Goal: Information Seeking & Learning: Compare options

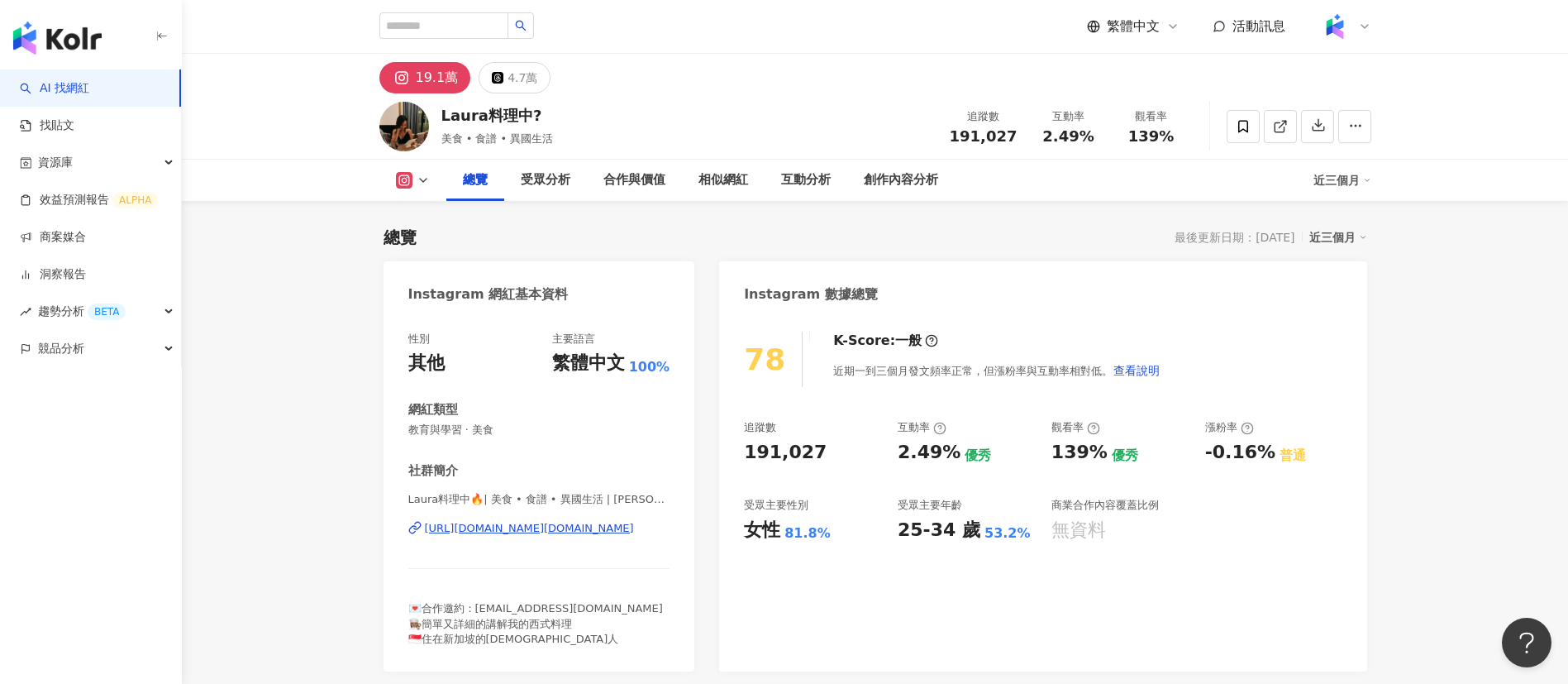
click at [643, 83] on div "19.1萬 4.7萬" at bounding box center [874, 74] width 1058 height 40
drag, startPoint x: 436, startPoint y: 74, endPoint x: 395, endPoint y: 80, distance: 41.4
click at [414, 74] on button "19.1萬" at bounding box center [425, 77] width 92 height 32
click at [385, 84] on button "19.1萬" at bounding box center [425, 77] width 92 height 32
click at [431, 88] on div "19.1萬" at bounding box center [437, 77] width 43 height 23
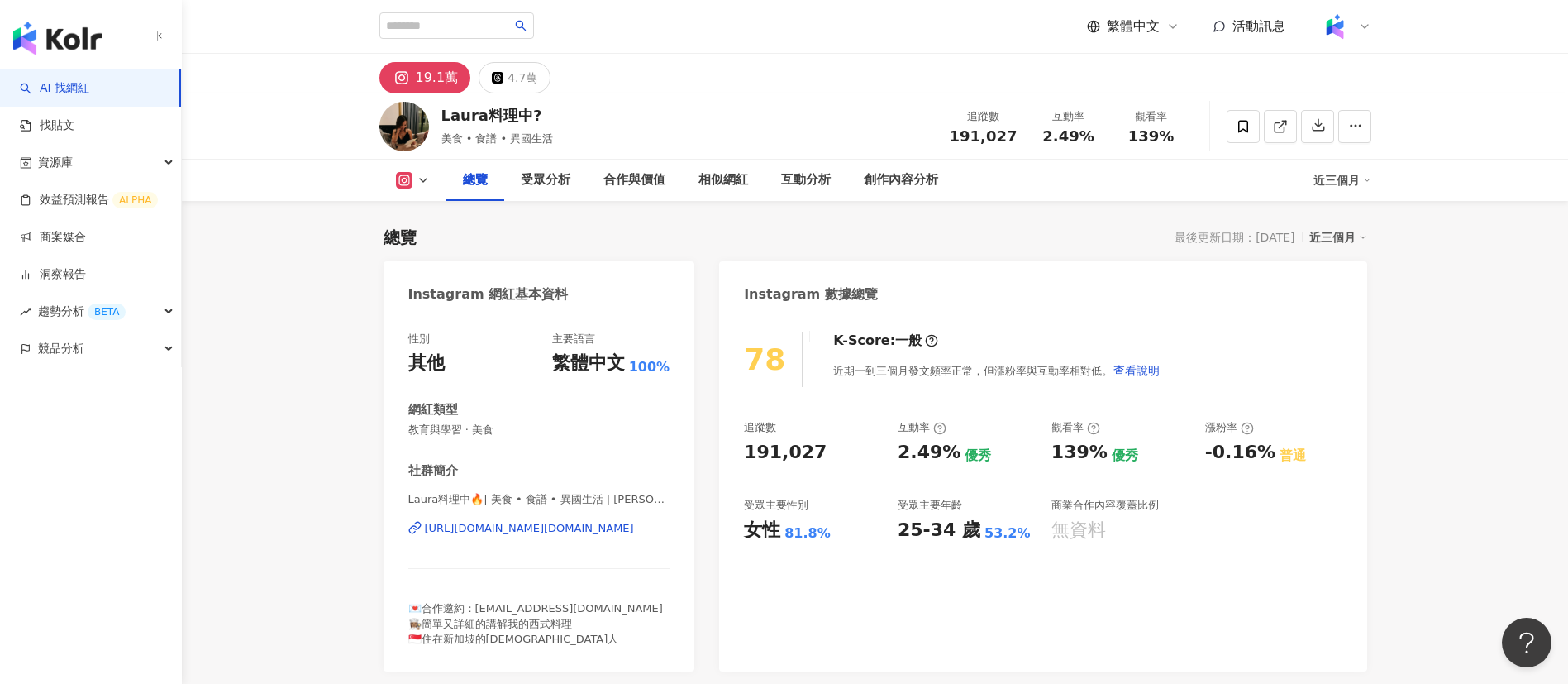
click at [652, 90] on div "19.1萬 4.7萬" at bounding box center [874, 74] width 1058 height 40
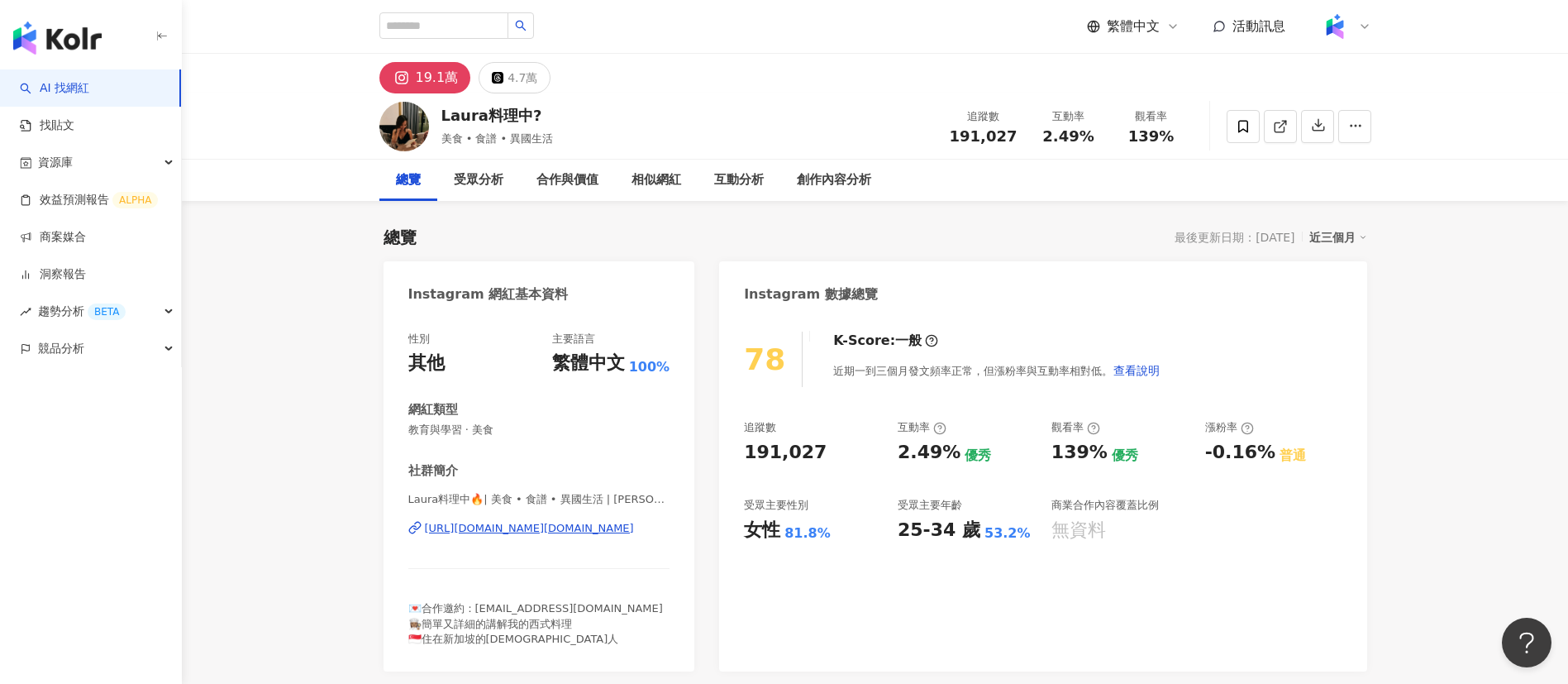
click at [443, 55] on div "19.1萬 4.7萬" at bounding box center [874, 74] width 1058 height 40
click at [816, 43] on div "繁體中文 活動訊息" at bounding box center [875, 26] width 991 height 53
click at [445, 79] on div "19.1萬" at bounding box center [437, 77] width 43 height 23
click at [718, 104] on div "Laura料理中? 美食 • 食譜 • 異國生活 追蹤數 191,027 互動率 2.49% 觀看率 139%" at bounding box center [874, 126] width 1058 height 65
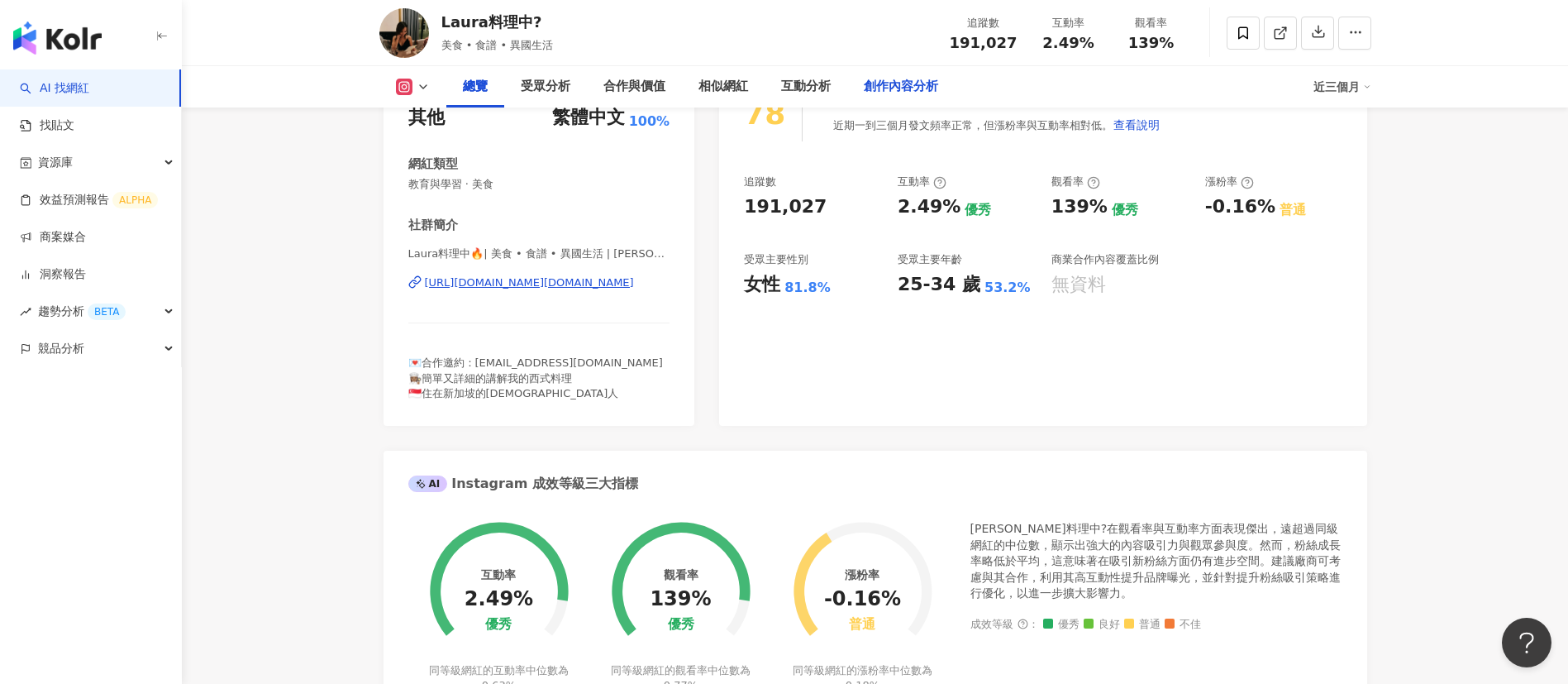
click at [867, 96] on div "創作內容分析" at bounding box center [901, 87] width 107 height 42
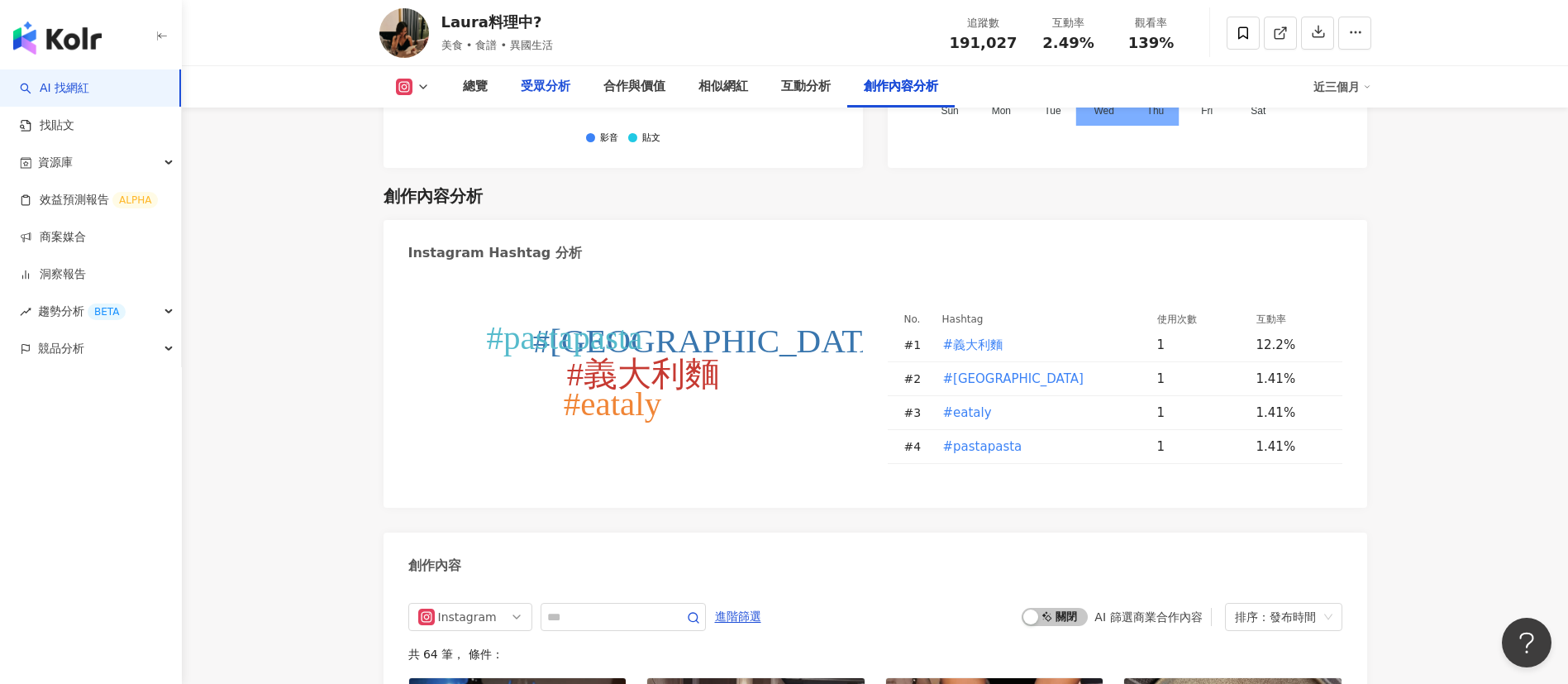
click at [547, 81] on div "受眾分析" at bounding box center [545, 87] width 50 height 20
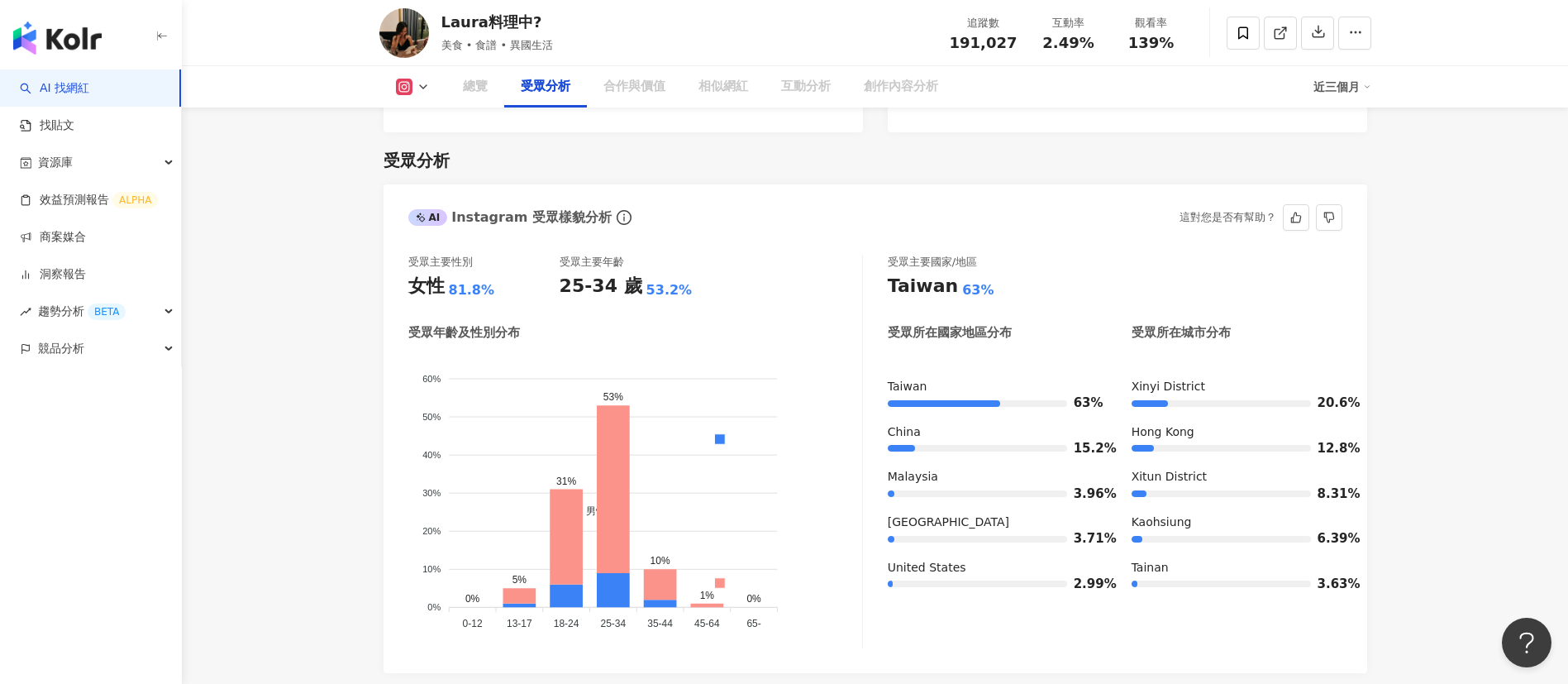
drag, startPoint x: 557, startPoint y: 263, endPoint x: 652, endPoint y: 265, distance: 95.0
click at [652, 265] on div "受眾主要性別 女性 81.8% 受眾主要年齡 25-34 歲 53.2%" at bounding box center [636, 276] width 454 height 45
click at [652, 281] on div "53.2%" at bounding box center [669, 290] width 46 height 18
click at [769, 184] on div "AI Instagram 受眾樣貌分析 這對您是否有幫助？" at bounding box center [874, 211] width 983 height 54
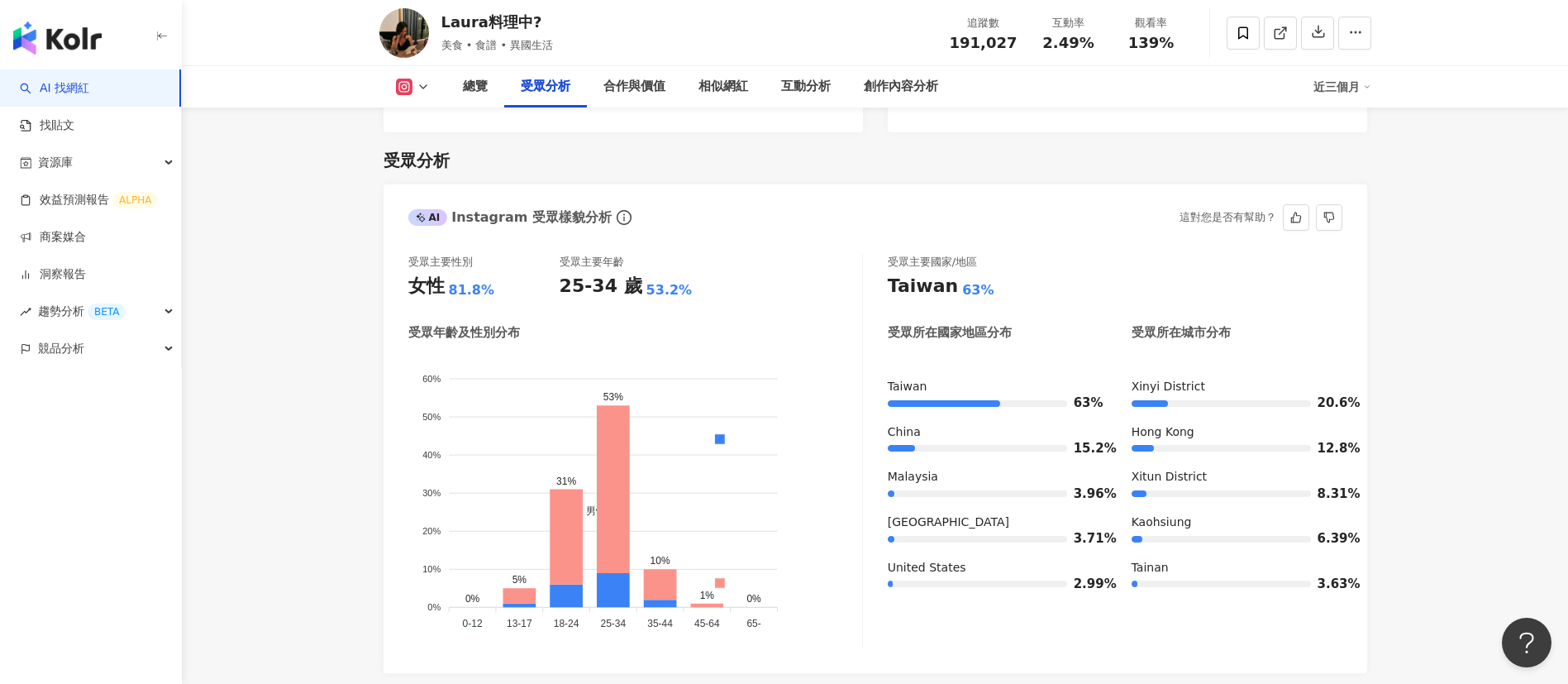
click at [729, 254] on div "受眾主要性別 女性 81.8% 受眾主要年齡 25-34 歲 53.2%" at bounding box center [636, 276] width 454 height 45
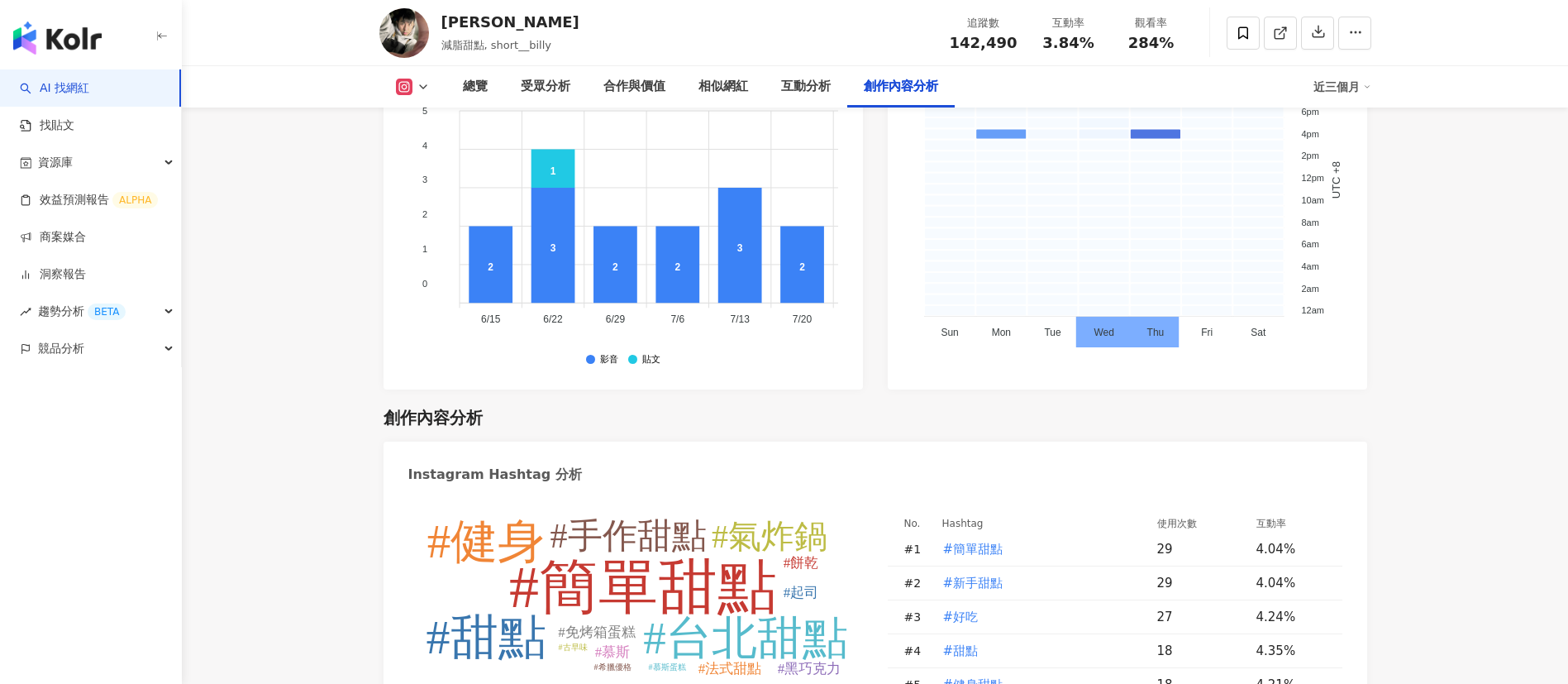
scroll to position [4782, 0]
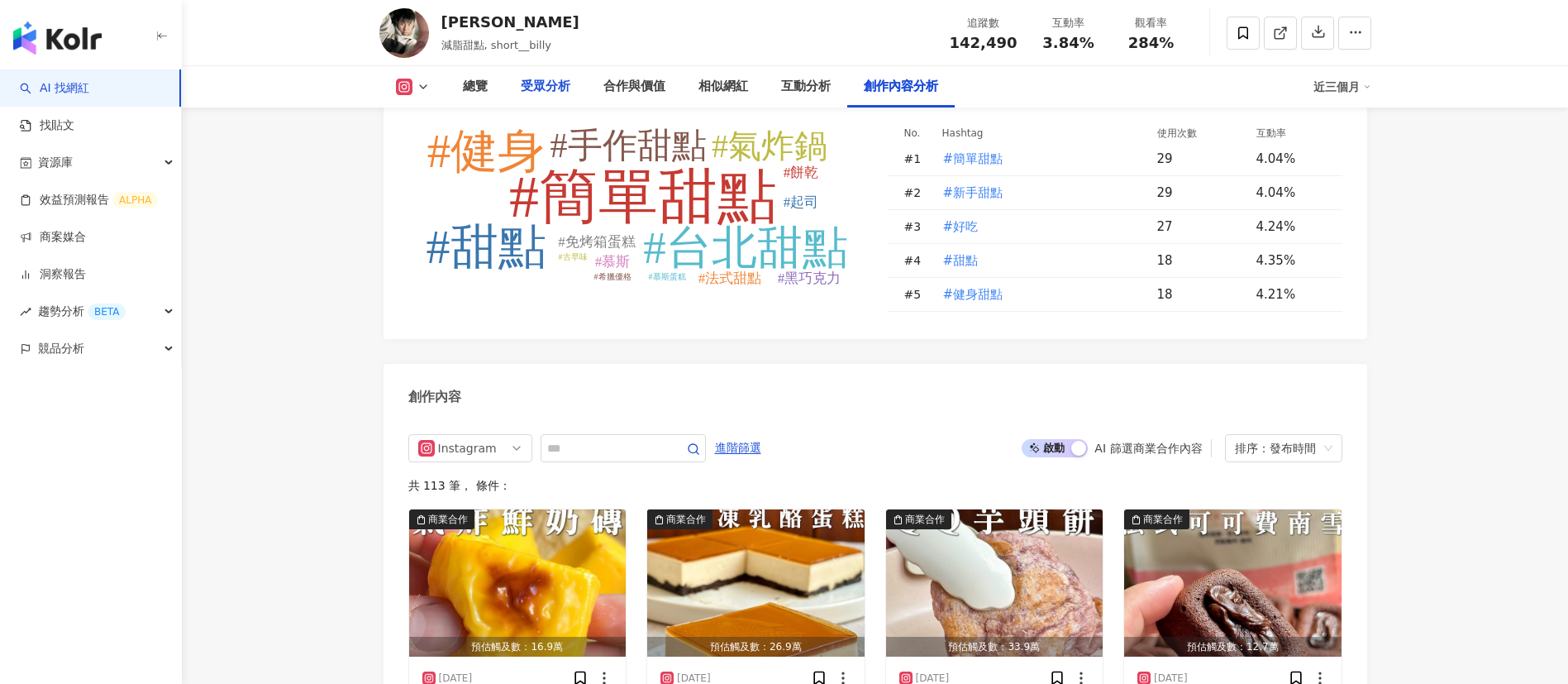
click at [526, 80] on div "受眾分析" at bounding box center [545, 87] width 50 height 20
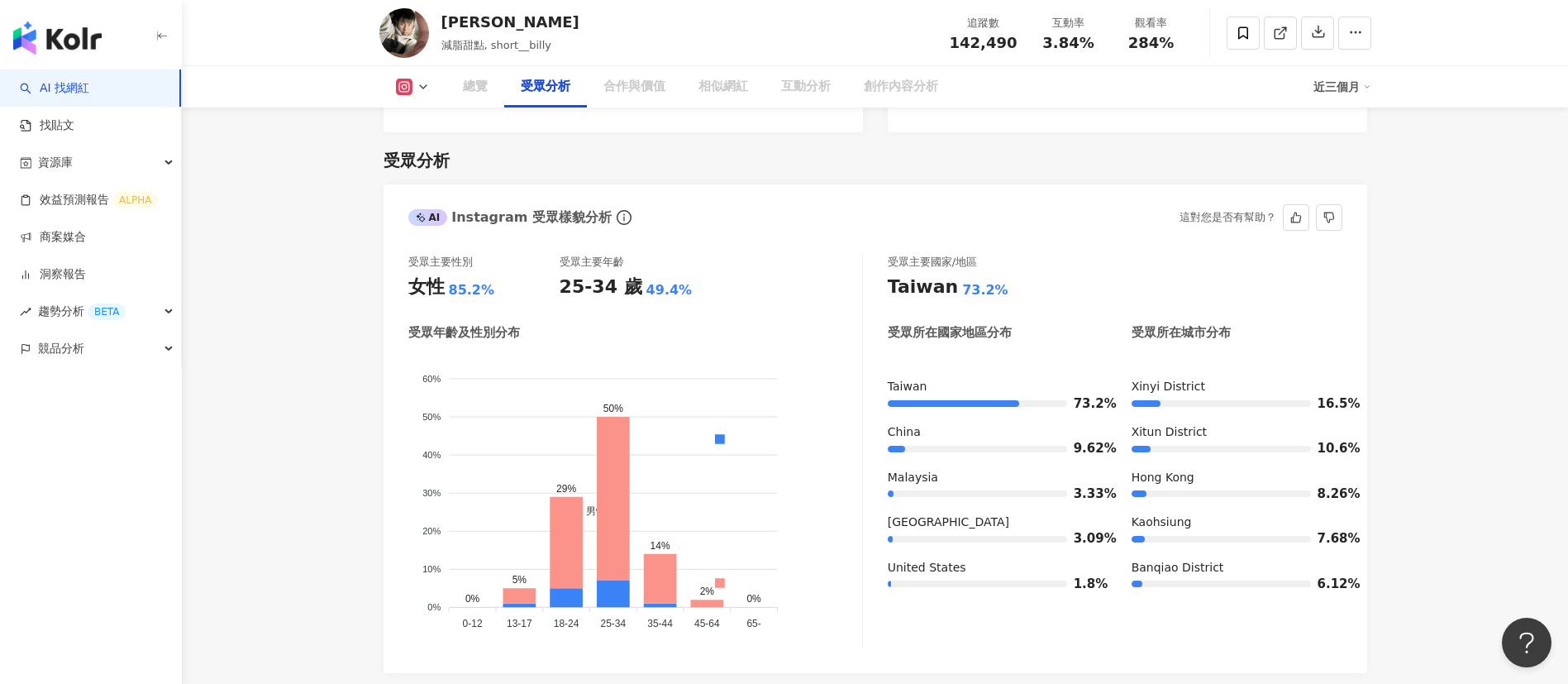
click at [784, 287] on div "受眾主要性別 女性 85.2% 受眾主要年齡 25-34 歲 49.4% 受眾年齡及性別分布 男性 女性 60% 60% 50% 50% 40% 40% 30…" at bounding box center [636, 451] width 455 height 393
click at [789, 191] on div "AI Instagram 受眾樣貌分析 這對您是否有幫助？" at bounding box center [874, 209] width 983 height 54
click at [727, 236] on div "受眾主要性別 女性 85.2% 受眾主要年齡 25-34 歲 49.4% 受眾年齡及性別分布 男性 女性 60% 60% 50% 50% 40% 40% 30…" at bounding box center [874, 453] width 983 height 435
click at [404, 95] on div "總覽 受眾分析 合作與價值 相似網紅 互動分析 創作內容分析 近三個月" at bounding box center [875, 87] width 991 height 42
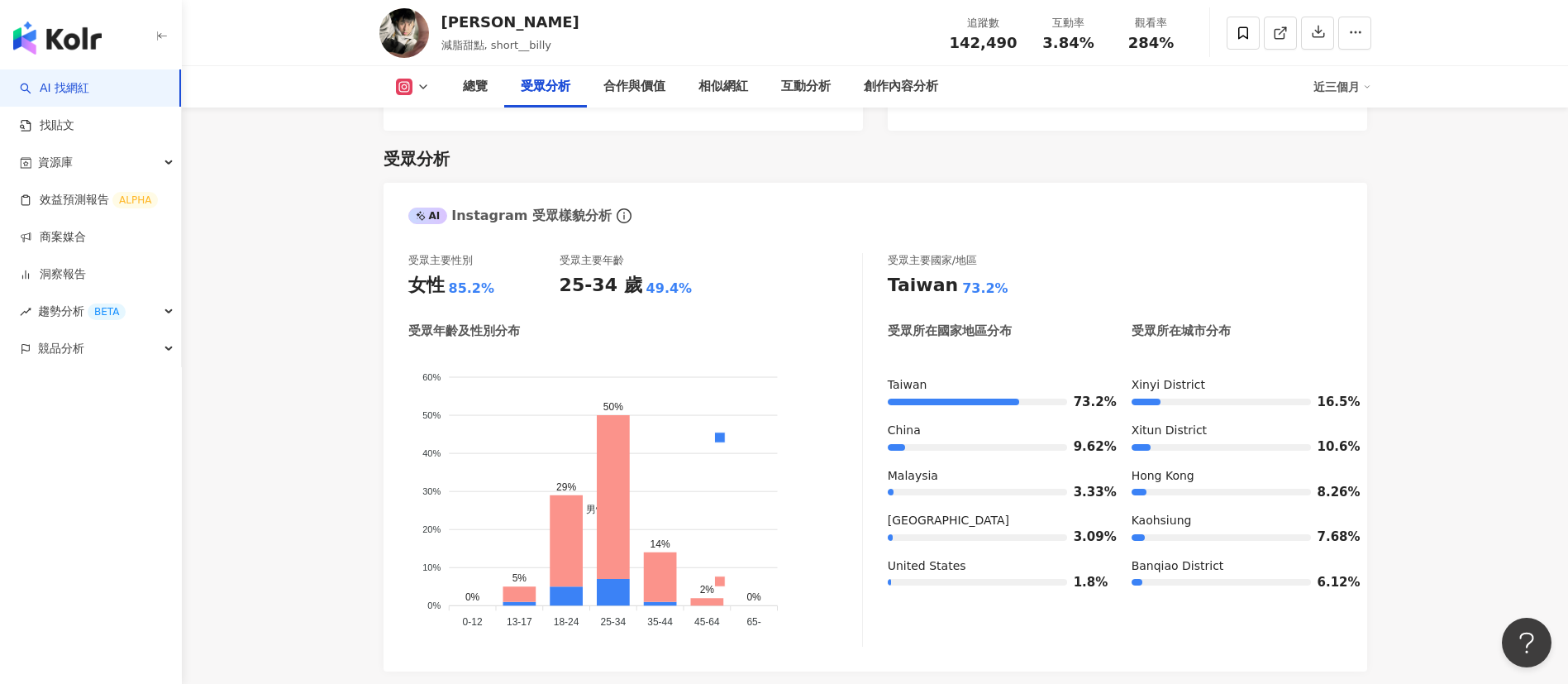
click at [421, 94] on button at bounding box center [413, 86] width 67 height 16
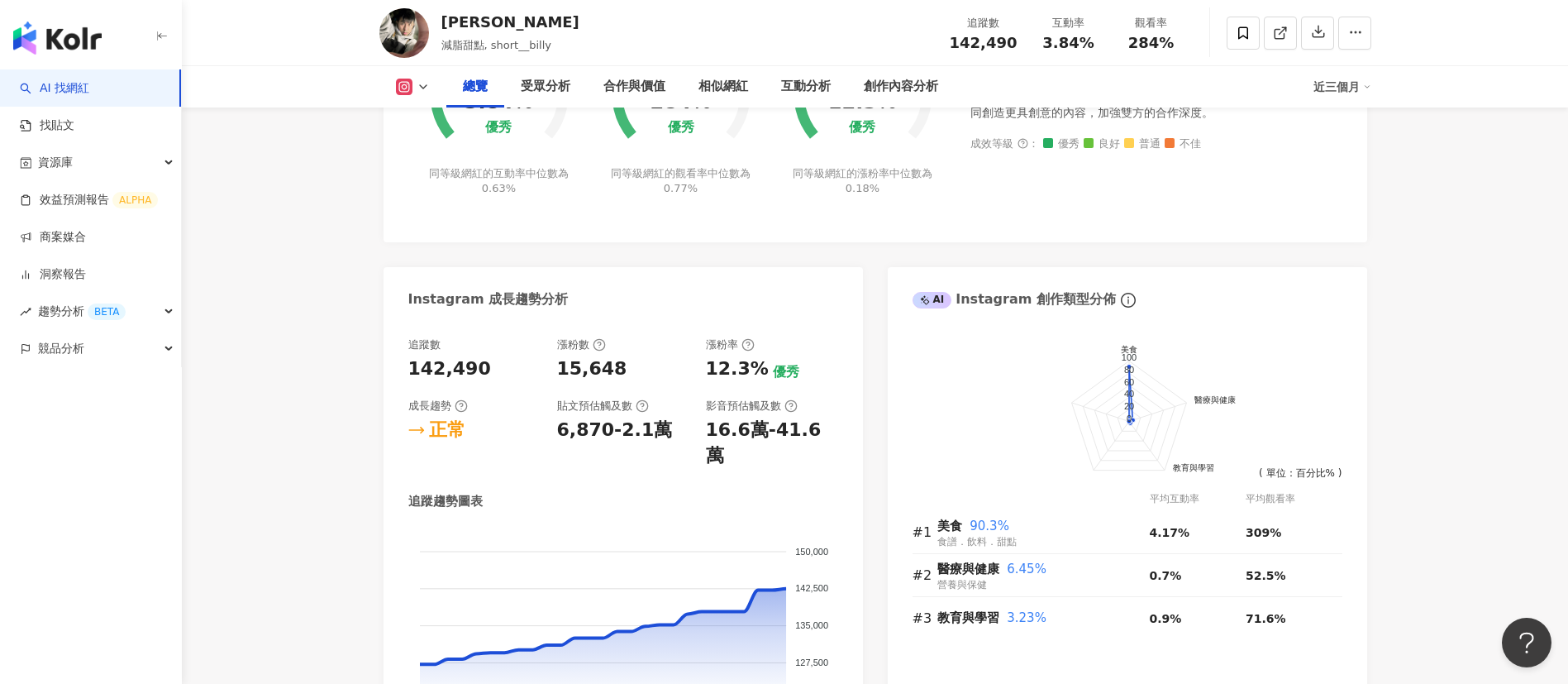
scroll to position [0, 0]
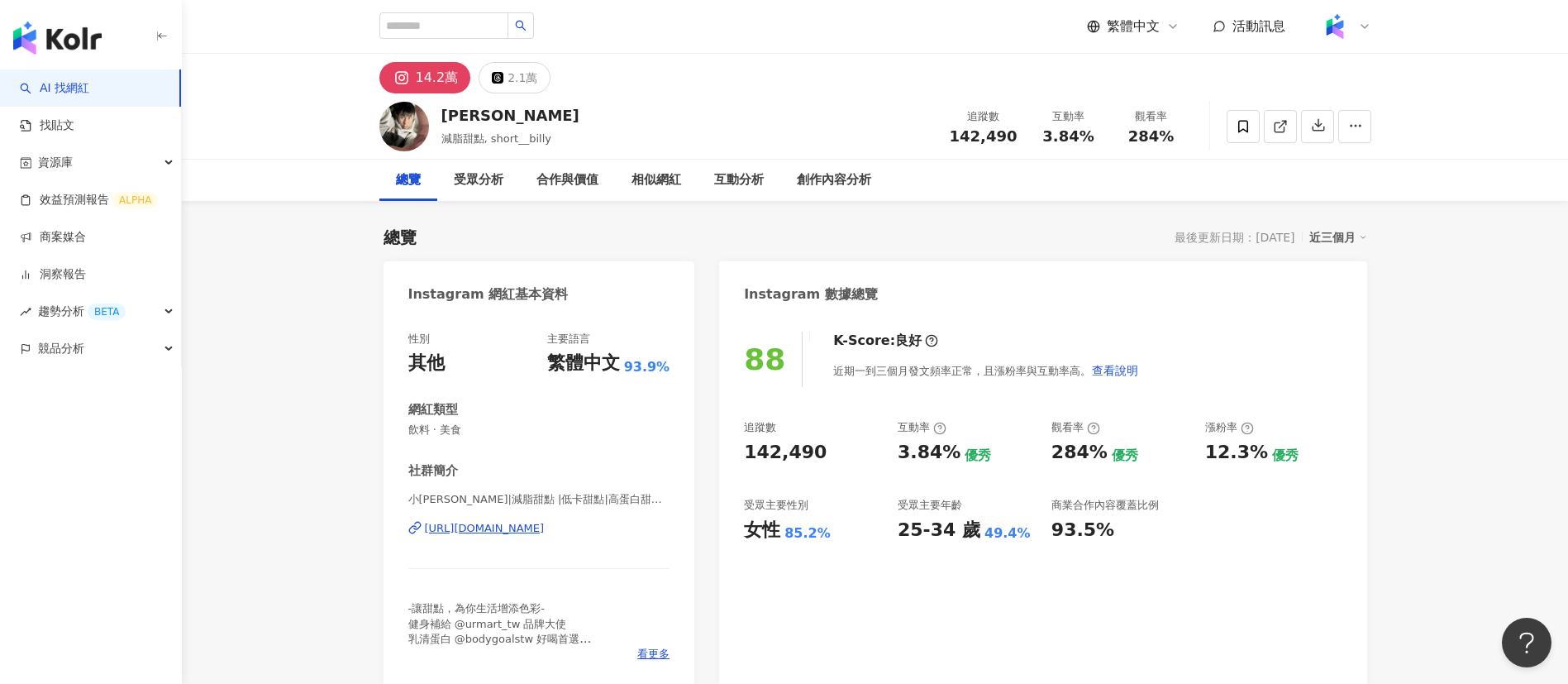
click at [83, 92] on link "AI 找網紅" at bounding box center [54, 88] width 69 height 16
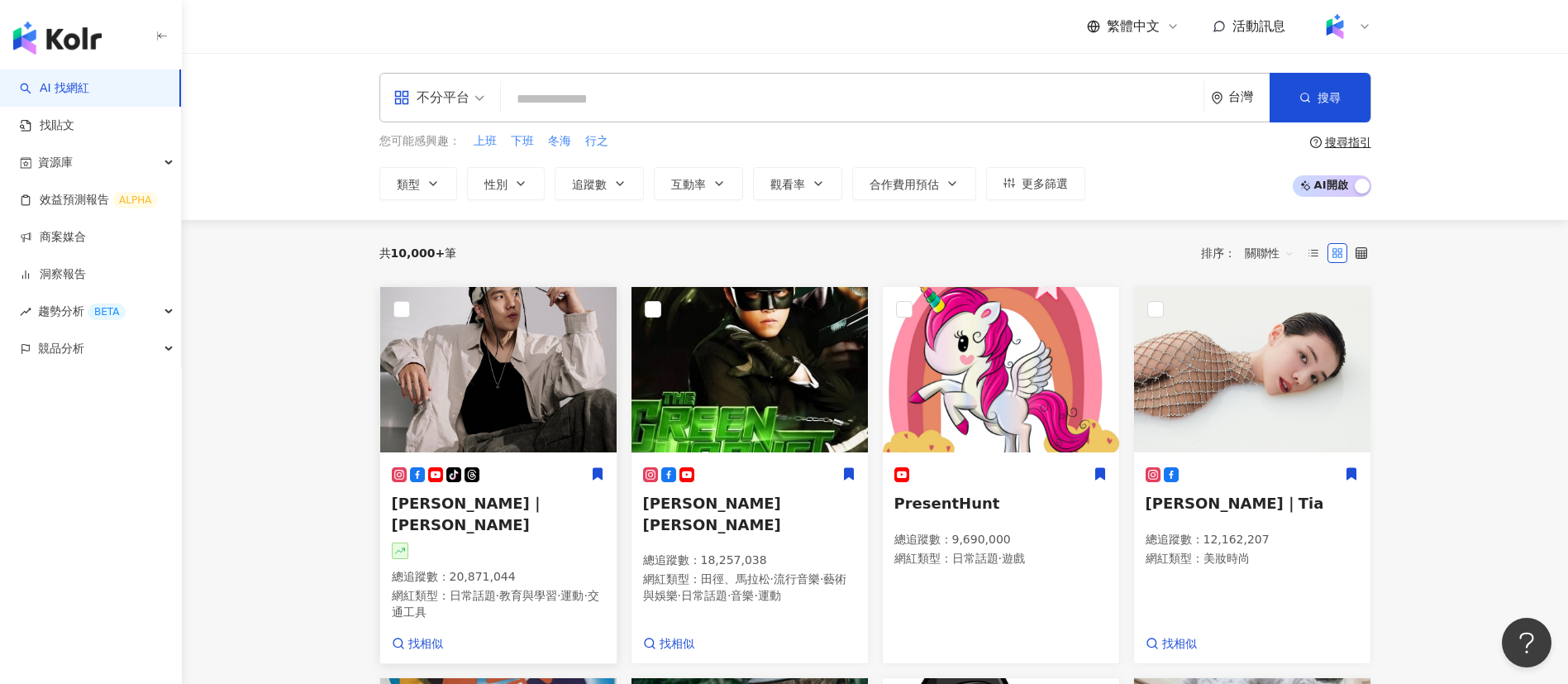
click at [557, 515] on div "tiktok-icon 吳奇軒｜Wu Hsuan 總追蹤數 ： 20,871,044 網紅類型 ： 日常話題 · 教育與學習 · 運動 · 交通工具" at bounding box center [498, 550] width 213 height 170
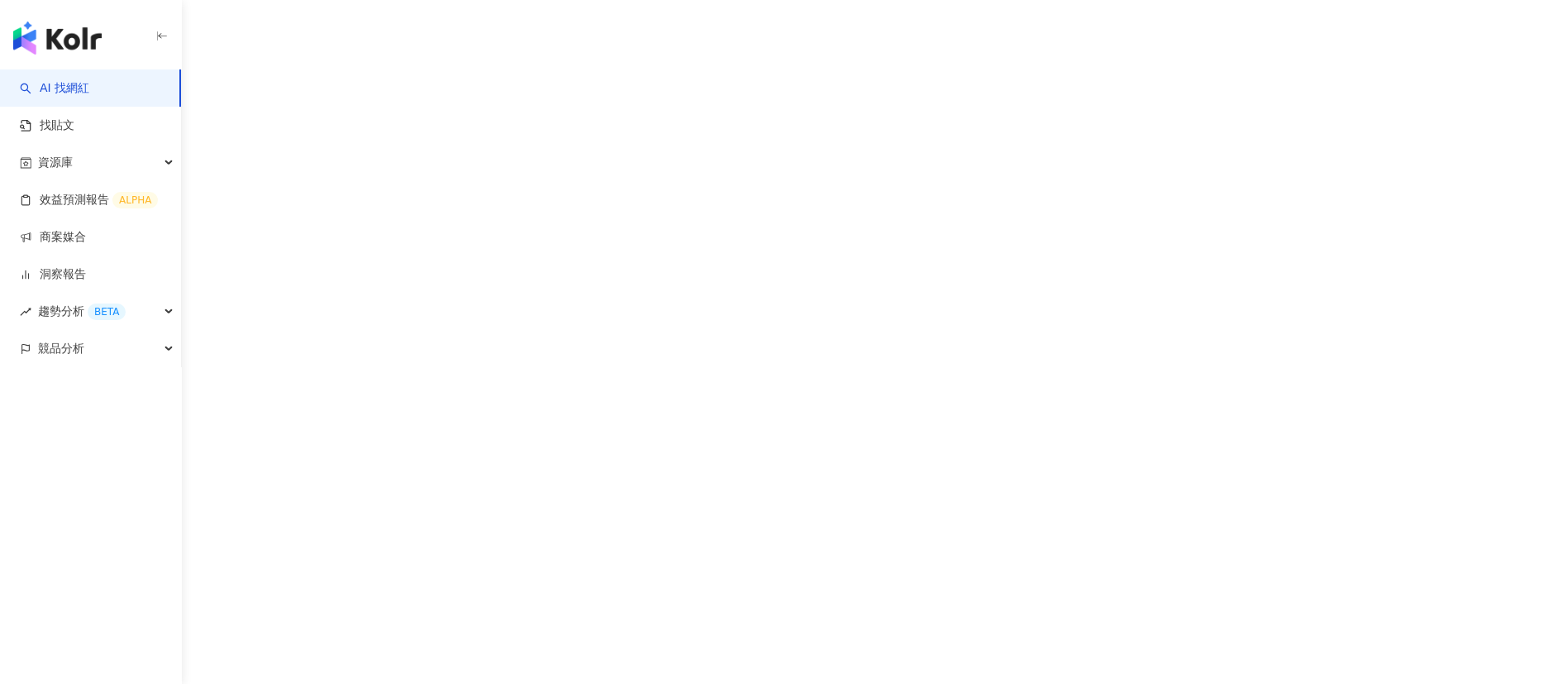
click at [577, 216] on div "AI 找網紅 找貼文 資源庫 效益預測報告 ALPHA 商案媒合 洞察報告 趨勢分析 BETA 競品分析" at bounding box center [784, 342] width 1568 height 684
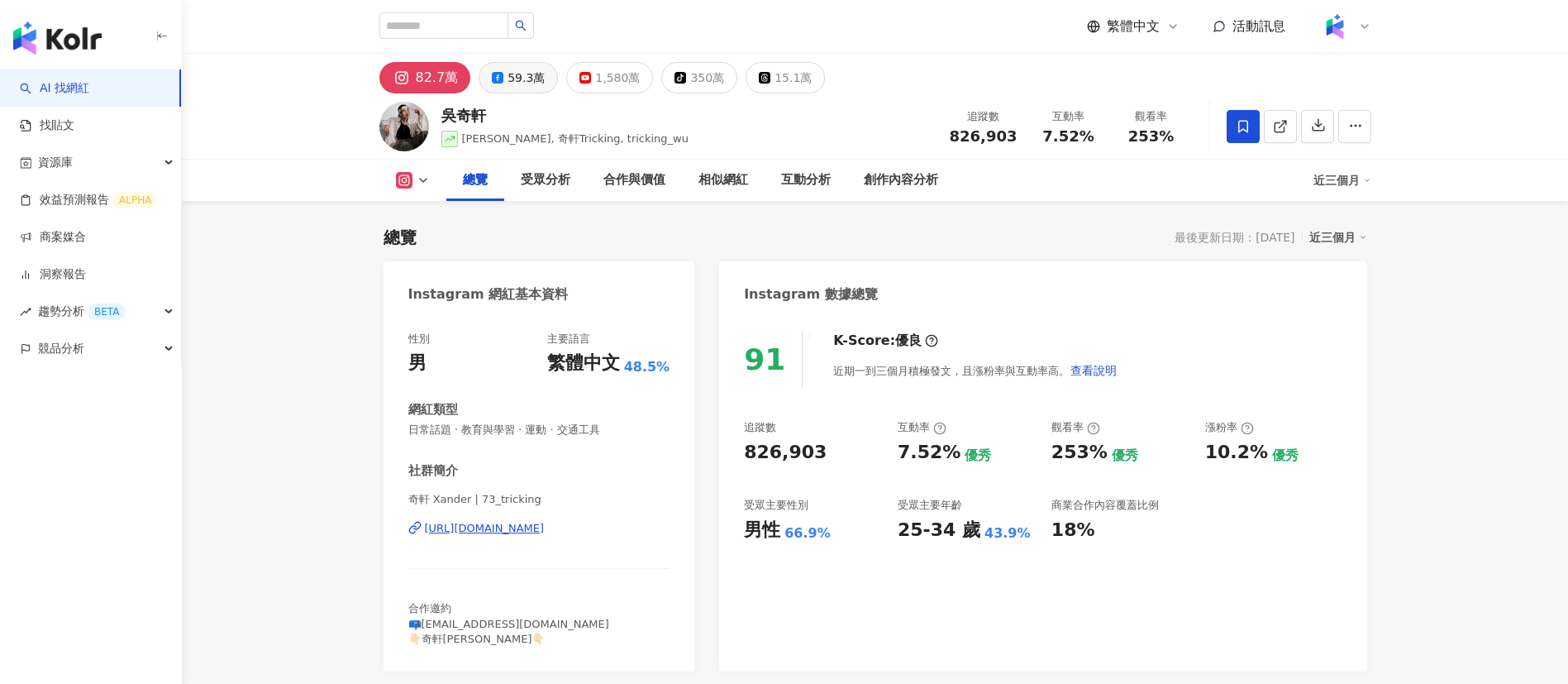
click at [518, 81] on div "59.3萬" at bounding box center [526, 77] width 37 height 23
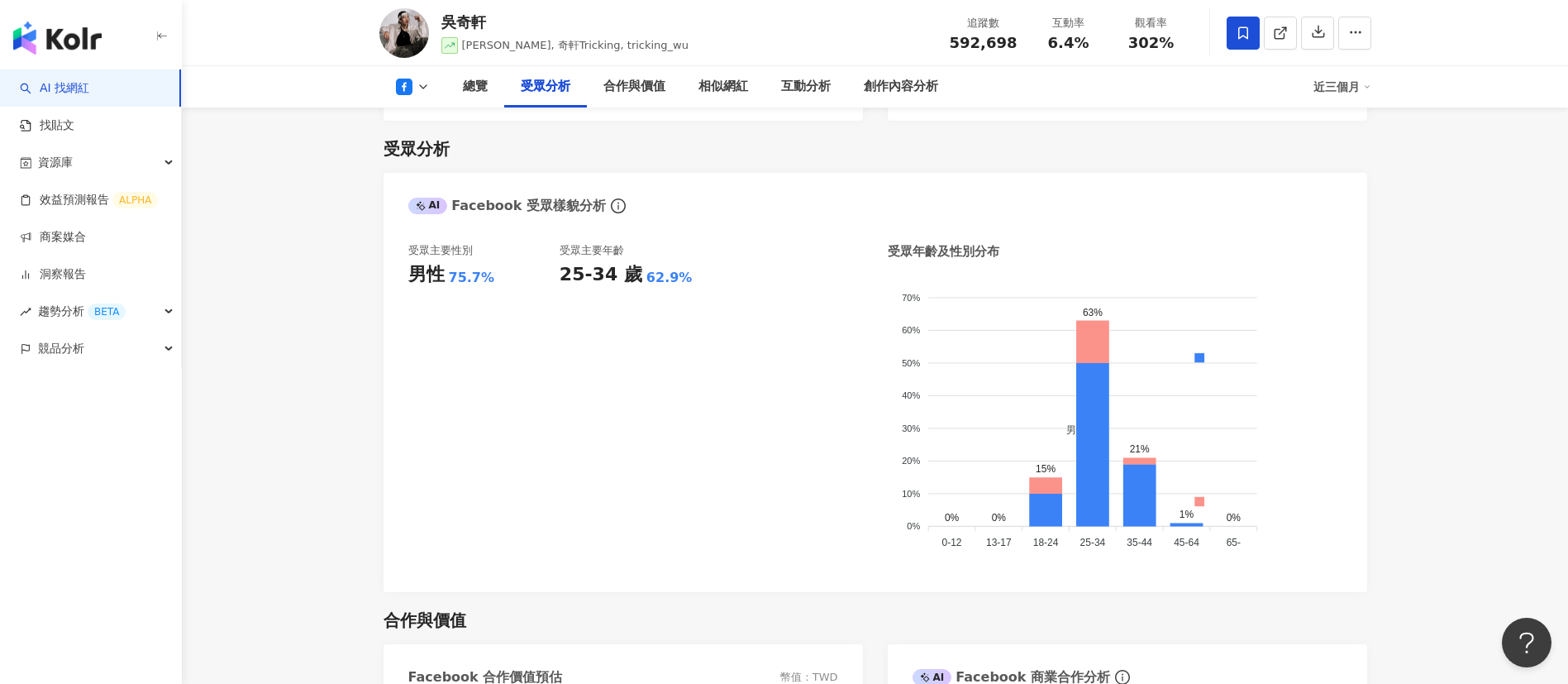
scroll to position [1378, 0]
click at [436, 538] on div "受眾主要性別 男性 75.7%" at bounding box center [484, 406] width 152 height 325
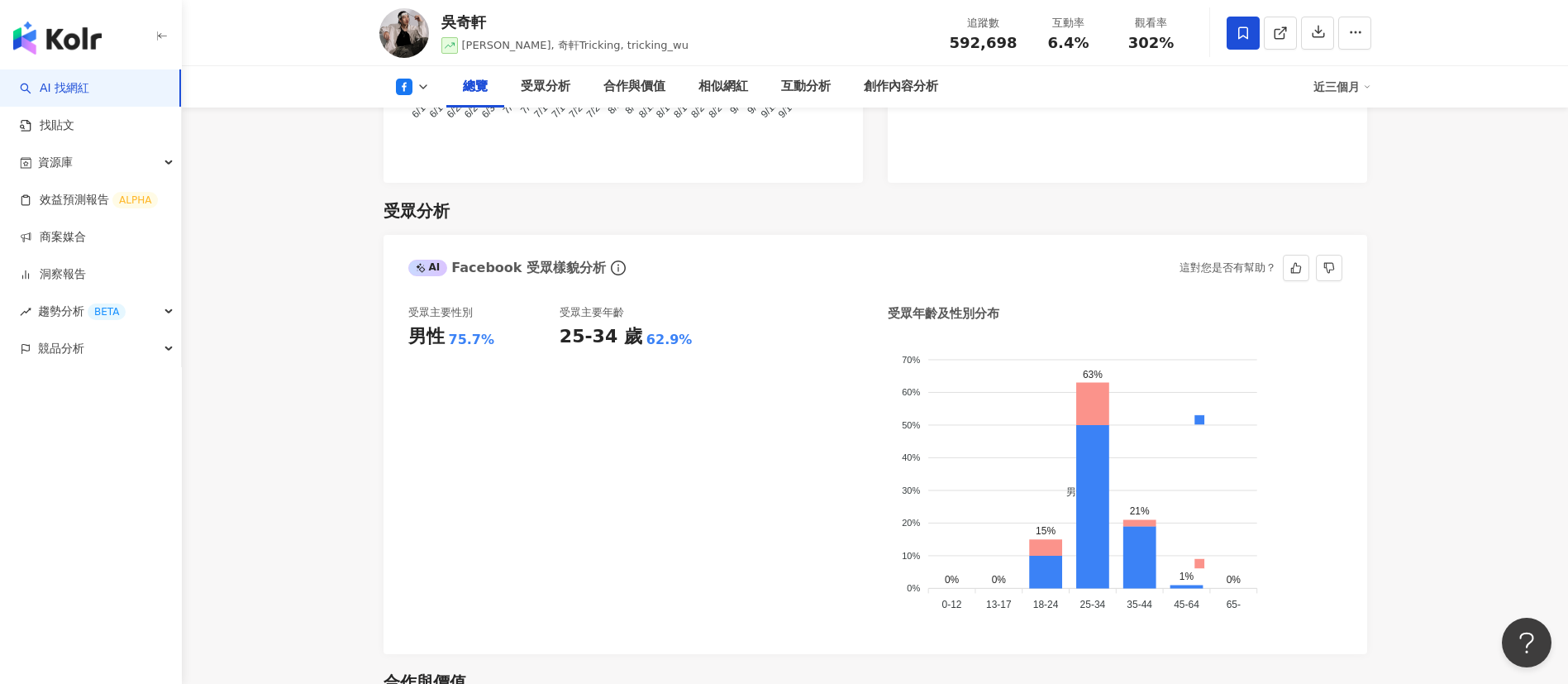
click at [828, 509] on div "受眾主要性別 男性 75.7% 受眾主要年齡 25-34 歲 62.9%" at bounding box center [636, 468] width 455 height 325
drag, startPoint x: 1414, startPoint y: 549, endPoint x: 1340, endPoint y: 576, distance: 78.8
click at [1028, 263] on div "AI Facebook 受眾樣貌分析 這對您是否有幫助？" at bounding box center [874, 261] width 983 height 54
click at [713, 441] on div "受眾主要性別 男性 75.7% 受眾主要年齡 25-34 歲 62.9%" at bounding box center [636, 468] width 455 height 325
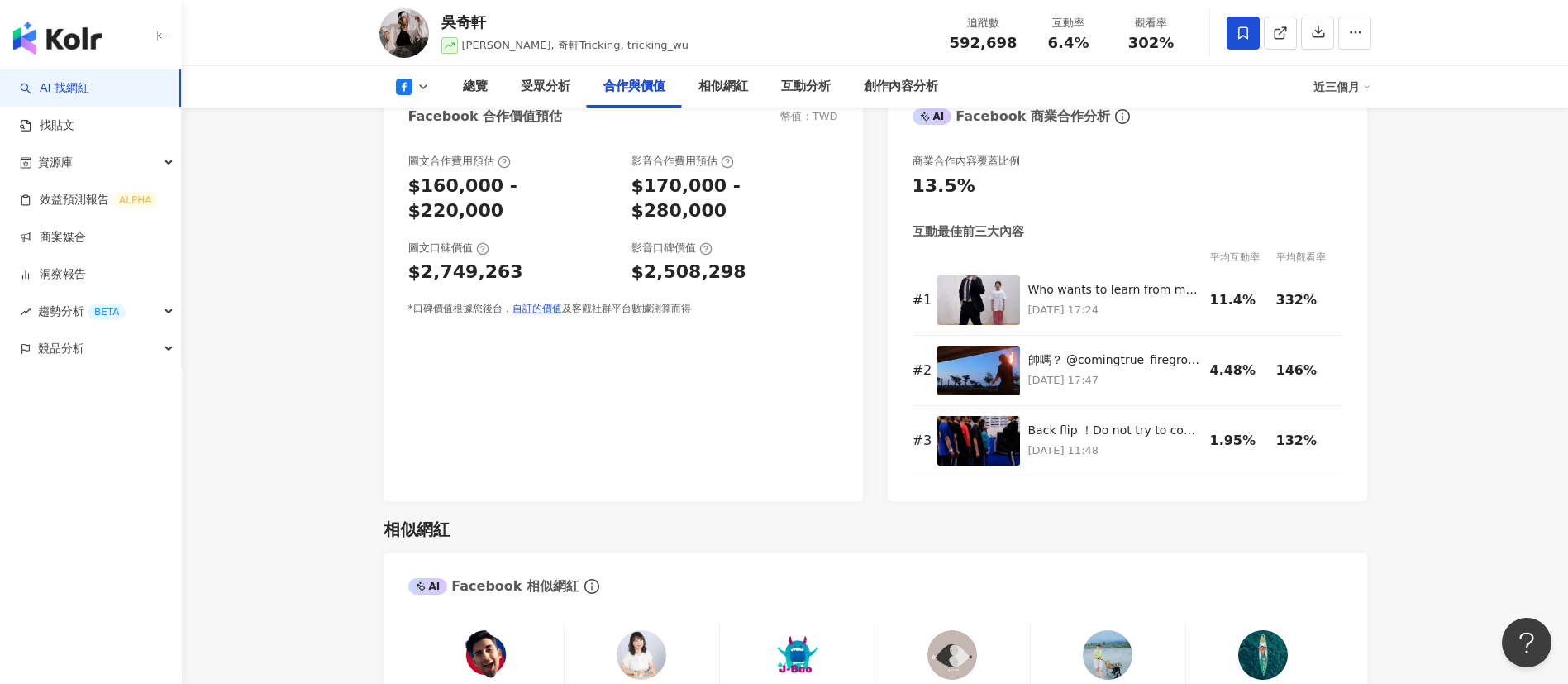
scroll to position [1938, 0]
click at [685, 441] on div "圖文合作費用預估 $160,000 - $220,000 影音合作費用預估 $170,000 - $280,000 圖文口碑價值 $2,749,263 影音口…" at bounding box center [623, 320] width 479 height 363
click at [844, 562] on div "AI Facebook 相似網紅" at bounding box center [874, 580] width 983 height 54
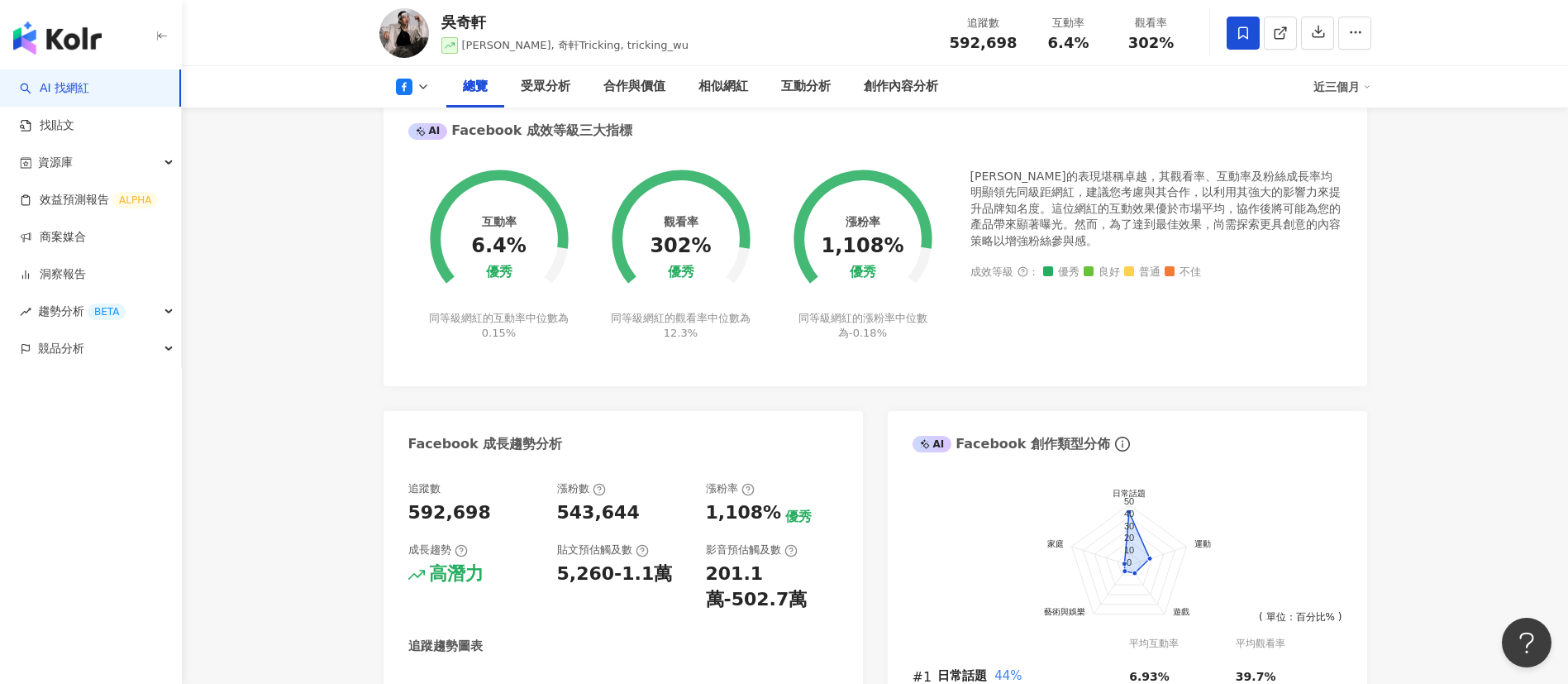
scroll to position [0, 0]
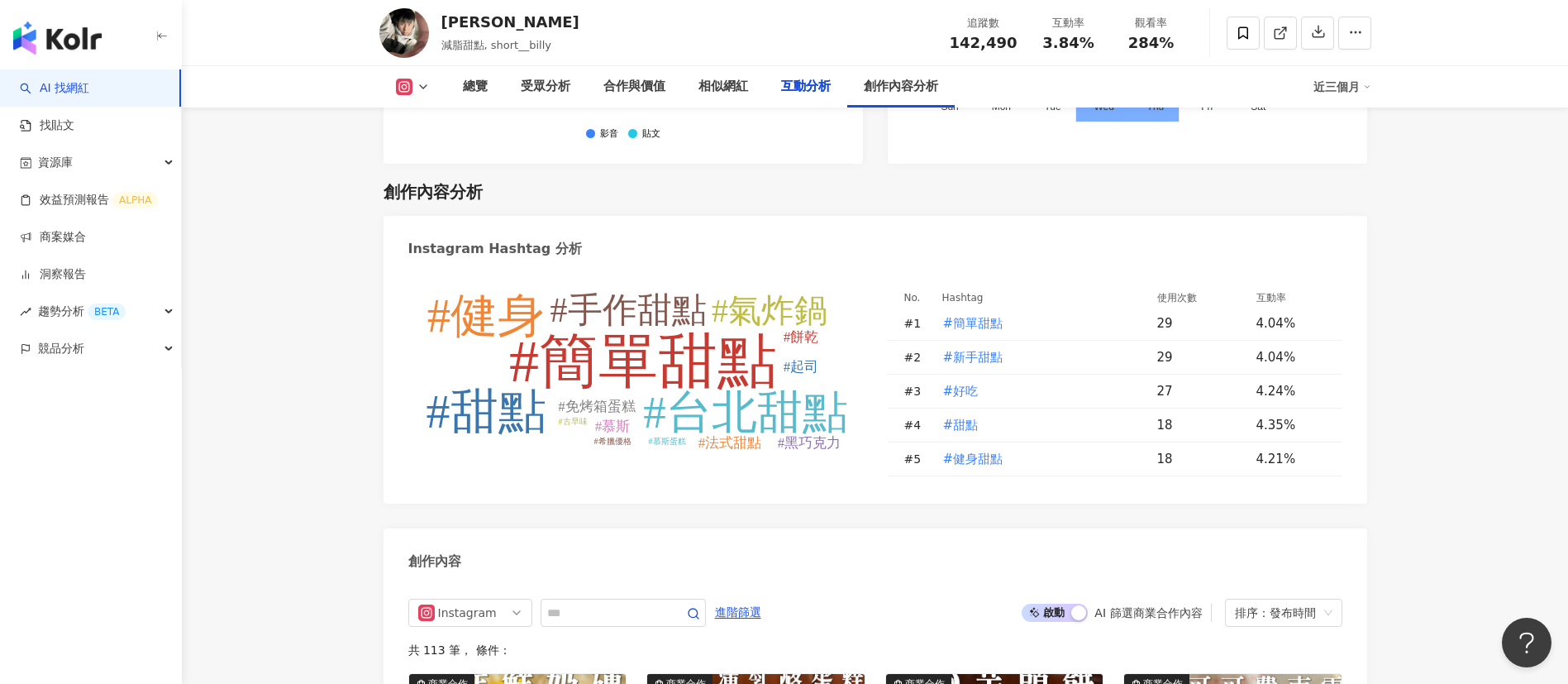
scroll to position [4107, 0]
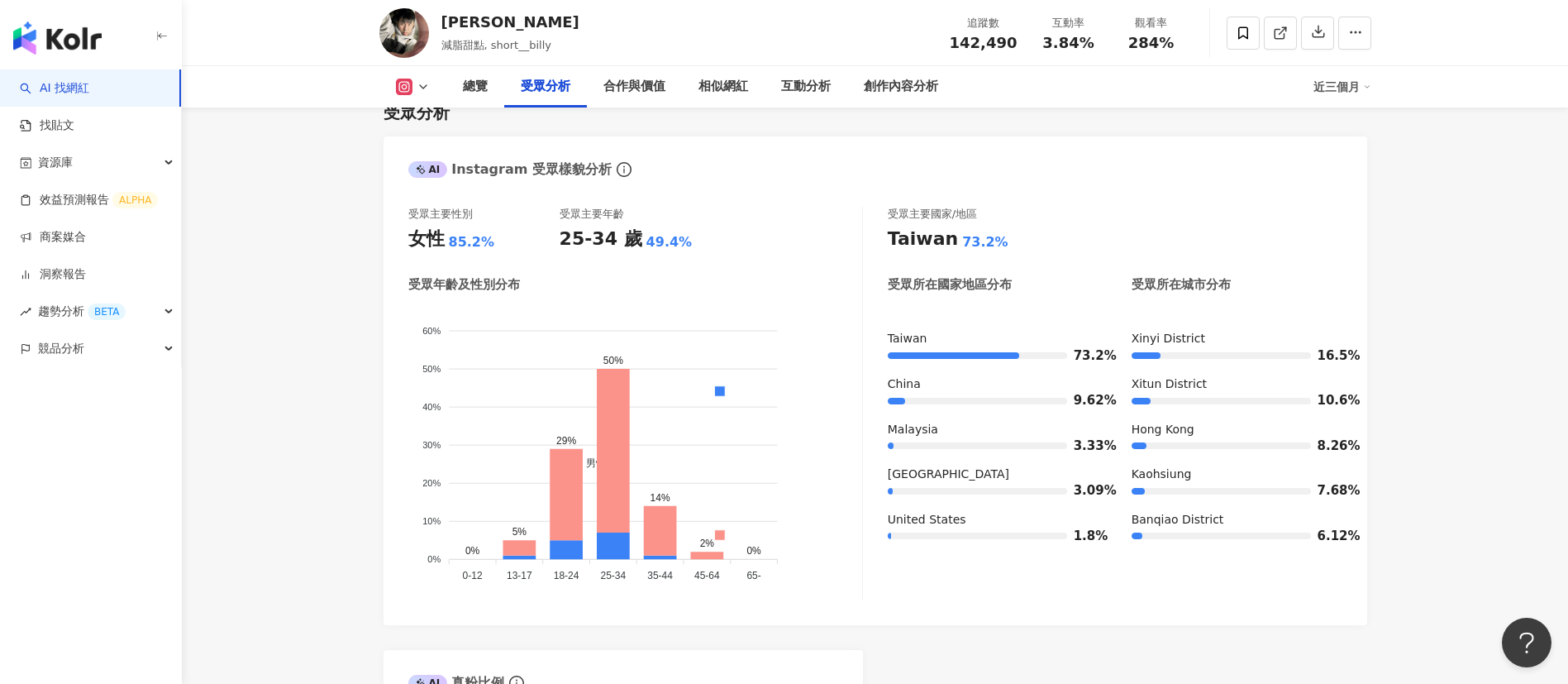
scroll to position [1462, 0]
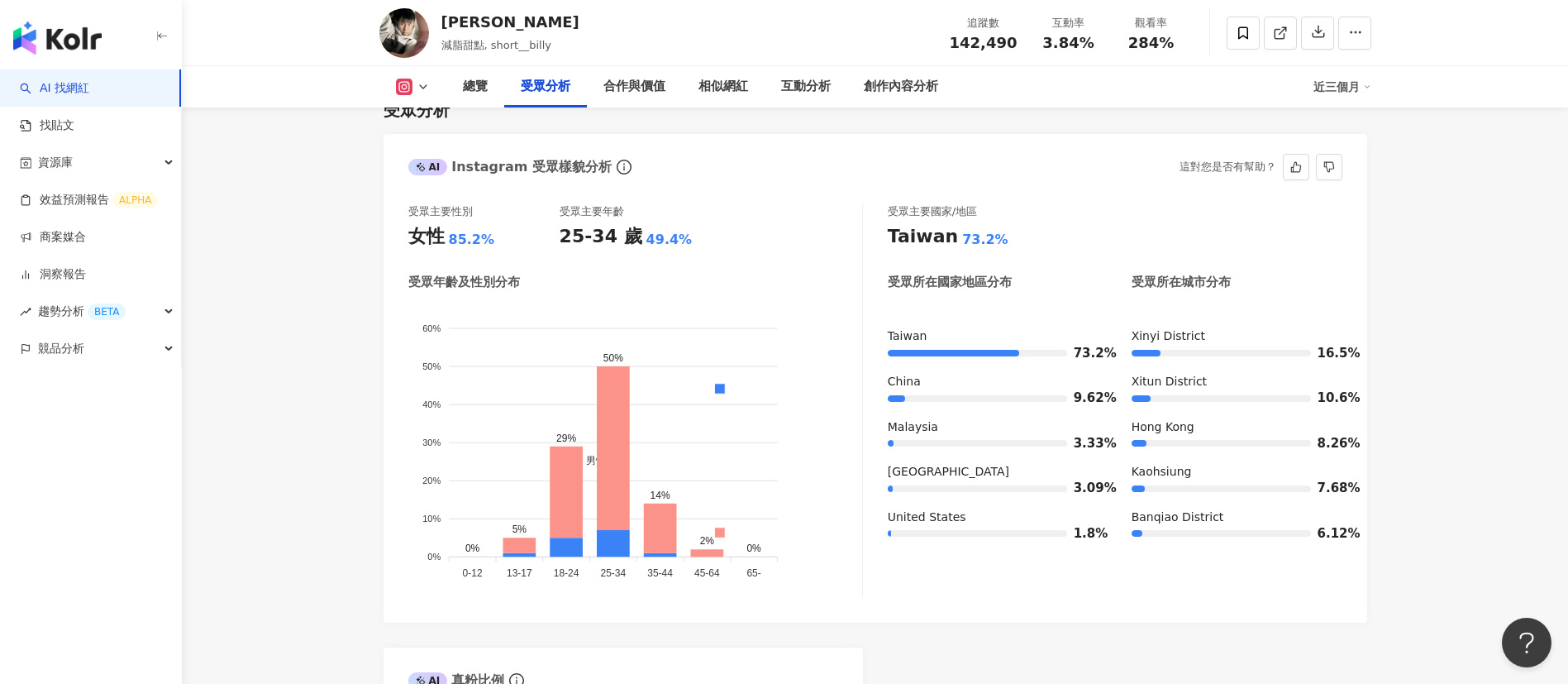
click at [661, 303] on foreignobject "男性 女性" at bounding box center [636, 444] width 454 height 282
click at [726, 273] on div "受眾年齡及性別分布" at bounding box center [636, 282] width 454 height 17
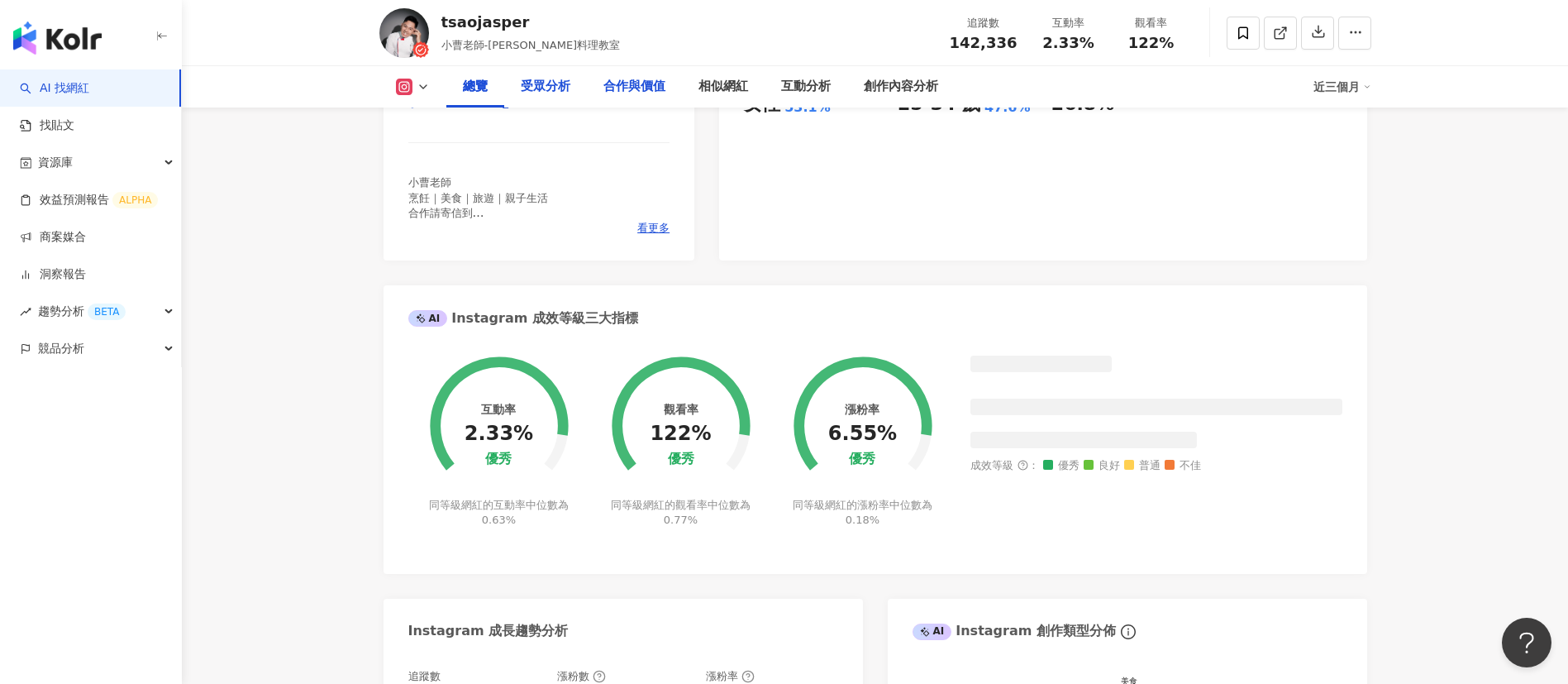
click at [535, 84] on div "受眾分析" at bounding box center [545, 87] width 50 height 20
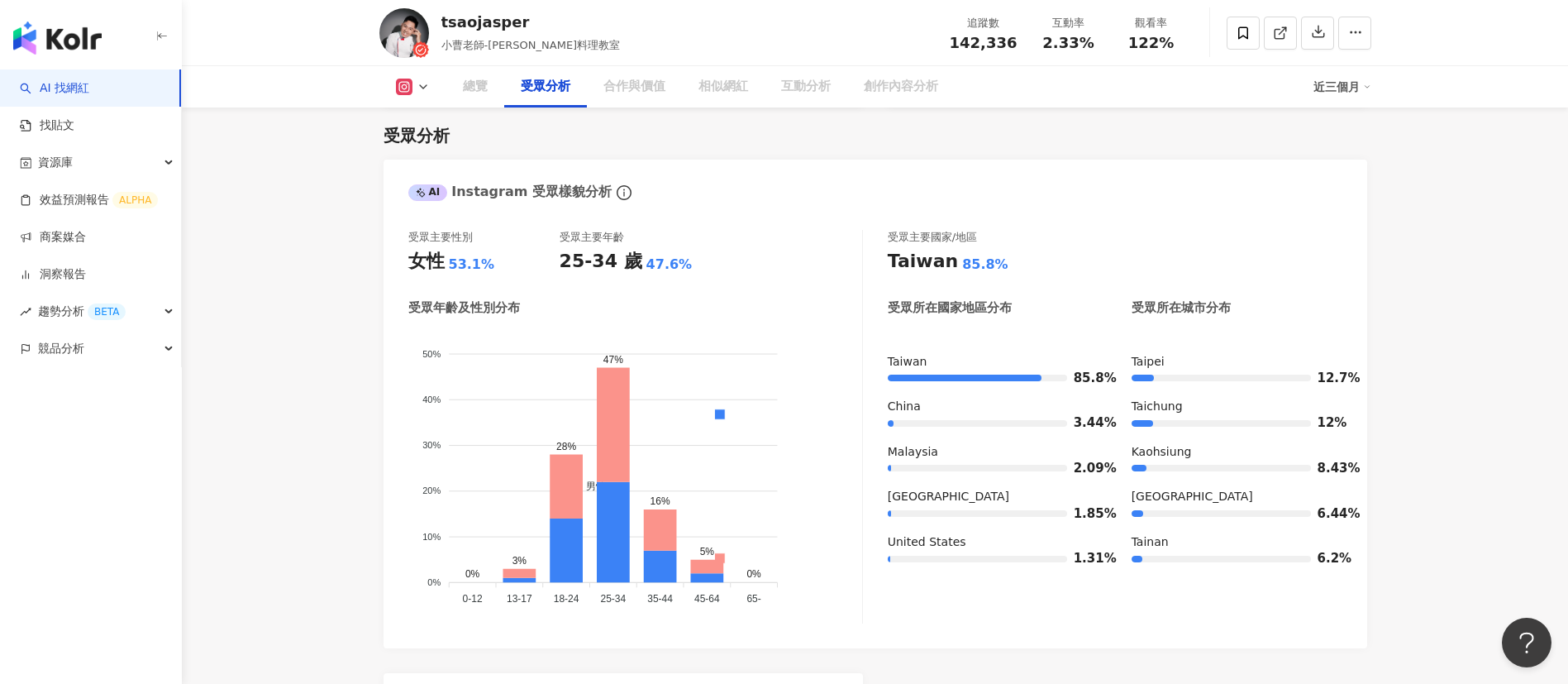
click at [547, 84] on div "受眾分析" at bounding box center [545, 87] width 50 height 20
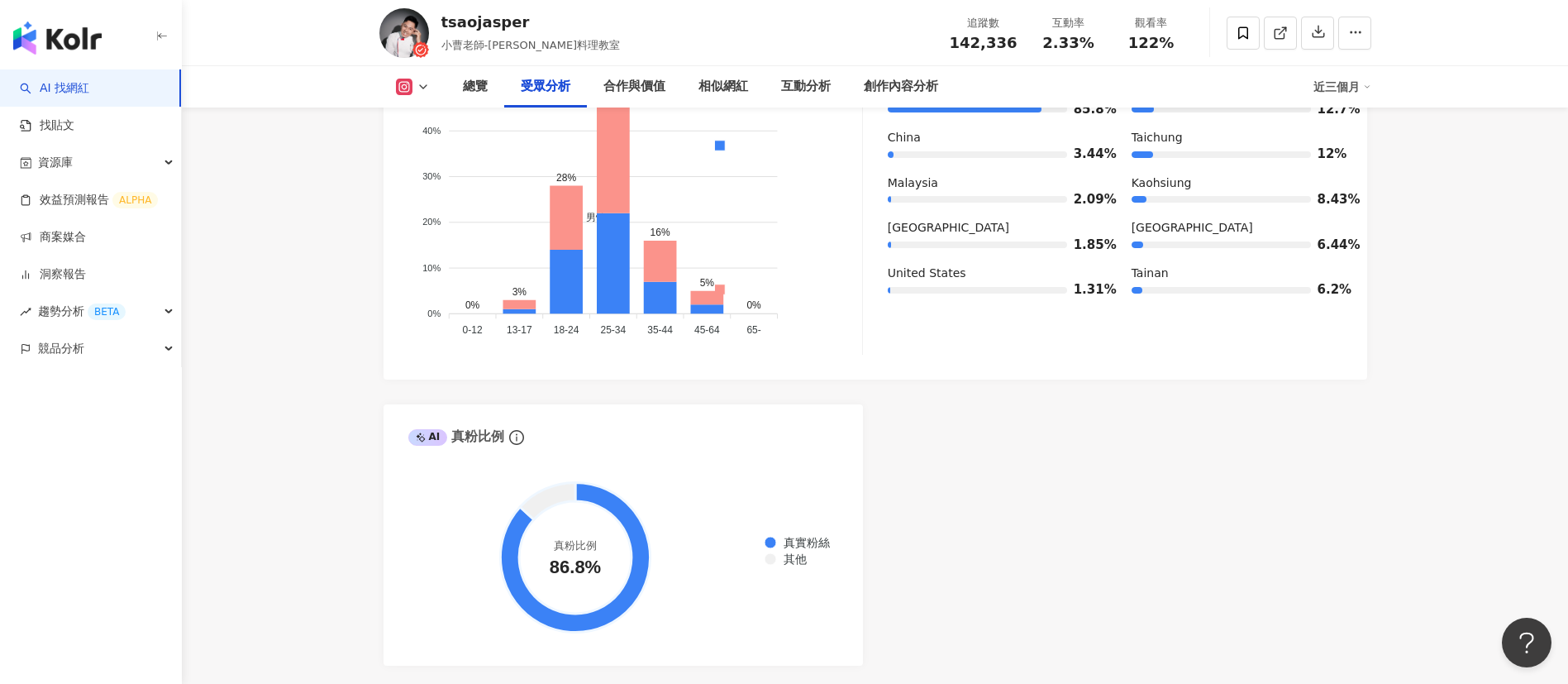
click at [609, 21] on div "tsaojasper 小曹老師-Jasper料理教室 追蹤數 142,336 互動率 2.33% 觀看率 122%" at bounding box center [874, 33] width 1058 height 65
click at [549, 21] on div "tsaojasper" at bounding box center [530, 22] width 179 height 21
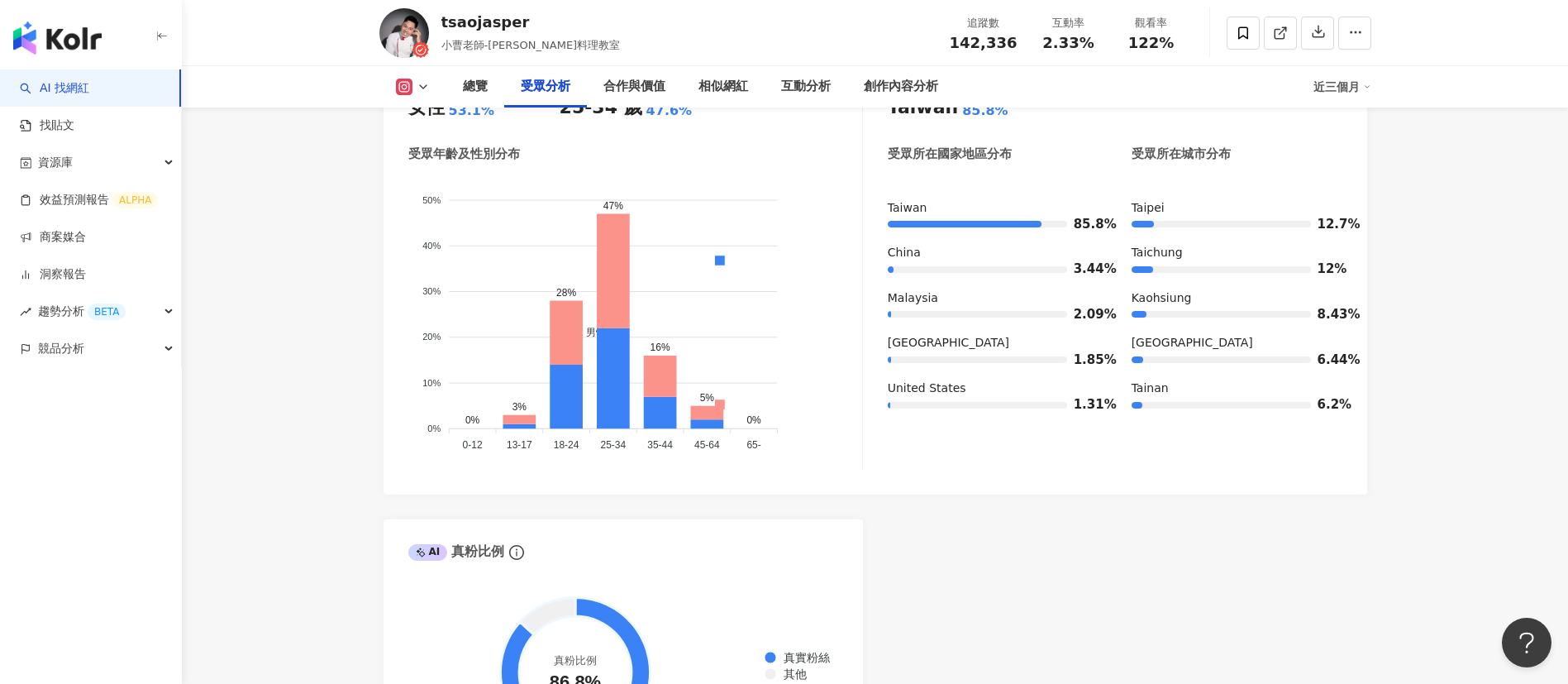
scroll to position [1564, 0]
click at [591, 175] on div "受眾年齡及性別分布 男性 女性 50% 50% 40% 40% 30% 30% 20% 20% 10% 10% 0% 0% 0% 3% 28% 47% 16%…" at bounding box center [636, 309] width 454 height 324
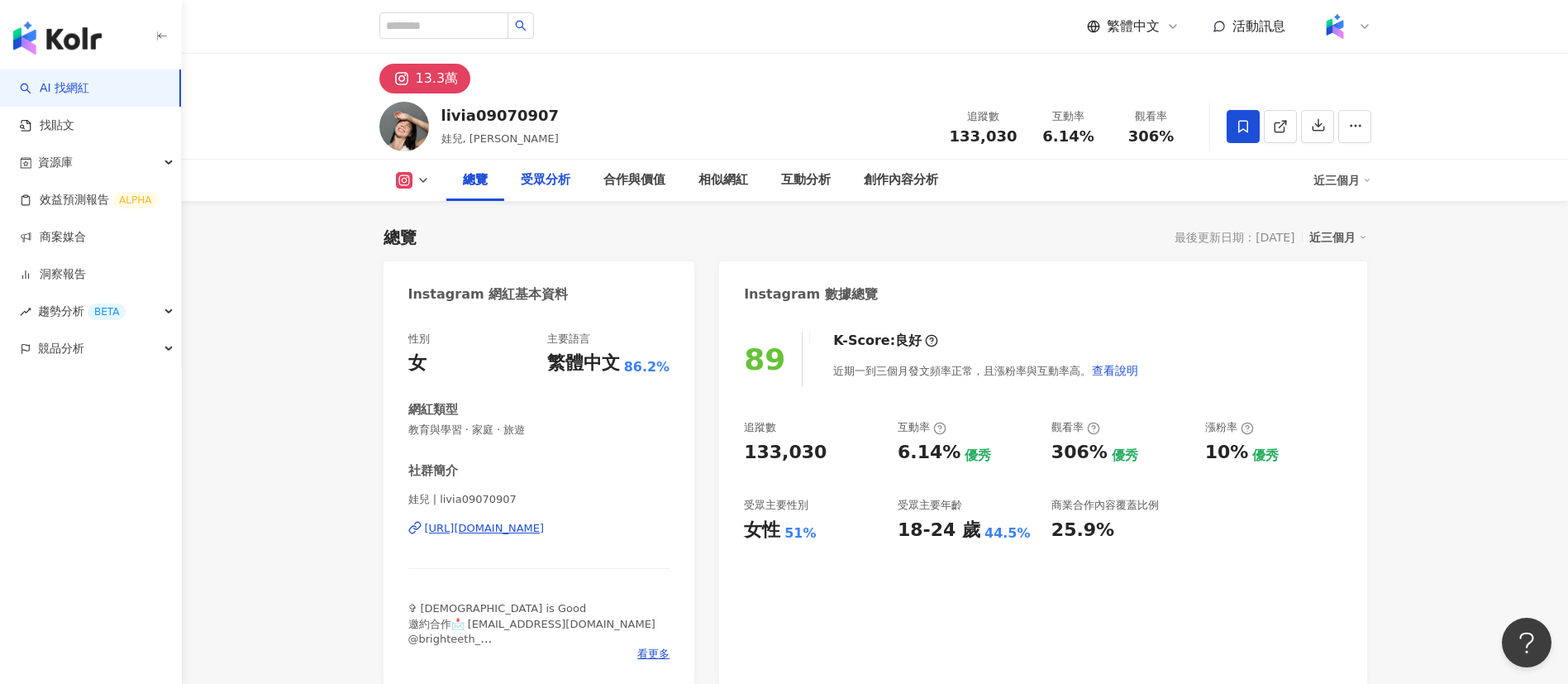
click at [534, 176] on div "受眾分析" at bounding box center [545, 180] width 50 height 20
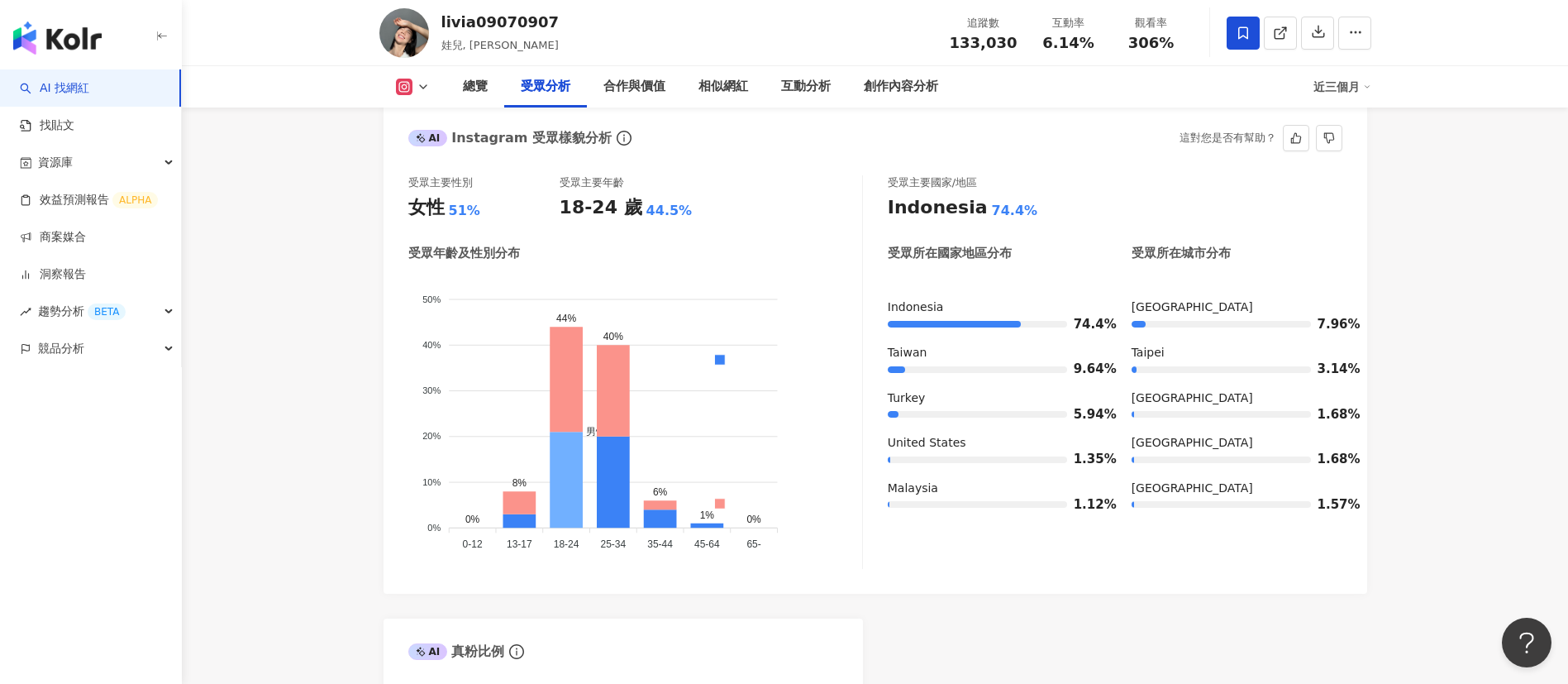
scroll to position [1485, 0]
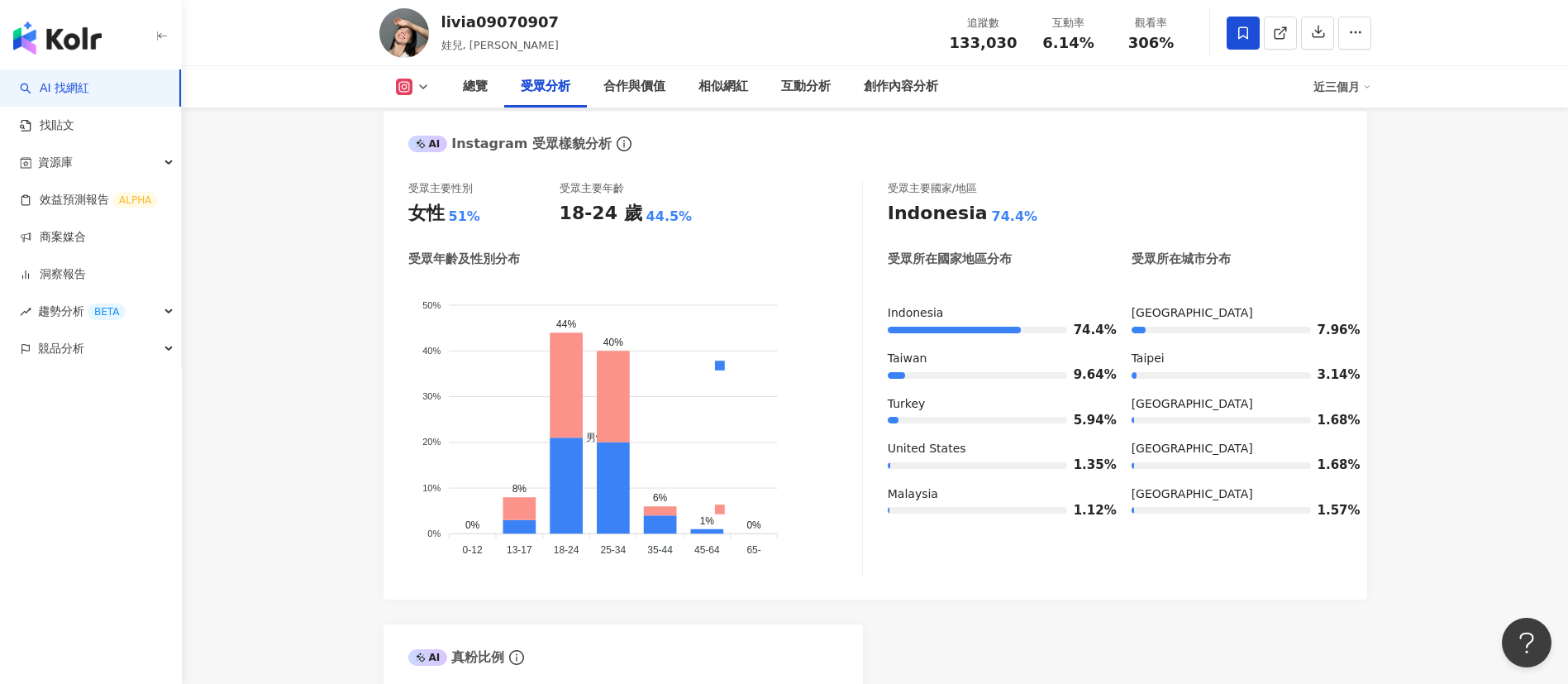
click at [863, 584] on div "AI Instagram 受眾樣貌分析 受眾主要性別 女性 51% 受眾主要年齡 18-24 歲 44.5% 受眾年齡及性別分布 男性 女性 50% 50% …" at bounding box center [874, 498] width 983 height 775
click at [422, 76] on div "總覽 受眾分析 合作與價值 相似網紅 互動分析 創作內容分析 近三個月" at bounding box center [875, 87] width 991 height 42
click at [419, 84] on icon at bounding box center [423, 86] width 14 height 14
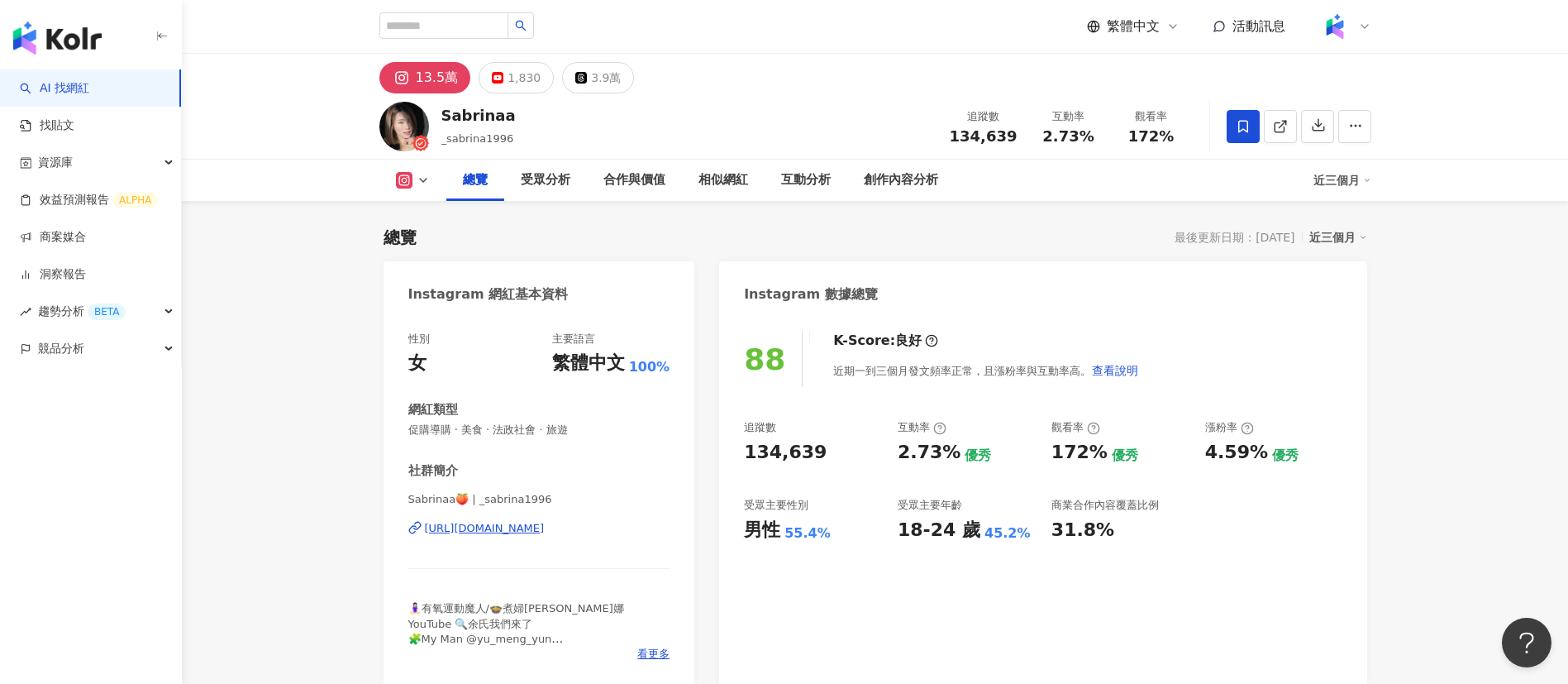
click at [713, 109] on div "Sabrinaa _sabrina1996 追蹤數 134,639 互動率 2.73% 觀看率 172%" at bounding box center [874, 126] width 1058 height 65
click at [742, 114] on div "Sabrinaa _sabrina1996 追蹤數 134,639 互動率 2.73% 觀看率 172%" at bounding box center [874, 126] width 1058 height 65
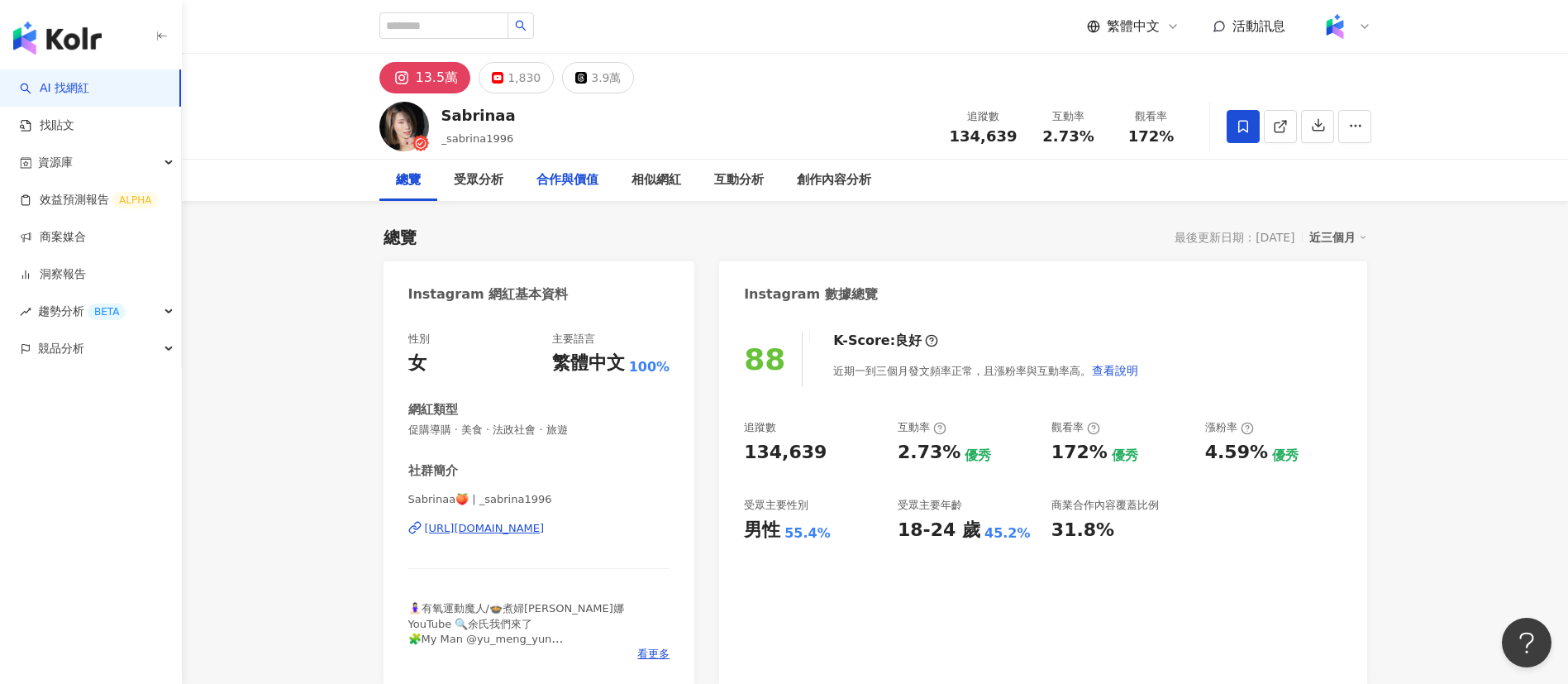
click at [548, 182] on div "合作與價值" at bounding box center [567, 180] width 62 height 20
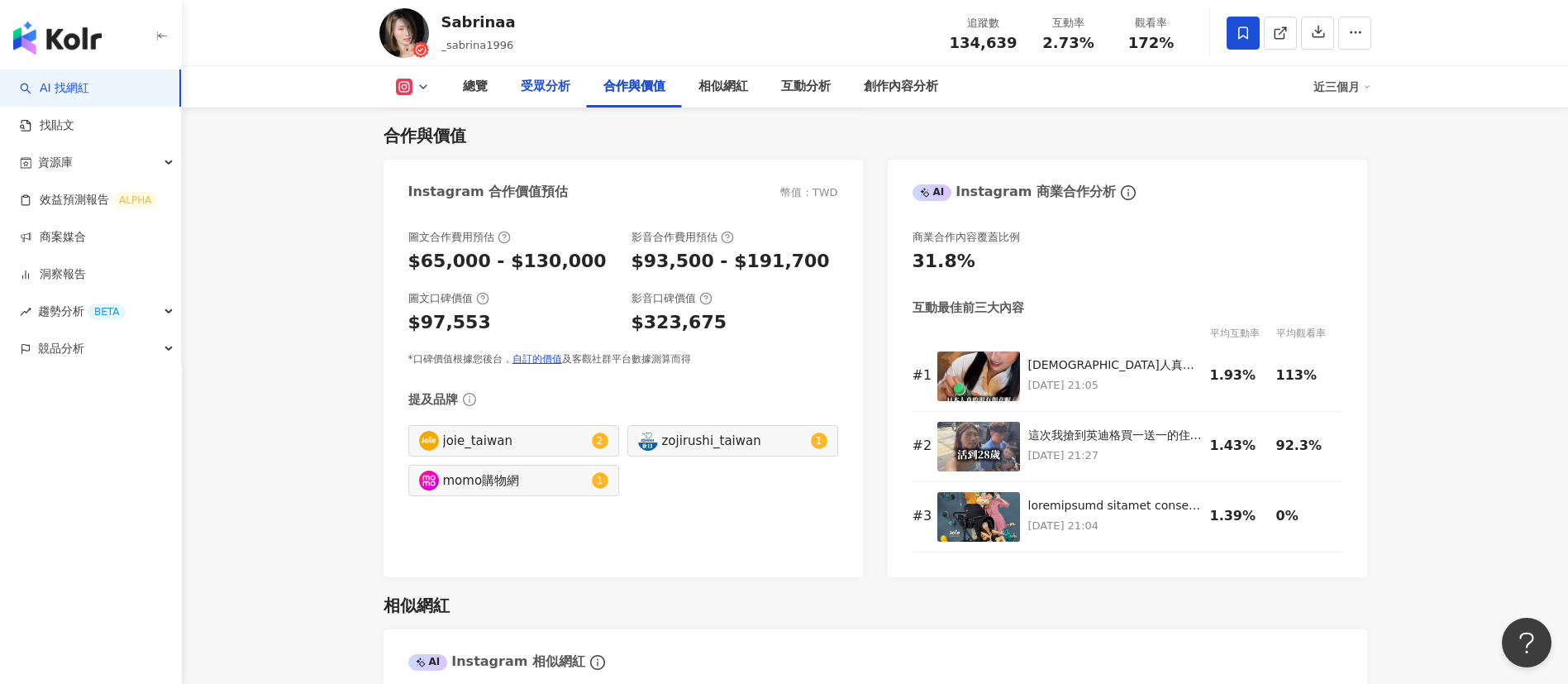
click at [577, 86] on div "受眾分析" at bounding box center [545, 87] width 83 height 42
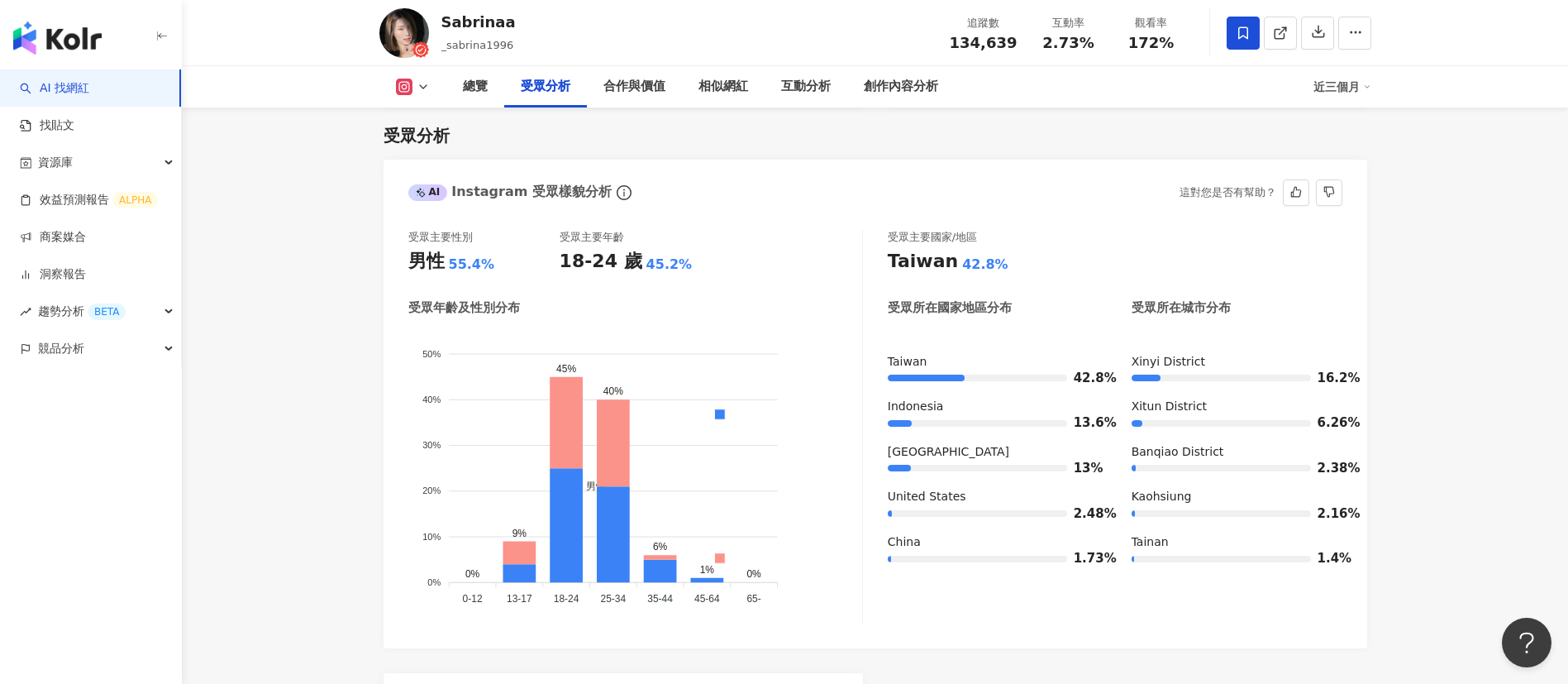
click at [776, 297] on div "受眾主要性別 男性 55.4% 受眾主要年齡 18-24 歲 45.2% 受眾年齡及性別分布 男性 女性 50% 50% 40% 40% 30% 30% 20…" at bounding box center [636, 426] width 455 height 393
click at [427, 85] on icon at bounding box center [423, 86] width 14 height 14
click at [439, 157] on button "YouTube" at bounding box center [439, 154] width 99 height 23
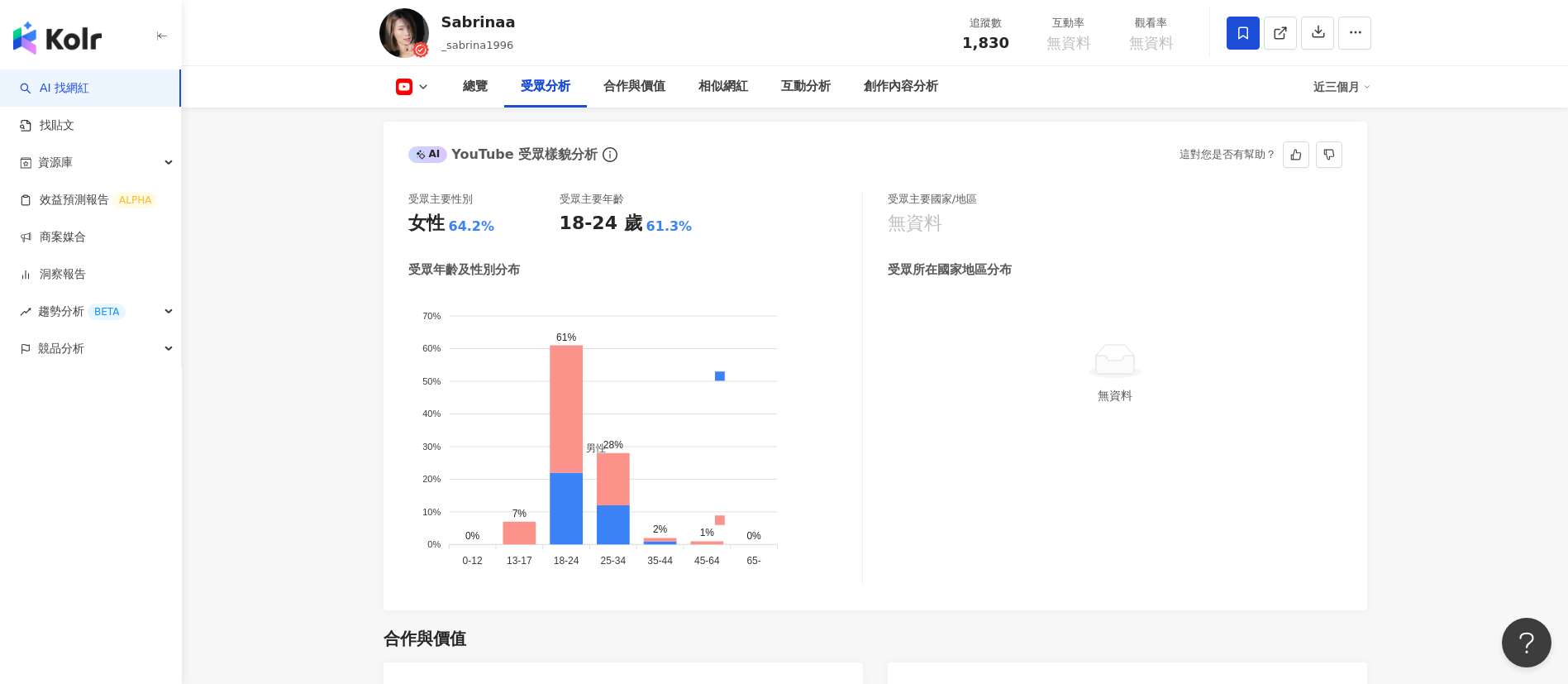
scroll to position [1374, 0]
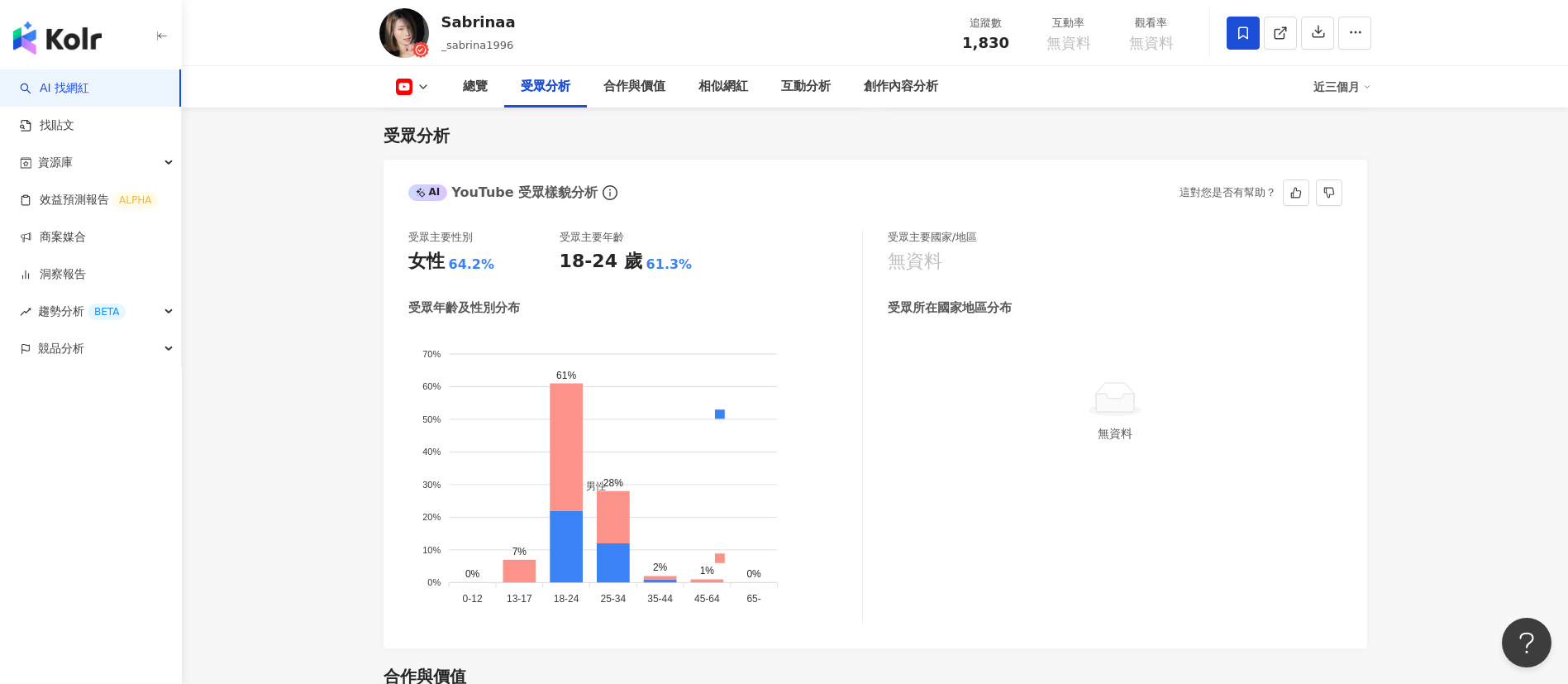
click at [768, 259] on div "受眾主要性別 女性 64.2% 受眾主要年齡 18-24 歲 61.3%" at bounding box center [636, 252] width 454 height 45
click at [428, 91] on icon at bounding box center [423, 86] width 14 height 14
click at [446, 119] on button "Instagram" at bounding box center [439, 116] width 99 height 23
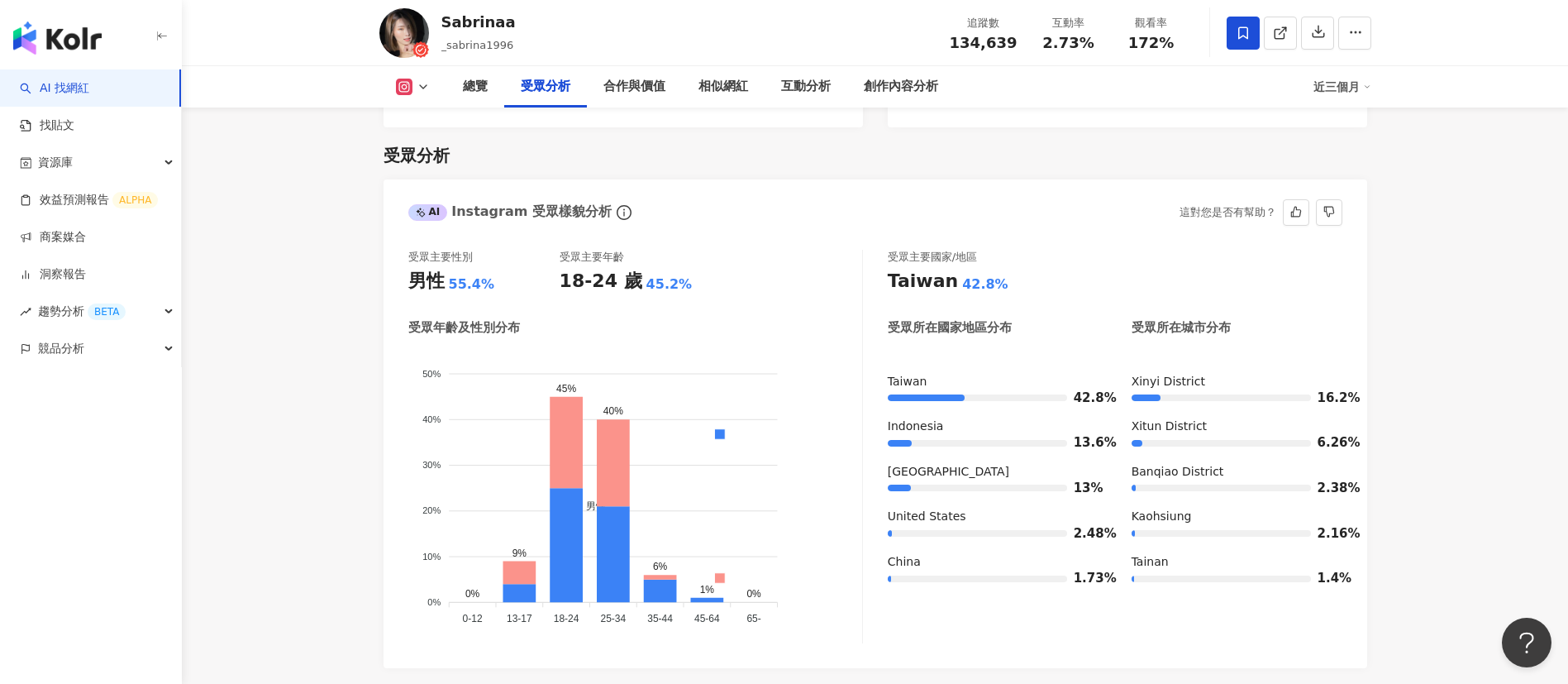
scroll to position [1393, 0]
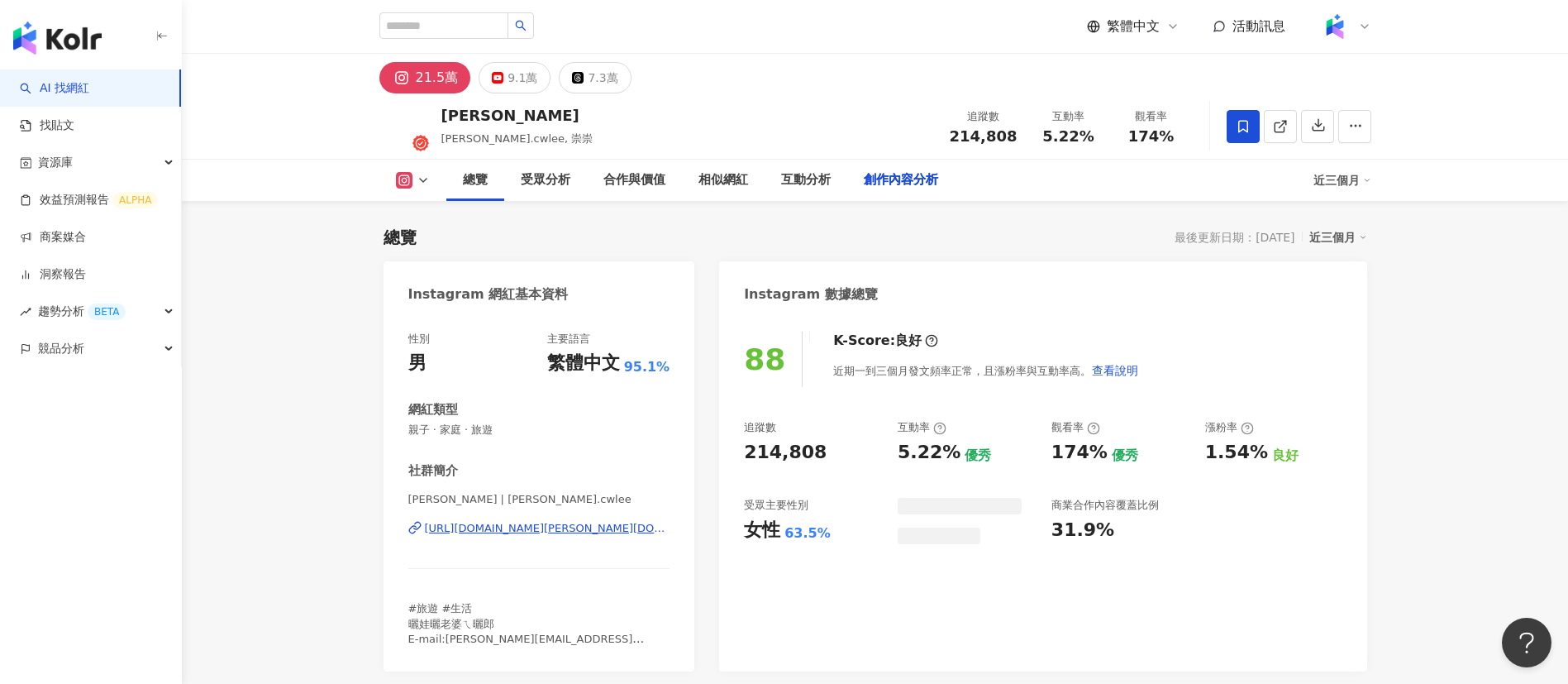
scroll to position [4377, 0]
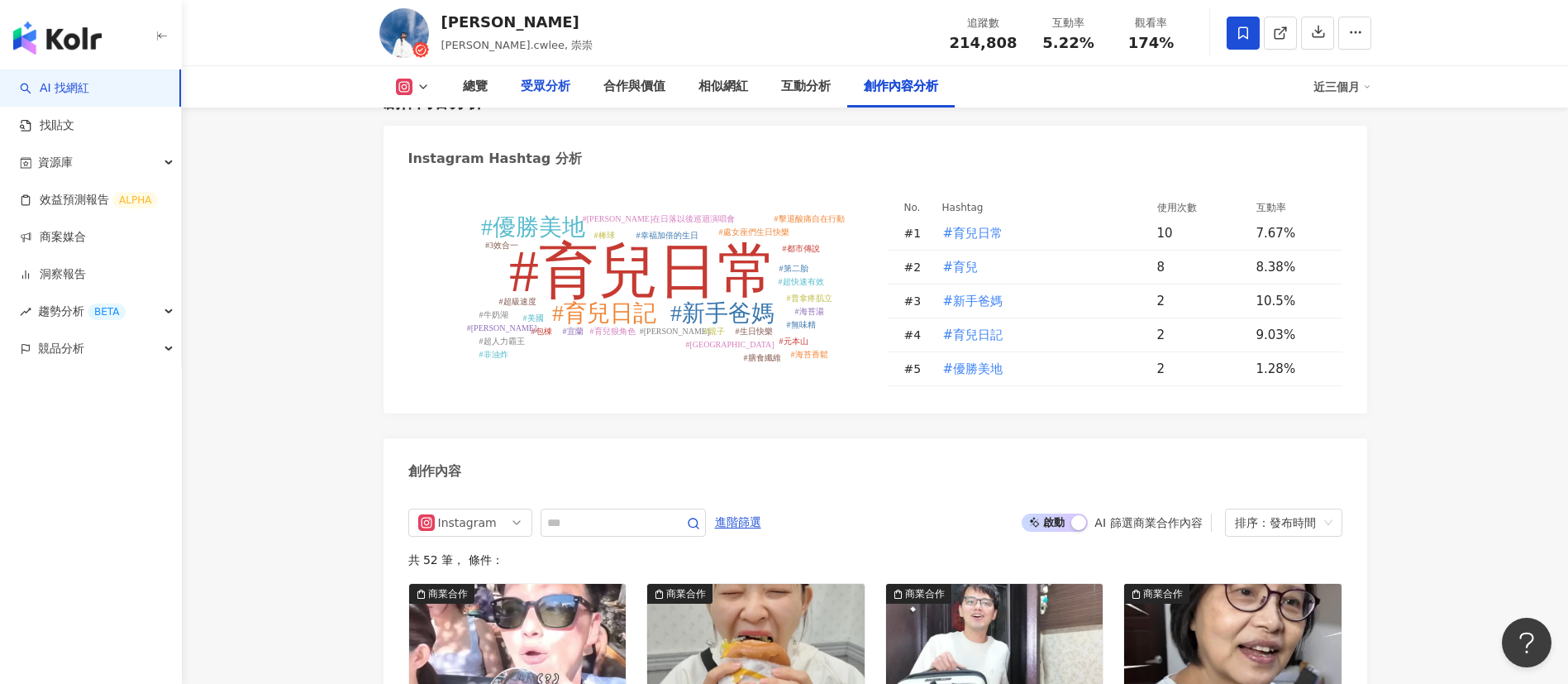
click at [557, 81] on div "受眾分析" at bounding box center [545, 87] width 50 height 20
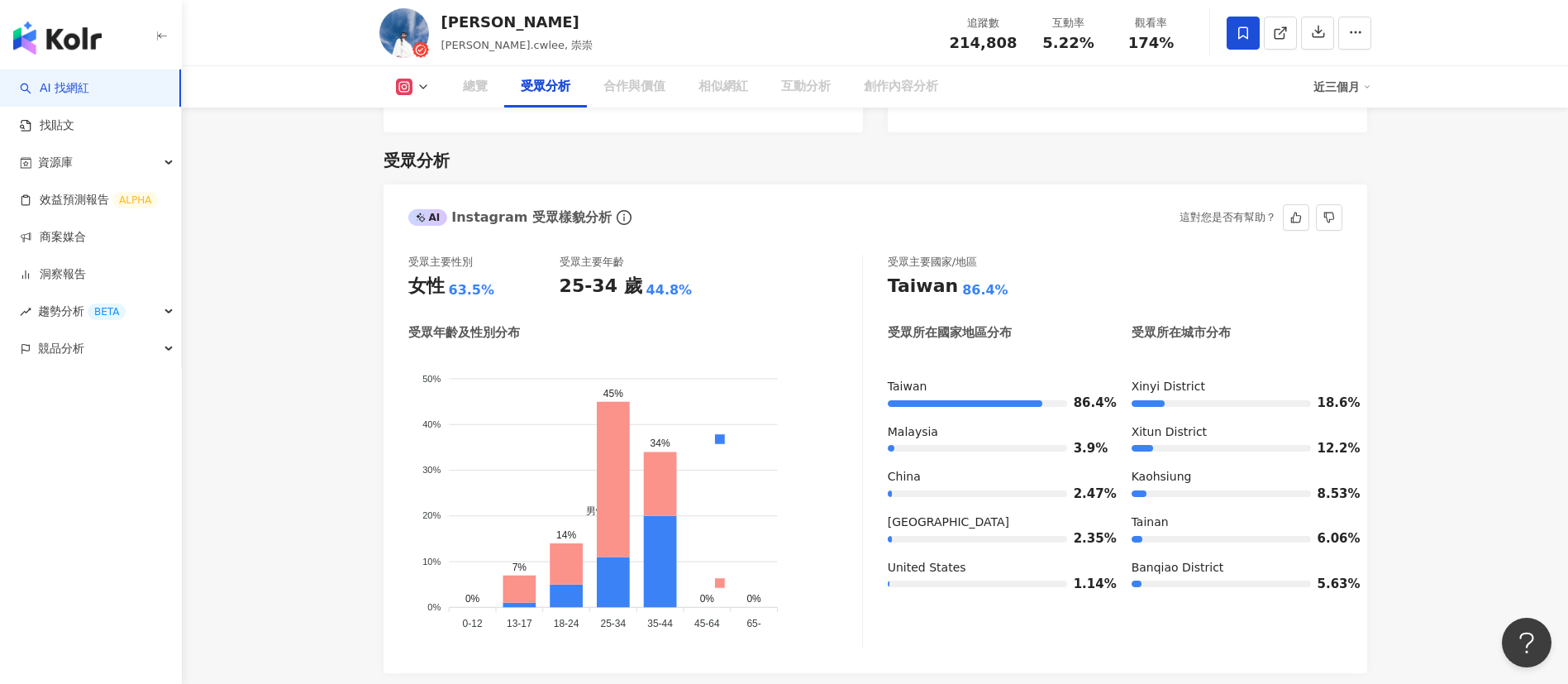
click at [804, 254] on div "受眾主要性別 女性 63.5% 受眾主要年齡 25-34 歲 44.8%" at bounding box center [636, 276] width 454 height 45
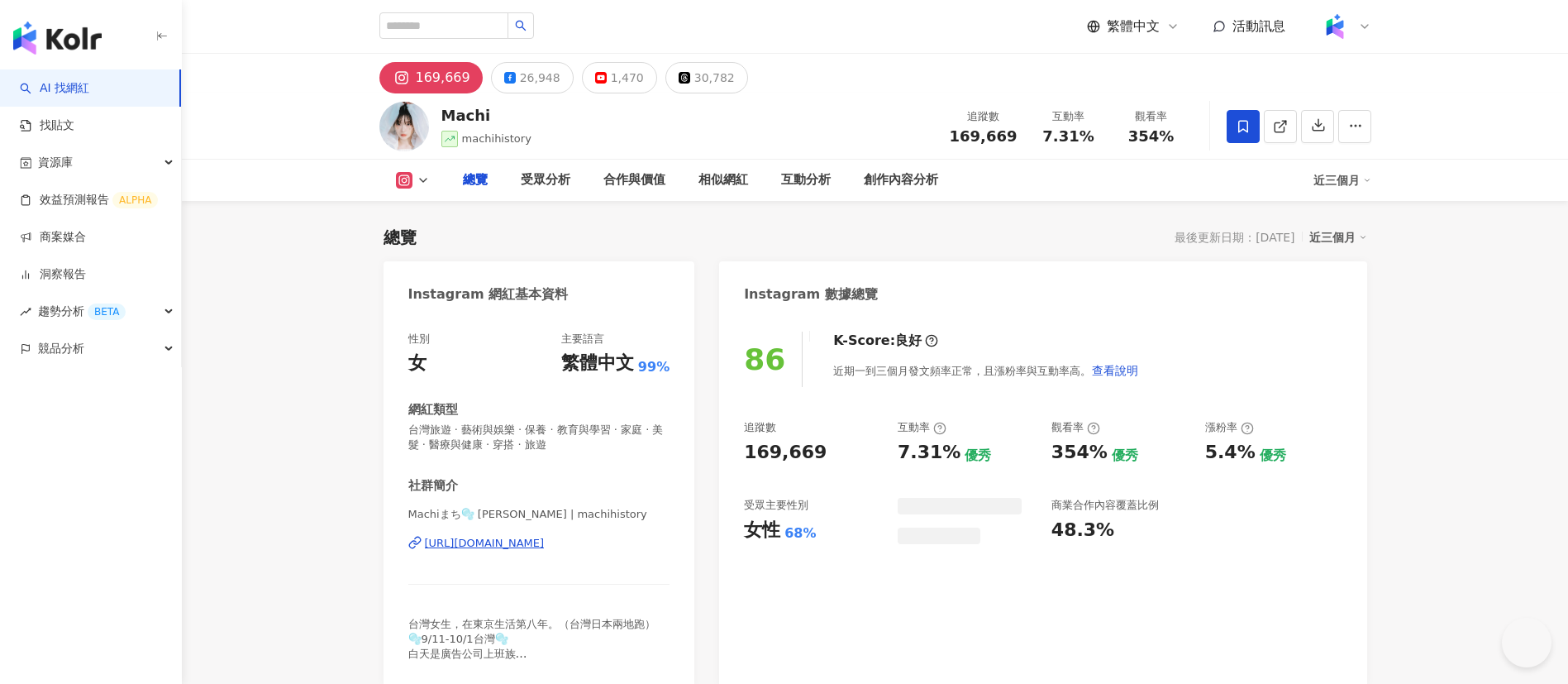
type input "**"
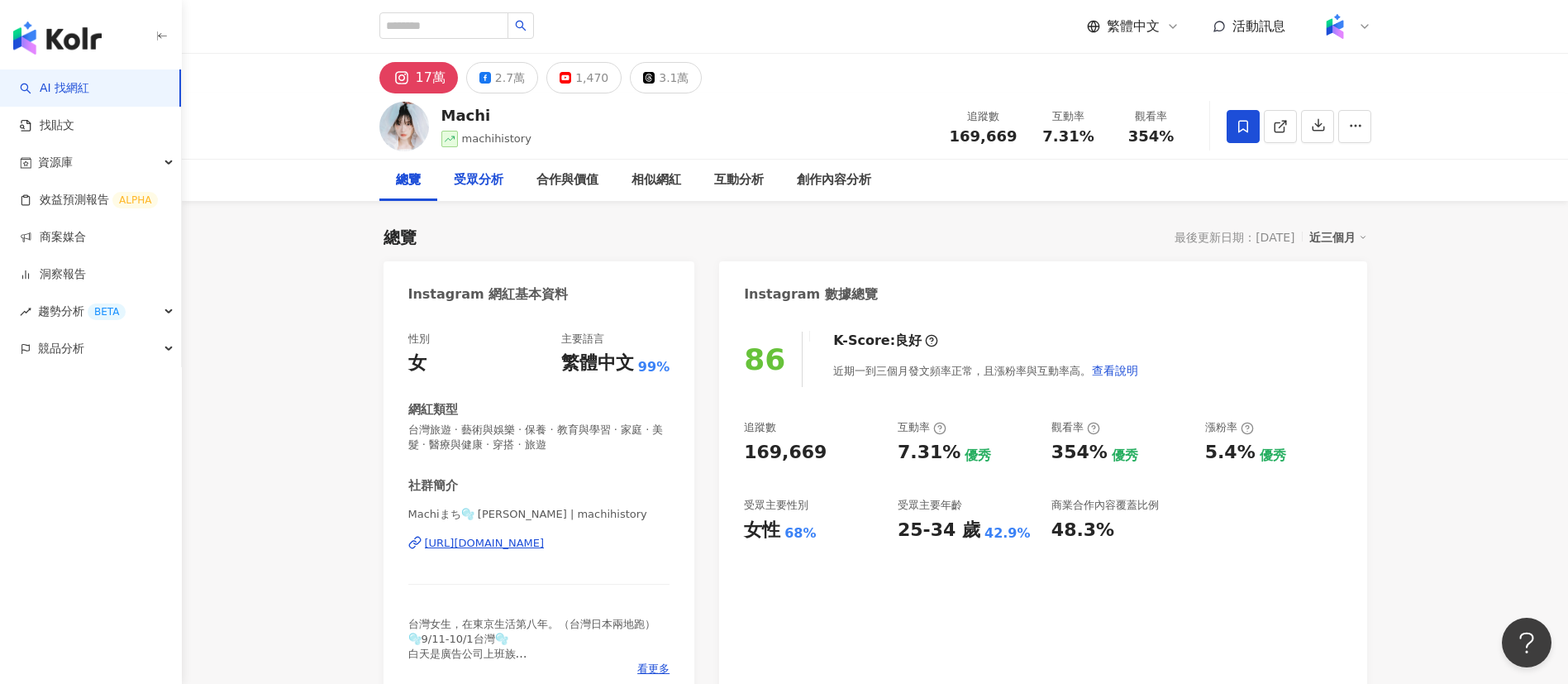
click at [485, 177] on div "受眾分析" at bounding box center [478, 180] width 50 height 20
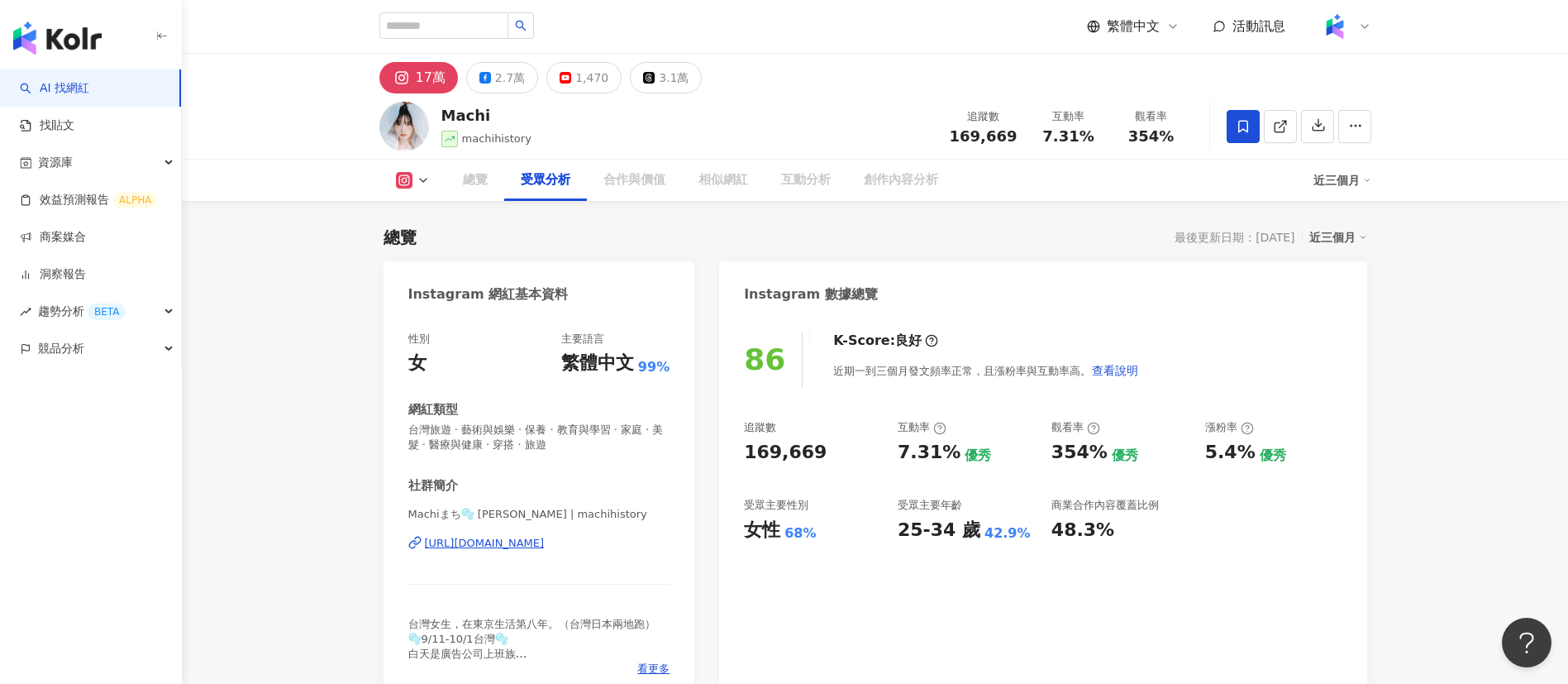
scroll to position [1427, 0]
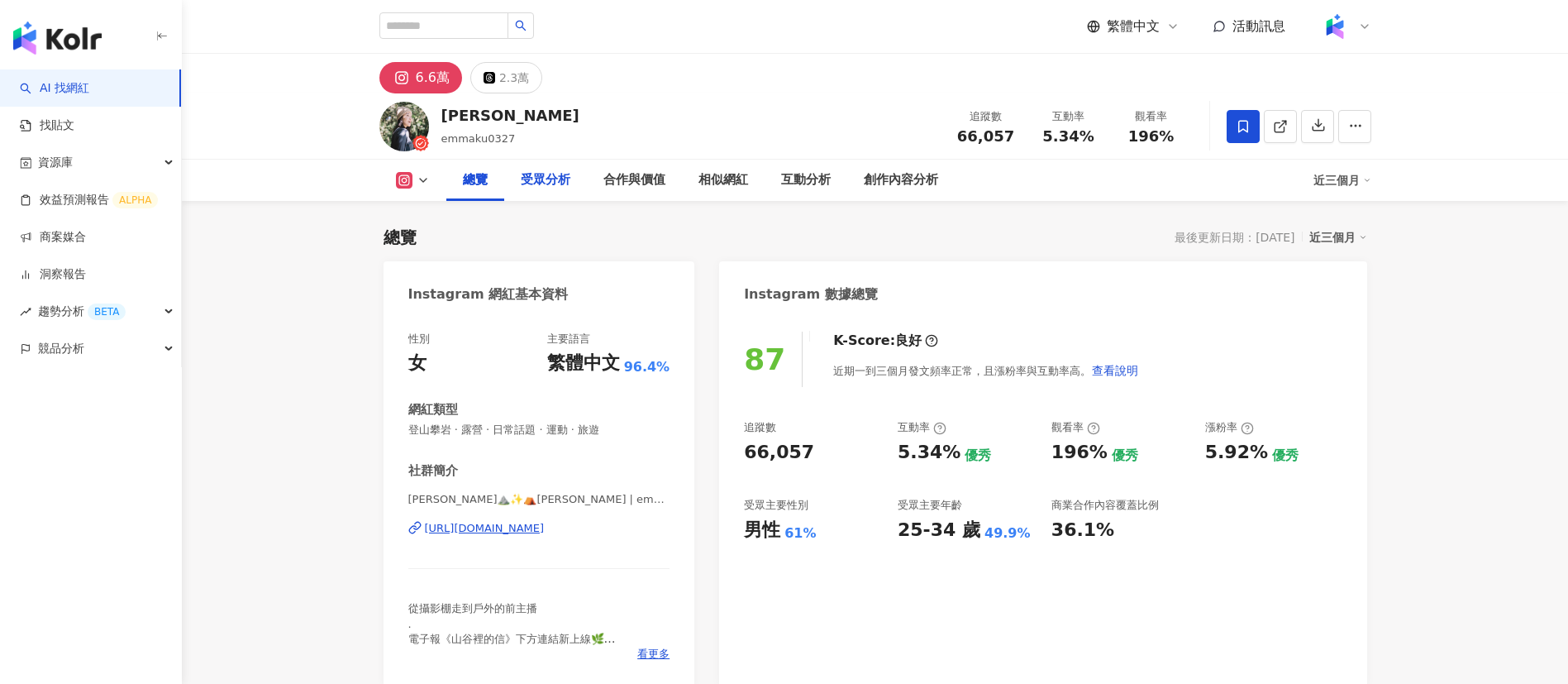
click at [540, 174] on div "受眾分析" at bounding box center [545, 180] width 50 height 20
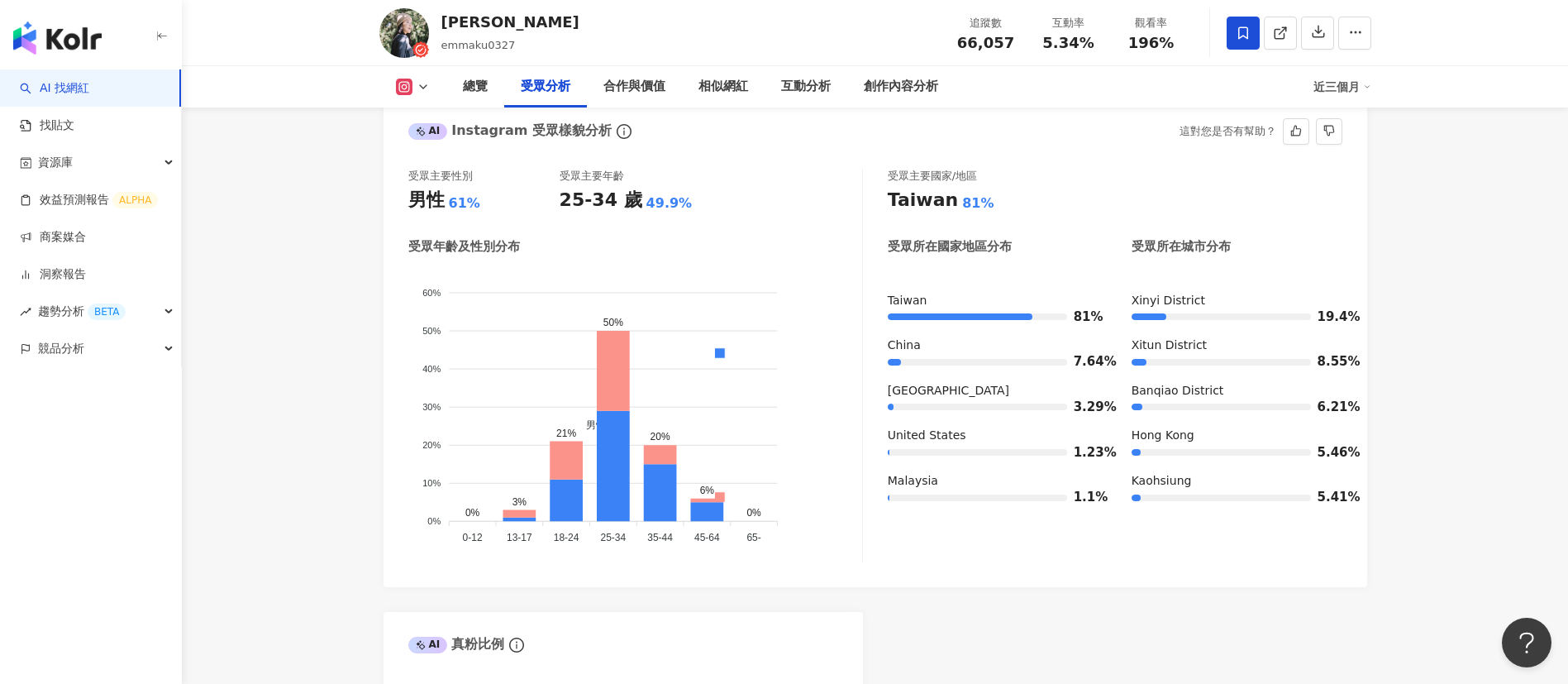
scroll to position [1526, 0]
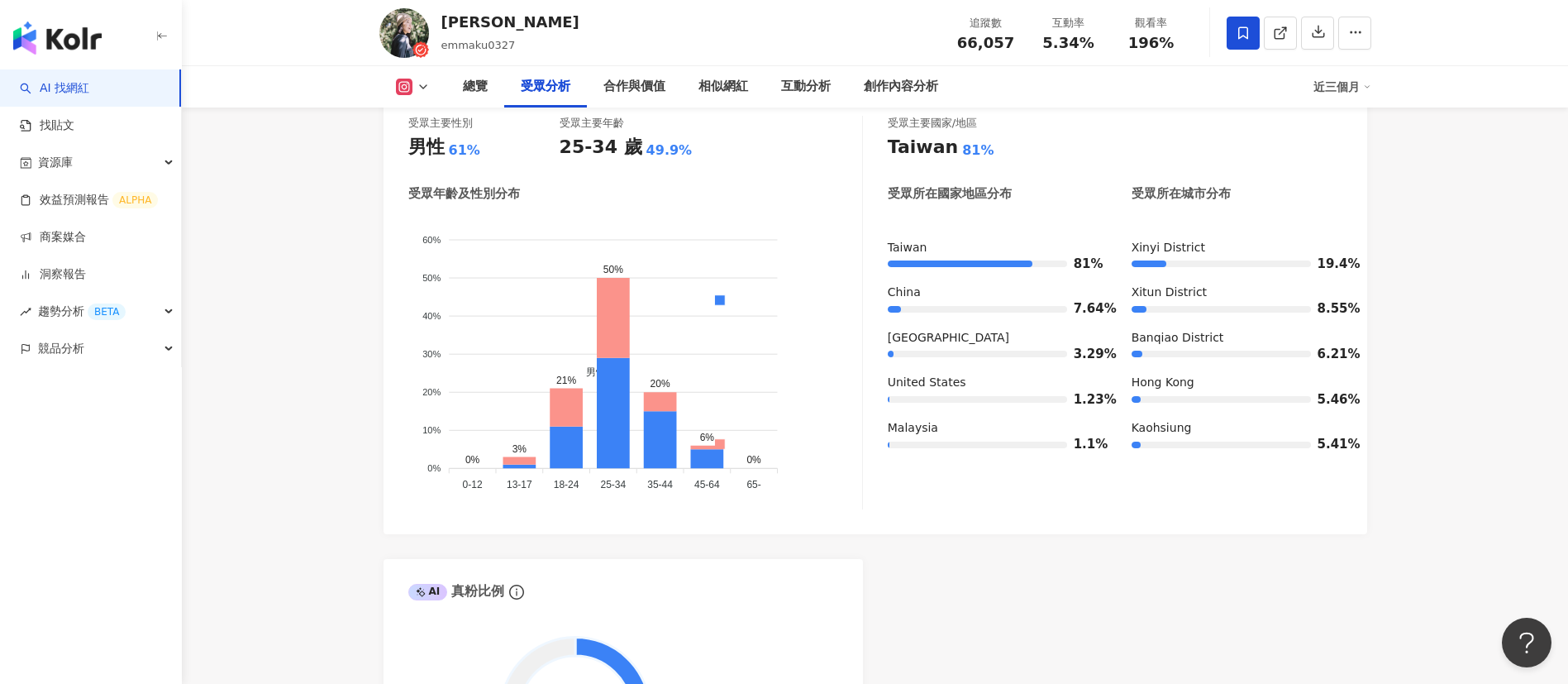
click at [742, 219] on foreignobject "男性 女性" at bounding box center [636, 356] width 454 height 282
click at [702, 201] on div "受眾年齡及性別分布" at bounding box center [636, 193] width 454 height 17
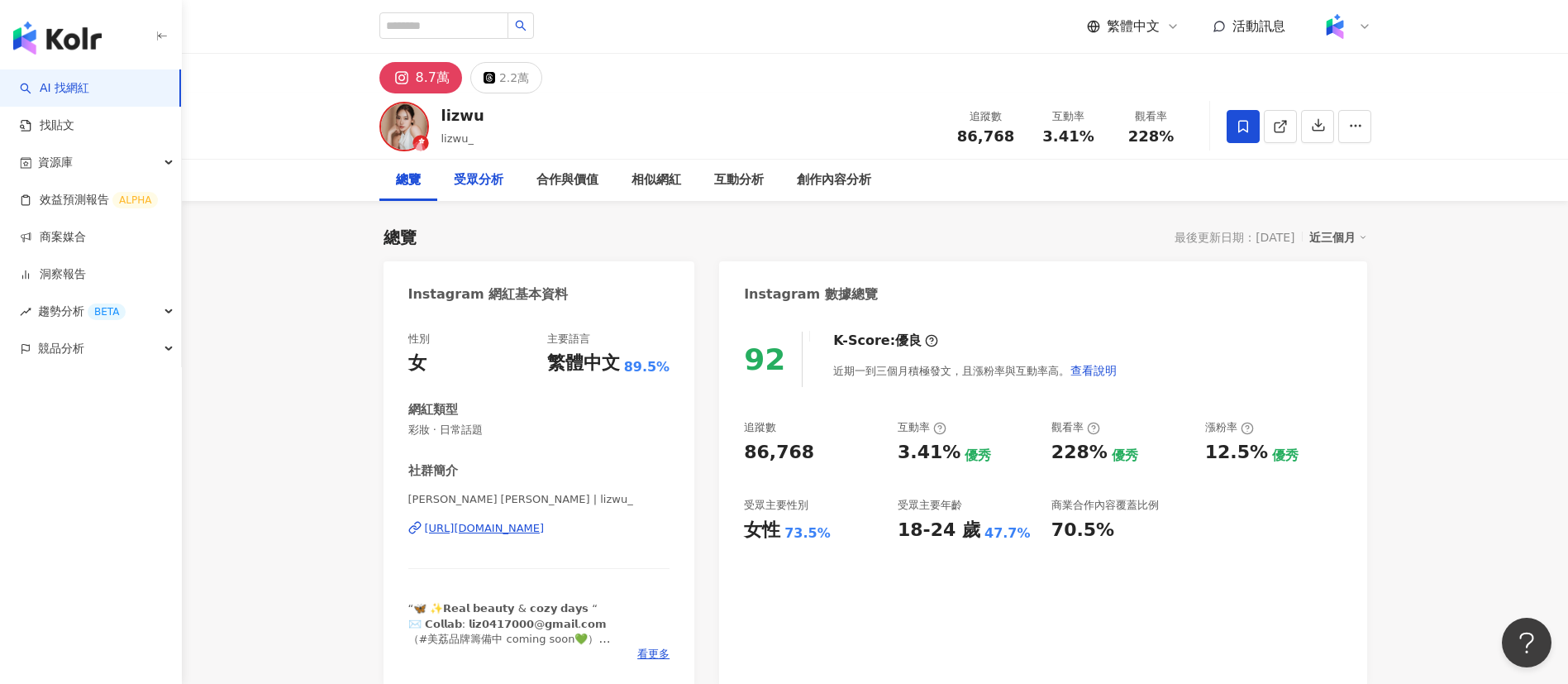
click at [474, 177] on div "受眾分析" at bounding box center [478, 180] width 50 height 20
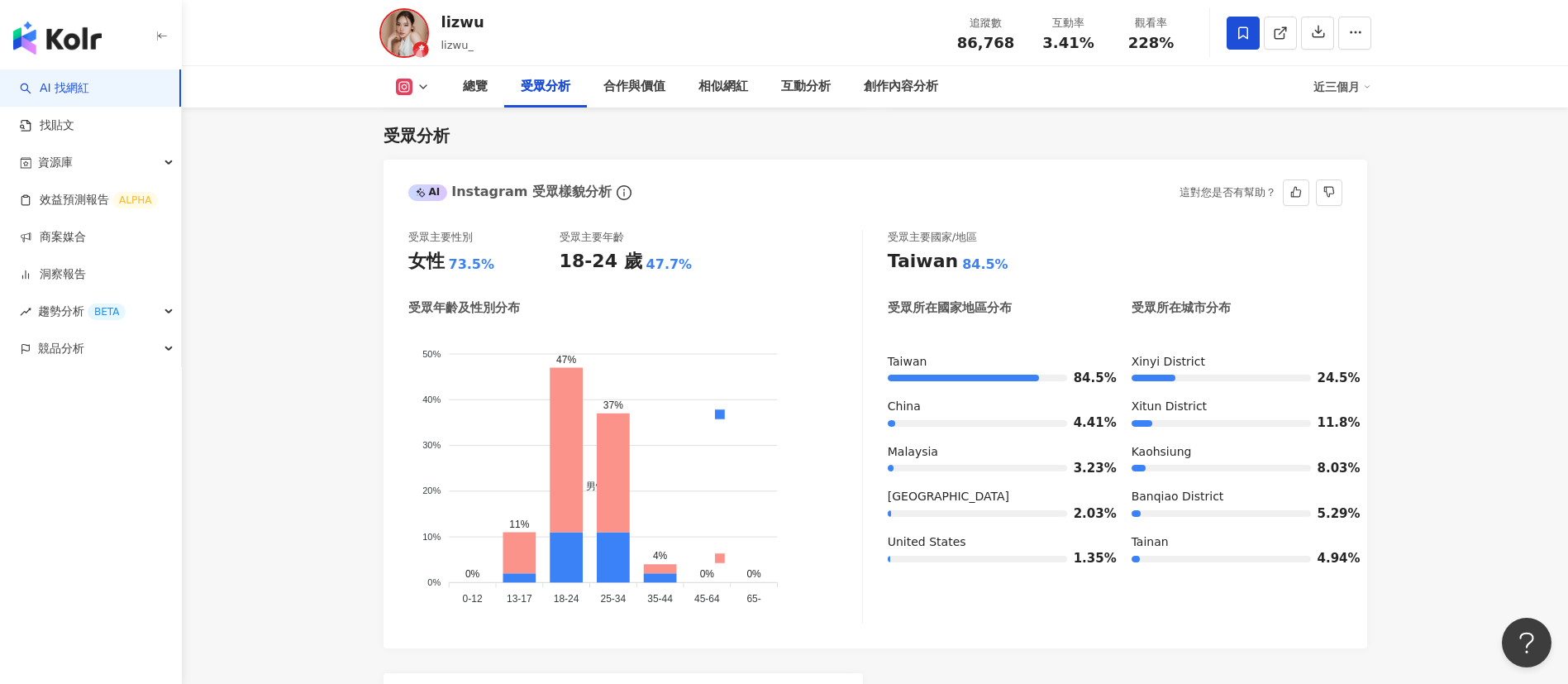
scroll to position [1418, 0]
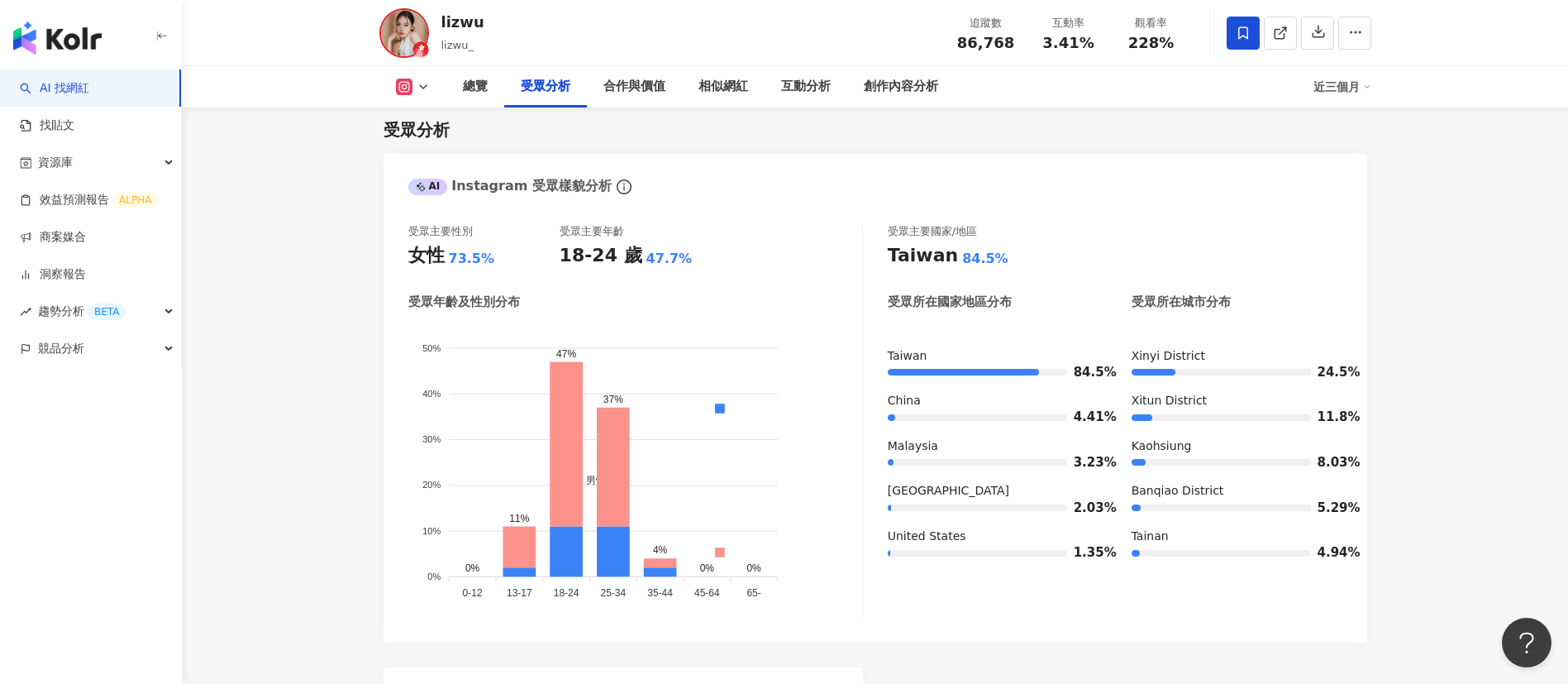
click at [731, 263] on div "受眾主要性別 女性 73.5% 受眾主要年齡 18-24 歲 47.7%" at bounding box center [636, 246] width 454 height 45
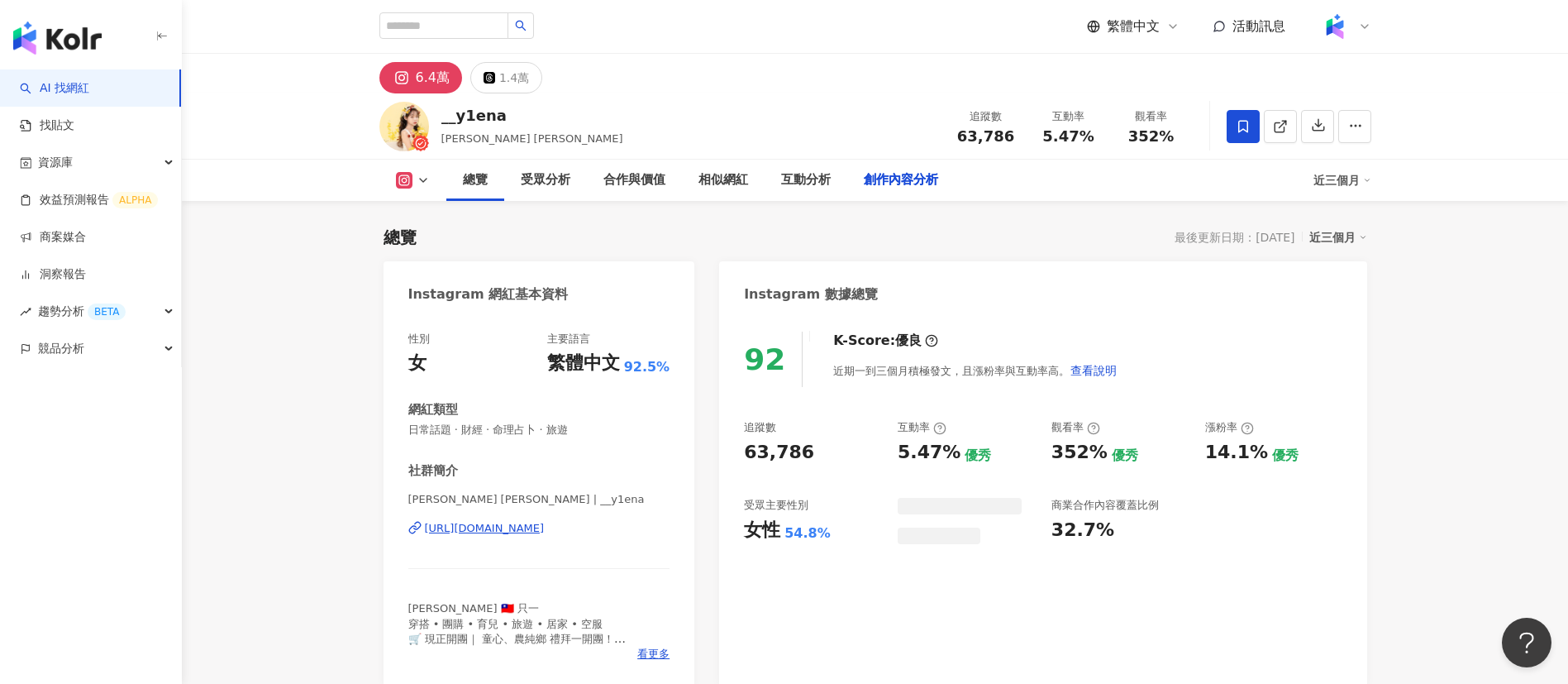
scroll to position [4392, 0]
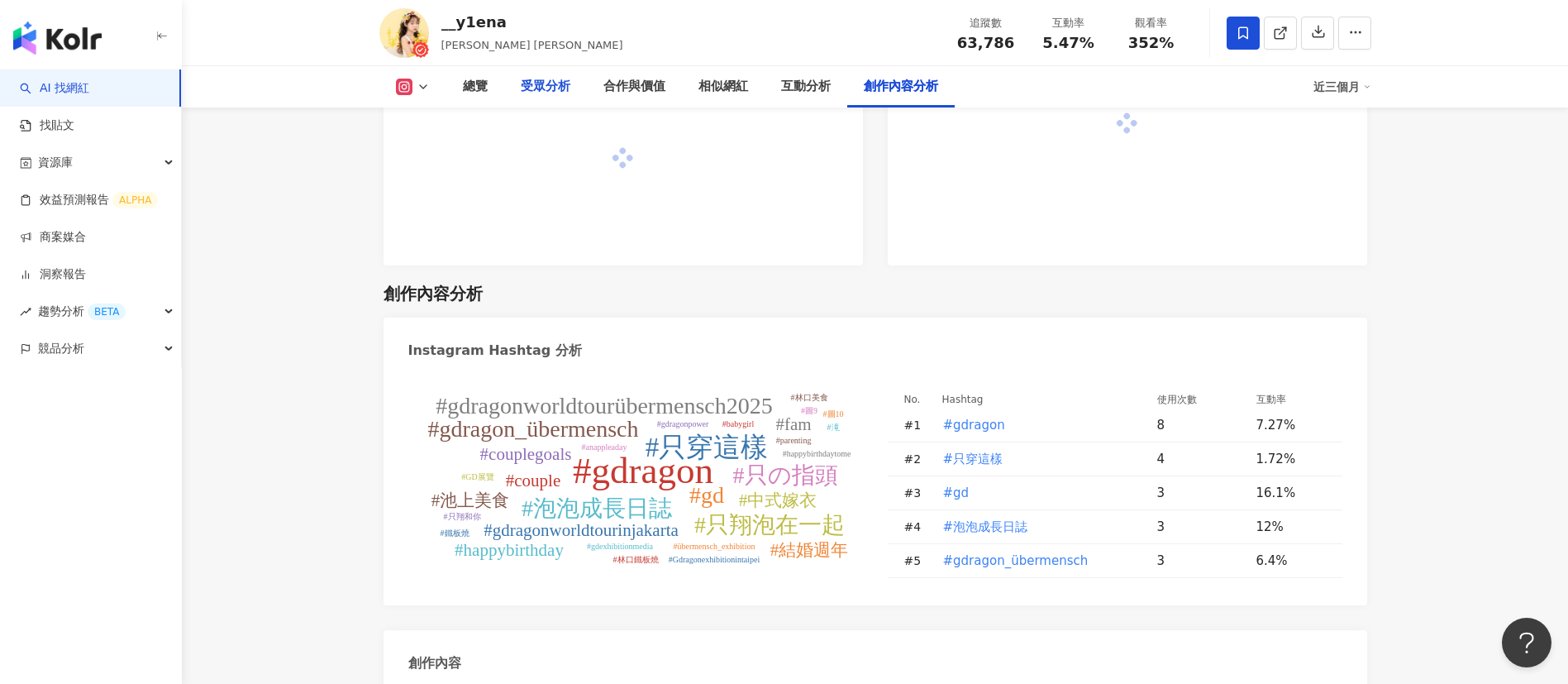
click at [538, 82] on div "受眾分析" at bounding box center [545, 87] width 50 height 20
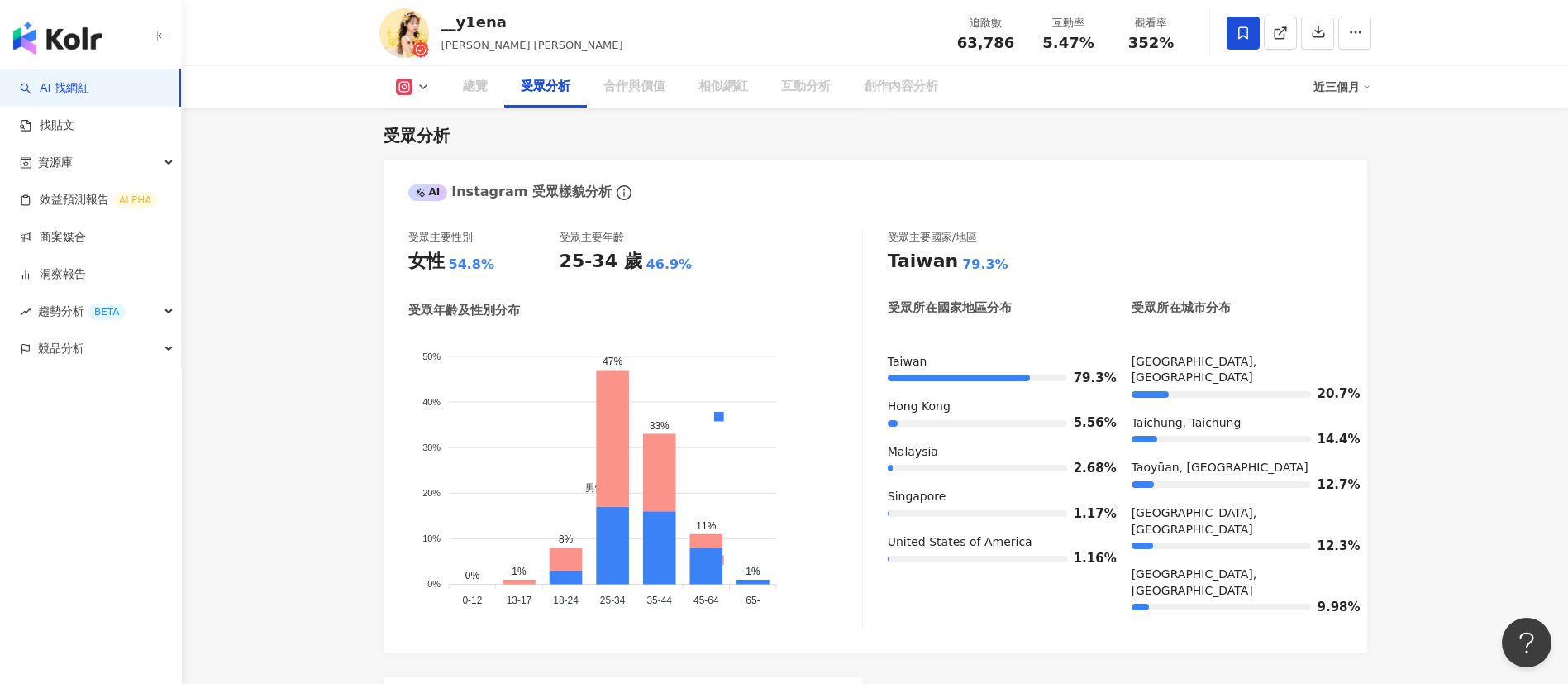
click at [763, 254] on div "受眾主要性別 女性 54.8% 受眾主要年齡 25-34 歲 46.9%" at bounding box center [636, 253] width 454 height 47
click at [771, 222] on div "受眾主要性別 女性 54.8% 受眾主要年齡 25-34 歲 46.9% 受眾年齡及性別分布 男性 女性 50% 50% 40% 40% 30% 30% 20…" at bounding box center [874, 433] width 983 height 440
click at [768, 308] on div "受眾年齡及性別分布" at bounding box center [636, 310] width 454 height 17
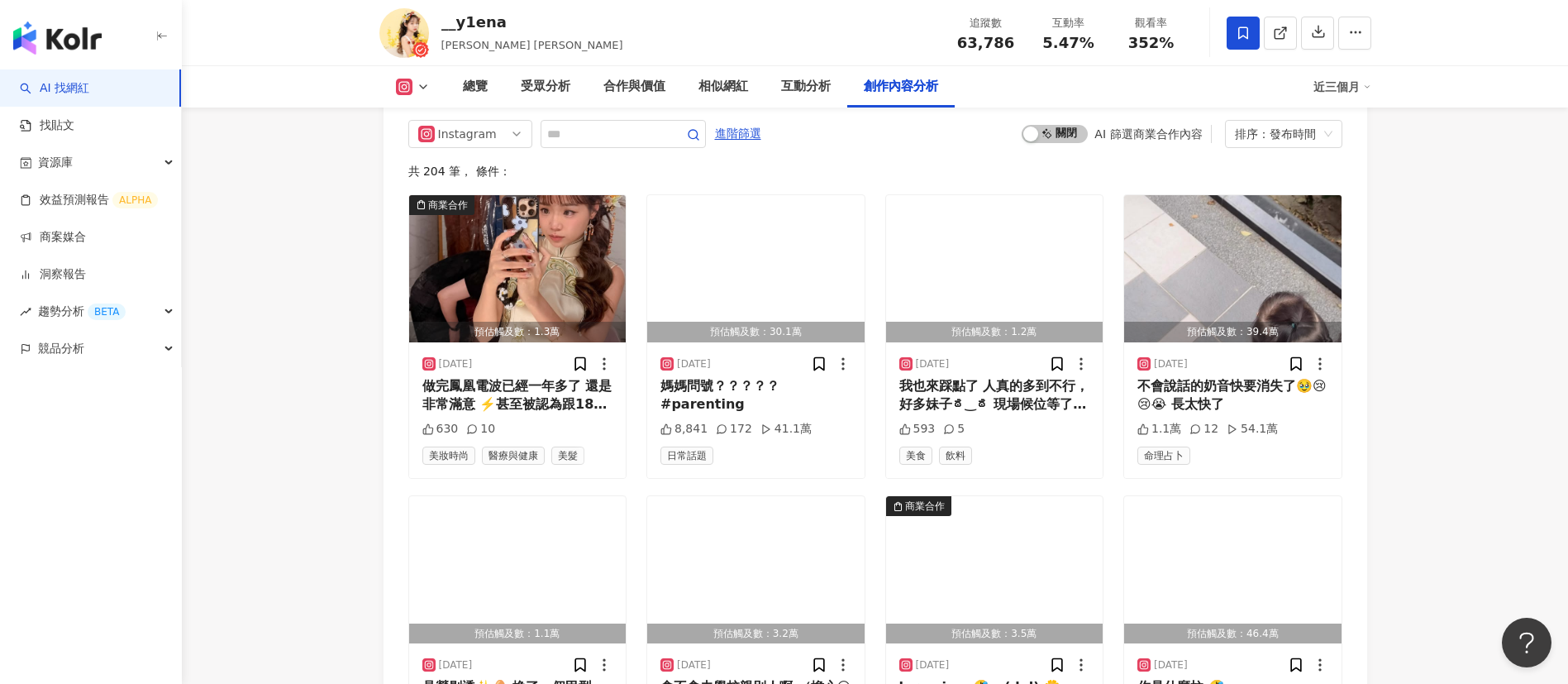
scroll to position [5334, 0]
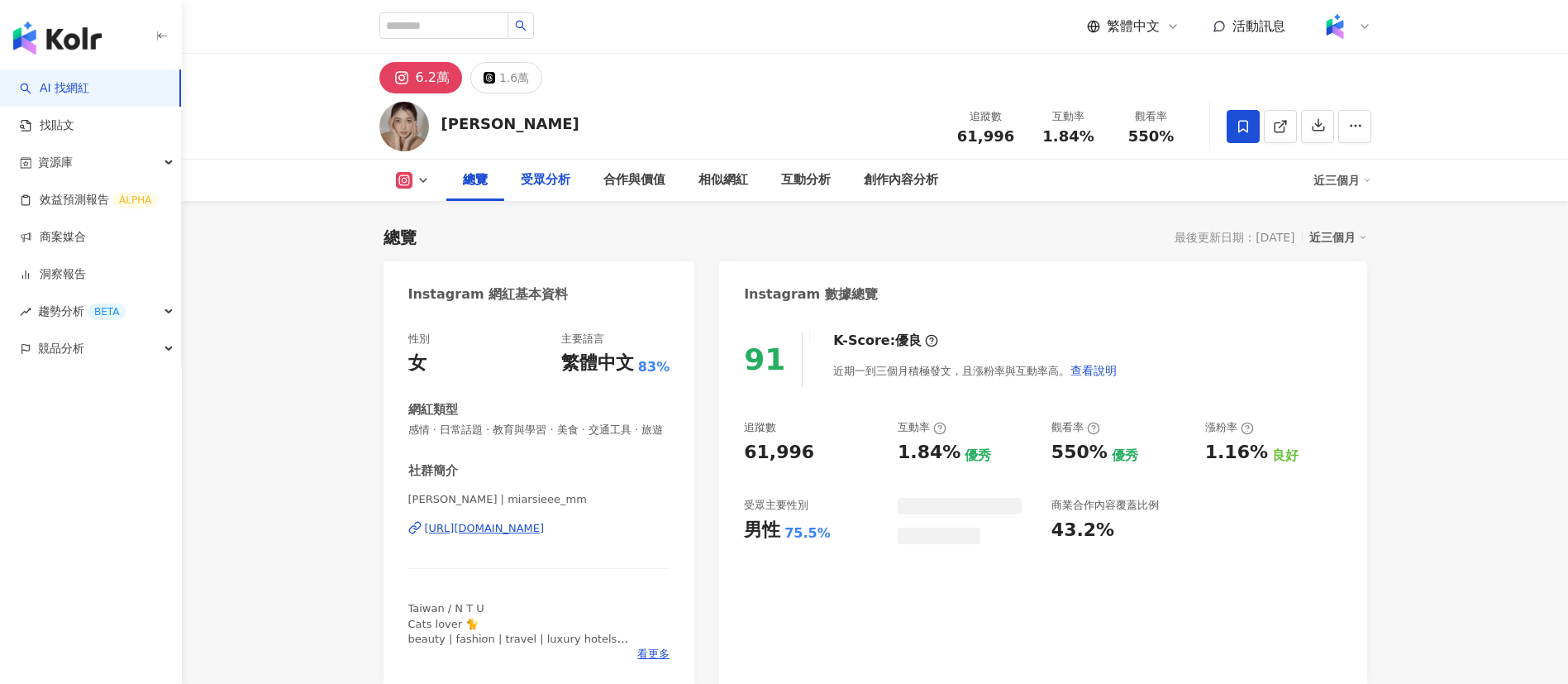
click at [541, 178] on div "受眾分析" at bounding box center [545, 180] width 50 height 20
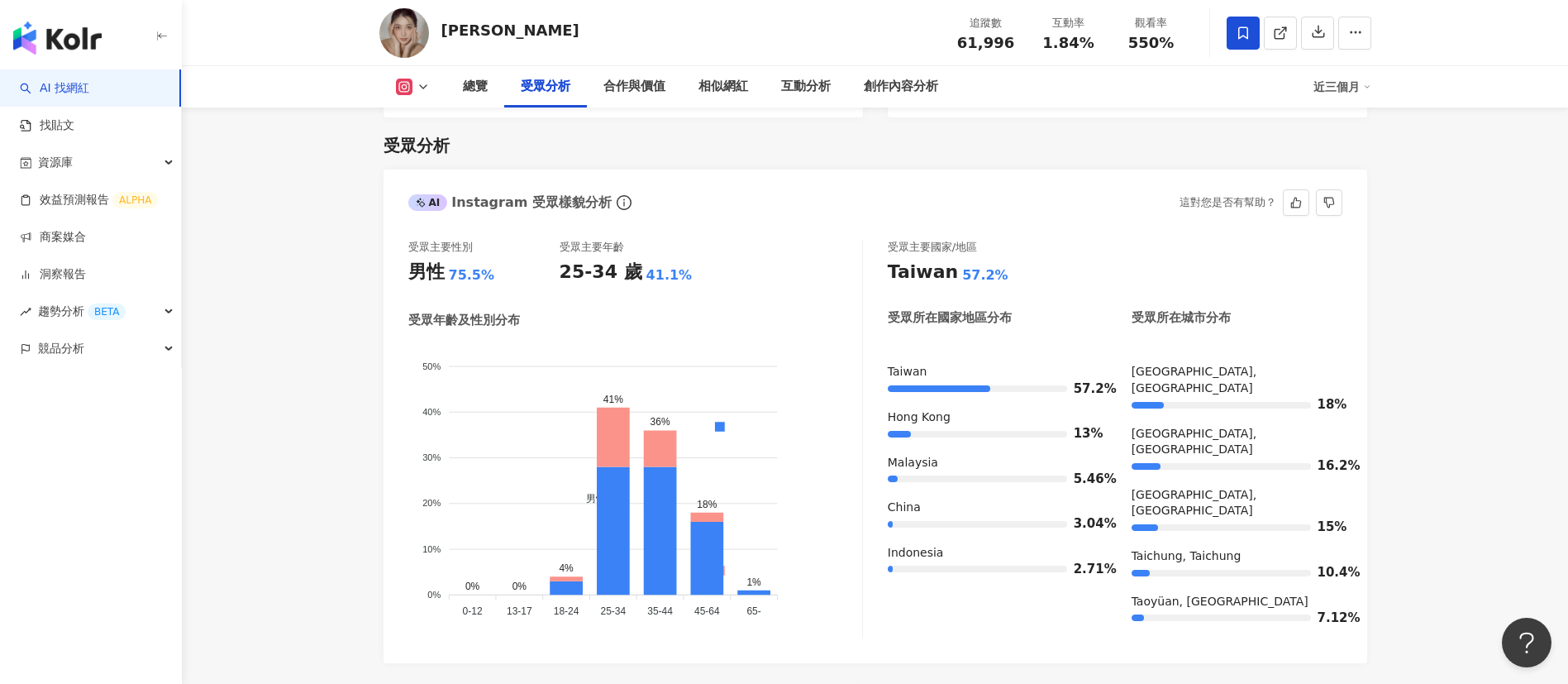
click at [754, 288] on div "受眾主要性別 男性 75.5% 受眾主要年齡 25-34 歲 41.1% 受眾年齡及性別分布 男性 女性 50% 50% 40% 40% 30% 30% 20…" at bounding box center [636, 439] width 455 height 399
click at [735, 312] on div "受眾年齡及性別分布" at bounding box center [636, 320] width 454 height 17
click at [731, 316] on div "受眾年齡及性別分布" at bounding box center [636, 320] width 454 height 17
click at [755, 630] on div "受眾主要性別 男性 75.5% 受眾主要年齡 25-34 歲 41.1% 受眾年齡及性別分布 男性 女性 50% 50% 40% 40% 30% 30% 20…" at bounding box center [874, 443] width 983 height 440
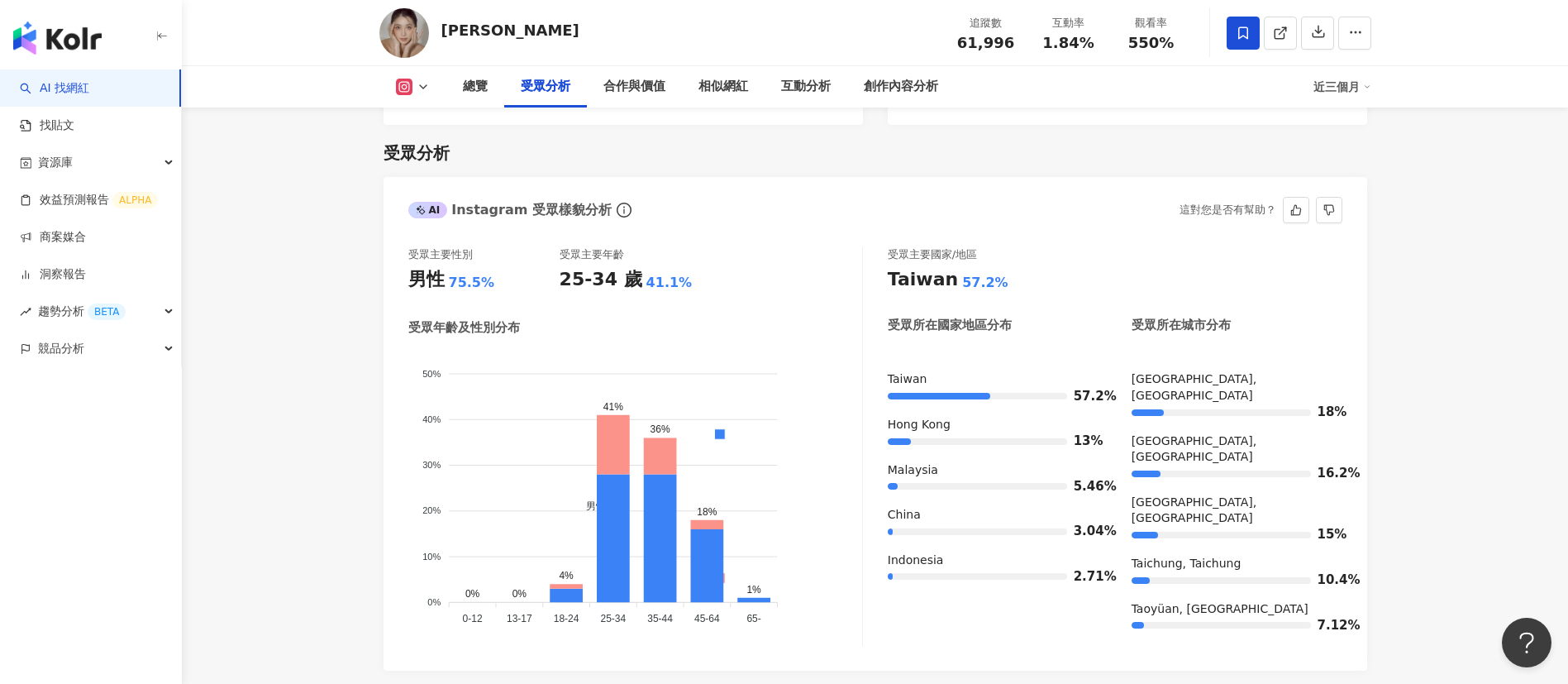
scroll to position [1421, 0]
click at [721, 326] on div "受眾年齡及性別分布 男性 女性 50% 50% 40% 40% 30% 30% 20% 20% 10% 10% 0% 0% 0% 0% 4% 41% 36% …" at bounding box center [636, 480] width 454 height 324
click at [1285, 33] on icon at bounding box center [1280, 33] width 15 height 15
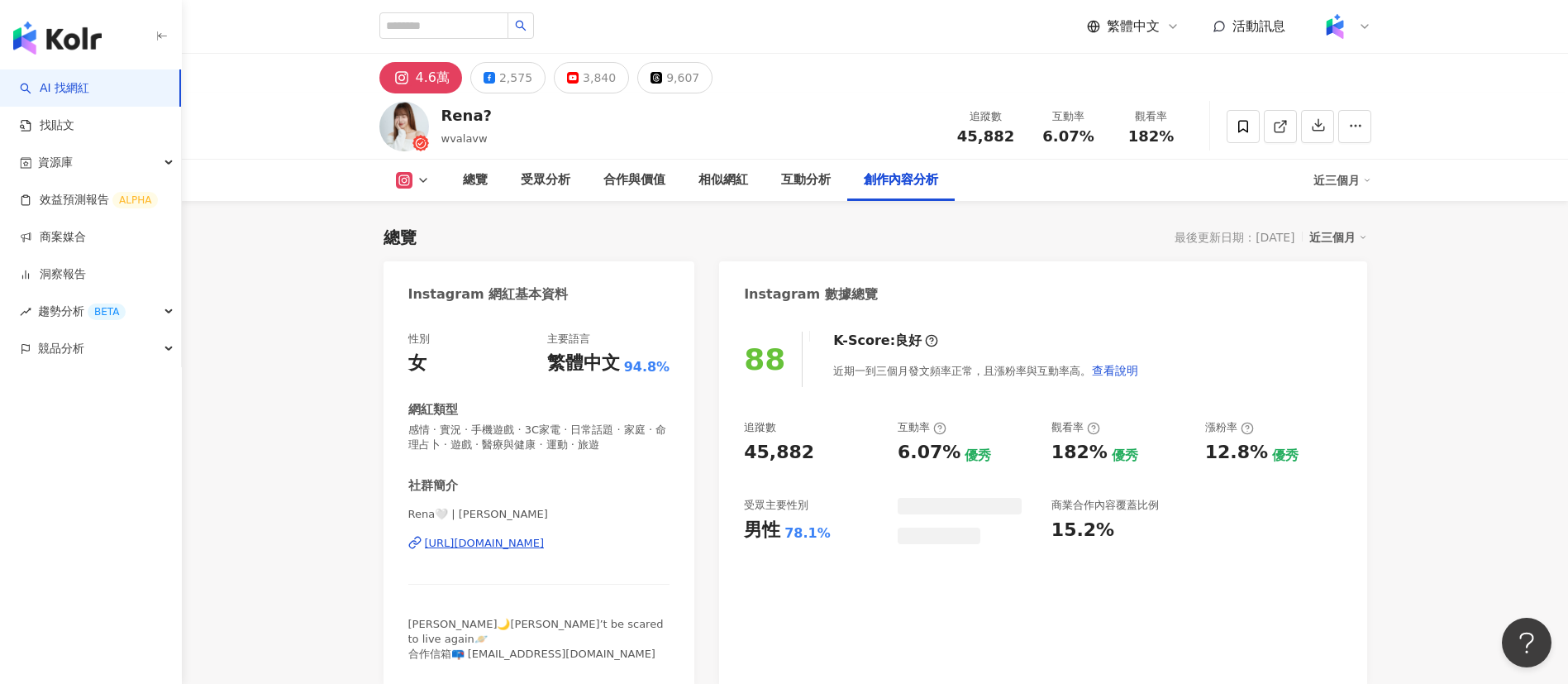
scroll to position [4264, 0]
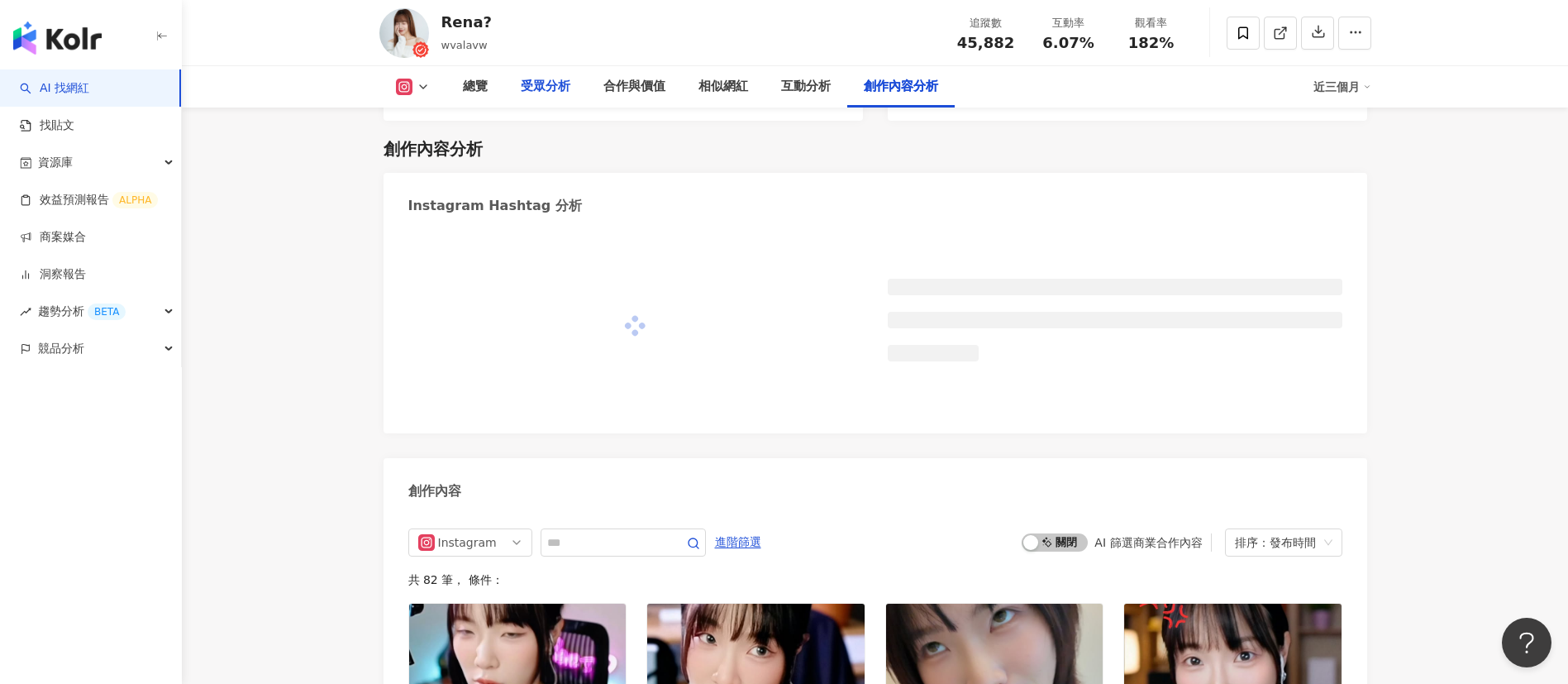
click at [547, 89] on div "受眾分析" at bounding box center [545, 87] width 50 height 20
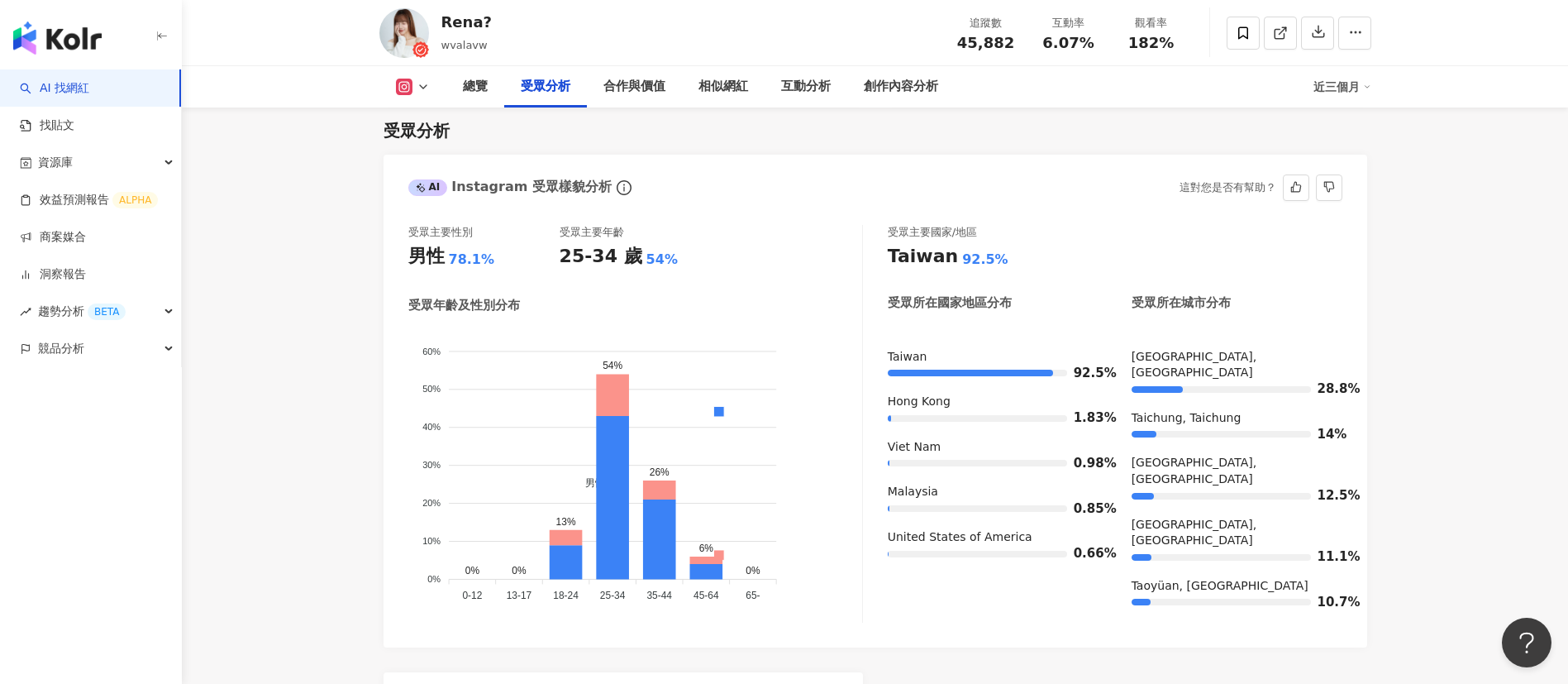
scroll to position [1412, 0]
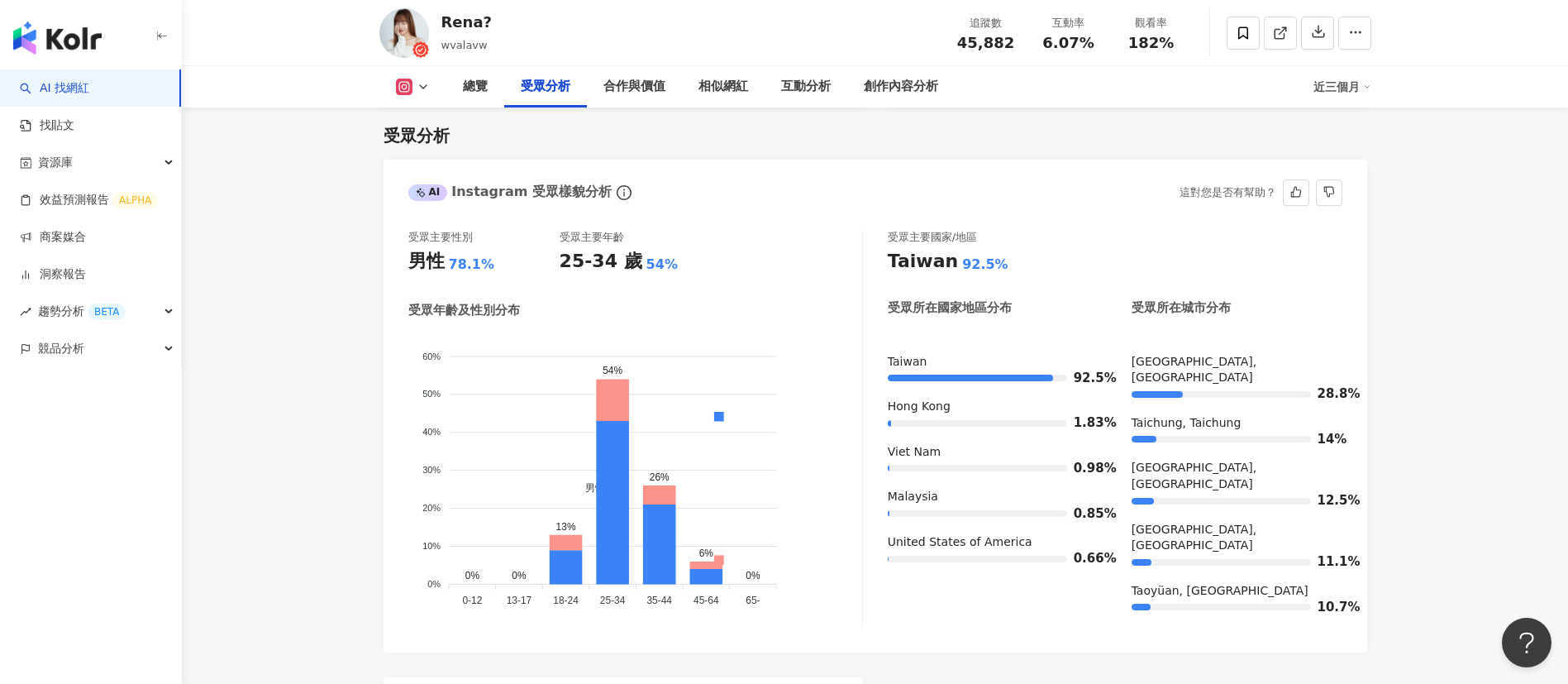
click at [710, 249] on div "25-34 歲 54%" at bounding box center [635, 262] width 152 height 25
click at [748, 243] on div "受眾主要性別 男性 78.1% 受眾主要年齡 25-34 歲 54%" at bounding box center [636, 253] width 454 height 47
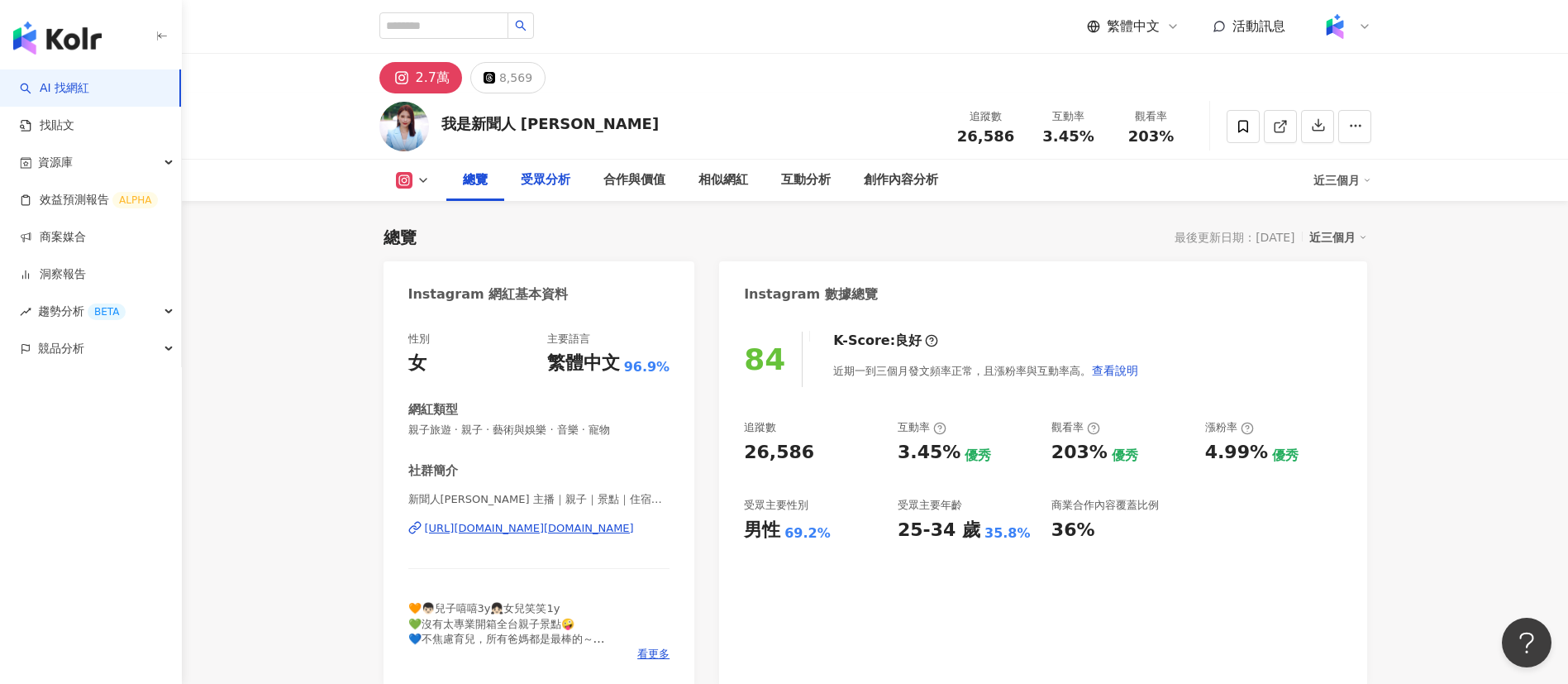
click at [534, 185] on div "受眾分析" at bounding box center [545, 180] width 50 height 20
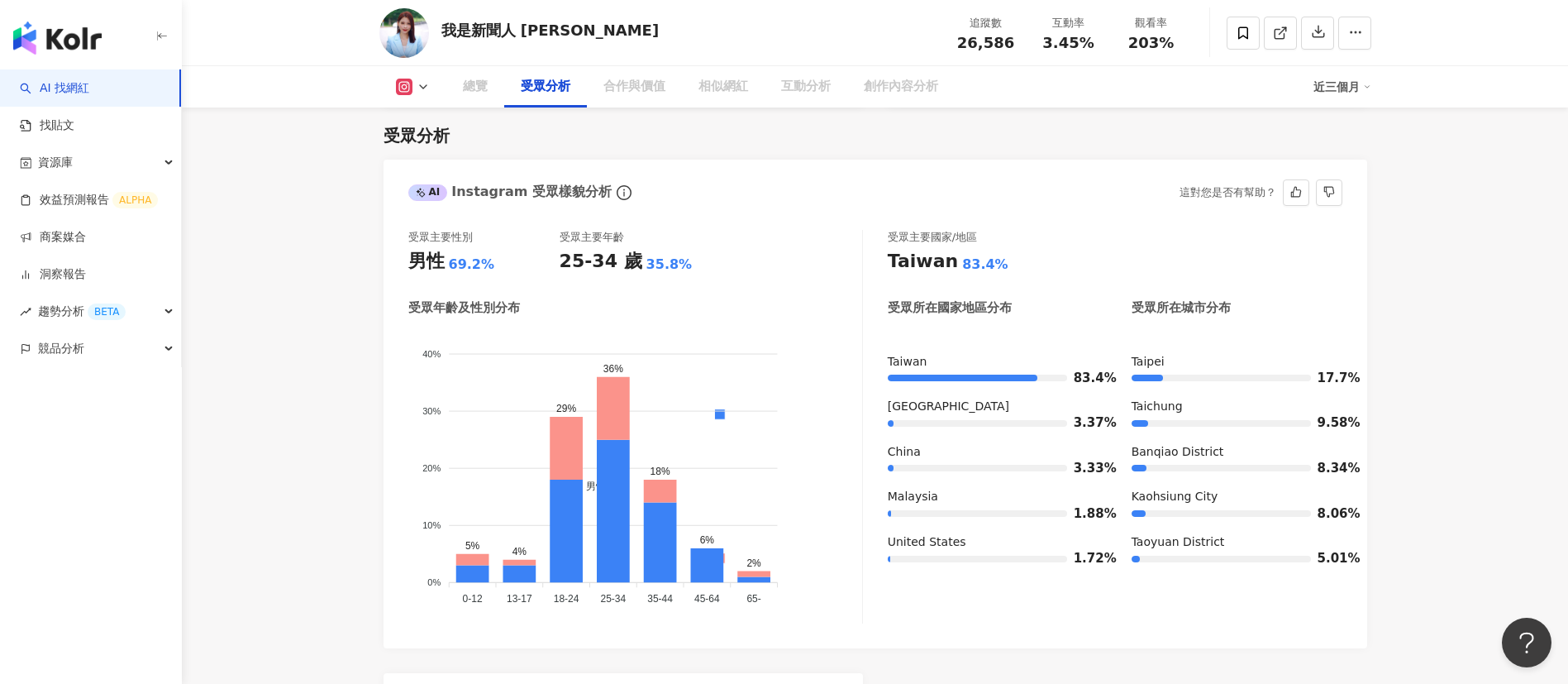
click at [765, 290] on div "受眾主要性別 男性 69.2% 受眾主要年齡 25-34 歲 35.8% 受眾年齡及性別分布 男性 女性 40% 40% 30% 30% 20% 20% 10…" at bounding box center [636, 426] width 455 height 393
click at [743, 260] on div "受眾主要性別 男性 69.2% 受眾主要年齡 25-34 歲 35.8%" at bounding box center [636, 252] width 454 height 45
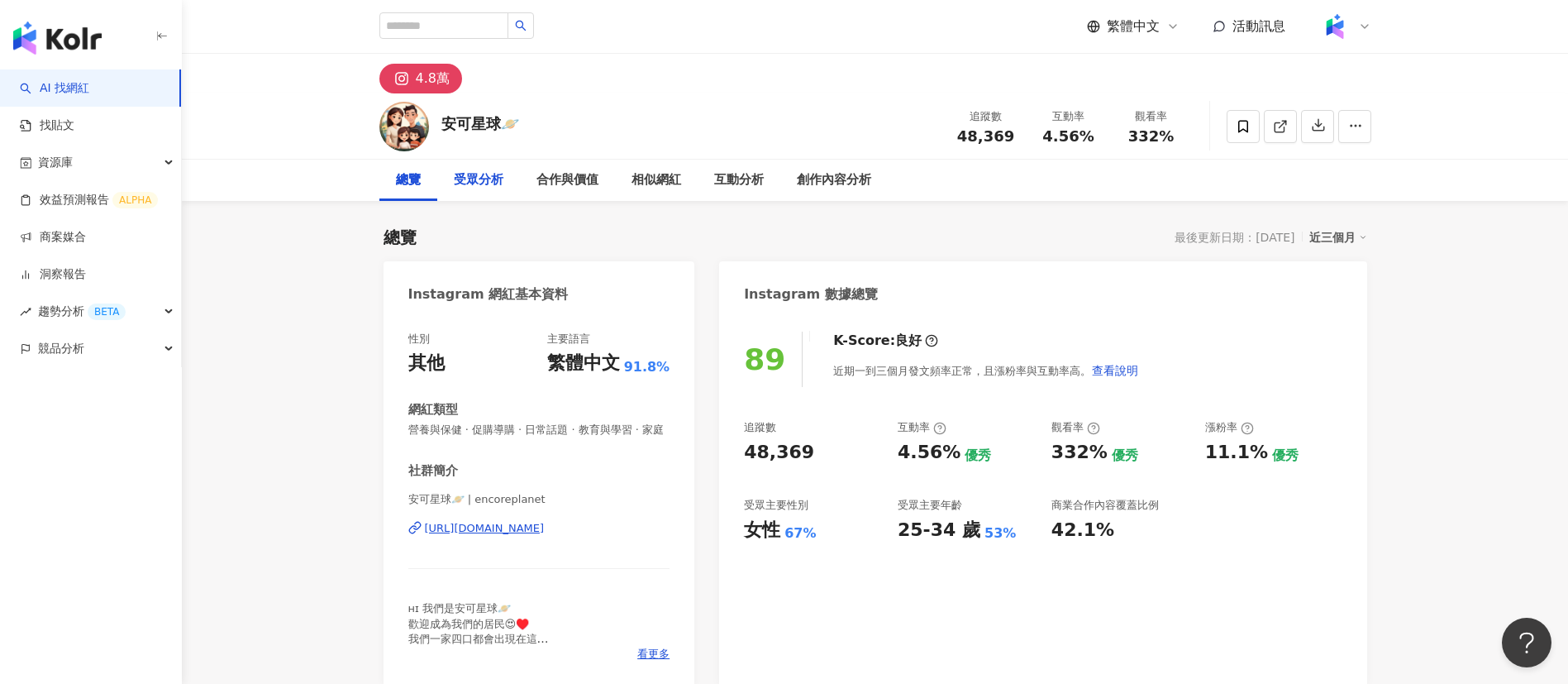
click at [461, 178] on div "受眾分析" at bounding box center [478, 180] width 50 height 20
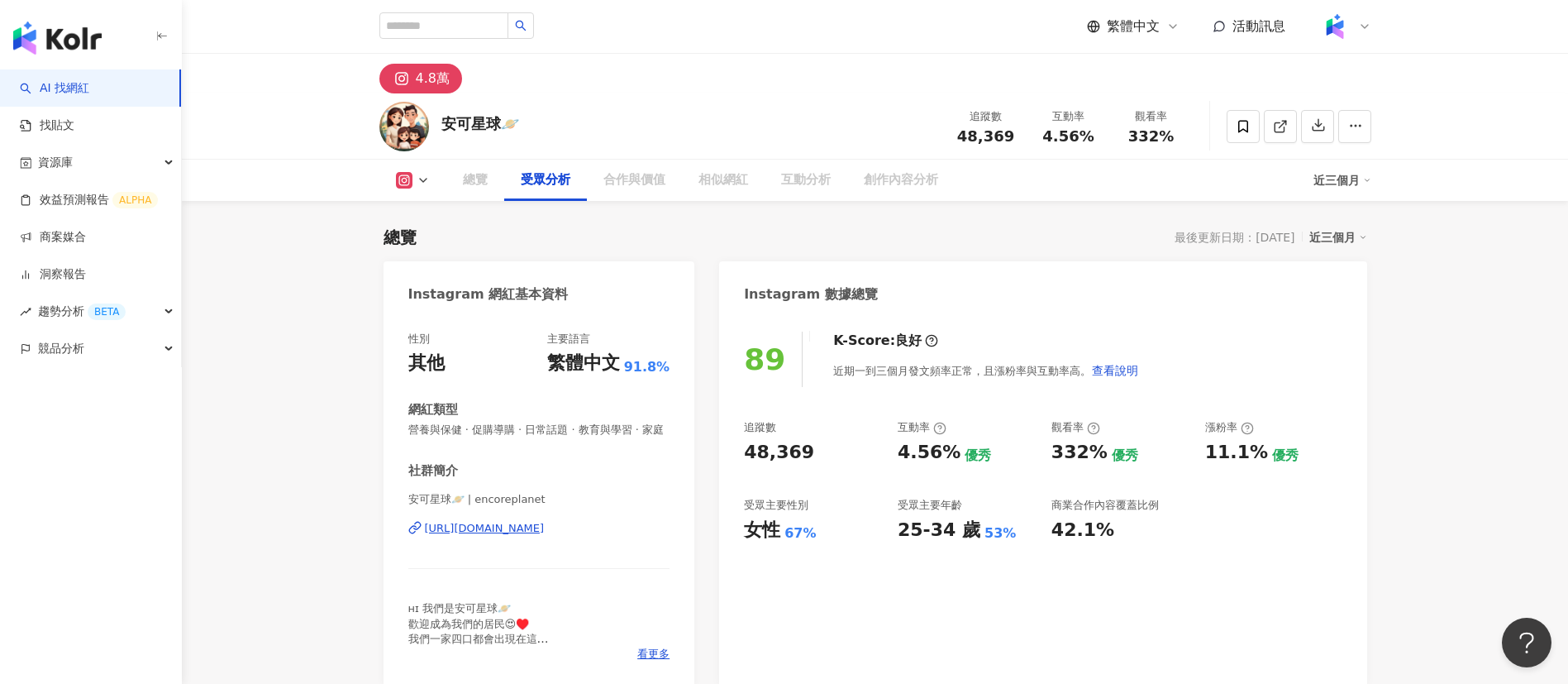
scroll to position [1427, 0]
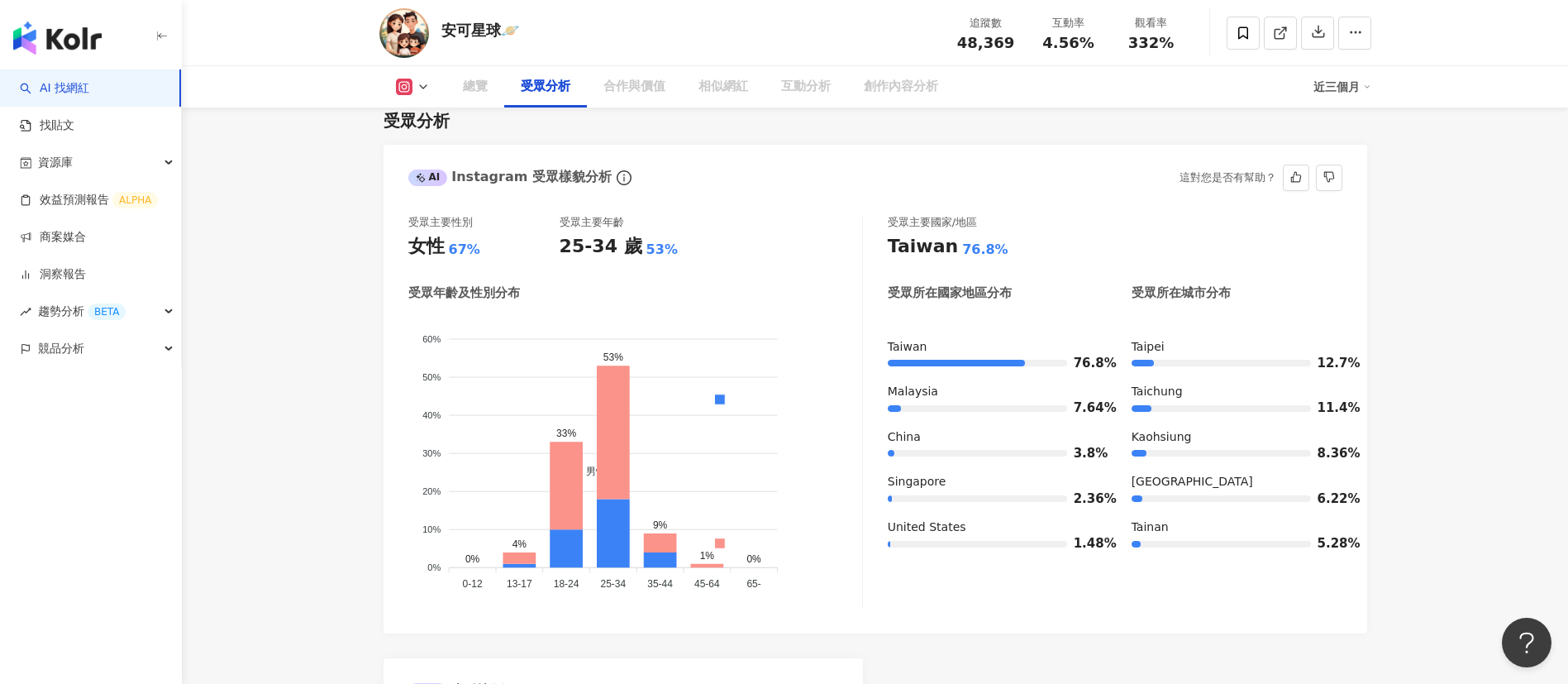
click at [665, 173] on div "AI Instagram 受眾樣貌分析 這對您是否有幫助？" at bounding box center [874, 171] width 983 height 54
click at [610, 162] on div "AI Instagram 受眾樣貌分析 這對您是否有幫助？" at bounding box center [874, 170] width 983 height 54
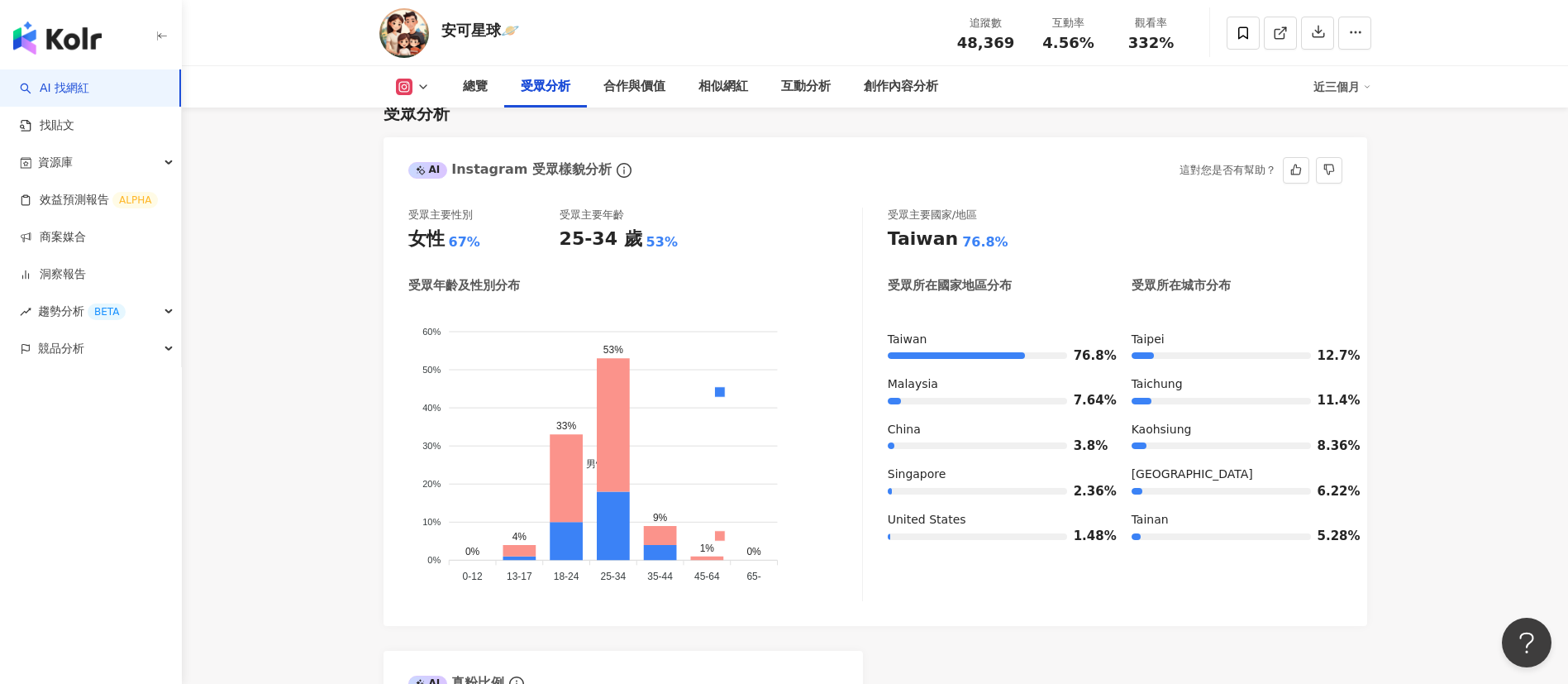
click at [740, 248] on div "受眾主要性別 女性 67% 受眾主要年齡 25-34 歲 53%" at bounding box center [636, 229] width 454 height 45
click at [747, 218] on div "受眾主要性別 女性 67% 受眾主要年齡 25-34 歲 53% 受眾年齡及性別分布 男性 女性 60% 60% 50% 50% 40% 40% 30% 30…" at bounding box center [874, 408] width 983 height 435
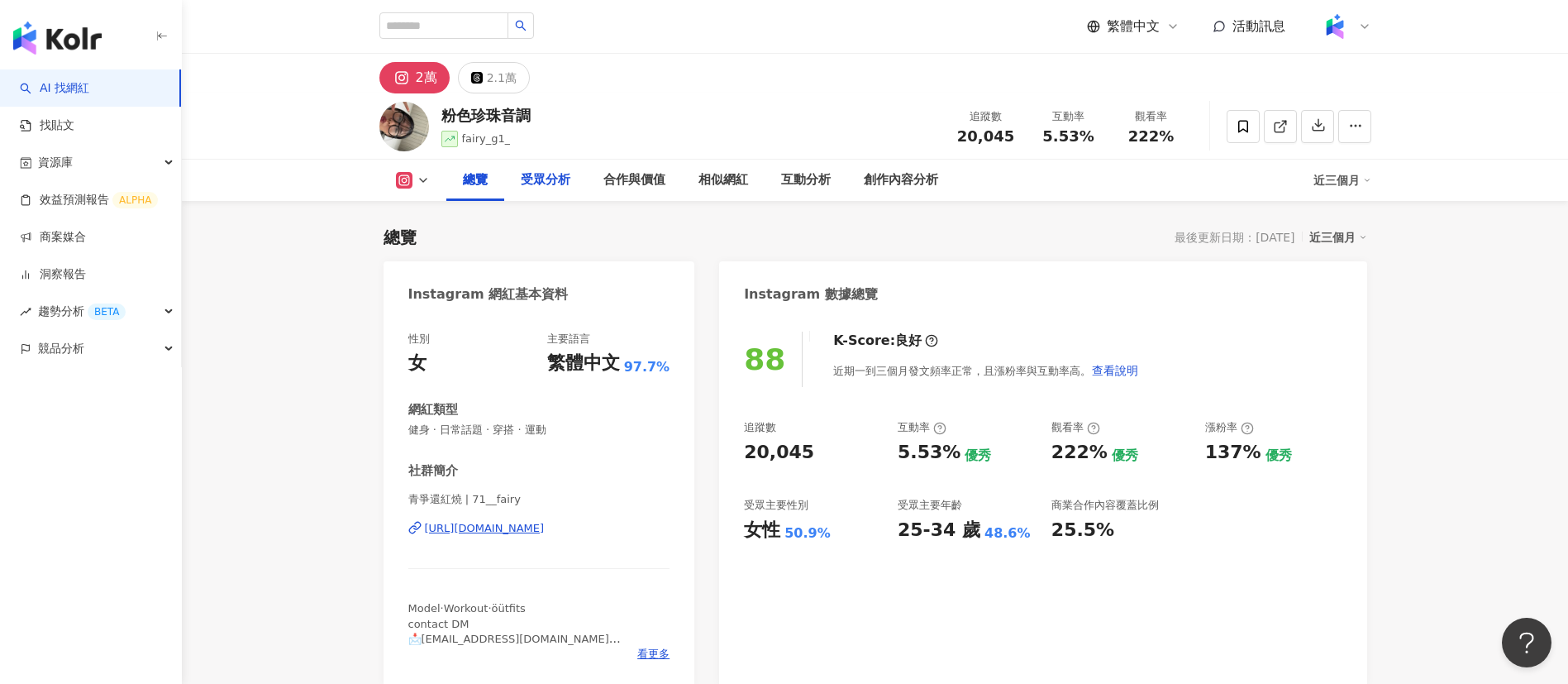
click at [536, 177] on div "受眾分析" at bounding box center [545, 180] width 50 height 20
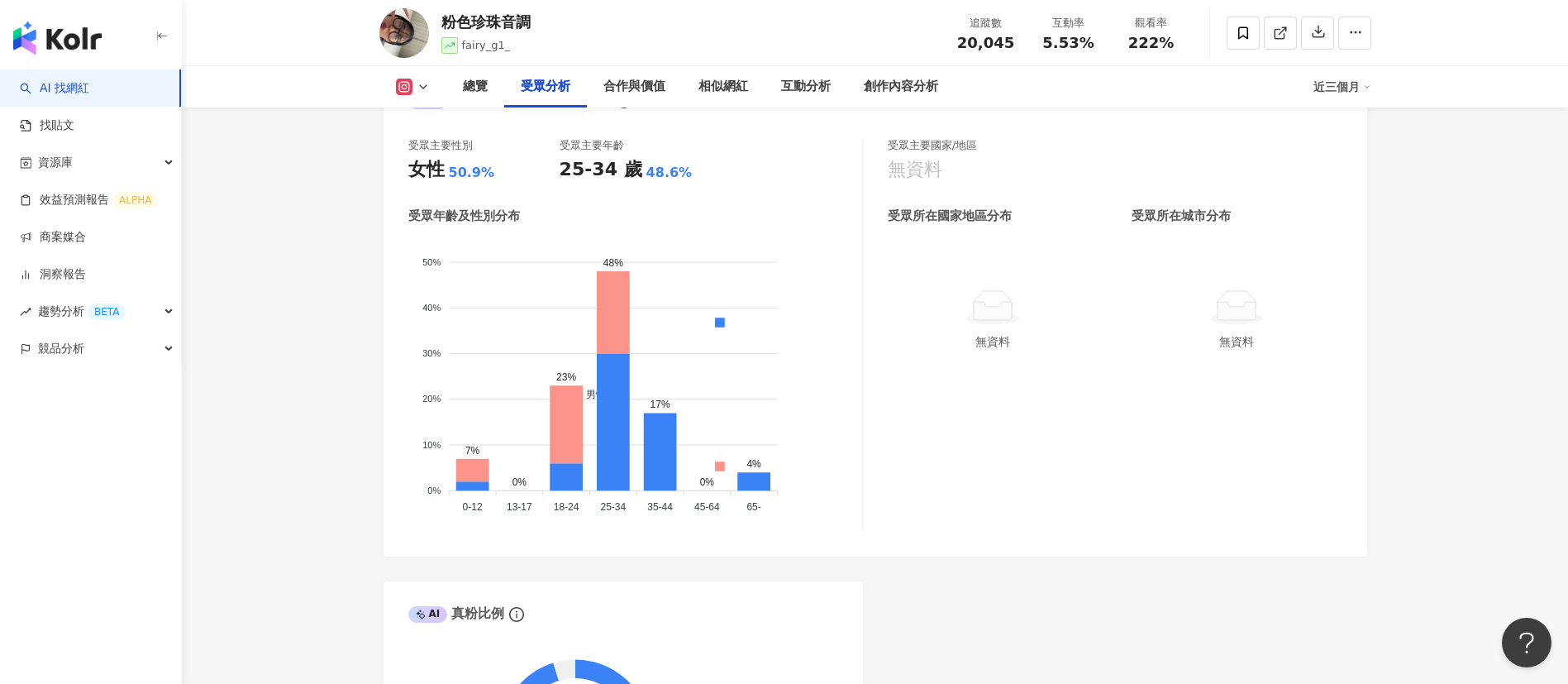
scroll to position [1372, 0]
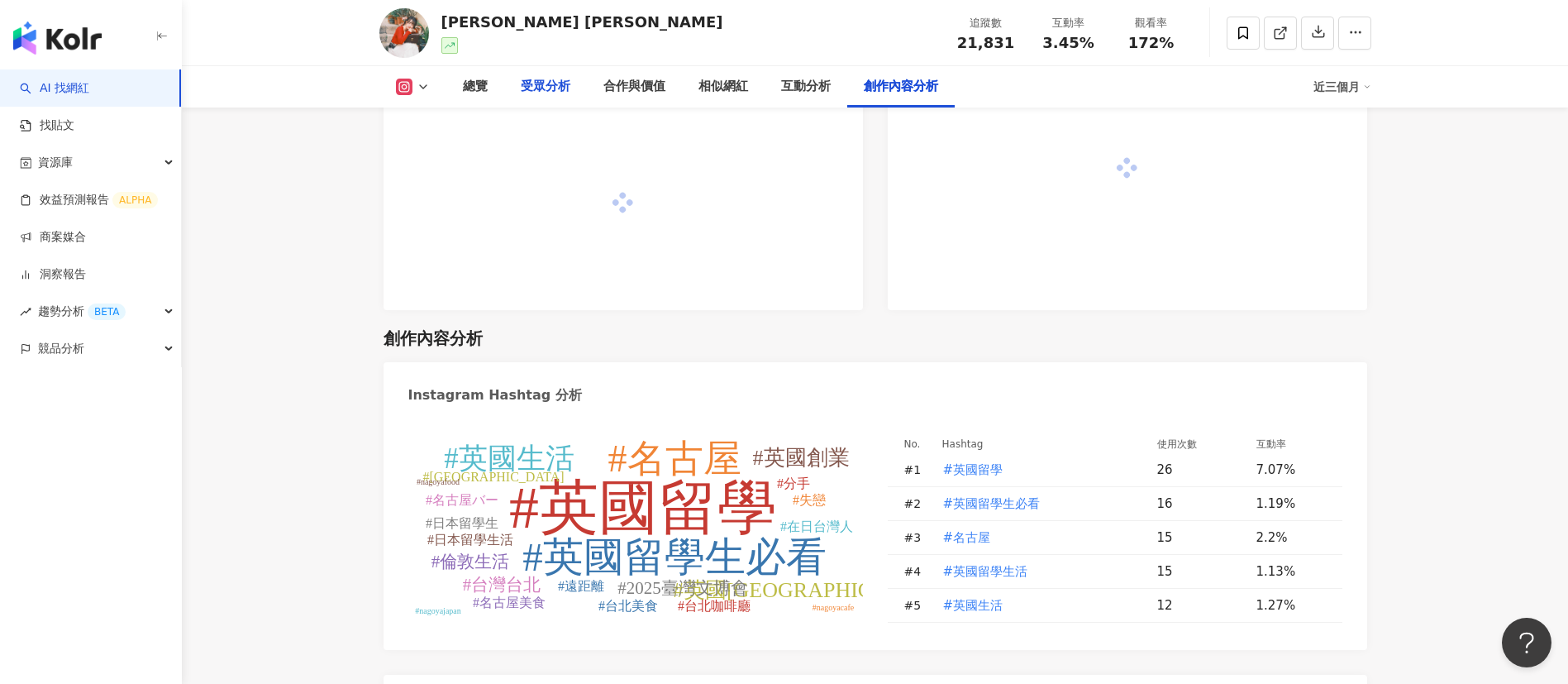
scroll to position [4783, 0]
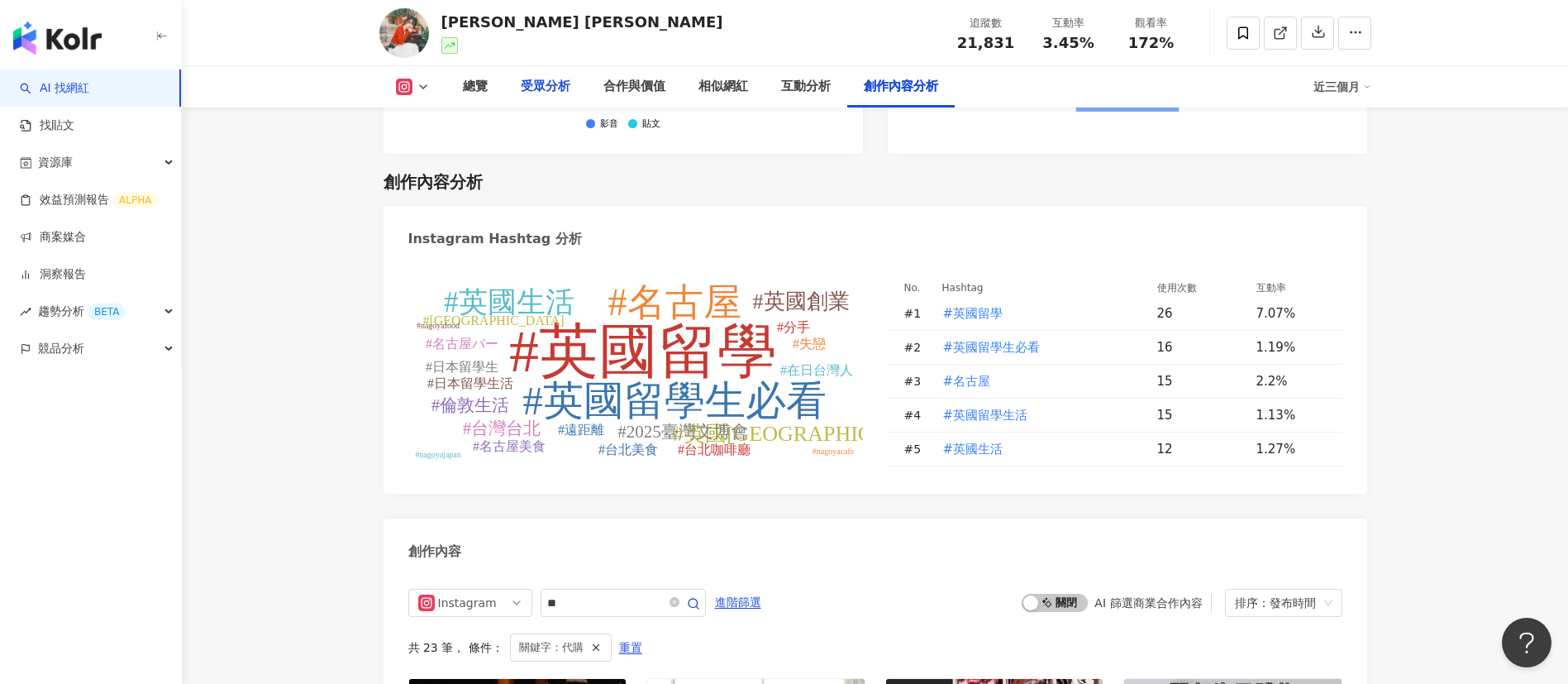
click at [547, 86] on div "受眾分析" at bounding box center [545, 87] width 50 height 20
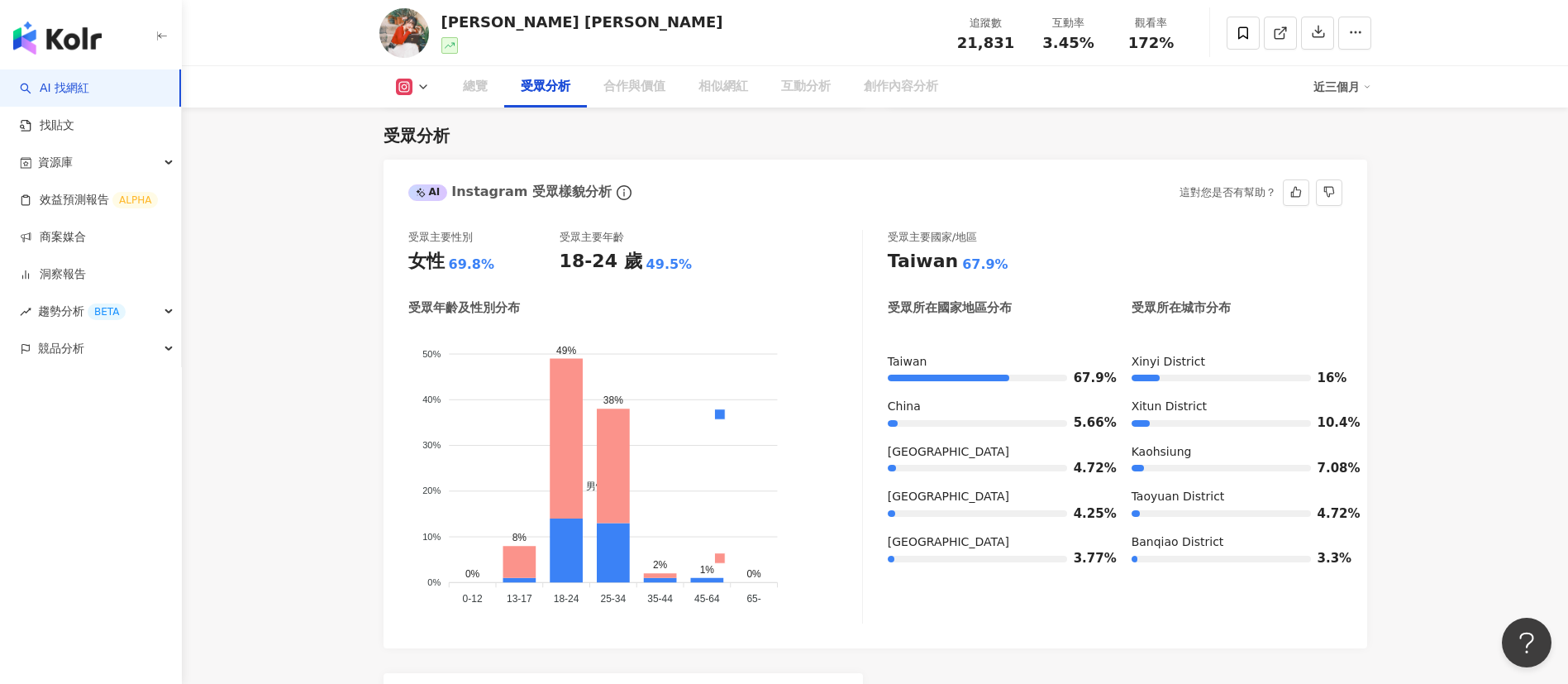
click at [752, 308] on div "受眾年齡及性別分布" at bounding box center [636, 307] width 454 height 17
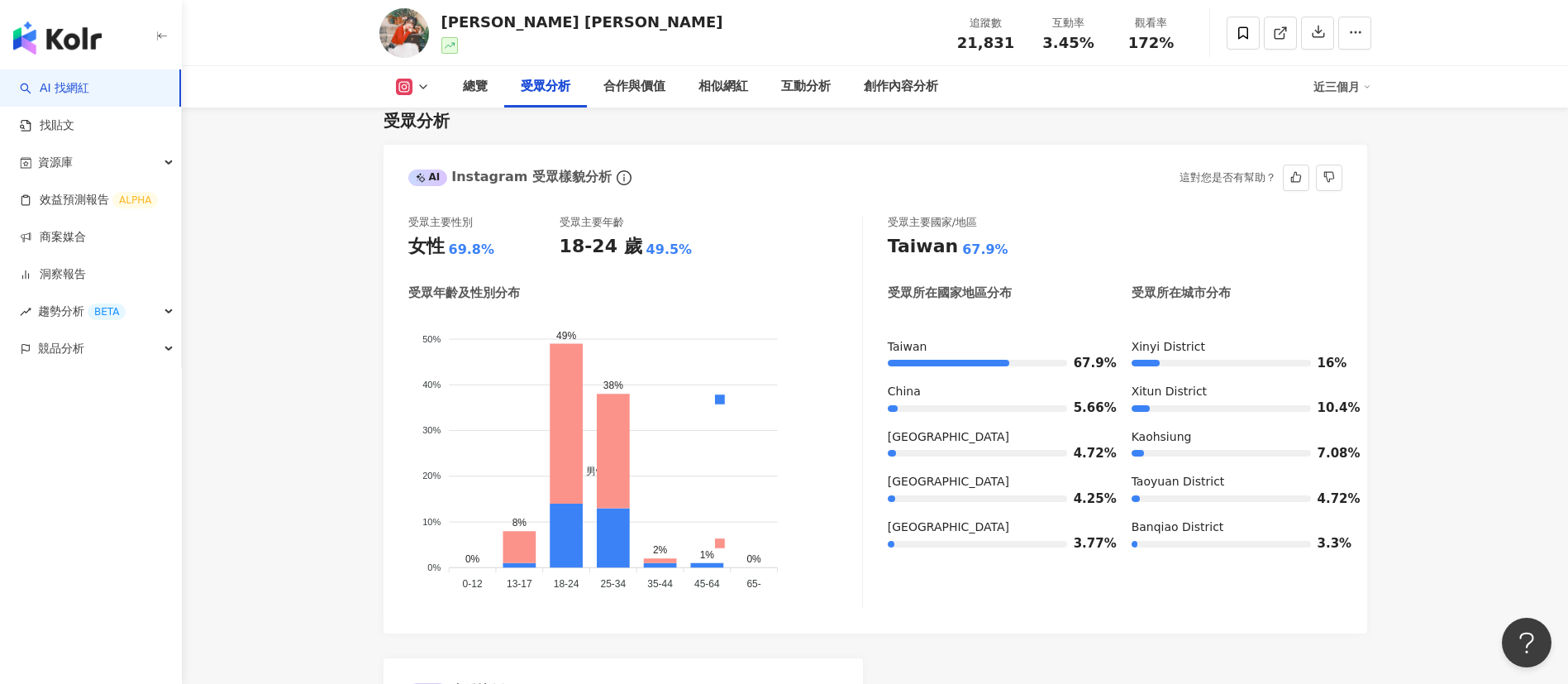
click at [762, 281] on div "受眾主要性別 女性 69.8% 受眾主要年齡 18-24 歲 49.5% 受眾年齡及性別分布 男性 女性 50% 50% 40% 40% 30% 30% 20…" at bounding box center [636, 411] width 455 height 393
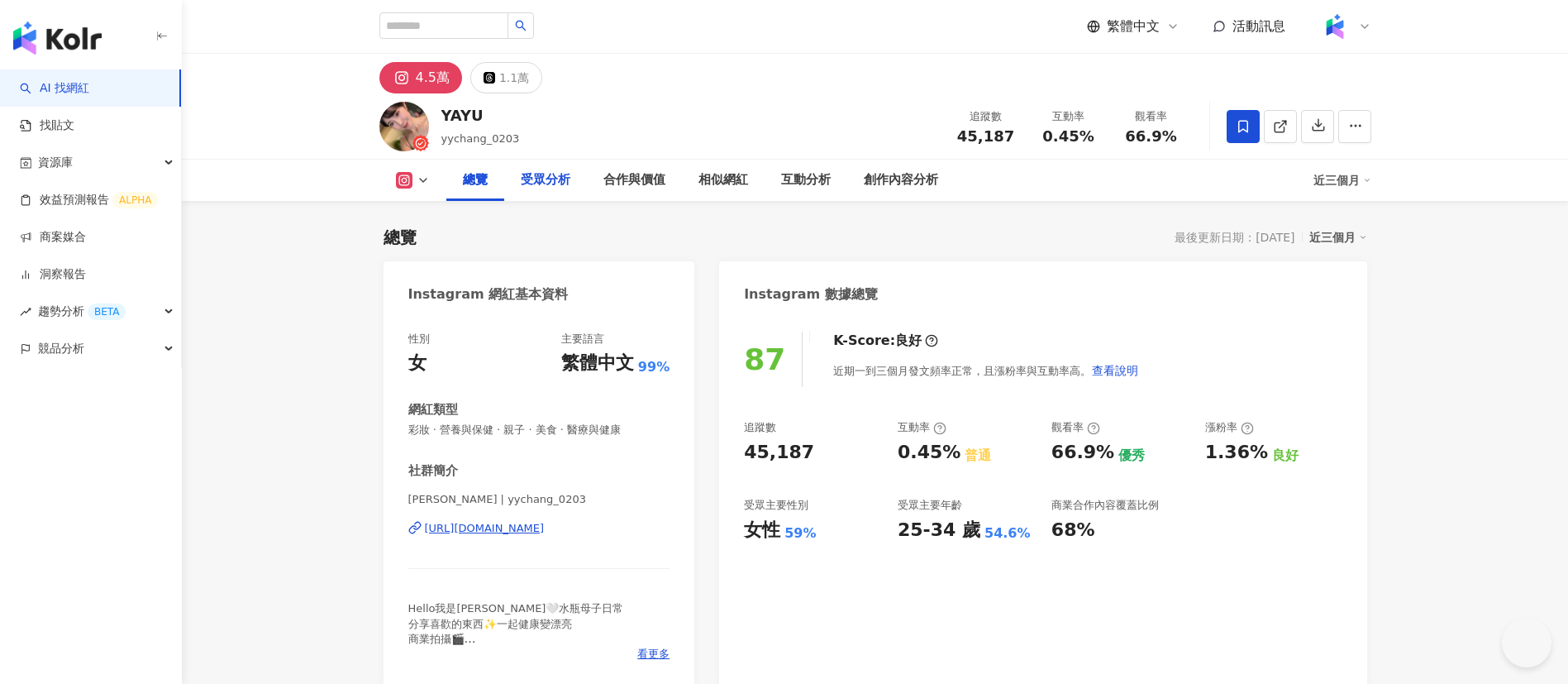
click at [534, 180] on div "受眾分析" at bounding box center [545, 180] width 50 height 20
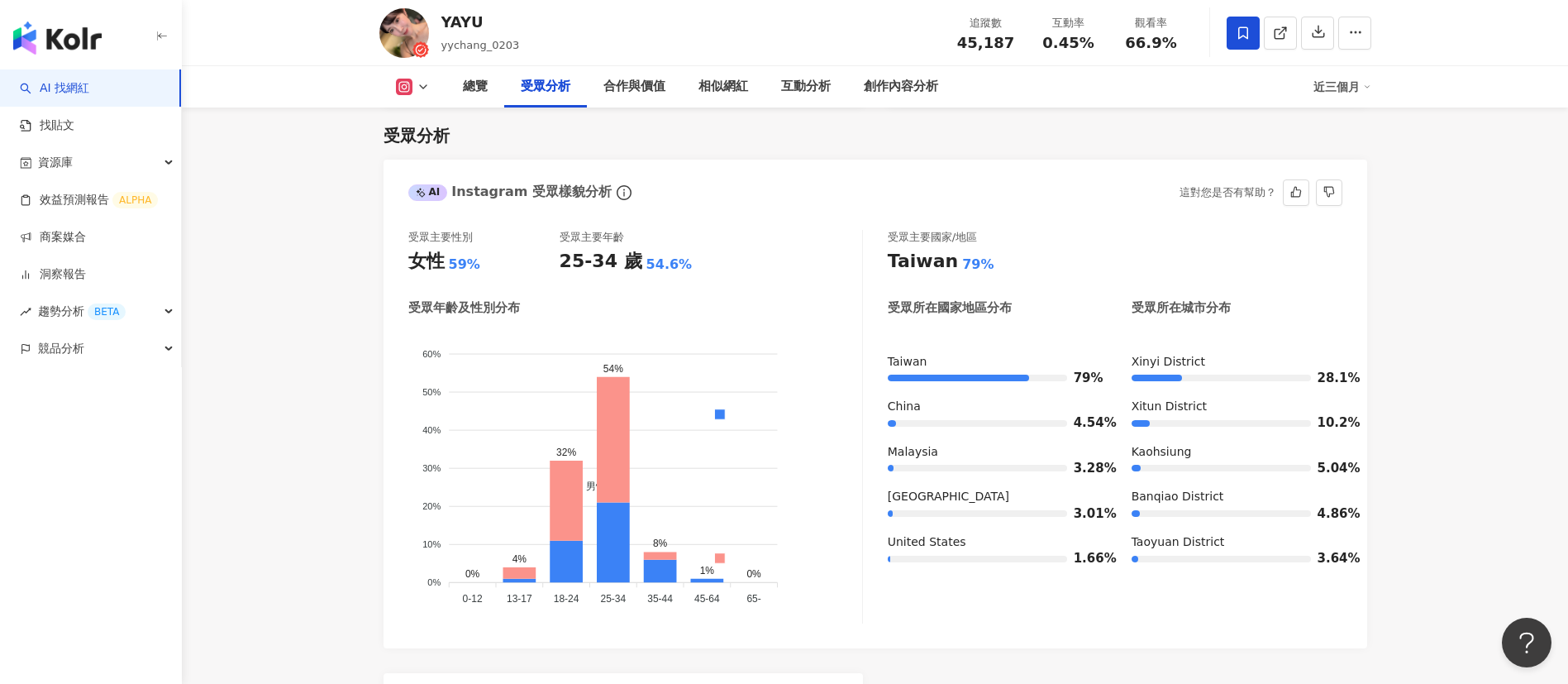
scroll to position [1496, 0]
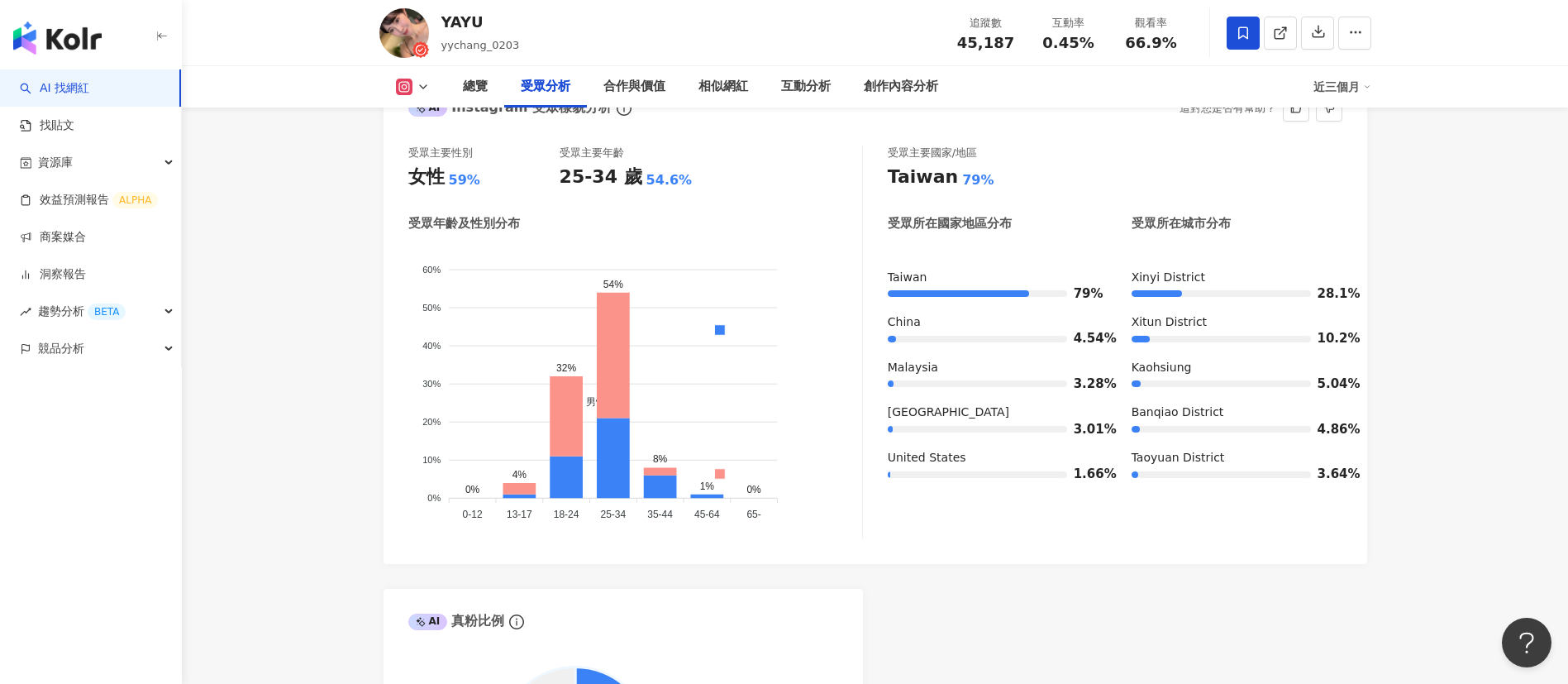
click at [772, 211] on div "受眾主要性別 女性 59% 受眾主要年齡 25-34 歲 54.6% 受眾年齡及性別分布 男性 女性 60% 60% 50% 50% 40% 40% 30% …" at bounding box center [636, 342] width 455 height 393
click at [647, 225] on div "受眾年齡及性別分布" at bounding box center [636, 223] width 454 height 17
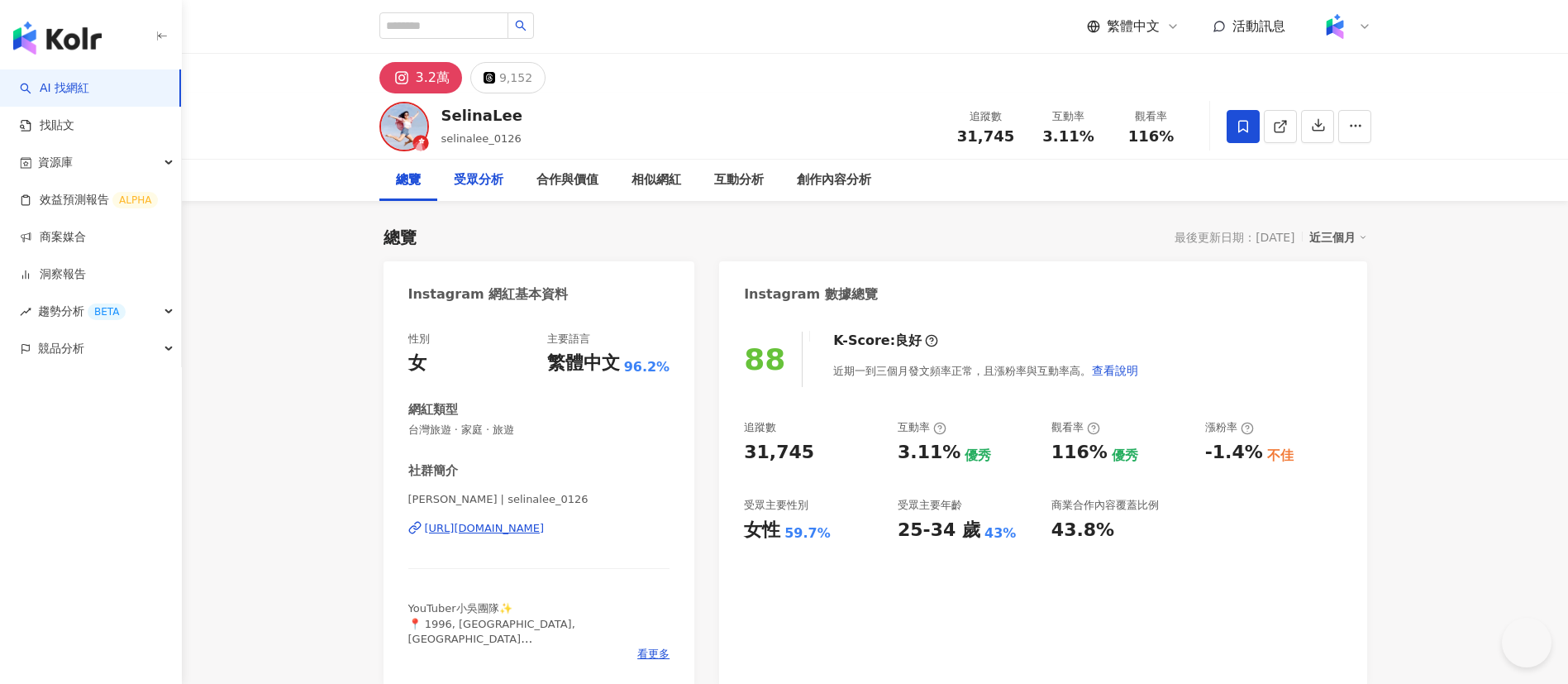
click at [473, 179] on div "受眾分析" at bounding box center [478, 180] width 50 height 20
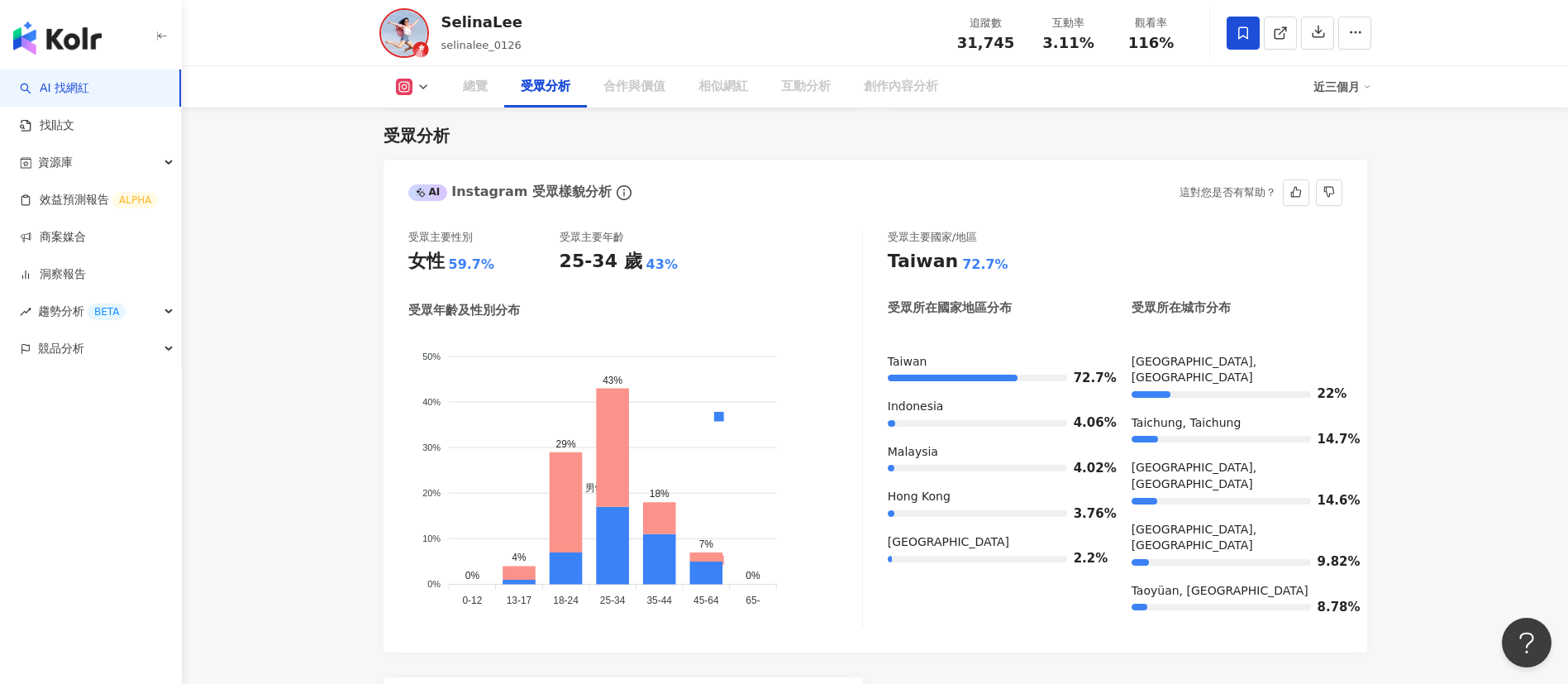
click at [747, 273] on div "受眾主要性別 女性 59.7% 受眾主要年齡 25-34 歲 43%" at bounding box center [636, 253] width 454 height 47
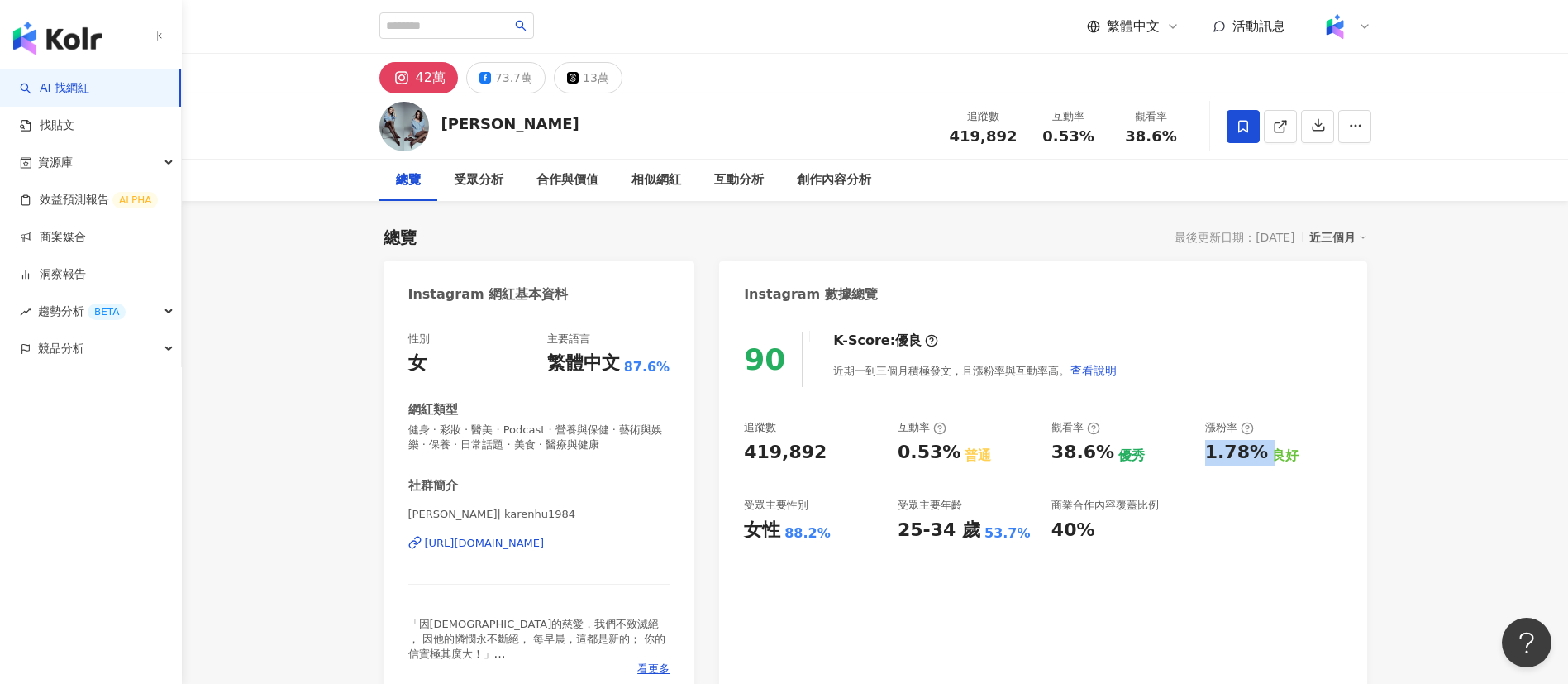
drag, startPoint x: 1264, startPoint y: 455, endPoint x: 1197, endPoint y: 451, distance: 67.1
click at [1197, 451] on div "追蹤數 419,892 互動率 0.53% 普通 觀看率 38.6% 優秀 漲粉率 1.78% 良好 受眾主要性別 女性 88.2% 受眾主要年齡 25-34…" at bounding box center [1042, 481] width 597 height 123
click at [507, 77] on div "73.7萬" at bounding box center [513, 77] width 37 height 23
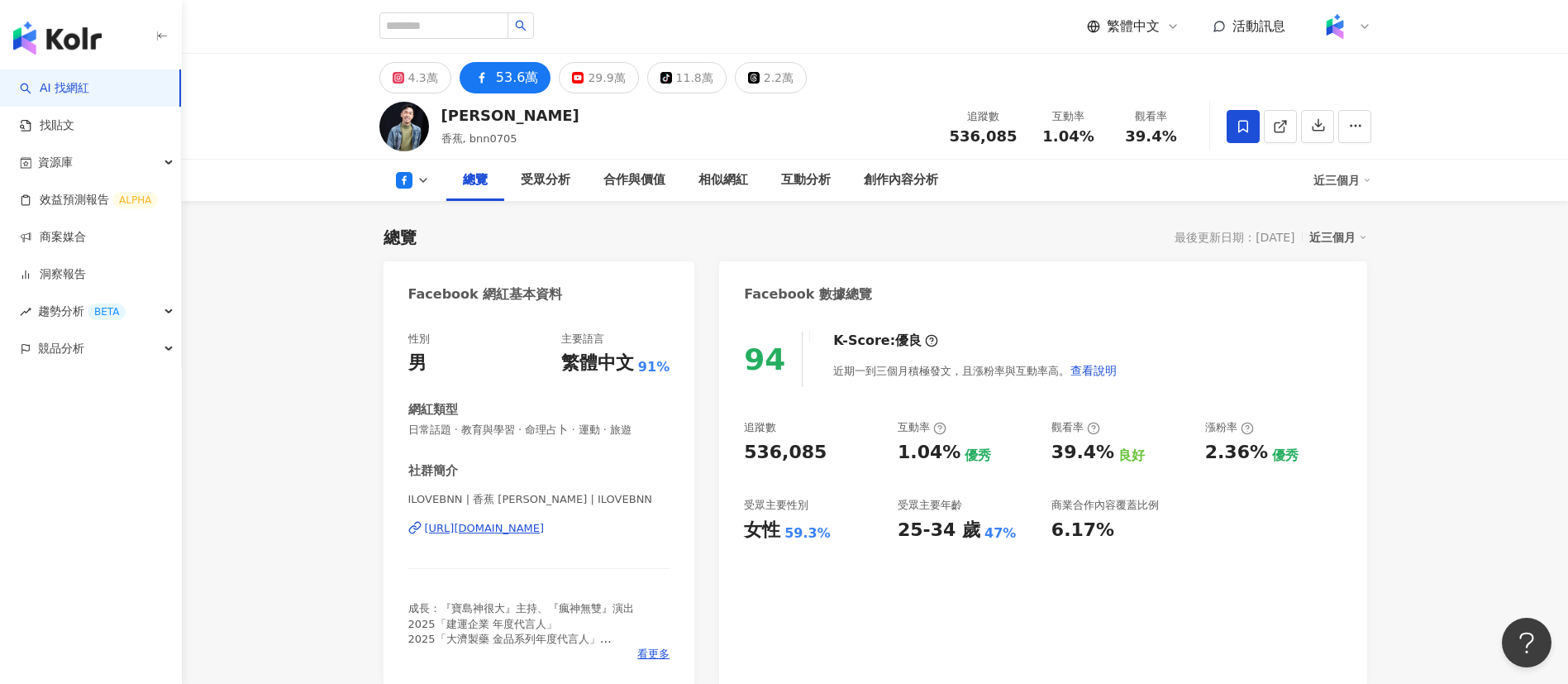
click at [508, 74] on div "53.6萬" at bounding box center [517, 77] width 43 height 23
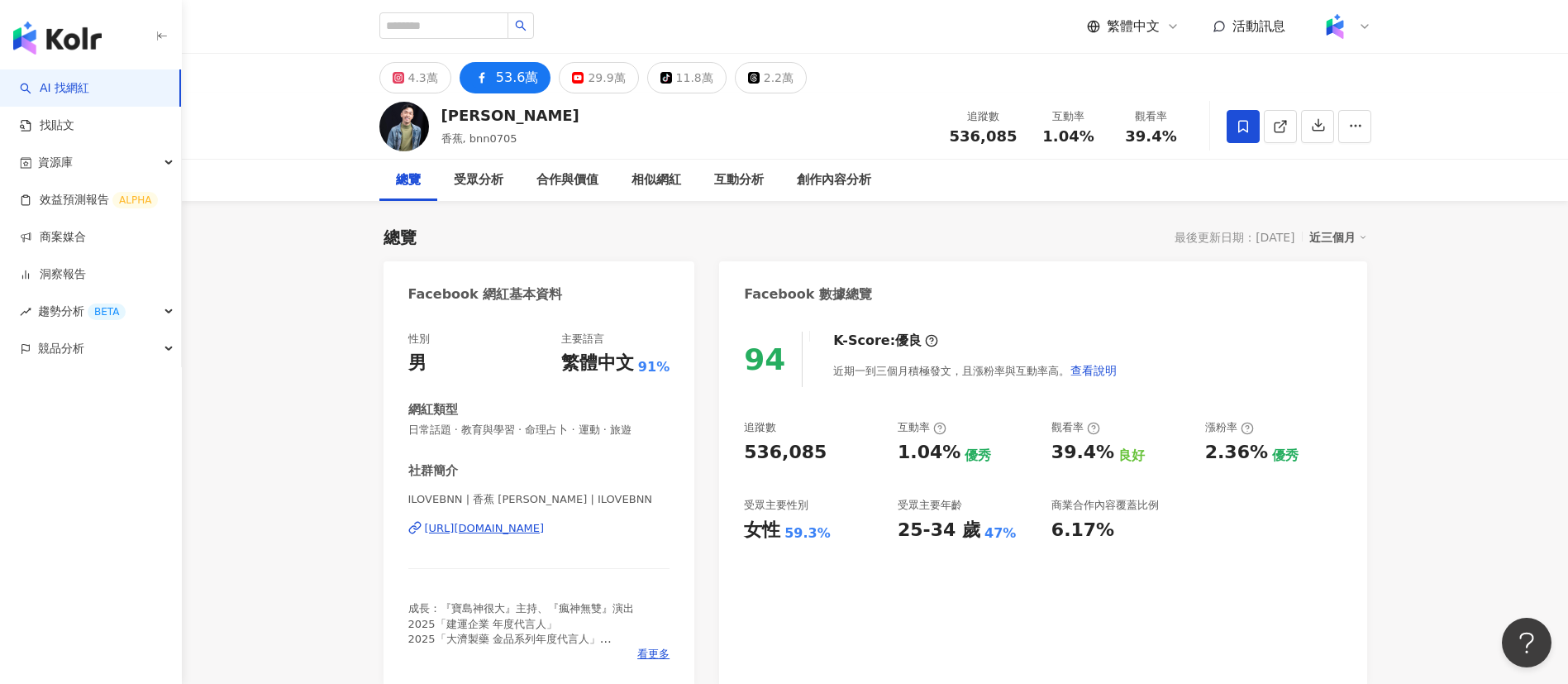
click at [957, 569] on div "94 K-Score : 優良 近期一到三個月積極發文，且漲粉率與互動率高。 查看說明 追蹤數 536,085 互動率 1.04% 優秀 觀看率 39.4% …" at bounding box center [1042, 501] width 647 height 372
drag, startPoint x: 1262, startPoint y: 456, endPoint x: 1202, endPoint y: 456, distance: 60.0
click at [1202, 456] on div "追蹤數 536,085 互動率 1.04% 優秀 觀看率 39.4% 良好 漲粉率 2.36% 優秀 受眾主要性別 女性 59.3% 受眾主要年齡 25-34…" at bounding box center [1042, 481] width 597 height 123
copy div "2.36%"
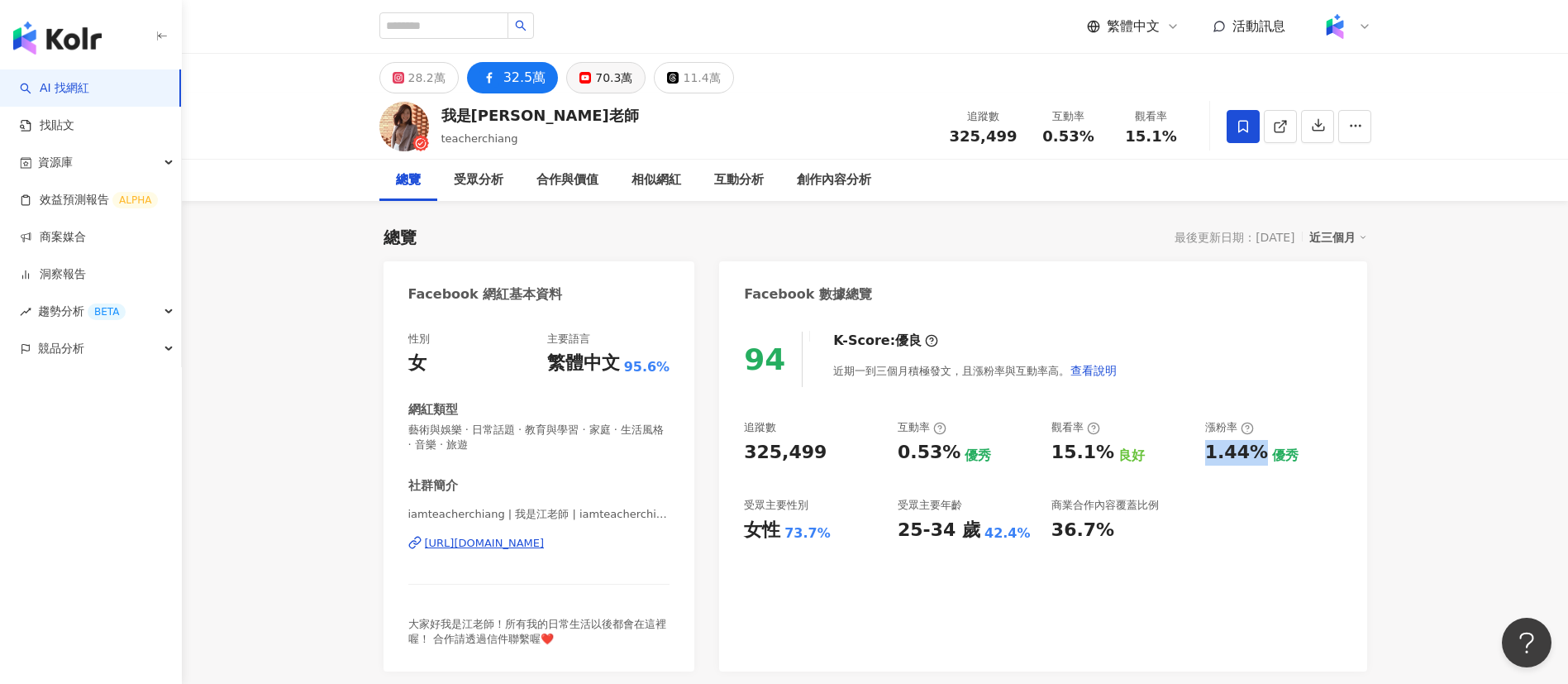
click at [596, 73] on div "70.3萬" at bounding box center [613, 77] width 37 height 23
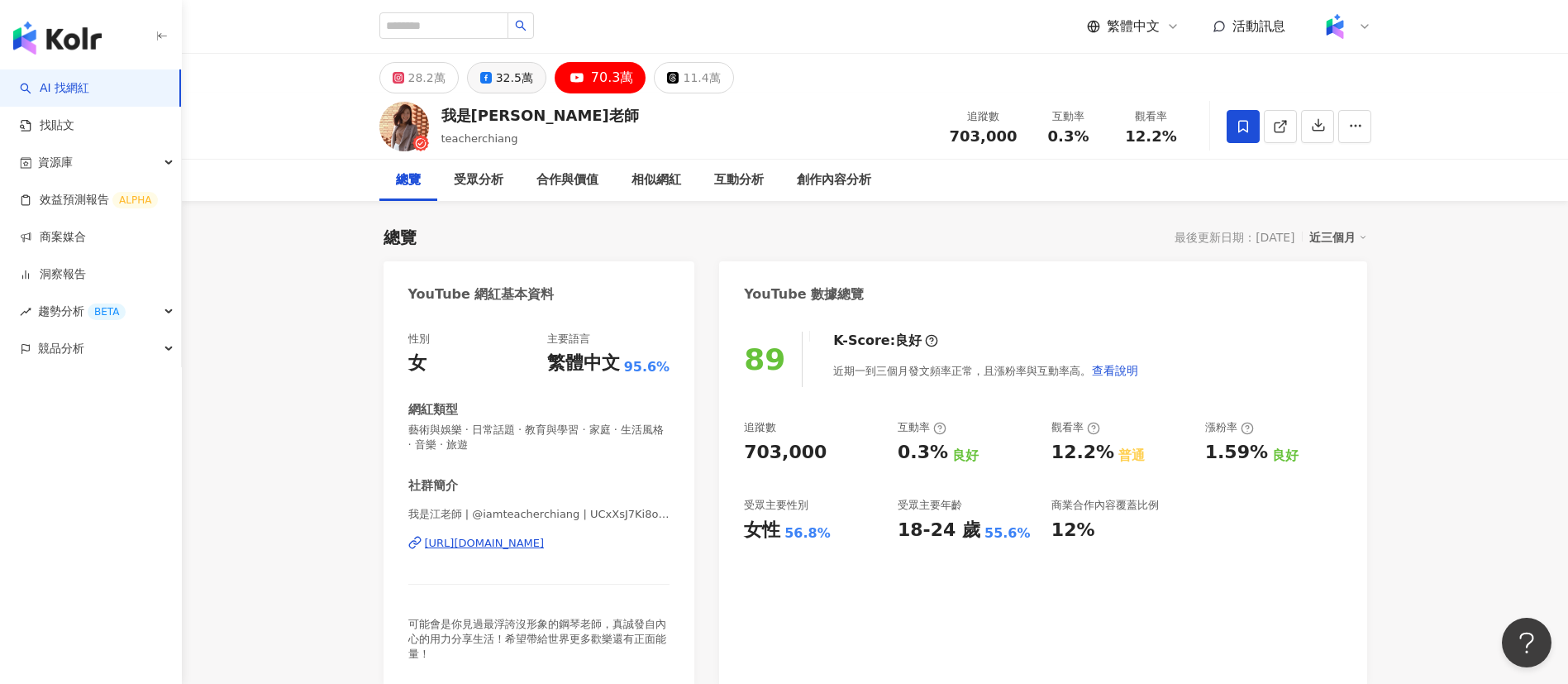
click at [510, 74] on div "32.5萬" at bounding box center [514, 77] width 37 height 23
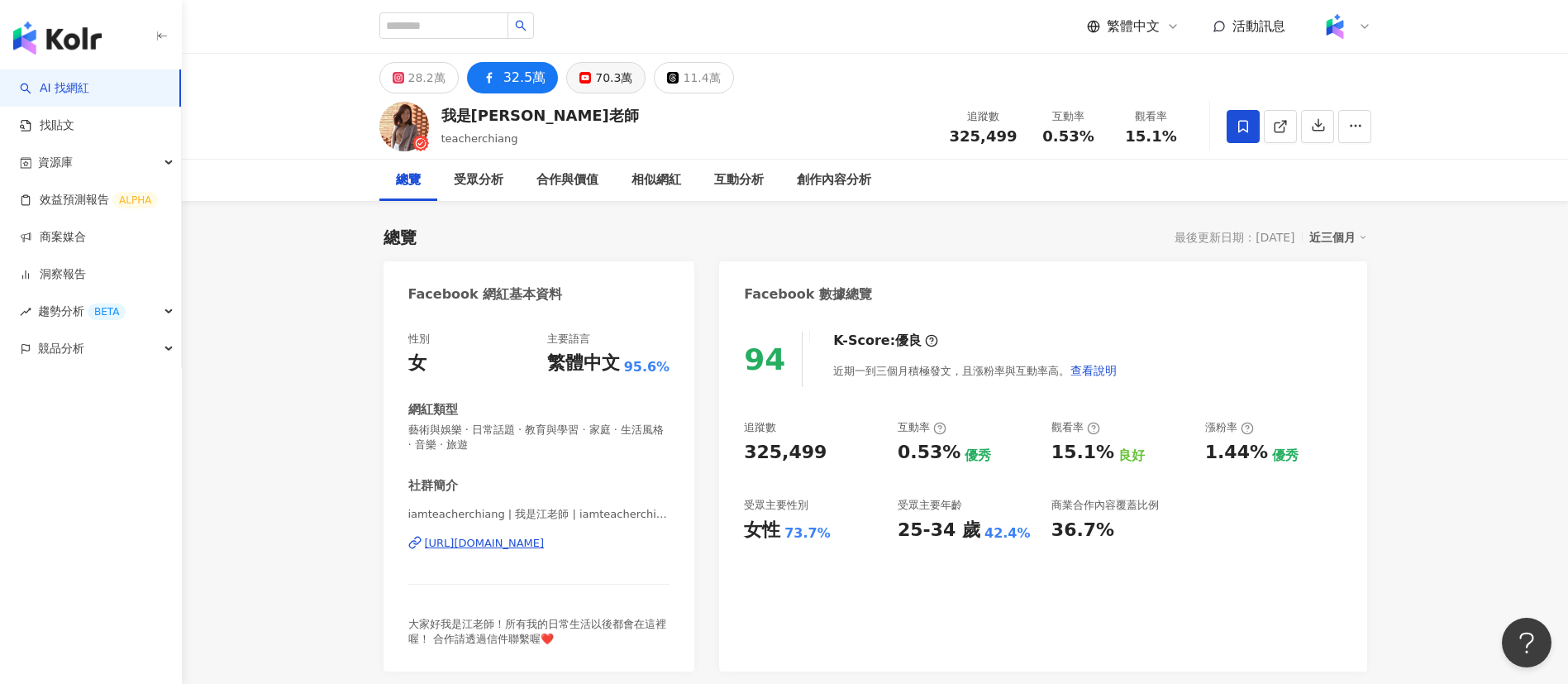
click at [595, 71] on div "70.3萬" at bounding box center [613, 77] width 37 height 23
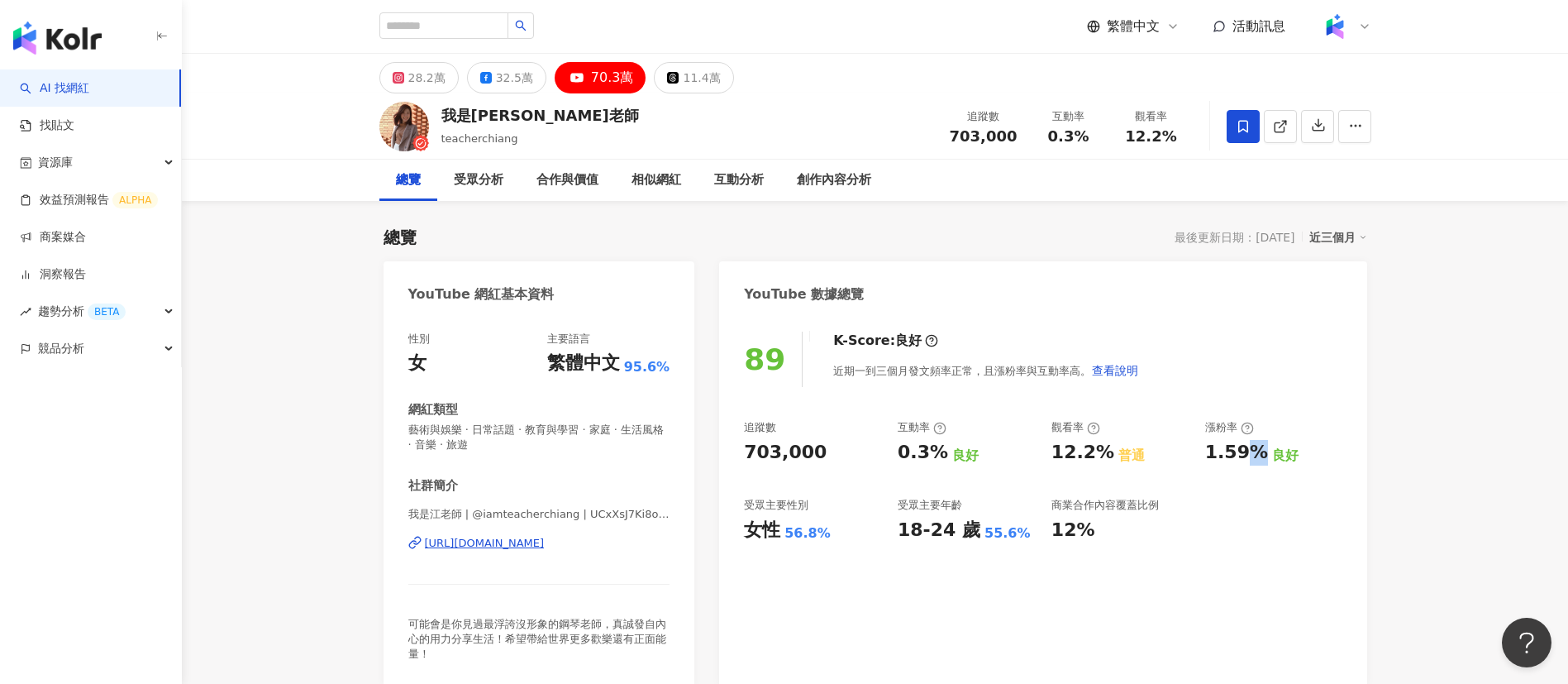
drag, startPoint x: 1245, startPoint y: 455, endPoint x: 1199, endPoint y: 452, distance: 46.1
click at [1199, 452] on div "追蹤數 703,000 互動率 0.3% 良好 觀看率 12.2% 普通 漲粉率 1.59% 良好 受眾主要性別 女性 56.8% 受眾主要年齡 18-24 …" at bounding box center [1042, 481] width 597 height 123
drag, startPoint x: 1021, startPoint y: 140, endPoint x: 956, endPoint y: 134, distance: 65.3
click at [956, 134] on div "追蹤數 703,000" at bounding box center [983, 125] width 87 height 35
copy span "703,000"
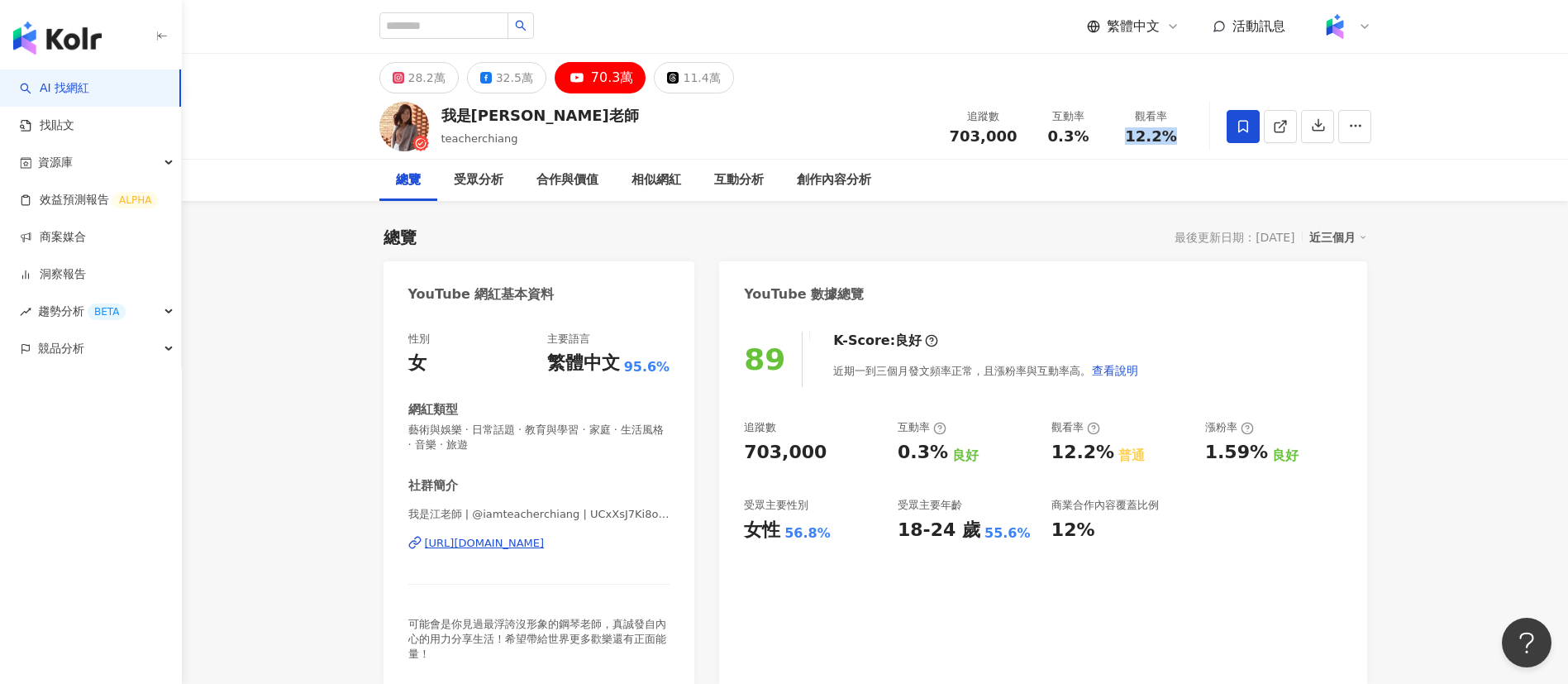
drag, startPoint x: 1169, startPoint y: 144, endPoint x: 1125, endPoint y: 136, distance: 44.7
click at [1125, 136] on div "12.2%" at bounding box center [1150, 136] width 63 height 16
copy span "12.2%"
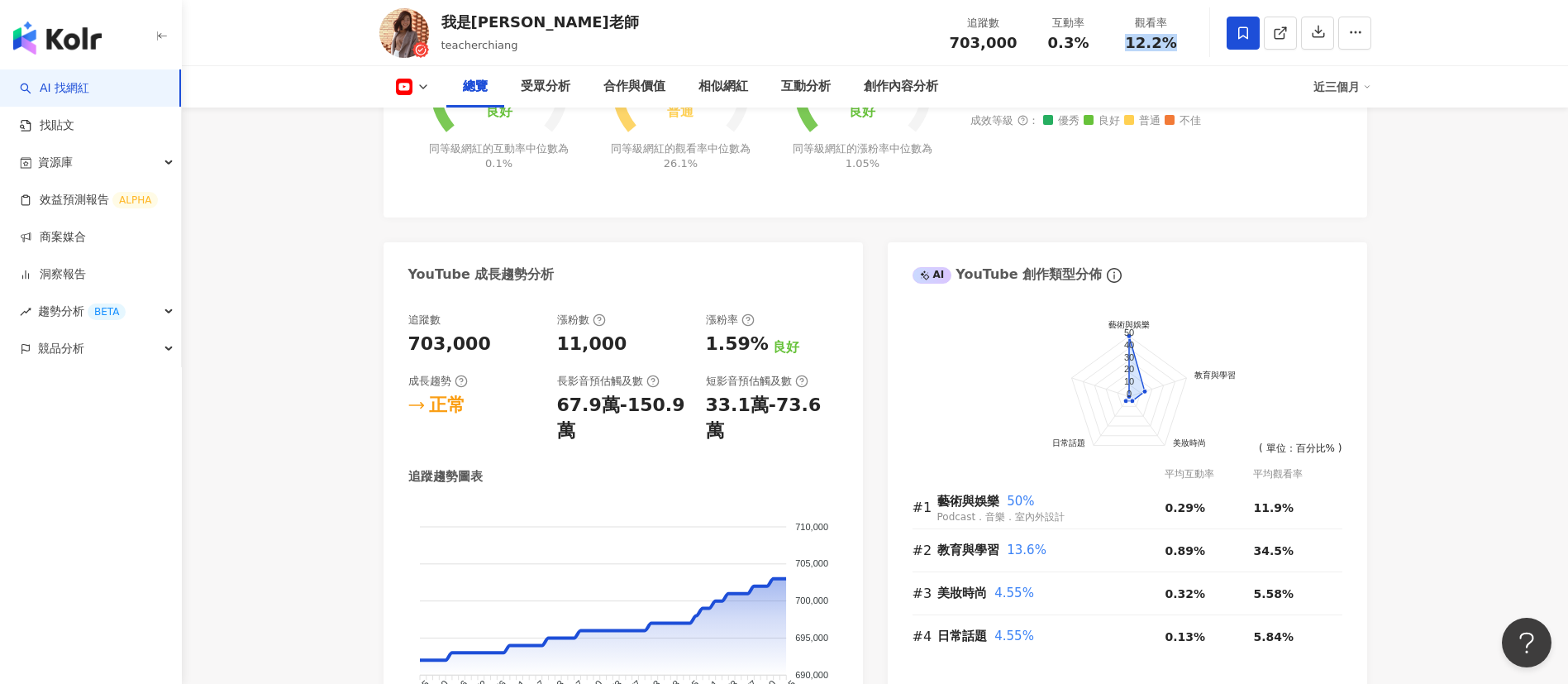
scroll to position [766, 0]
drag, startPoint x: 621, startPoint y: 347, endPoint x: 559, endPoint y: 345, distance: 62.0
click at [559, 345] on div "11,000" at bounding box center [623, 342] width 133 height 25
copy div "11,000"
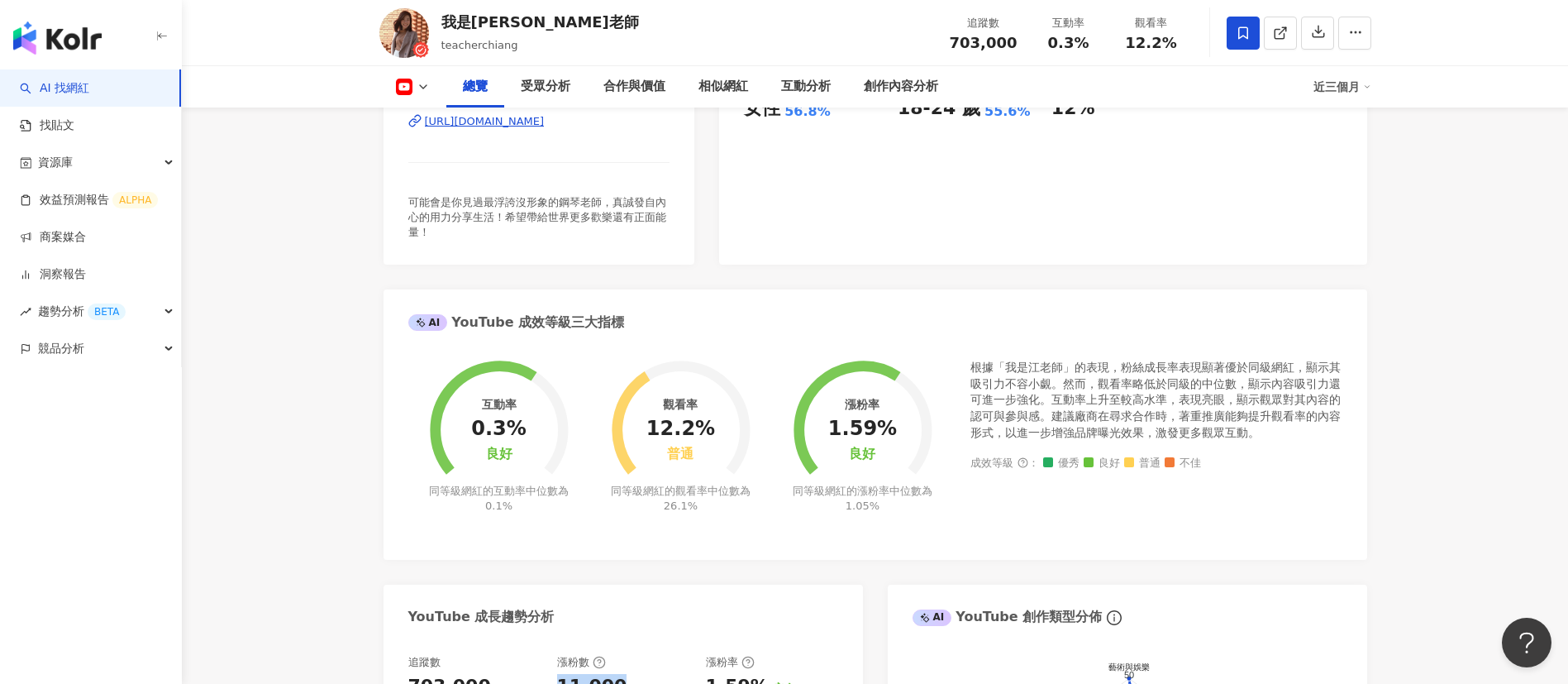
scroll to position [5, 0]
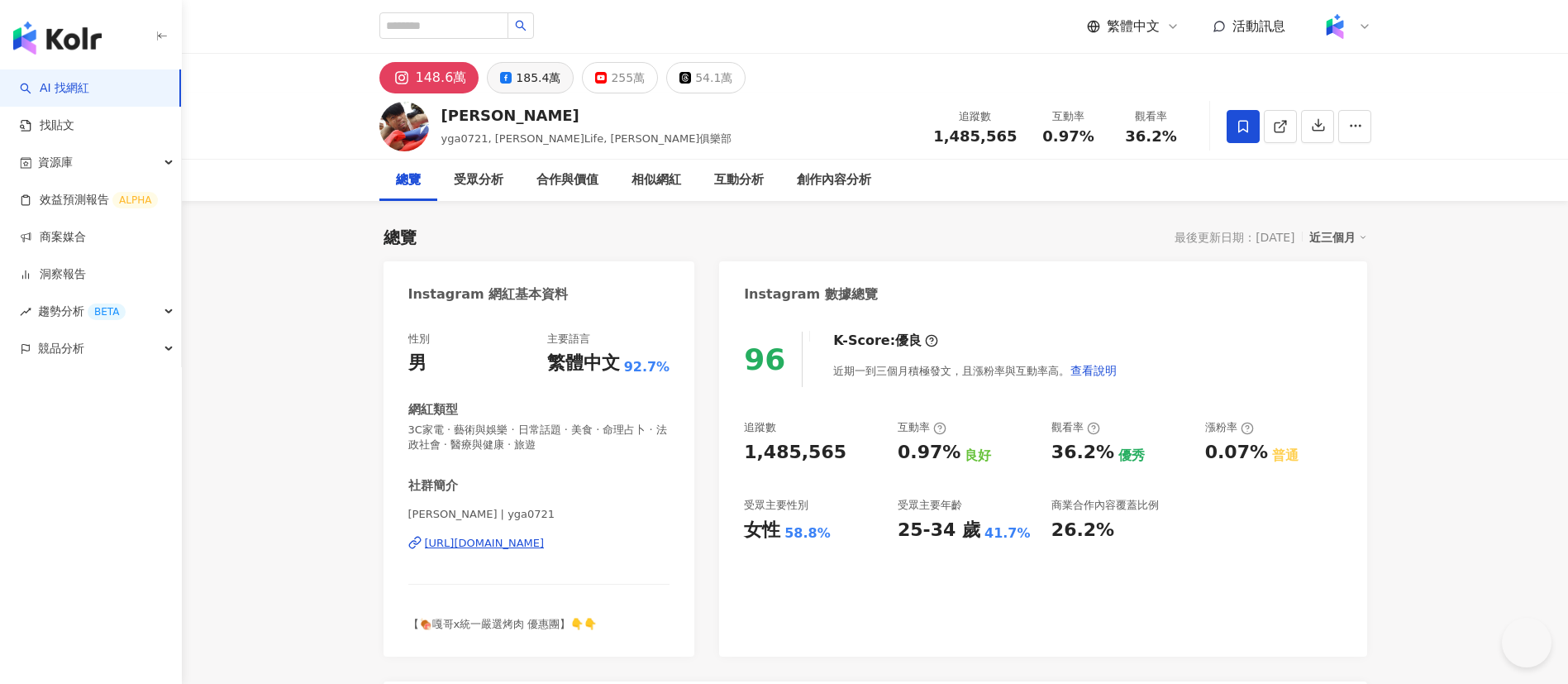
click at [530, 76] on div "185.4萬" at bounding box center [537, 77] width 44 height 23
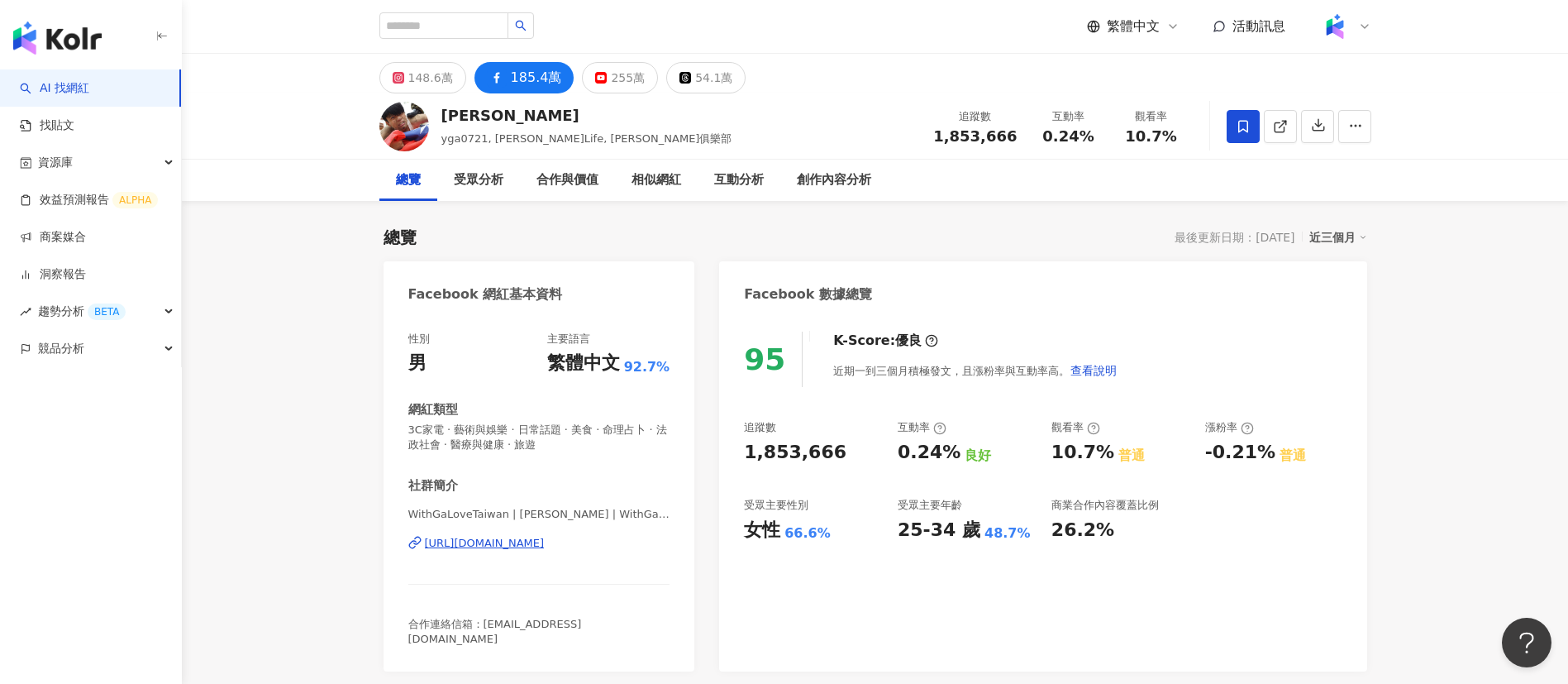
click at [833, 109] on div "[PERSON_NAME] yga0721, [PERSON_NAME]Life, [PERSON_NAME]俱樂部 追蹤數 1,853,666 互動率 0.…" at bounding box center [874, 126] width 1058 height 65
drag, startPoint x: 1020, startPoint y: 137, endPoint x: 942, endPoint y: 139, distance: 78.0
click at [942, 139] on div "追蹤數 1,853,666" at bounding box center [975, 125] width 104 height 35
copy span "1,853,666"
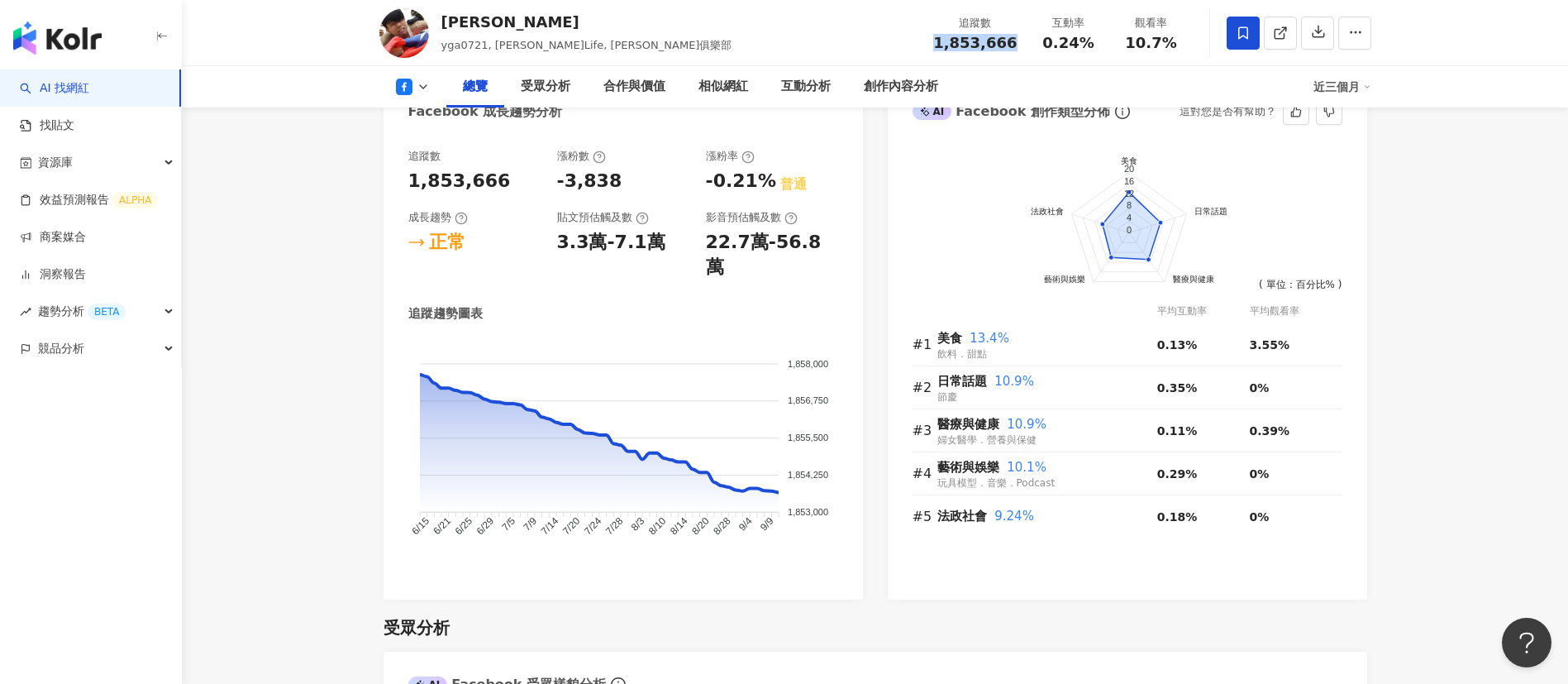
scroll to position [923, 0]
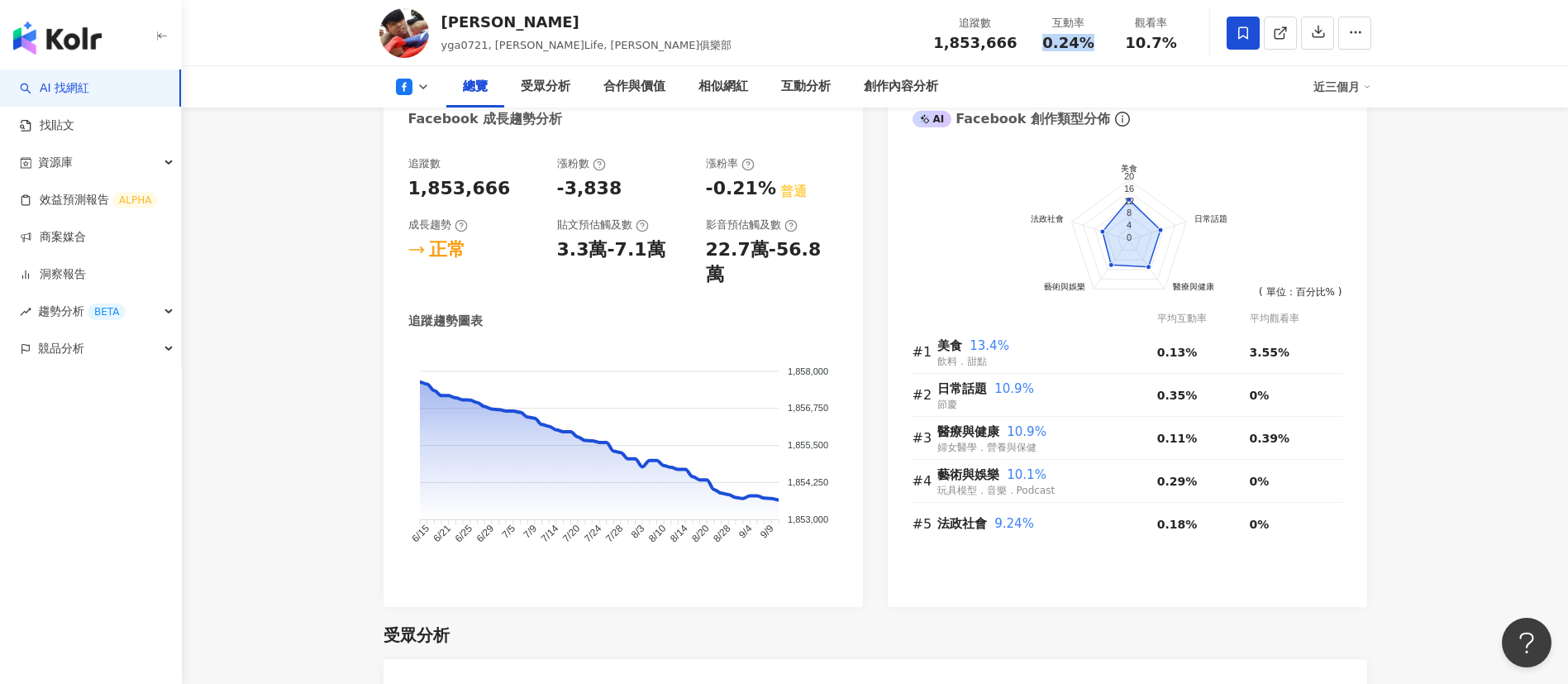
drag, startPoint x: 1099, startPoint y: 48, endPoint x: 1045, endPoint y: 42, distance: 54.3
click at [1045, 42] on div "0.24%" at bounding box center [1068, 43] width 63 height 16
copy span "0.24%"
drag, startPoint x: 1177, startPoint y: 54, endPoint x: 1124, endPoint y: 45, distance: 53.8
click at [1124, 45] on div "追蹤數 1,853,666 互動率 0.24% 觀看率 10.7%" at bounding box center [1058, 33] width 269 height 49
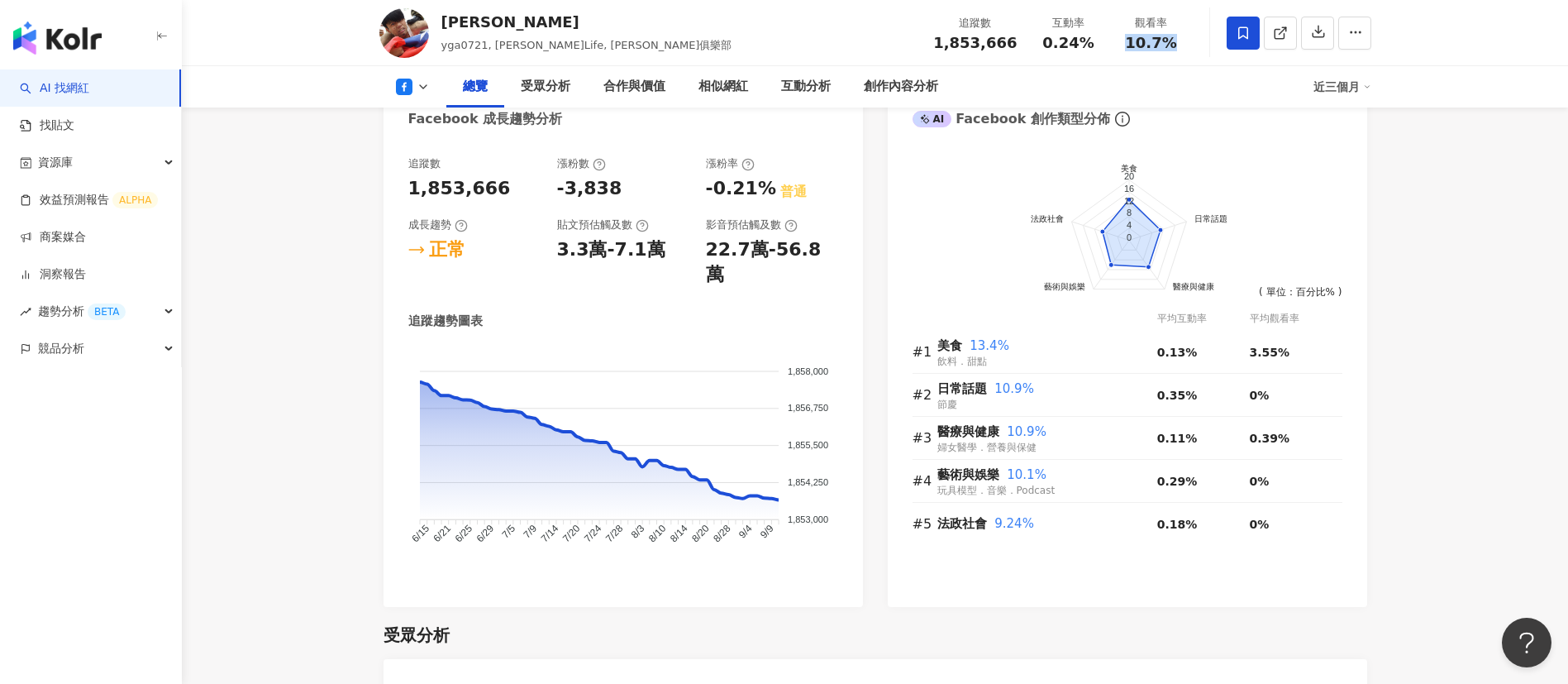
copy span "10.7%"
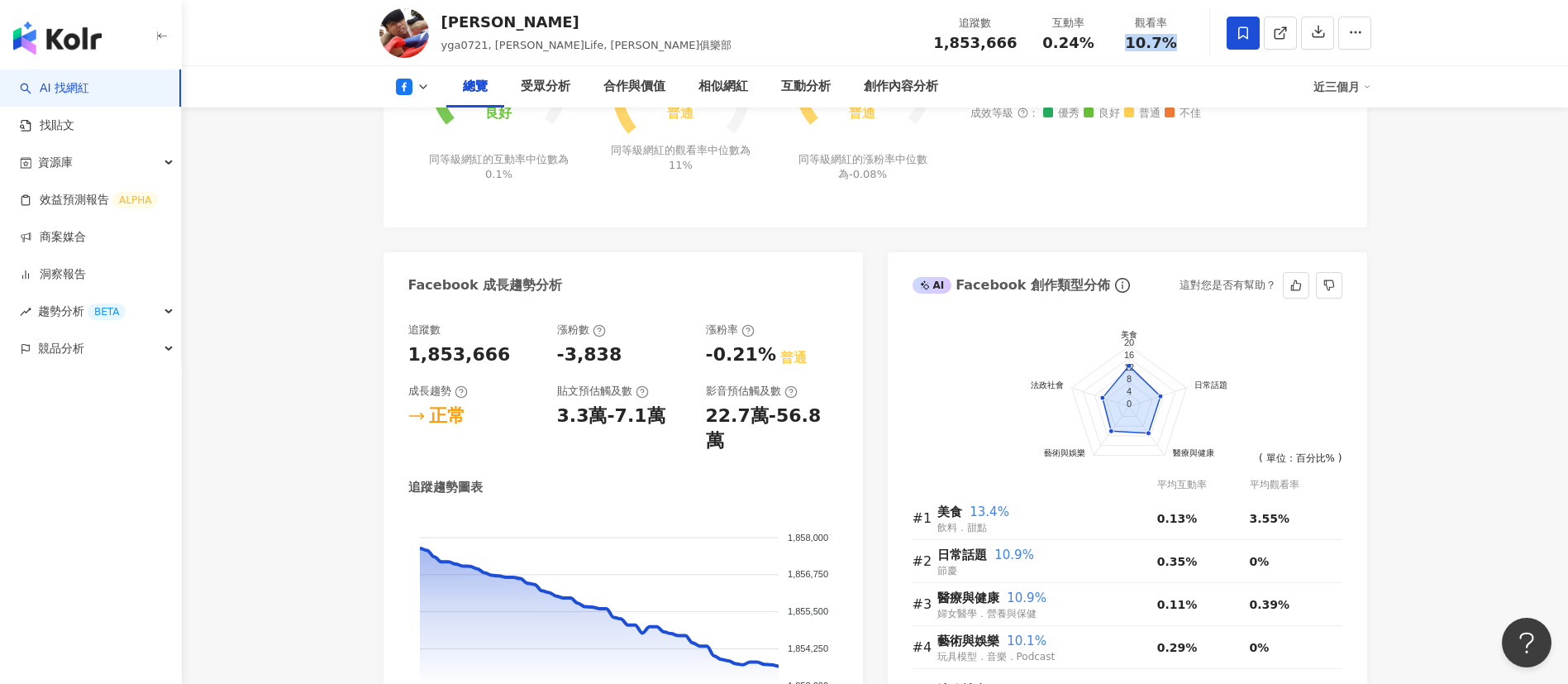
scroll to position [750, 0]
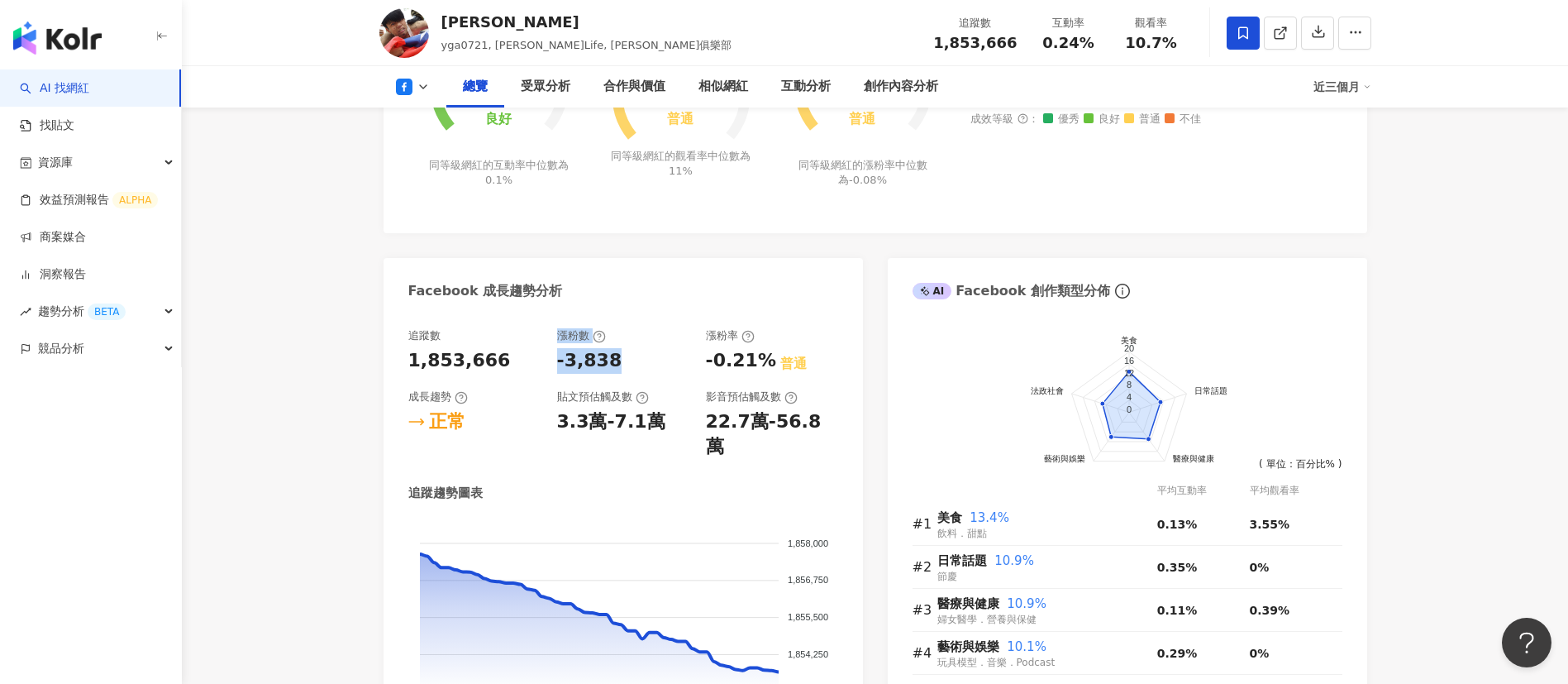
drag, startPoint x: 609, startPoint y: 354, endPoint x: 548, endPoint y: 352, distance: 61.0
click at [548, 352] on div "追蹤數 1,853,666 漲粉數 -3,838 漲粉率 -0.21% 普通 成長趨勢 正常 貼文預估觸及數 3.3萬-7.1萬 影音預估觸及數 22.7萬-…" at bounding box center [623, 393] width 429 height 132
copy div "-3,838"
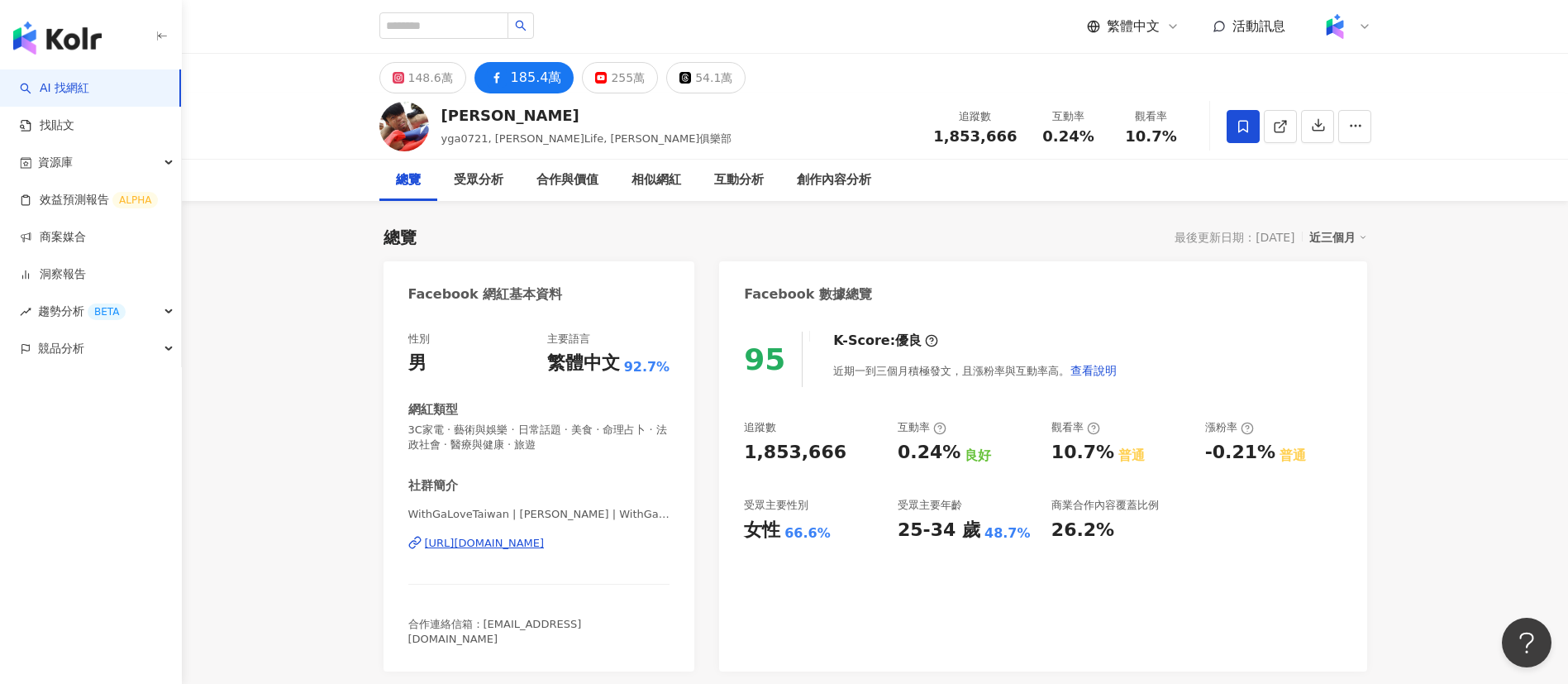
scroll to position [3, 0]
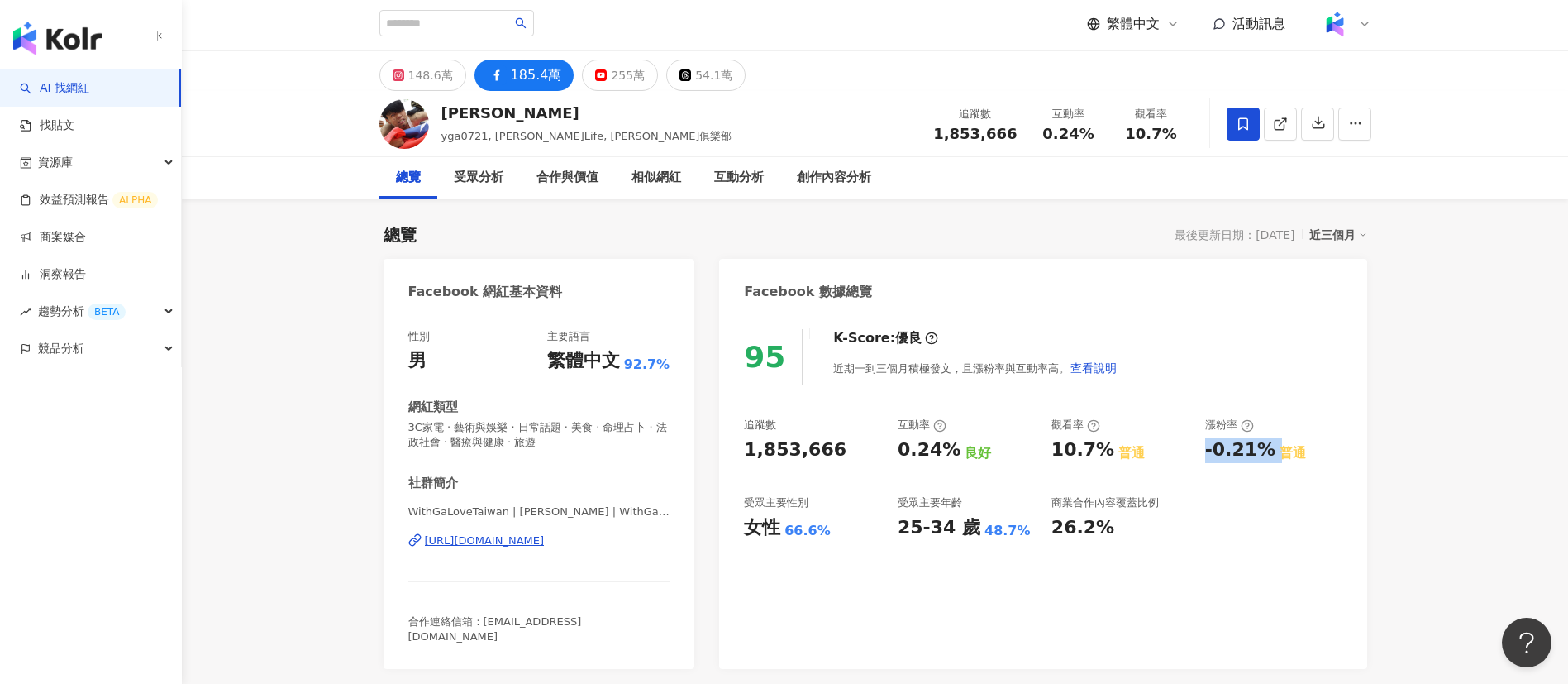
drag, startPoint x: 1269, startPoint y: 455, endPoint x: 1204, endPoint y: 446, distance: 65.6
click at [1205, 446] on div "-0.21% 普通" at bounding box center [1273, 450] width 137 height 25
copy div "-0.21%"
click at [616, 76] on div "255萬" at bounding box center [627, 74] width 34 height 23
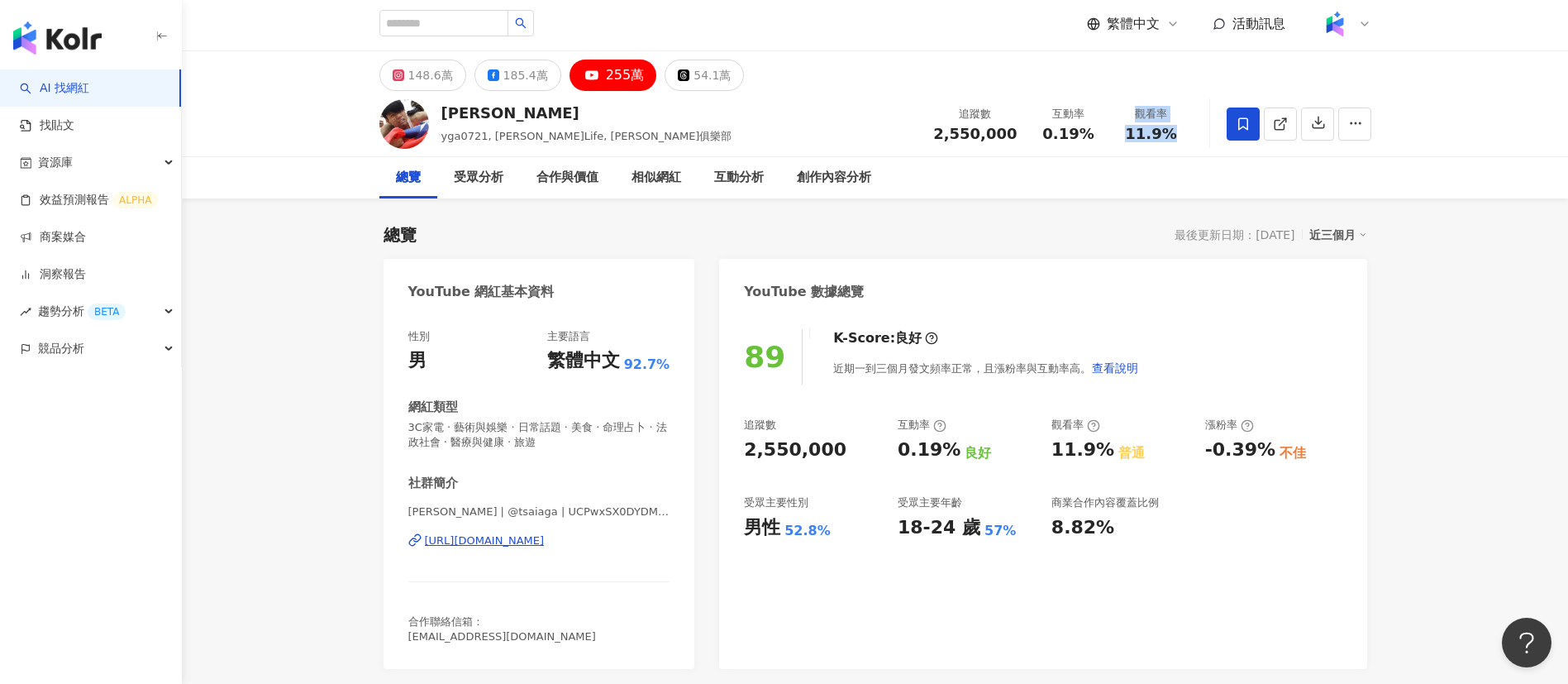
drag, startPoint x: 1178, startPoint y: 143, endPoint x: 1108, endPoint y: 139, distance: 70.1
click at [1108, 139] on div "追蹤數 2,550,000 互動率 0.19% 觀看率 11.9%" at bounding box center [1058, 124] width 269 height 49
click at [1108, 139] on div "互動率 0.19%" at bounding box center [1068, 123] width 83 height 35
drag, startPoint x: 1177, startPoint y: 136, endPoint x: 1127, endPoint y: 135, distance: 50.0
click at [1127, 135] on div "11.9%" at bounding box center [1150, 134] width 63 height 16
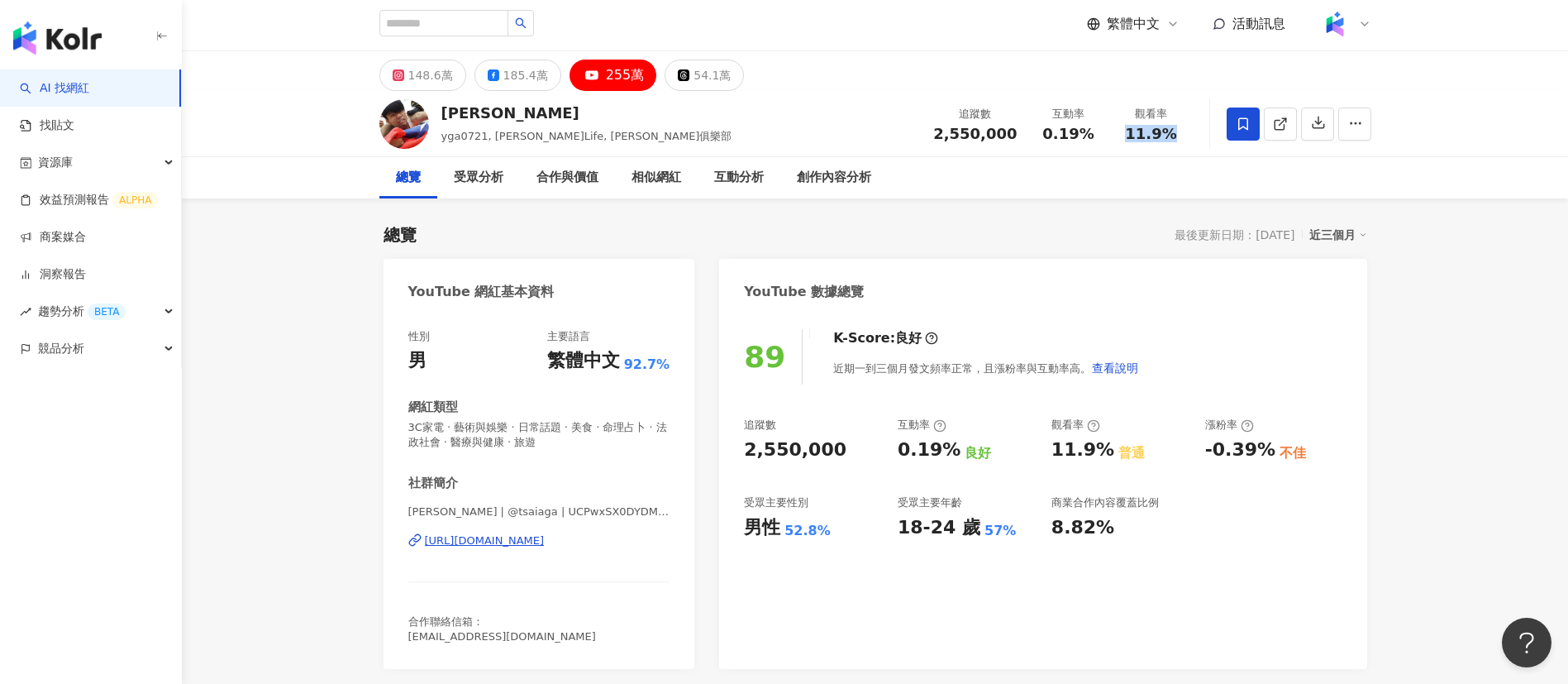
copy span "11.9%"
click at [809, 348] on div "89 K-Score : 良好 近期一到三個月發文頻率正常，且漲粉率與互動率高。 查看說明" at bounding box center [1042, 356] width 597 height 55
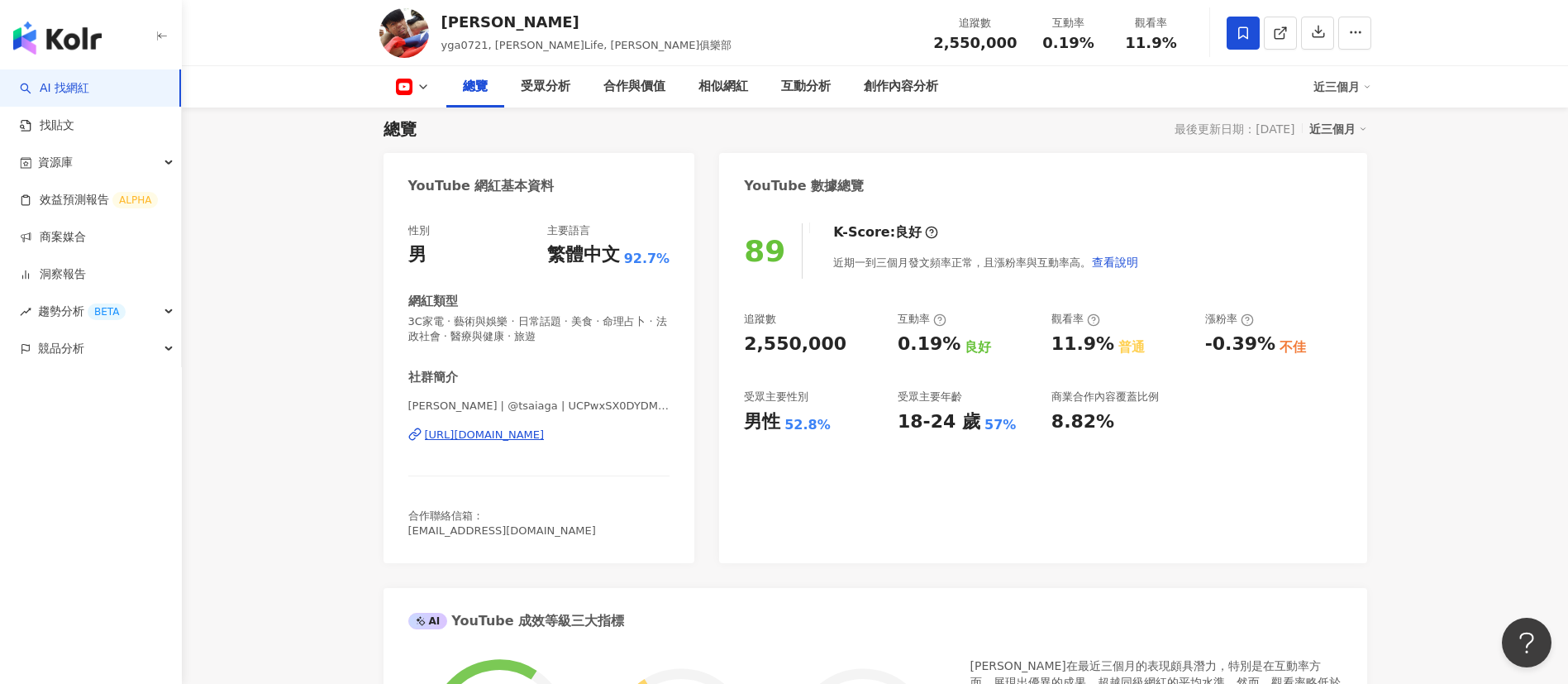
scroll to position [109, 0]
drag, startPoint x: 1267, startPoint y: 350, endPoint x: 1201, endPoint y: 344, distance: 66.3
click at [1201, 344] on div "追蹤數 2,550,000 互動率 0.19% 良好 觀看率 11.9% 普通 漲粉率 -0.39% 不佳 受眾主要性別 男性 52.8% 受眾主要年齡 18…" at bounding box center [1042, 372] width 597 height 123
copy div "-0.39%"
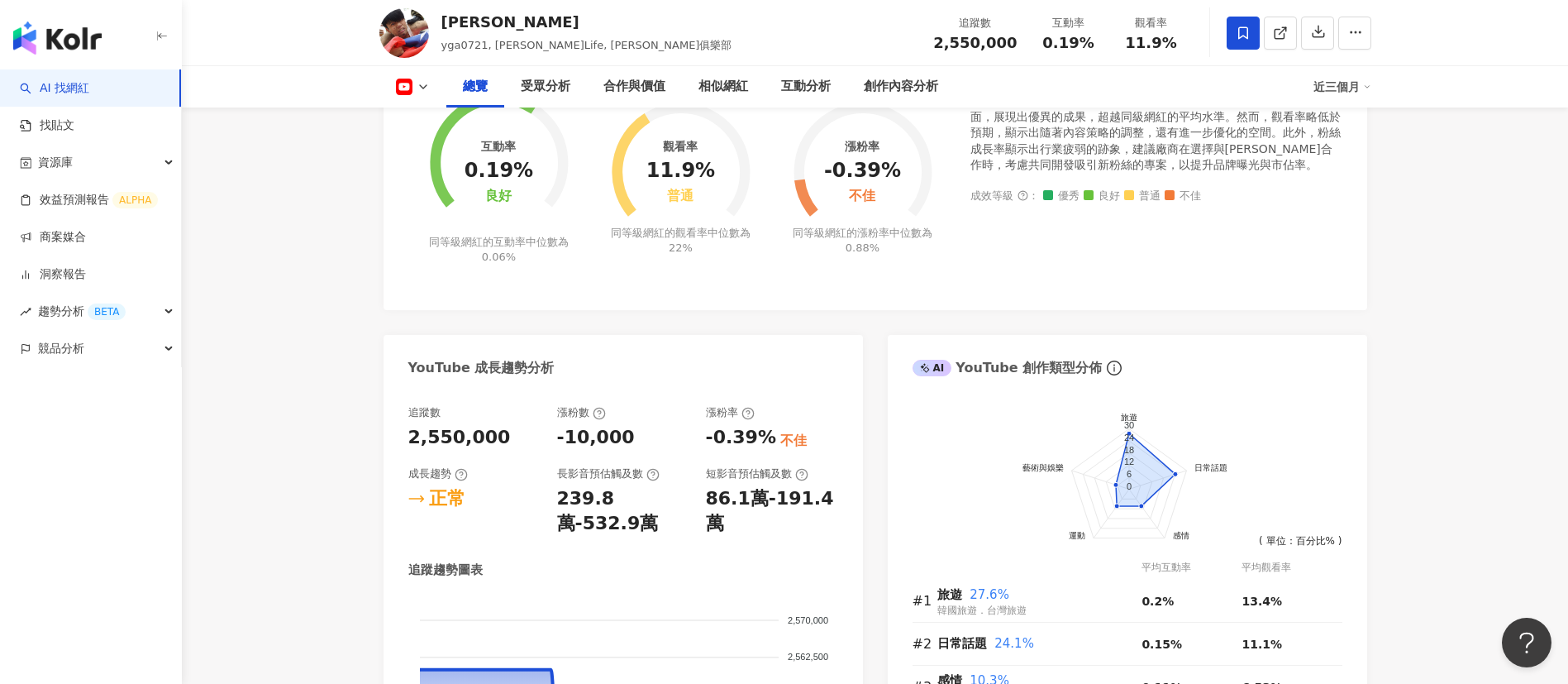
scroll to position [675, 0]
click at [605, 428] on div "-10,000" at bounding box center [596, 437] width 78 height 25
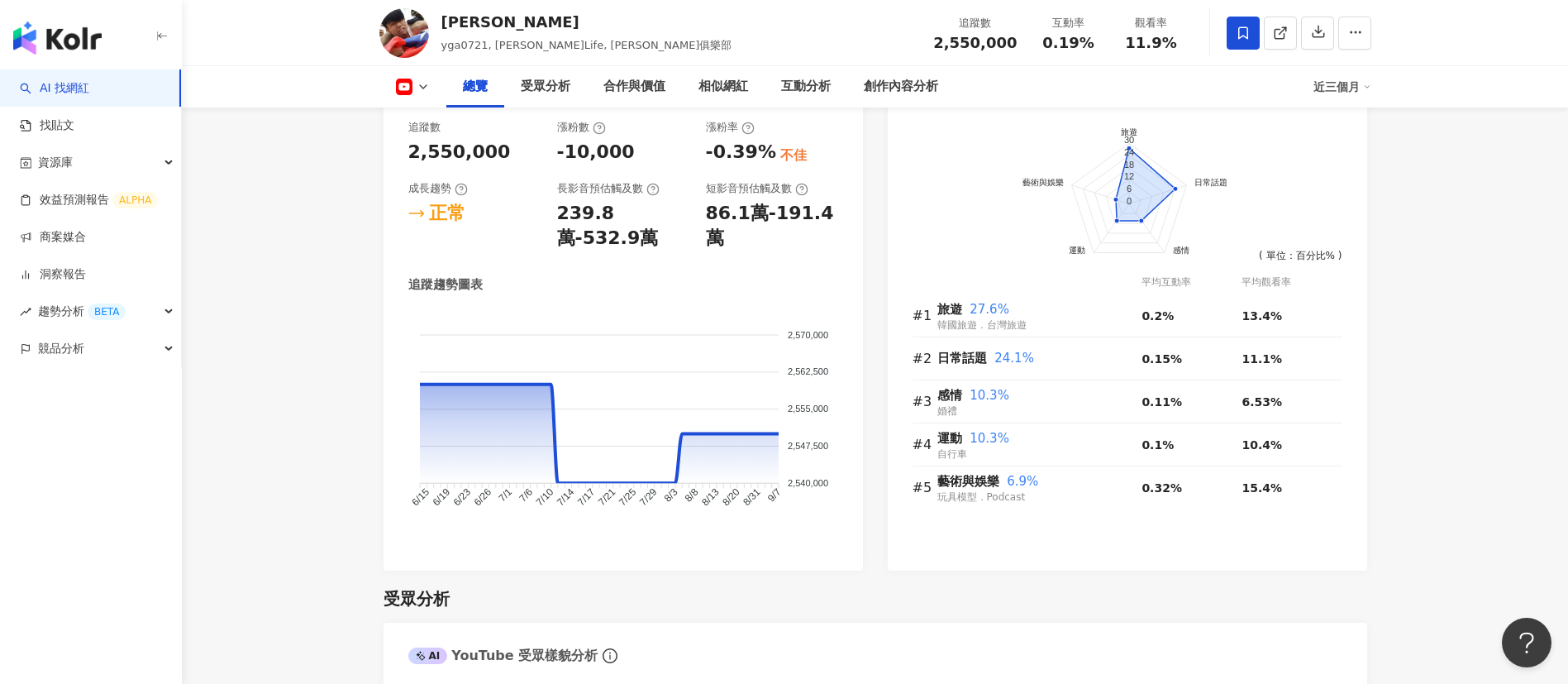
click at [87, 82] on link "AI 找網紅" at bounding box center [54, 88] width 69 height 16
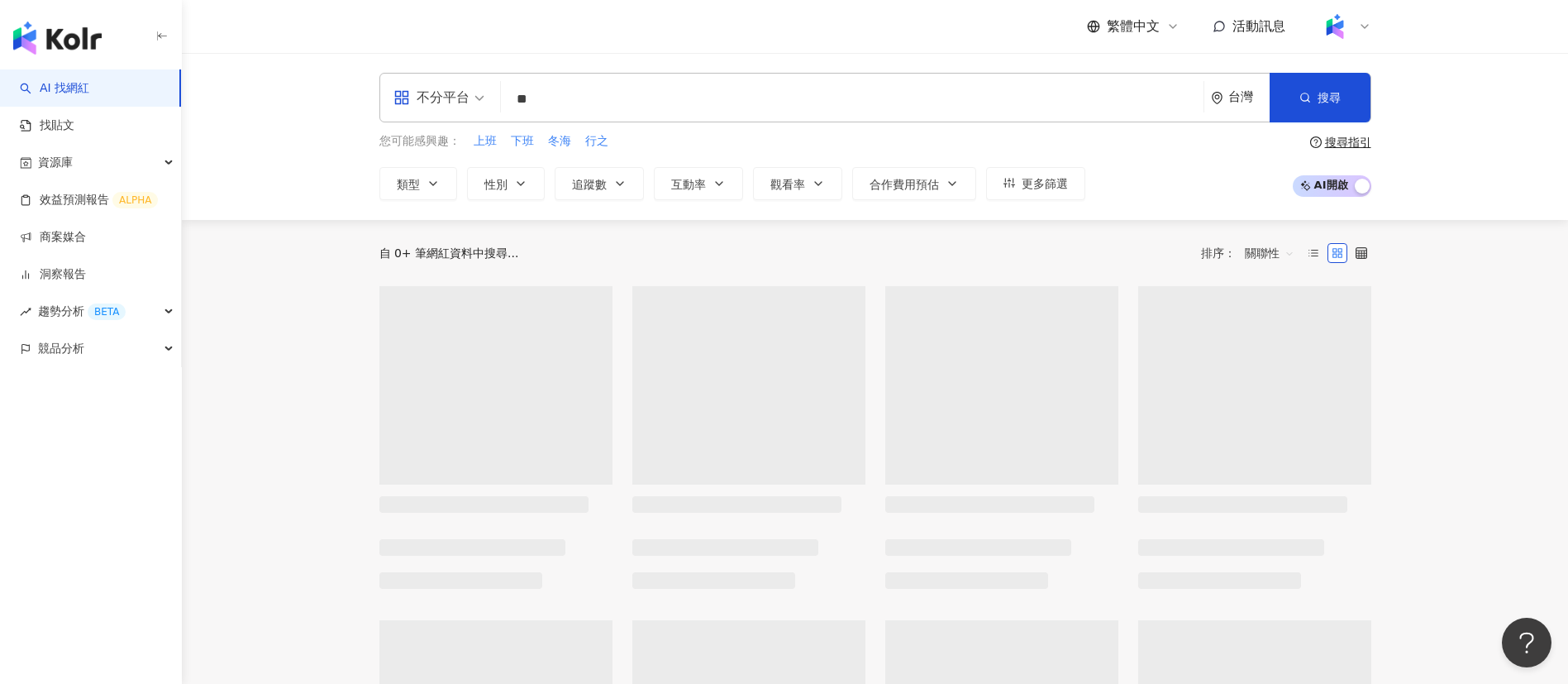
type input "*"
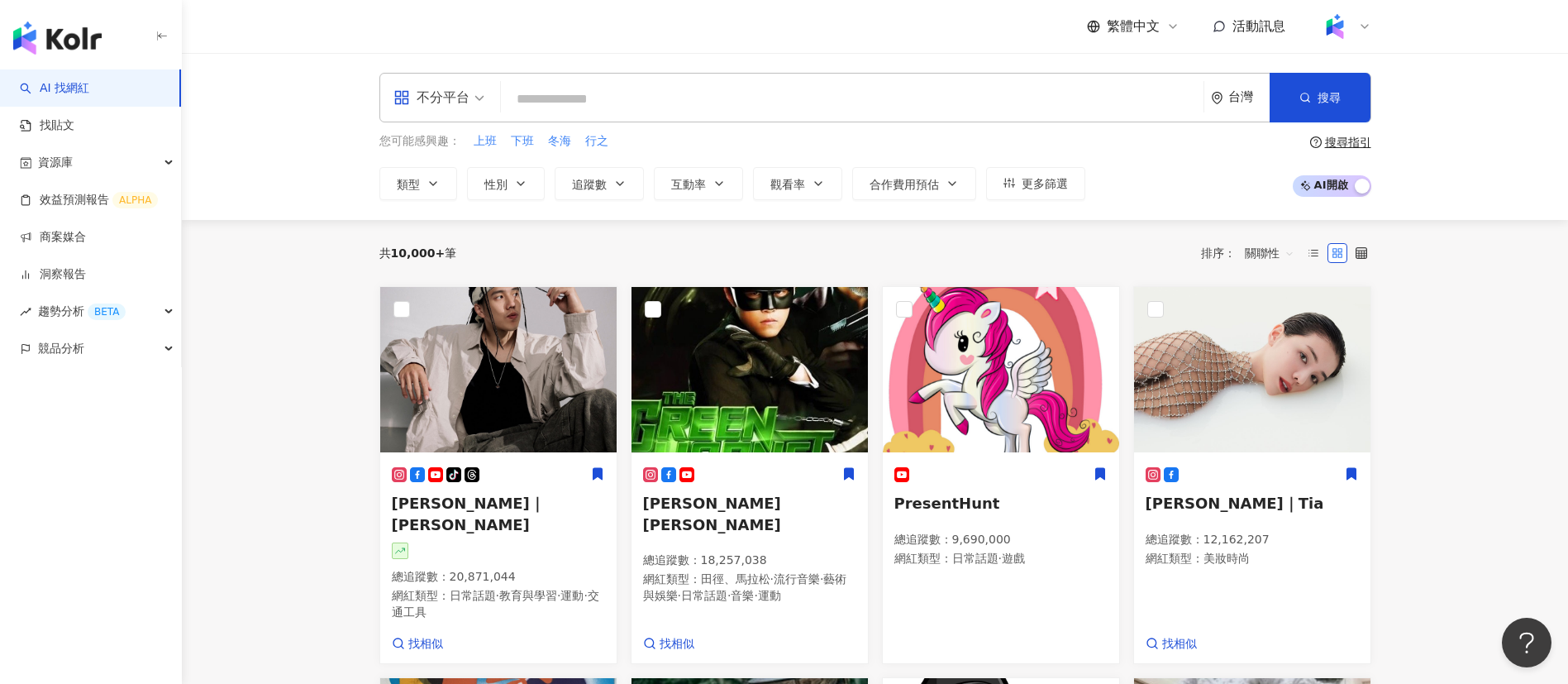
paste input "**********"
type input "**********"
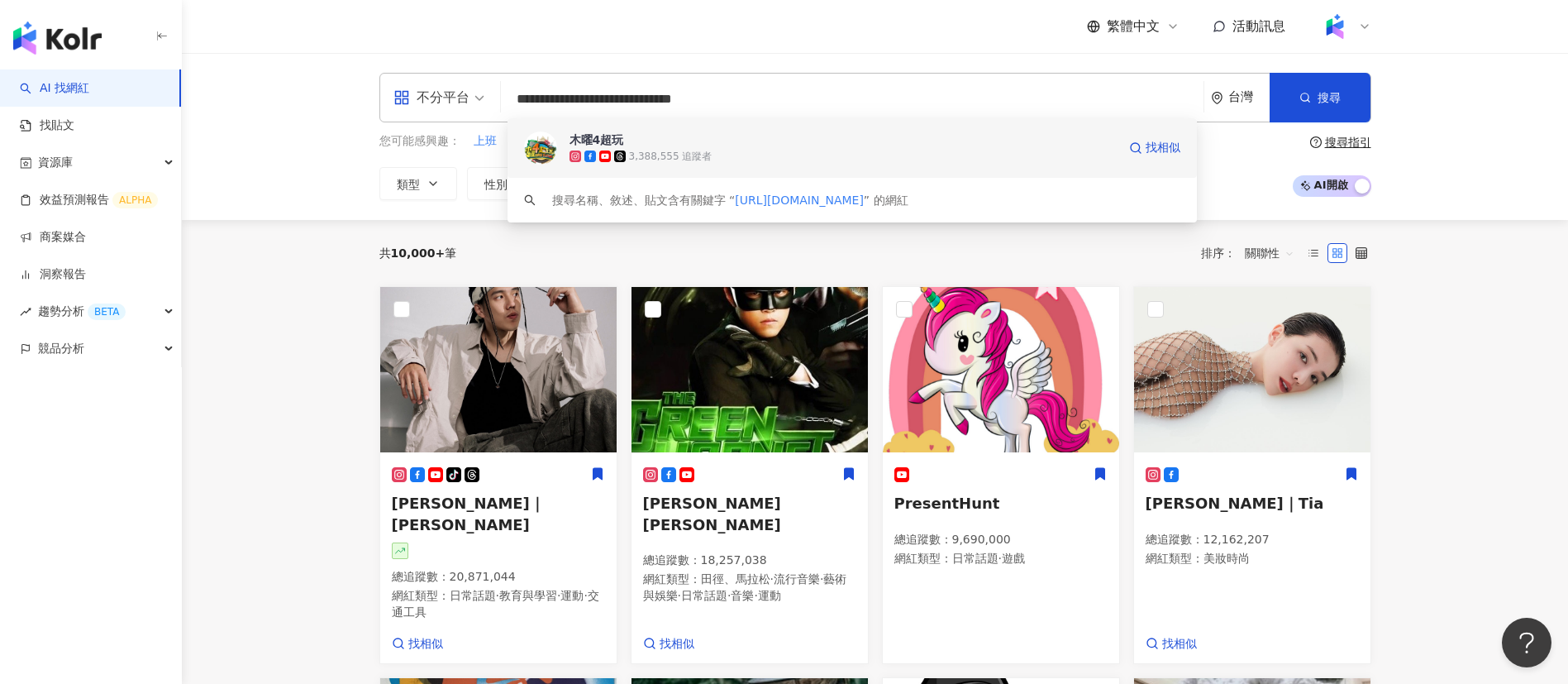
click at [649, 148] on div "3,388,555 追蹤者" at bounding box center [843, 156] width 547 height 16
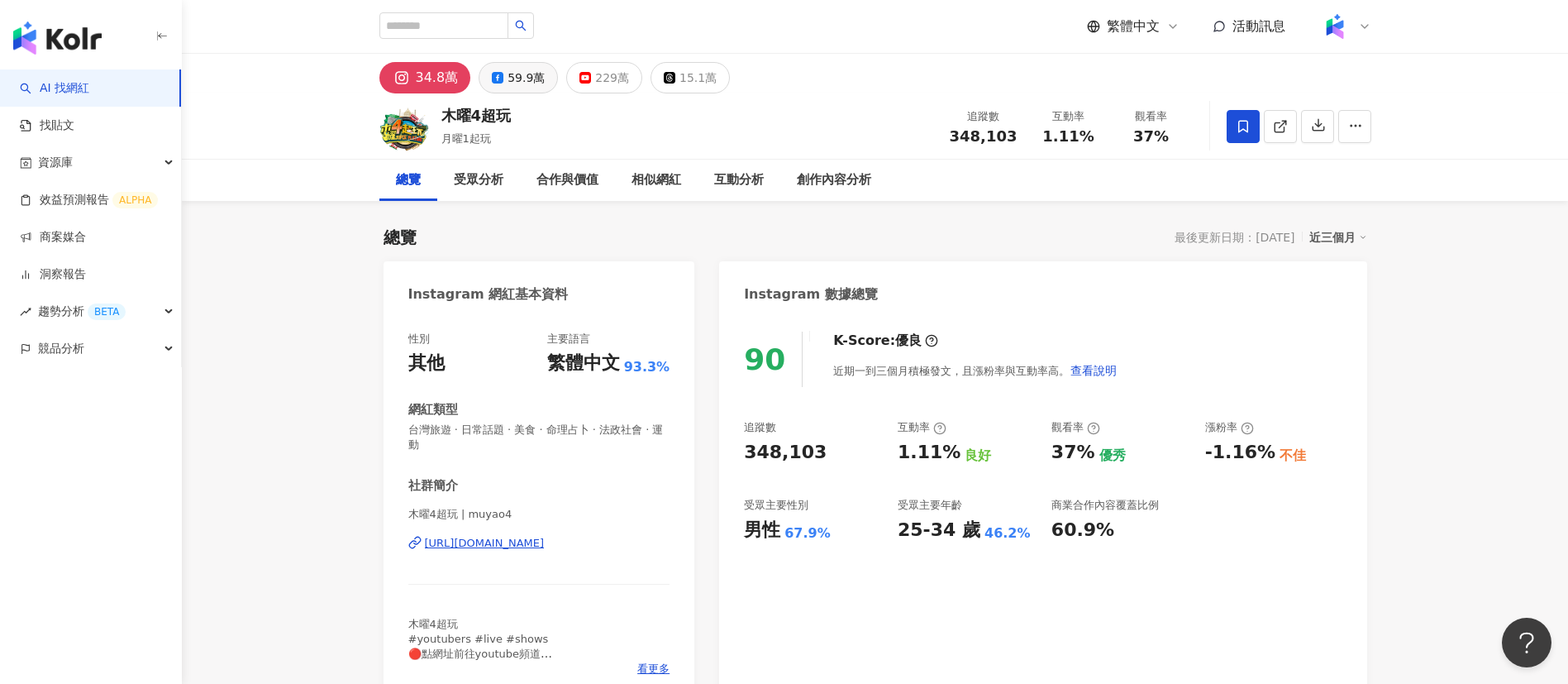
click at [517, 75] on div "59.9萬" at bounding box center [526, 77] width 37 height 23
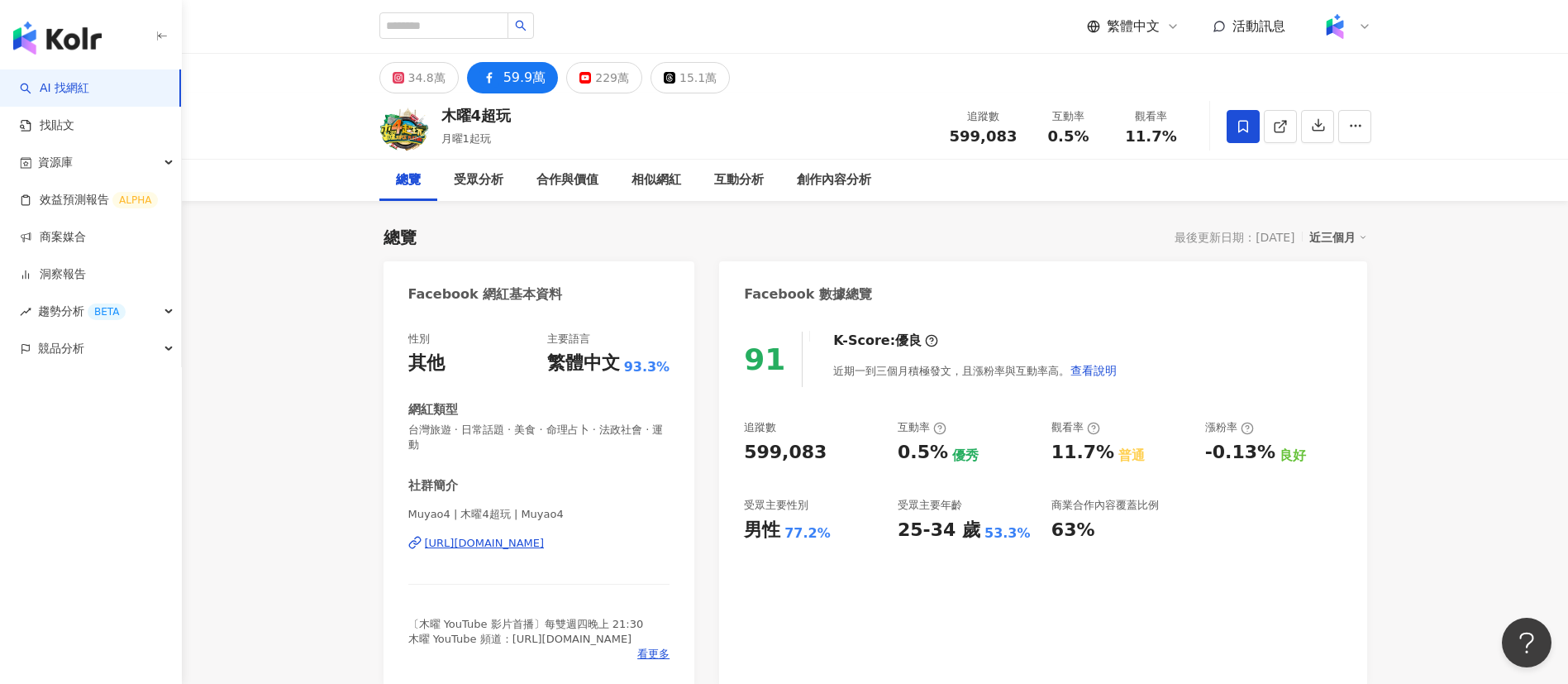
click at [760, 124] on div "木曜4超玩 月曜1起玩 追蹤數 599,083 互動率 0.5% 觀看率 11.7%" at bounding box center [874, 126] width 1058 height 65
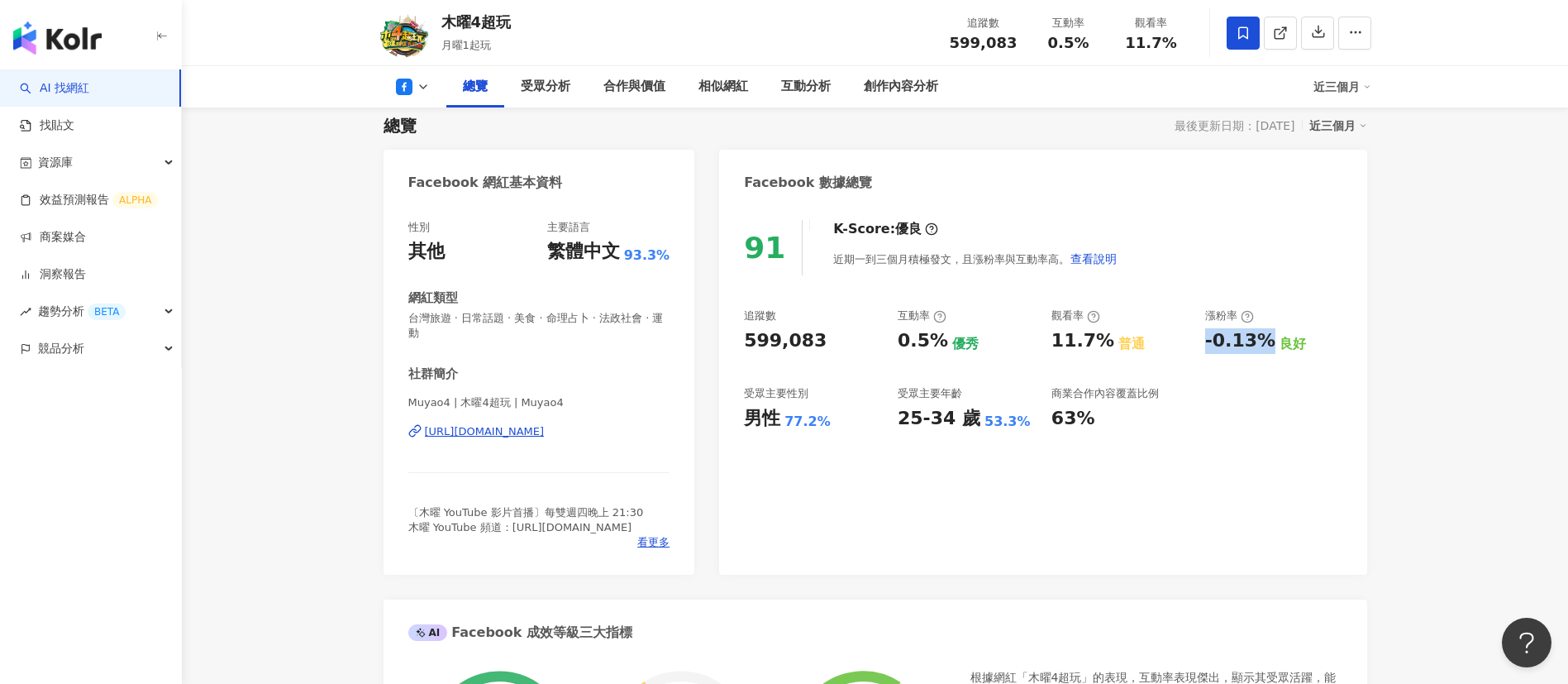
drag, startPoint x: 1266, startPoint y: 343, endPoint x: 1200, endPoint y: 345, distance: 66.0
click at [1200, 345] on div "追蹤數 599,083 互動率 0.5% 優秀 觀看率 11.7% 普通 漲粉率 -0.13% 良好 受眾主要性別 男性 77.2% 受眾主要年齡 25-34…" at bounding box center [1042, 369] width 597 height 123
copy div "-0.13%"
click at [421, 81] on icon at bounding box center [423, 86] width 14 height 14
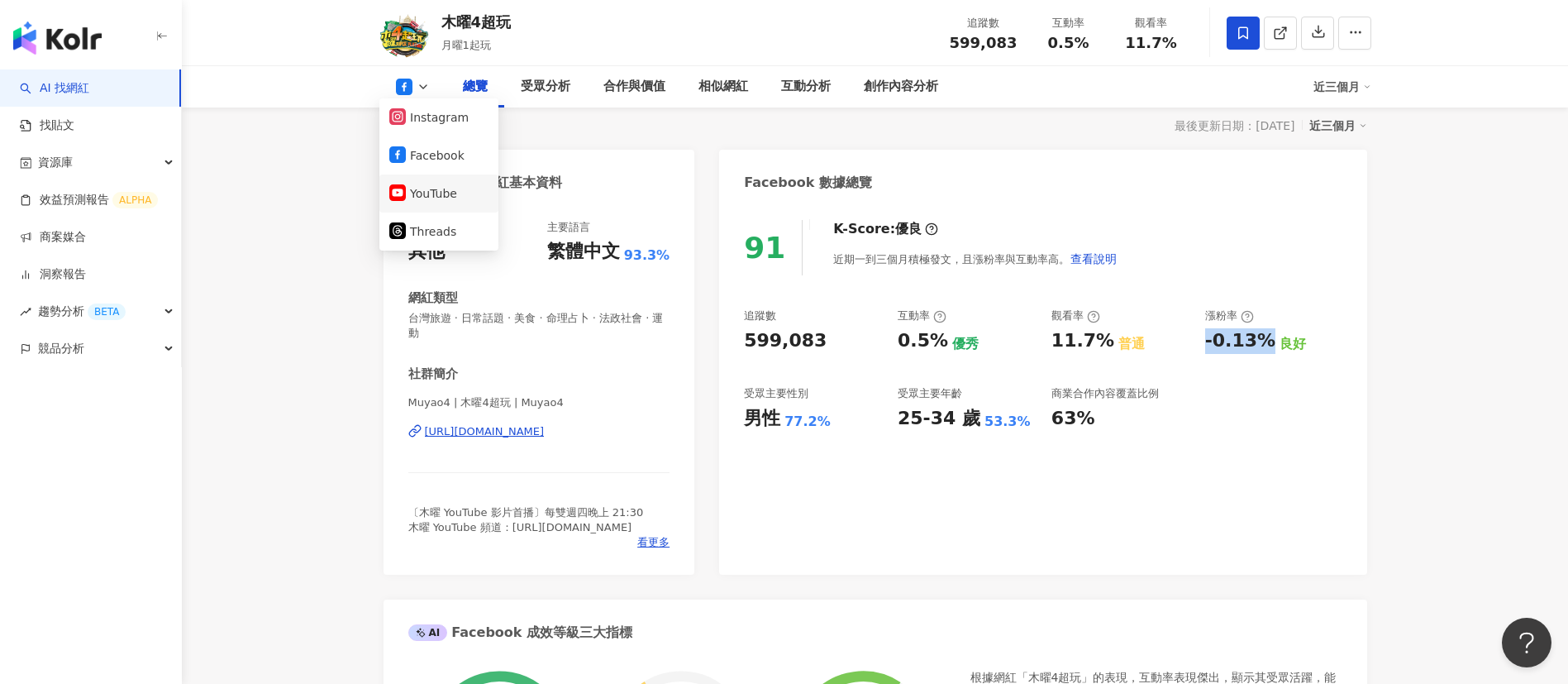
click at [449, 198] on button "YouTube" at bounding box center [439, 193] width 99 height 23
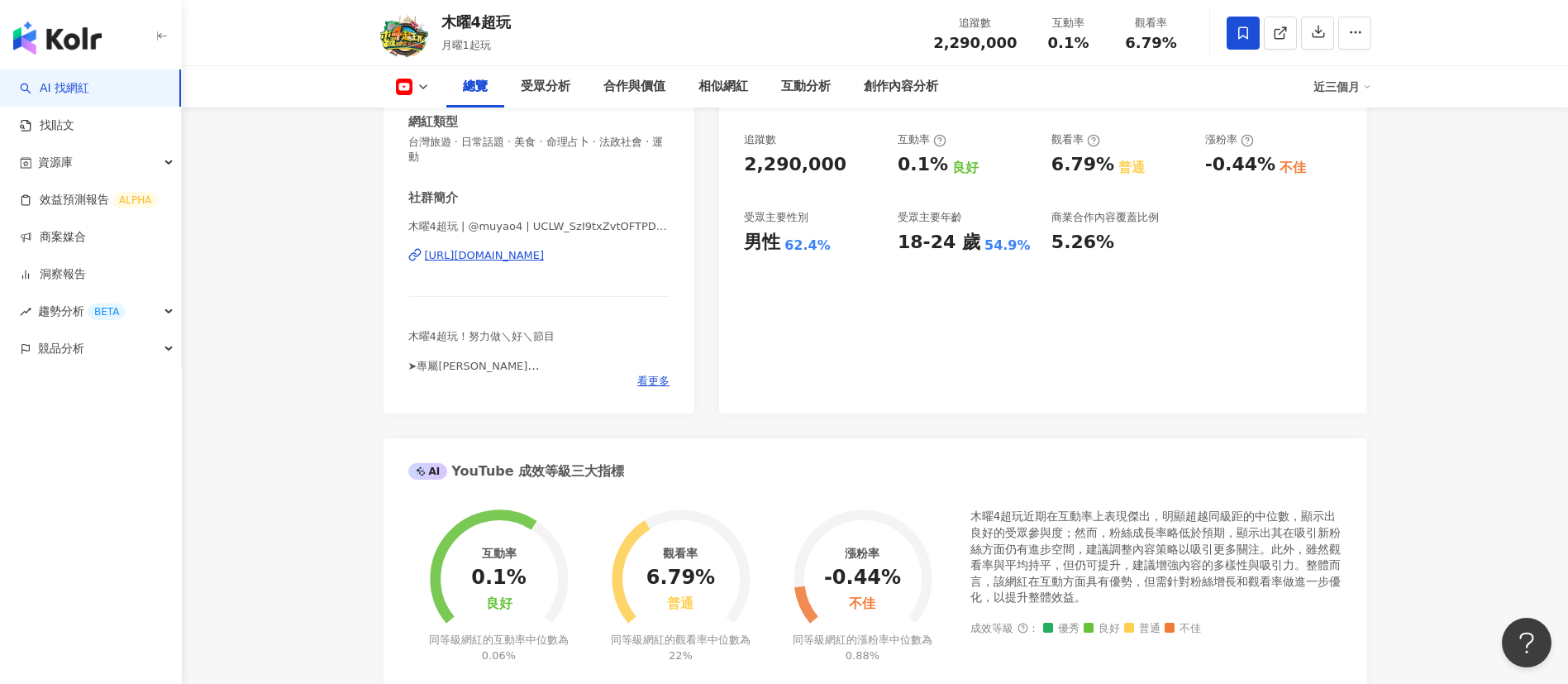
scroll to position [206, 0]
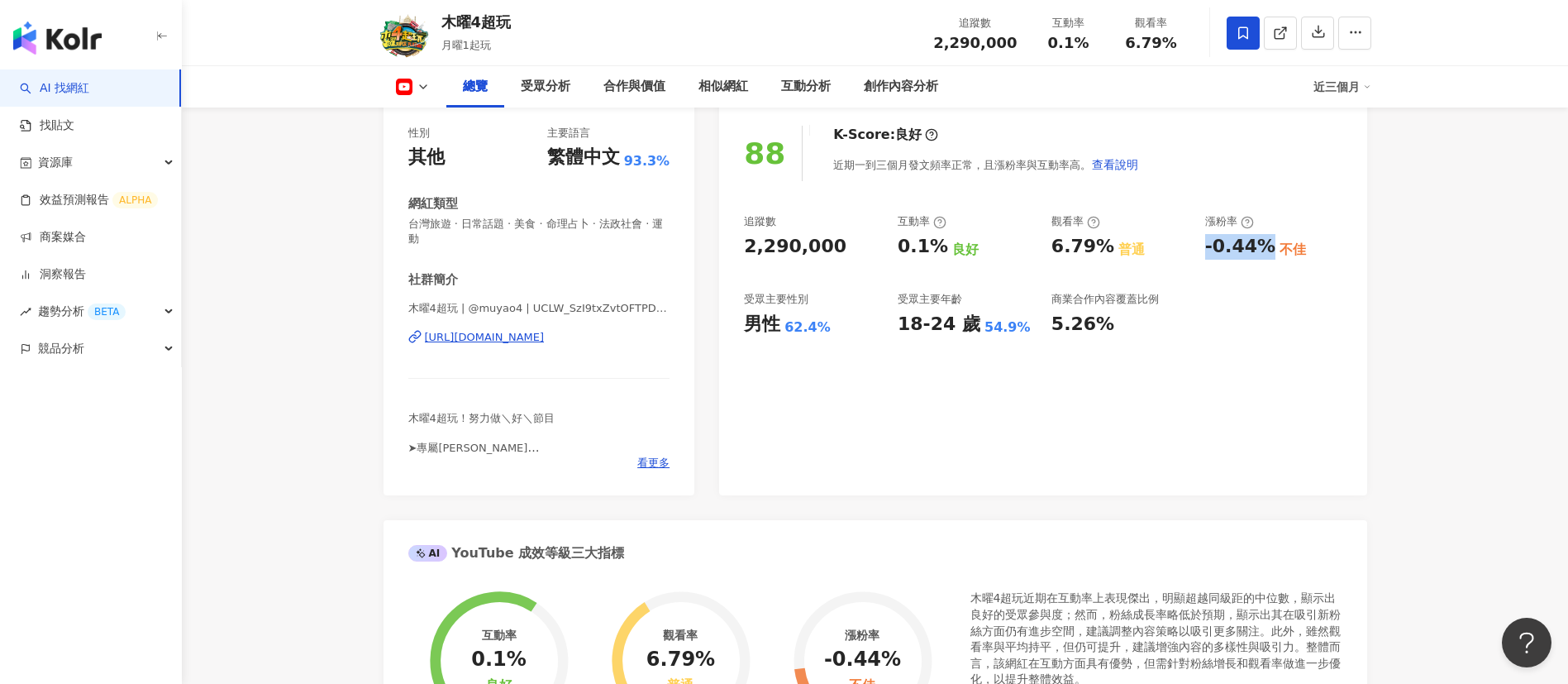
drag, startPoint x: 1264, startPoint y: 253, endPoint x: 1204, endPoint y: 253, distance: 60.0
click at [1205, 253] on div "-0.44%" at bounding box center [1239, 247] width 70 height 25
copy div "-0.44%"
click at [892, 94] on div "創作內容分析" at bounding box center [901, 87] width 74 height 20
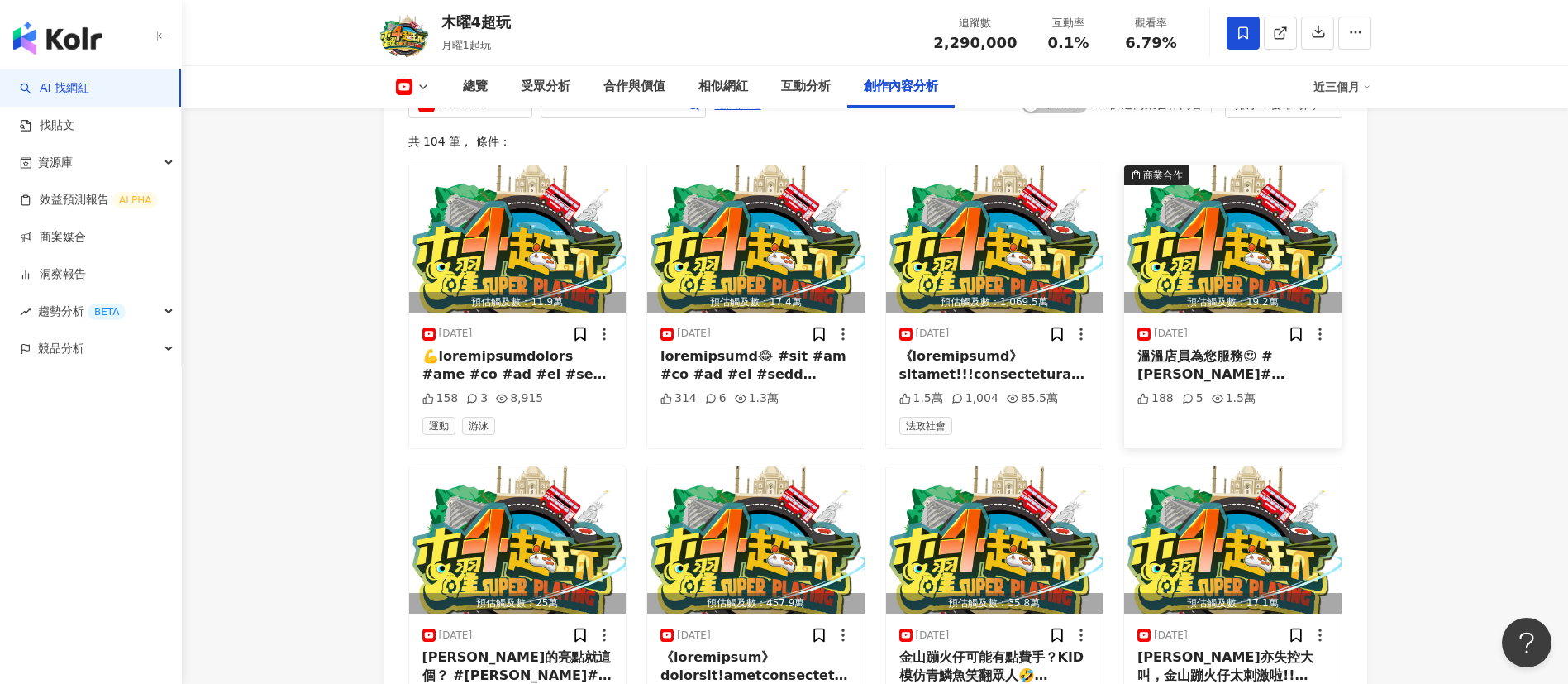
scroll to position [4585, 0]
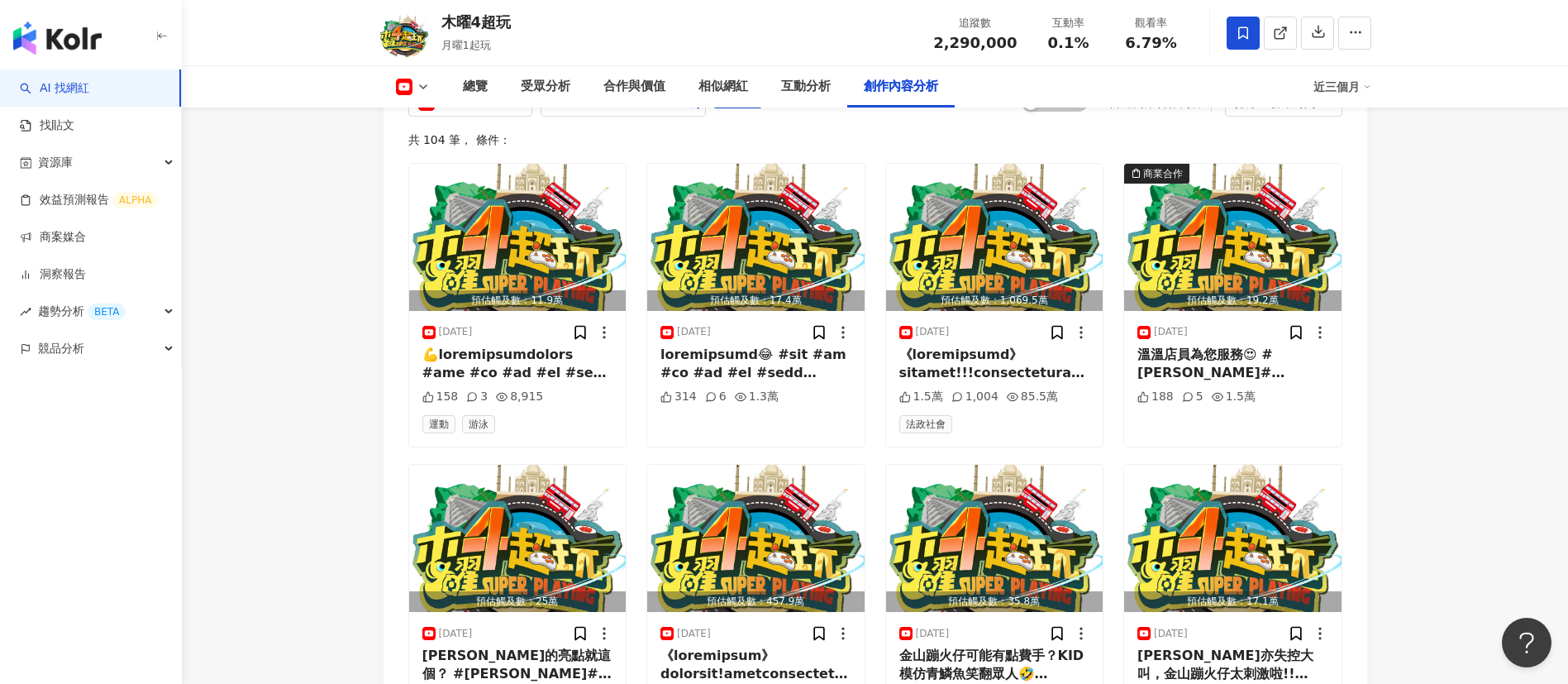
click at [1048, 345] on div at bounding box center [994, 363] width 191 height 37
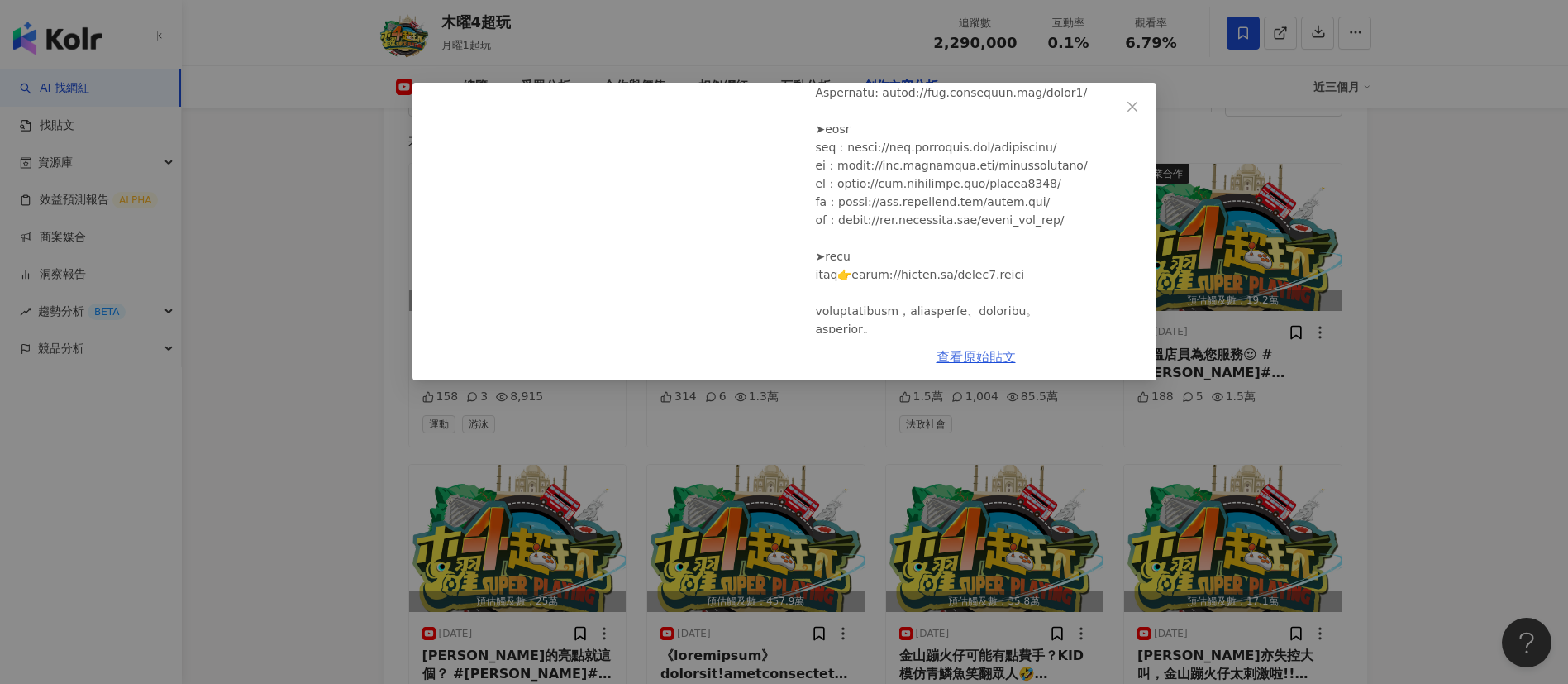
scroll to position [600, 0]
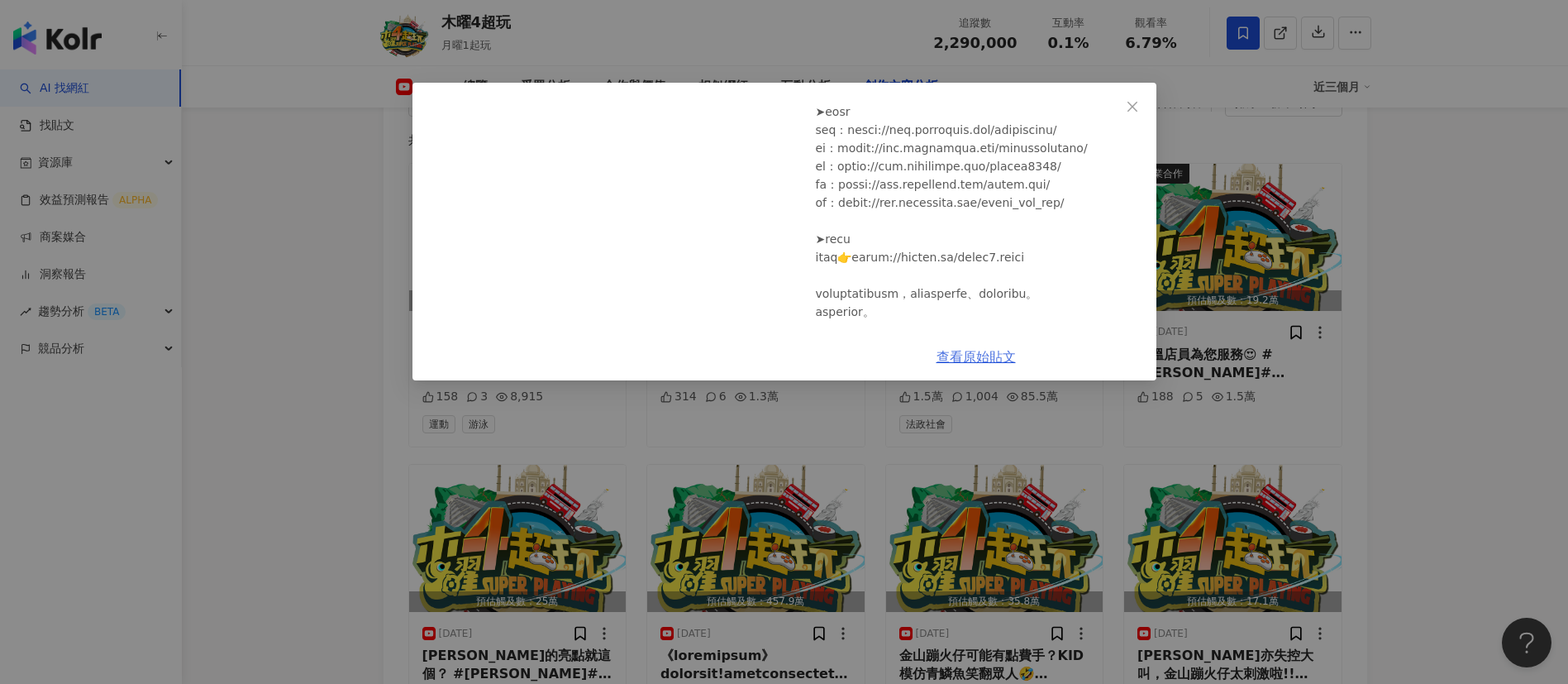
click at [979, 354] on link "查看原始貼文" at bounding box center [975, 356] width 79 height 15
click at [1411, 372] on div "木曜4超玩 2025/9/3 《一日系列第二百四十一集》要督導還要搶灘!!!邰哥能帶領大家達成任務嗎?! - 一日海軍陸戰隊之登陸戰車大隊ft.民雄.斐棋.君…" at bounding box center [784, 342] width 1568 height 684
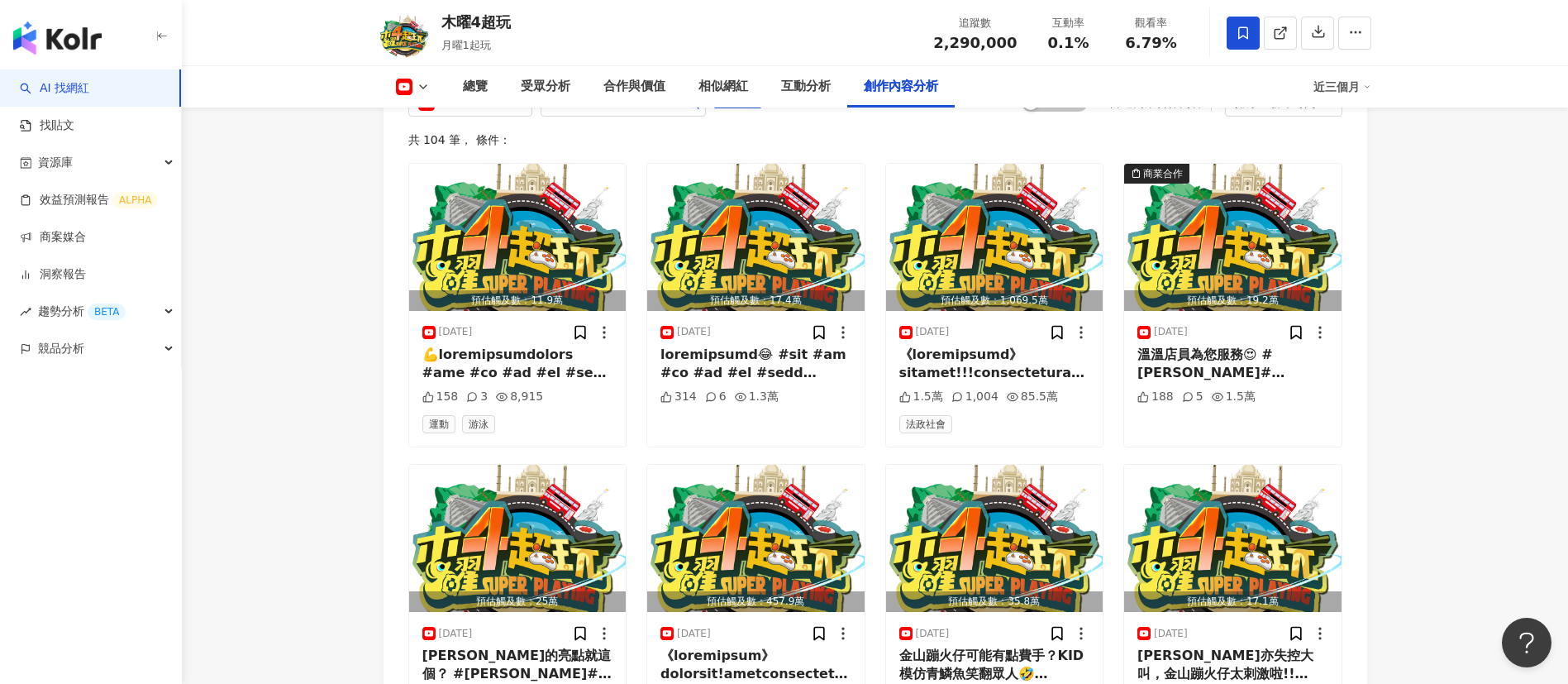
click at [417, 84] on icon at bounding box center [423, 86] width 14 height 14
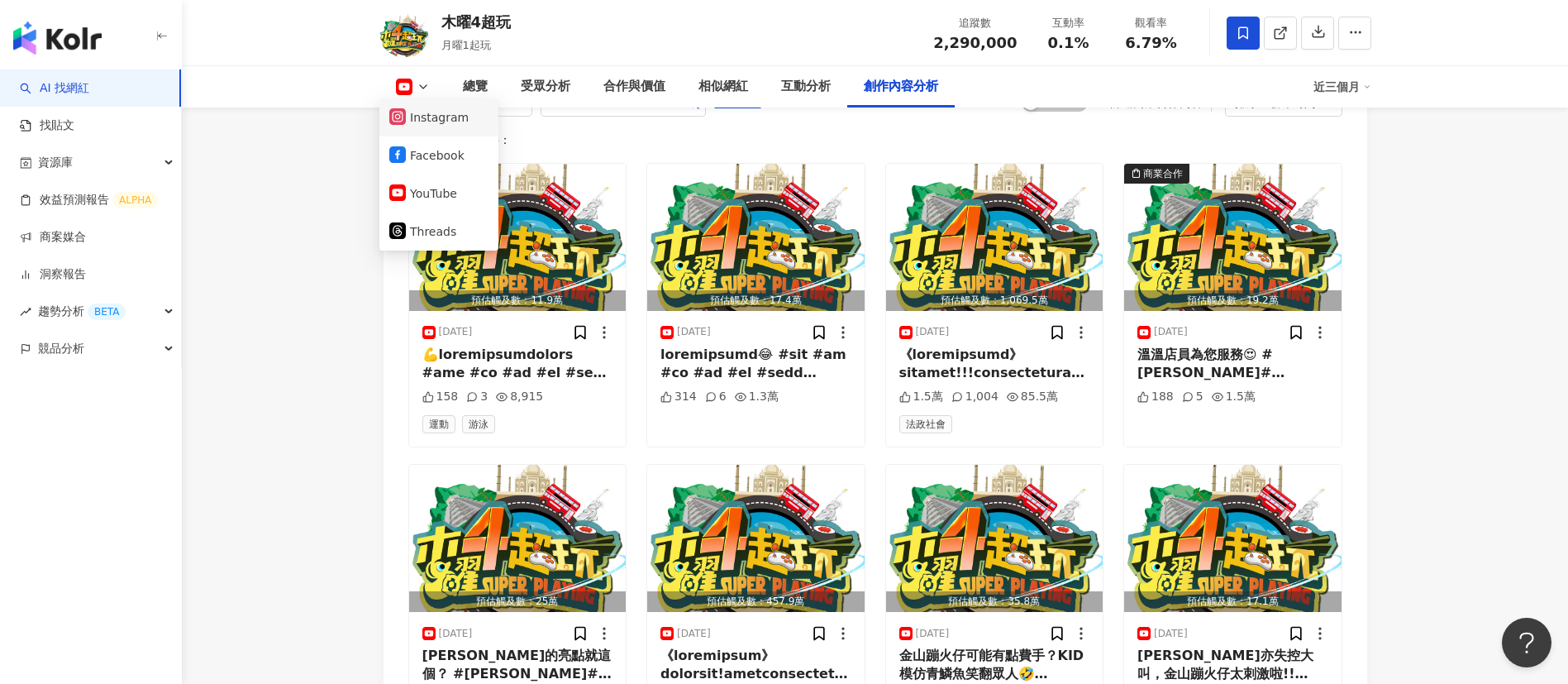
click at [423, 115] on button "Instagram" at bounding box center [439, 116] width 99 height 23
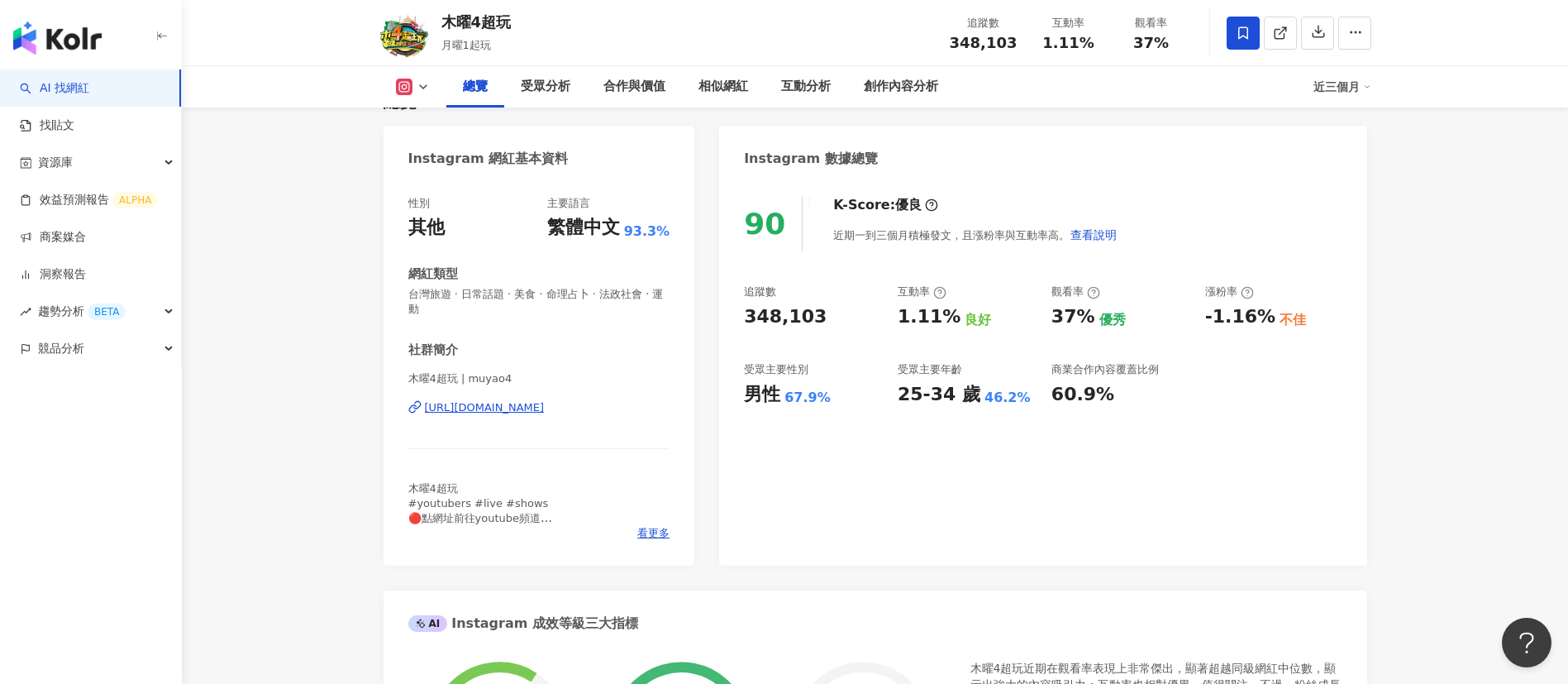
scroll to position [134, 0]
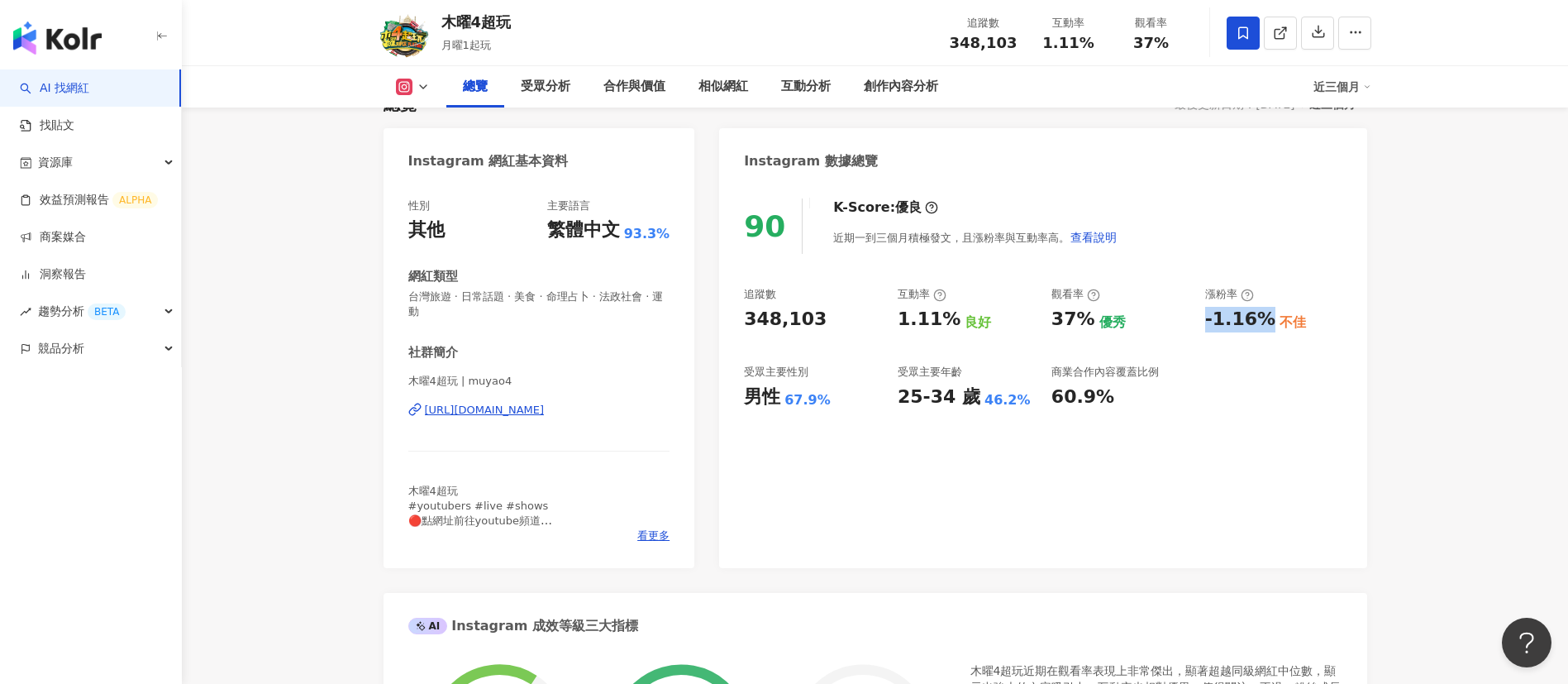
drag, startPoint x: 1267, startPoint y: 323, endPoint x: 1205, endPoint y: 319, distance: 62.1
click at [1205, 319] on div "-1.16%" at bounding box center [1239, 320] width 70 height 25
copy div "-1.16%"
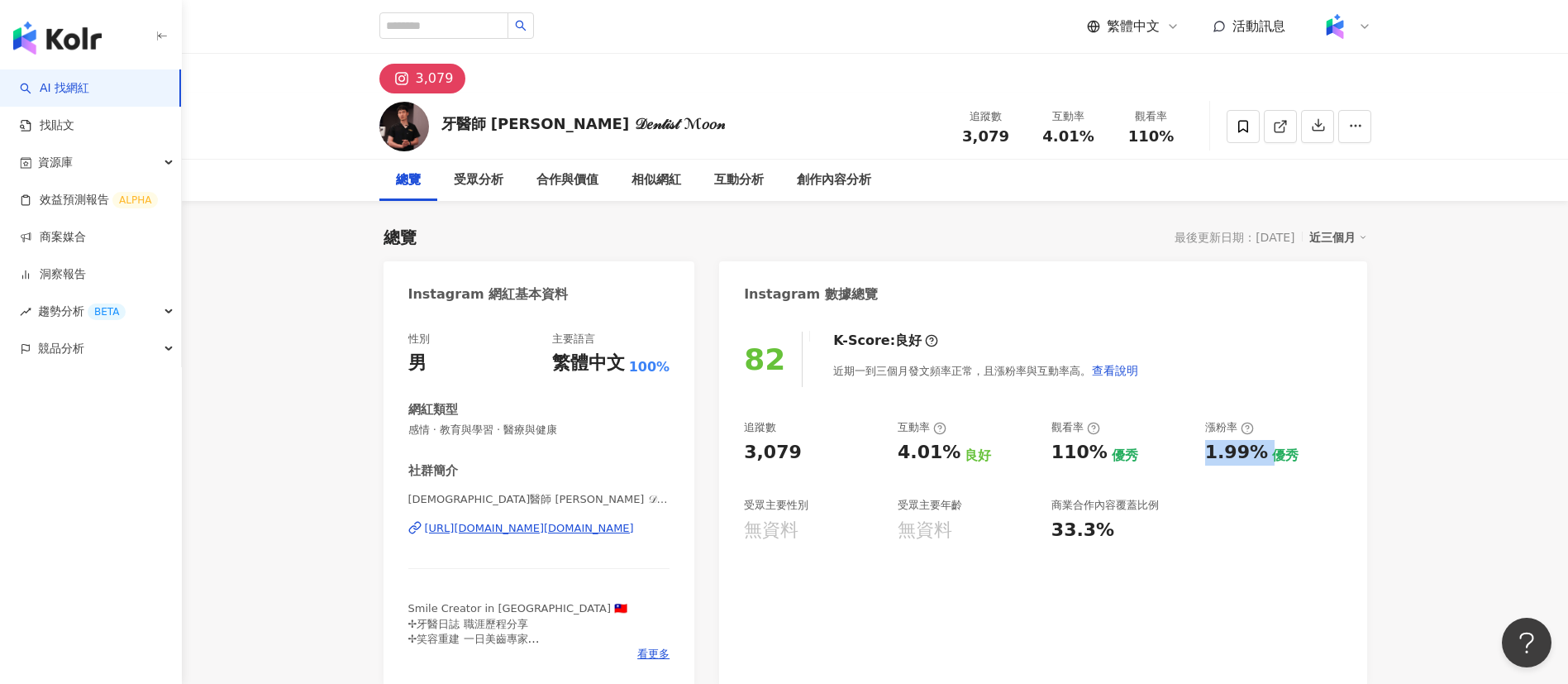
drag, startPoint x: 1263, startPoint y: 455, endPoint x: 1203, endPoint y: 456, distance: 60.0
click at [1203, 456] on div "追蹤數 3,079 互動率 4.01% 良好 觀看率 110% 優秀 漲粉率 1.99% 優秀 受眾主要性別 無資料 受眾主要年齡 無資料 商業合作內容覆蓋比…" at bounding box center [1042, 481] width 597 height 123
copy div "1.99%"
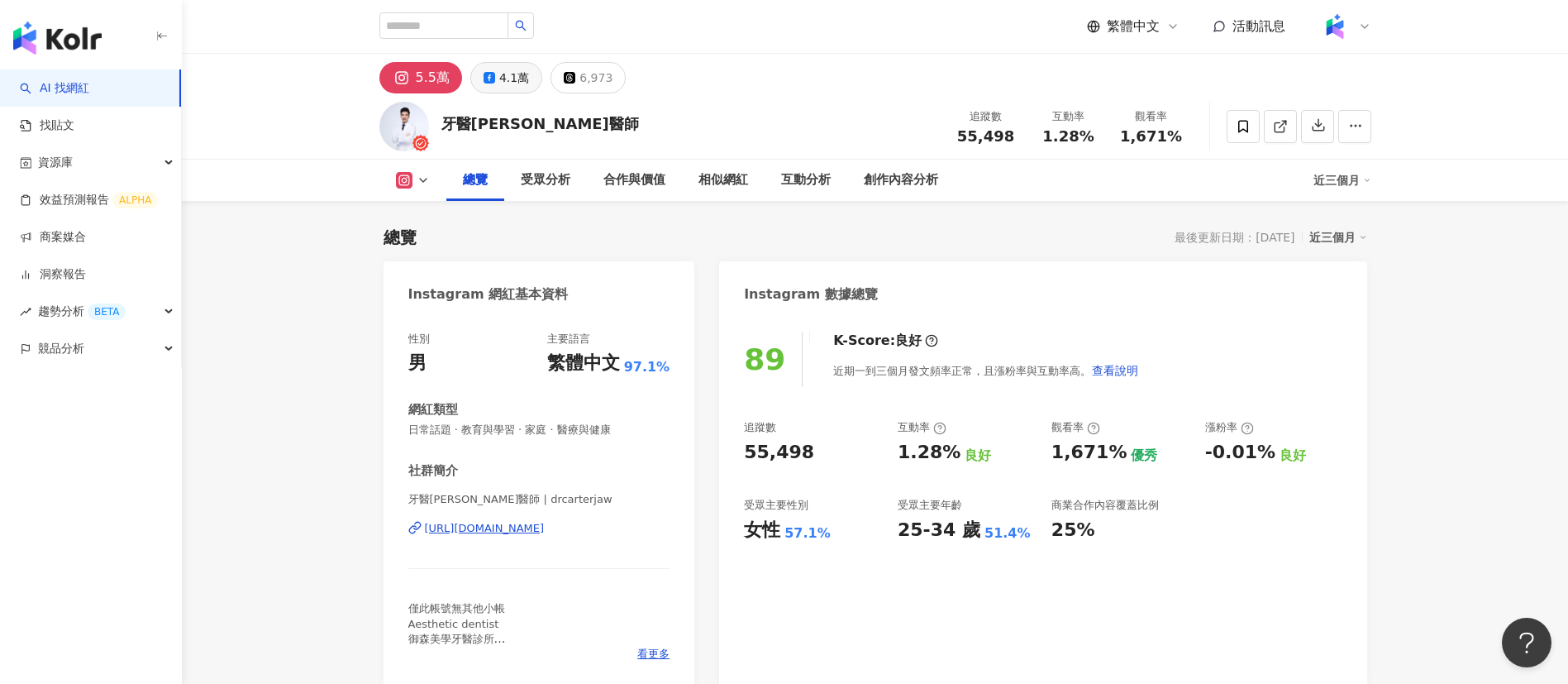
click at [506, 83] on div "4.1萬" at bounding box center [514, 77] width 30 height 23
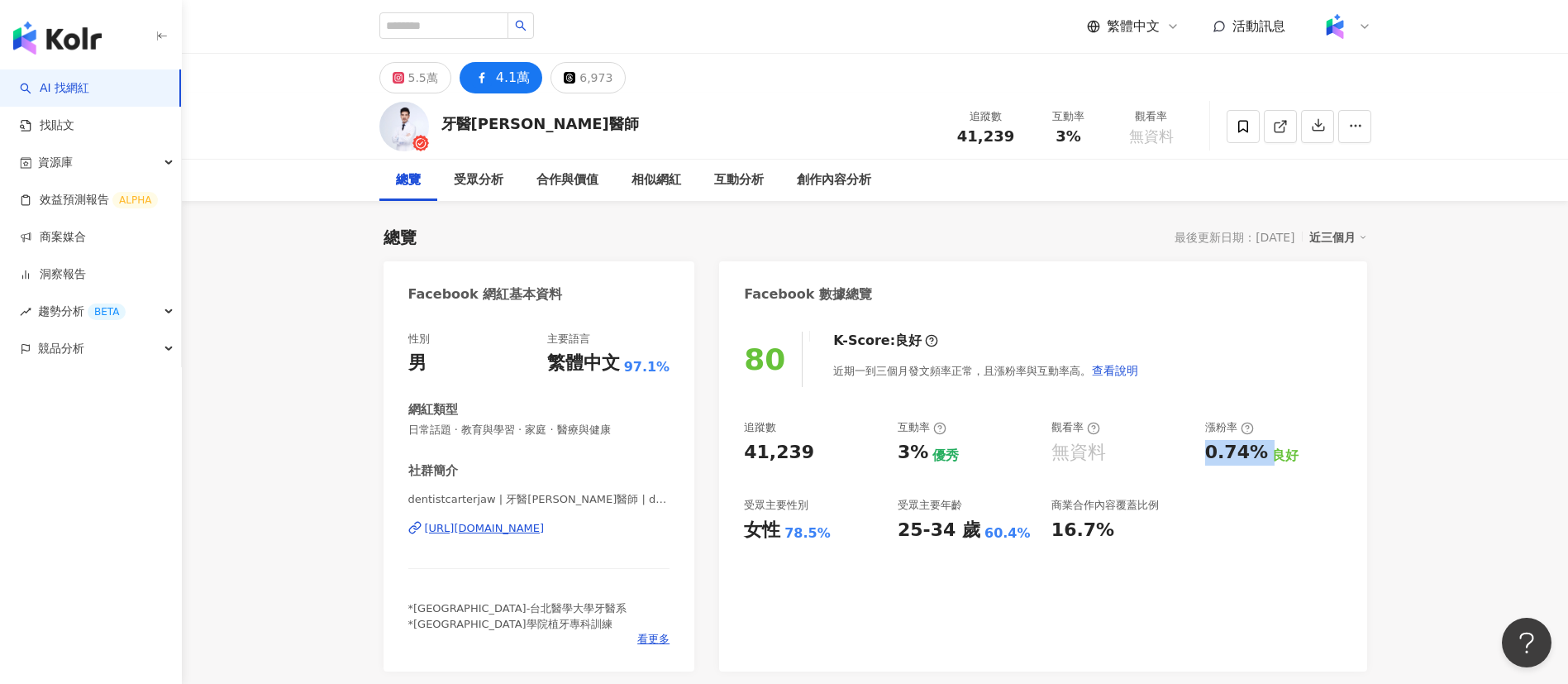
drag, startPoint x: 1262, startPoint y: 457, endPoint x: 1200, endPoint y: 454, distance: 62.1
click at [1200, 454] on div "追蹤數 41,239 互動率 3% 優秀 觀看率 無資料 漲粉率 0.74% 良好 受眾主要性別 女性 78.5% 受眾主要年齡 25-34 歲 60.4% …" at bounding box center [1042, 481] width 597 height 123
click at [460, 32] on input "search" at bounding box center [444, 25] width 129 height 26
paste input "**********"
type input "**********"
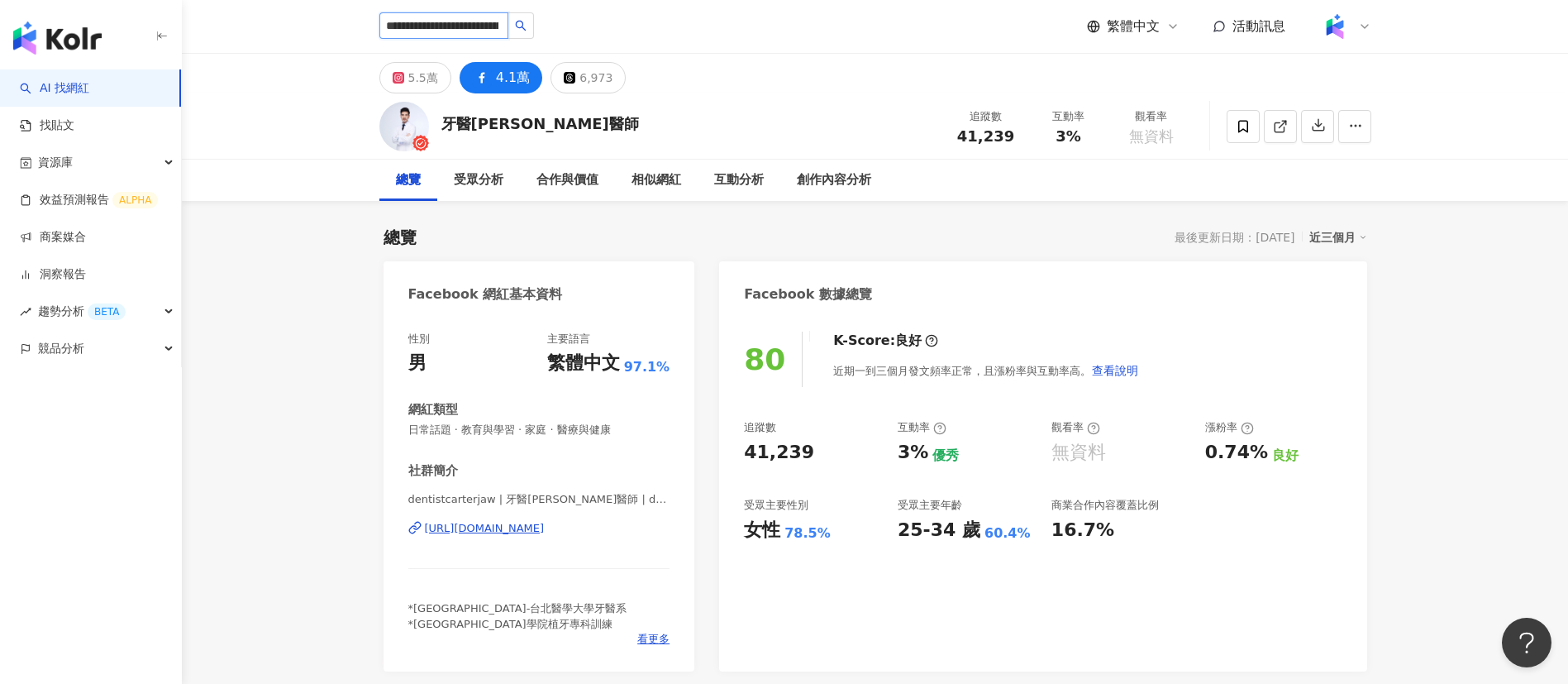
scroll to position [0, 48]
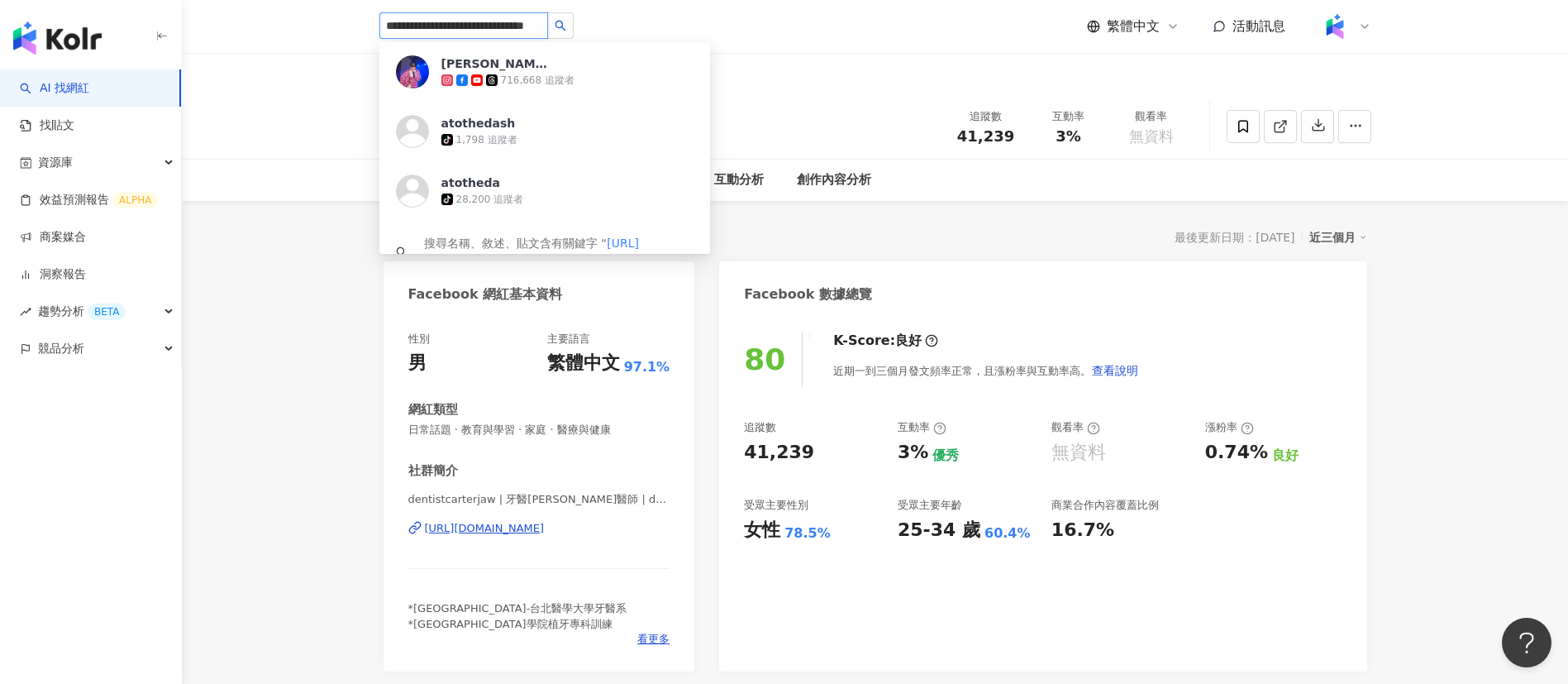
click at [466, 75] on icon at bounding box center [461, 80] width 12 height 12
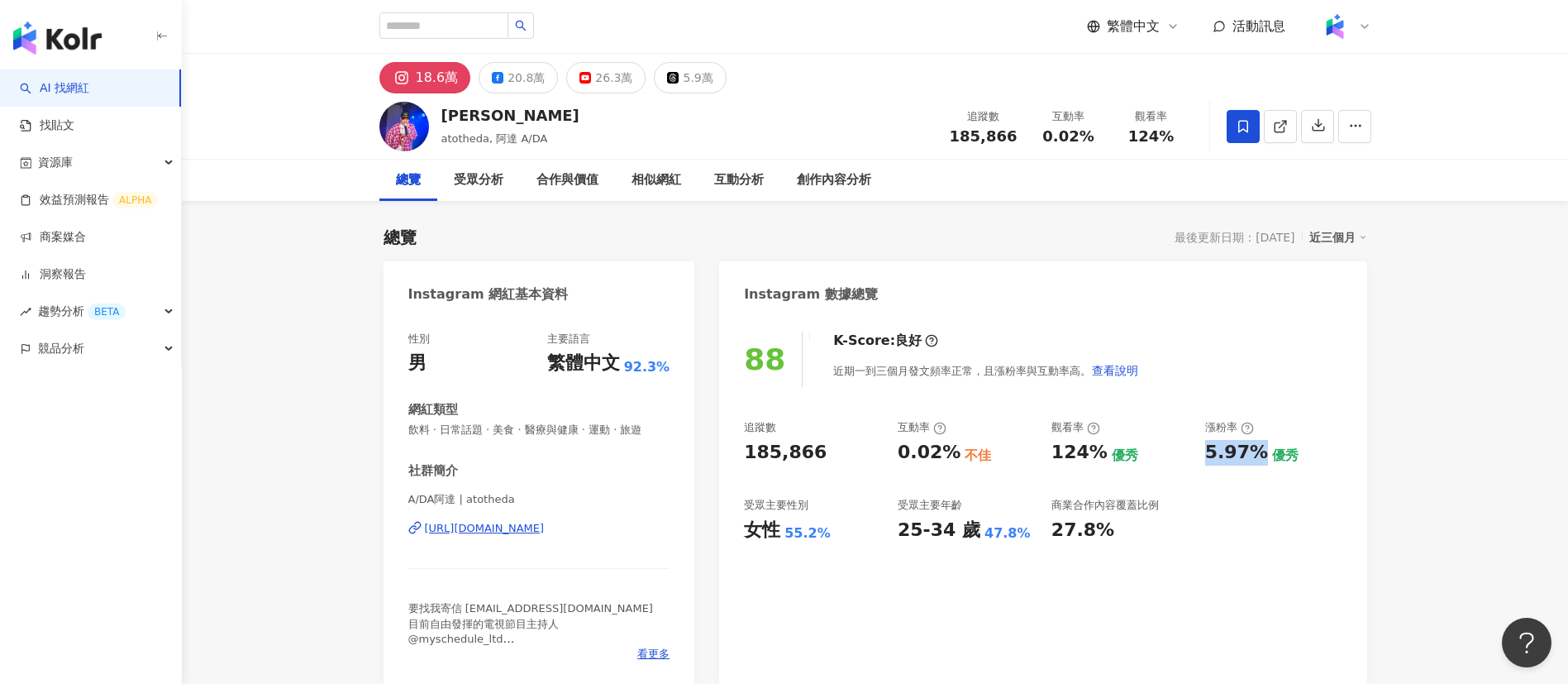
drag, startPoint x: 1259, startPoint y: 457, endPoint x: 1204, endPoint y: 457, distance: 55.0
click at [1205, 457] on div "5.97%" at bounding box center [1236, 452] width 63 height 25
copy div "5.97%"
click at [599, 72] on div "26.3萬" at bounding box center [613, 77] width 37 height 23
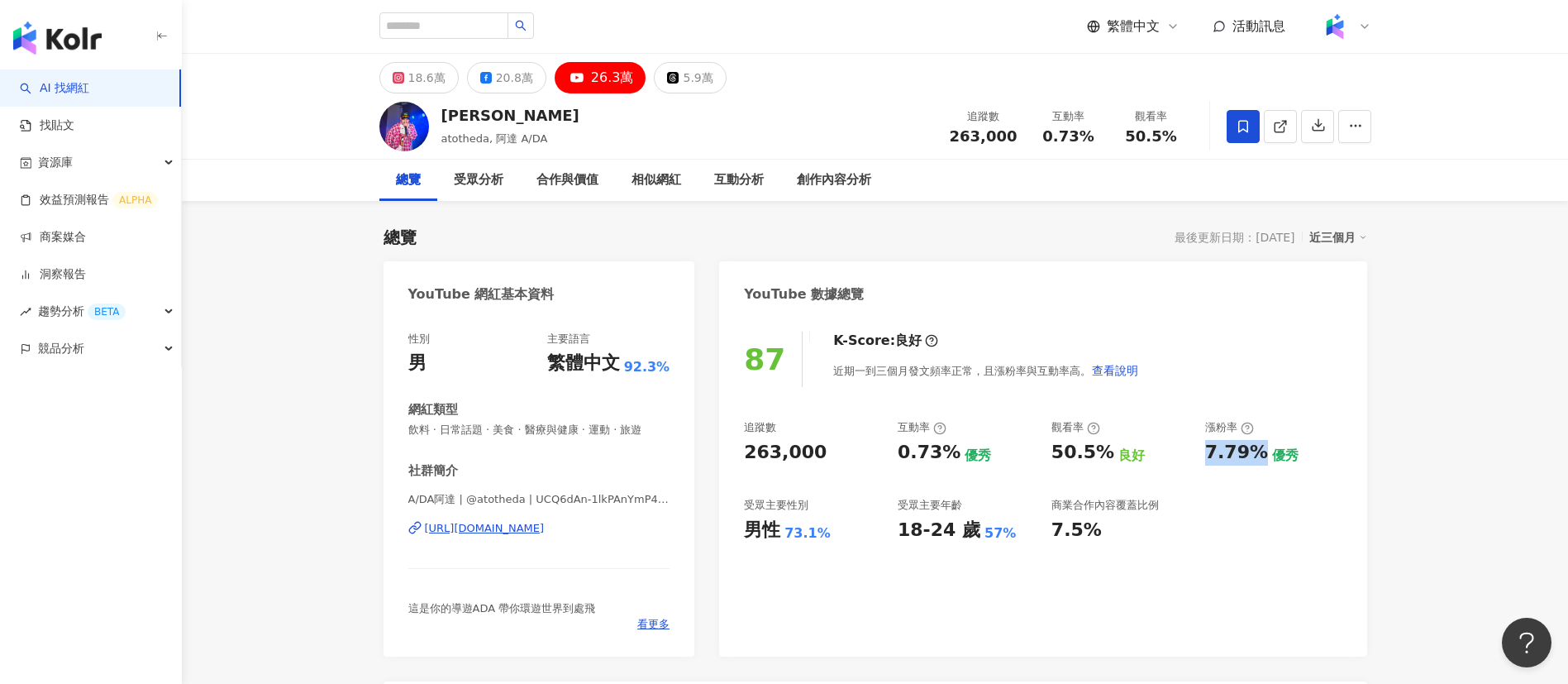
drag, startPoint x: 1261, startPoint y: 457, endPoint x: 1198, endPoint y: 455, distance: 63.0
click at [1198, 455] on div "追蹤數 263,000 互動率 0.73% 優秀 觀看率 50.5% 良好 漲粉率 7.79% 優秀 受眾主要性別 男性 73.1% 受眾主要年齡 18-24…" at bounding box center [1042, 481] width 597 height 123
copy div "7.79%"
click at [490, 76] on button "20.8萬" at bounding box center [506, 77] width 79 height 32
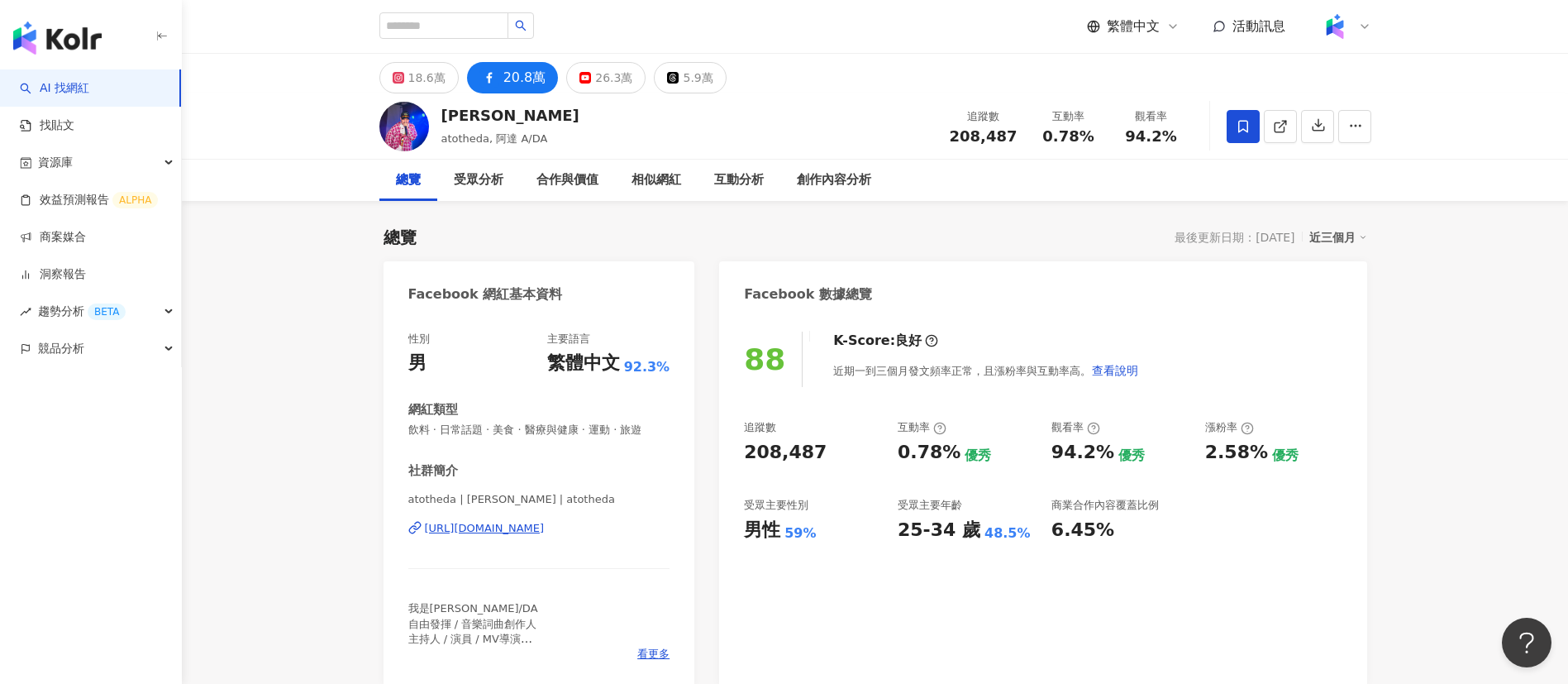
drag, startPoint x: 1208, startPoint y: 459, endPoint x: 1052, endPoint y: 61, distance: 427.5
click at [1201, 454] on div "追蹤數 208,487 互動率 0.78% 優秀 觀看率 94.2% 優秀 漲粉率 2.58% 優秀 受眾主要性別 男性 59% 受眾主要年齡 25-34 歲…" at bounding box center [1042, 481] width 597 height 123
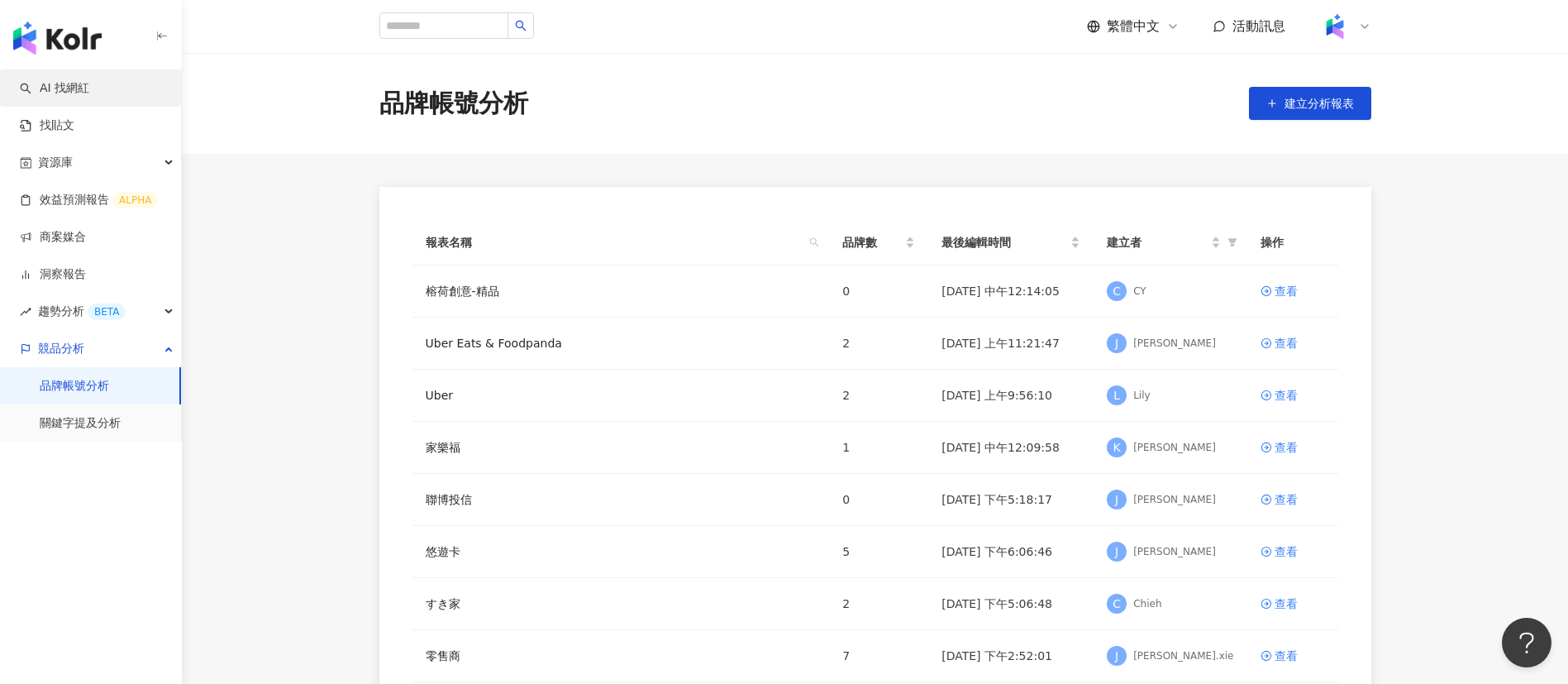
click at [89, 85] on link "AI 找網紅" at bounding box center [54, 88] width 69 height 16
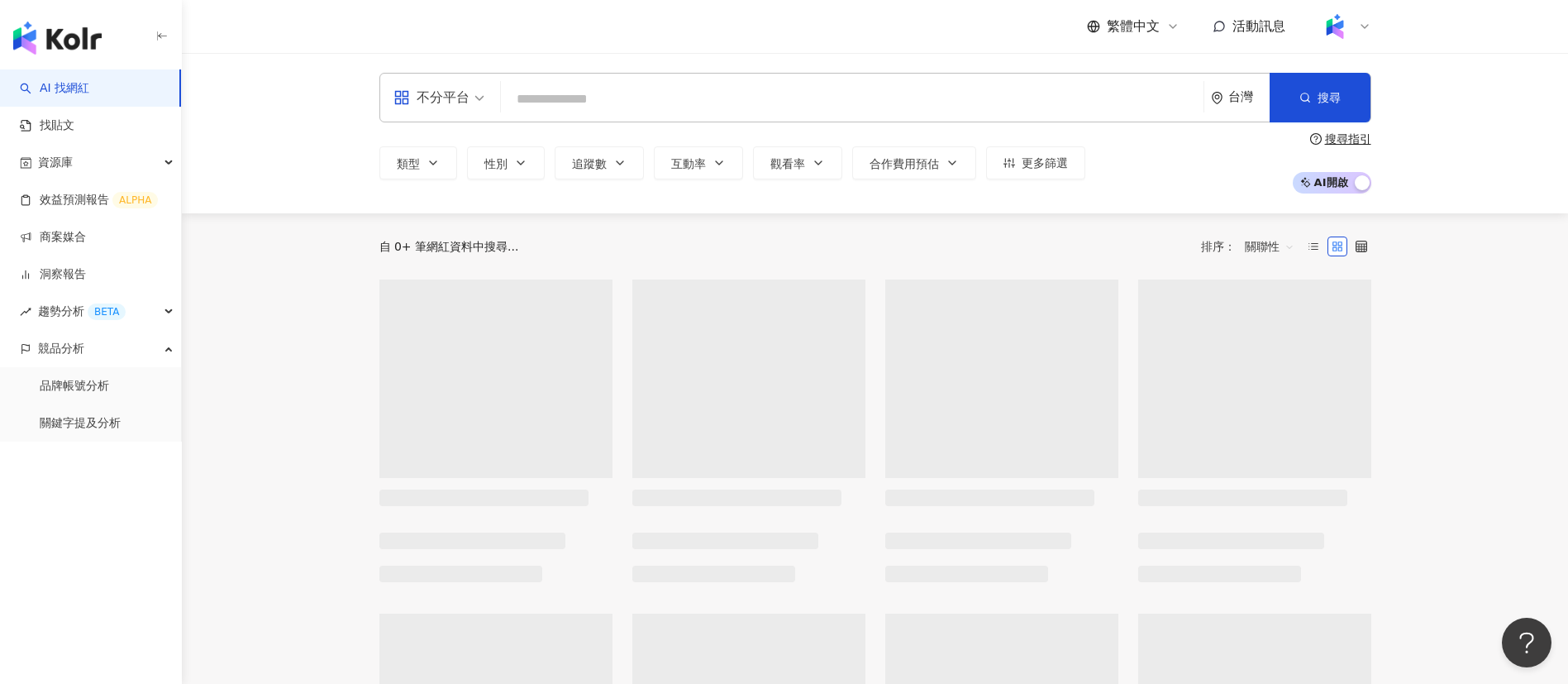
click at [564, 104] on input "search" at bounding box center [852, 99] width 689 height 32
type input "**********"
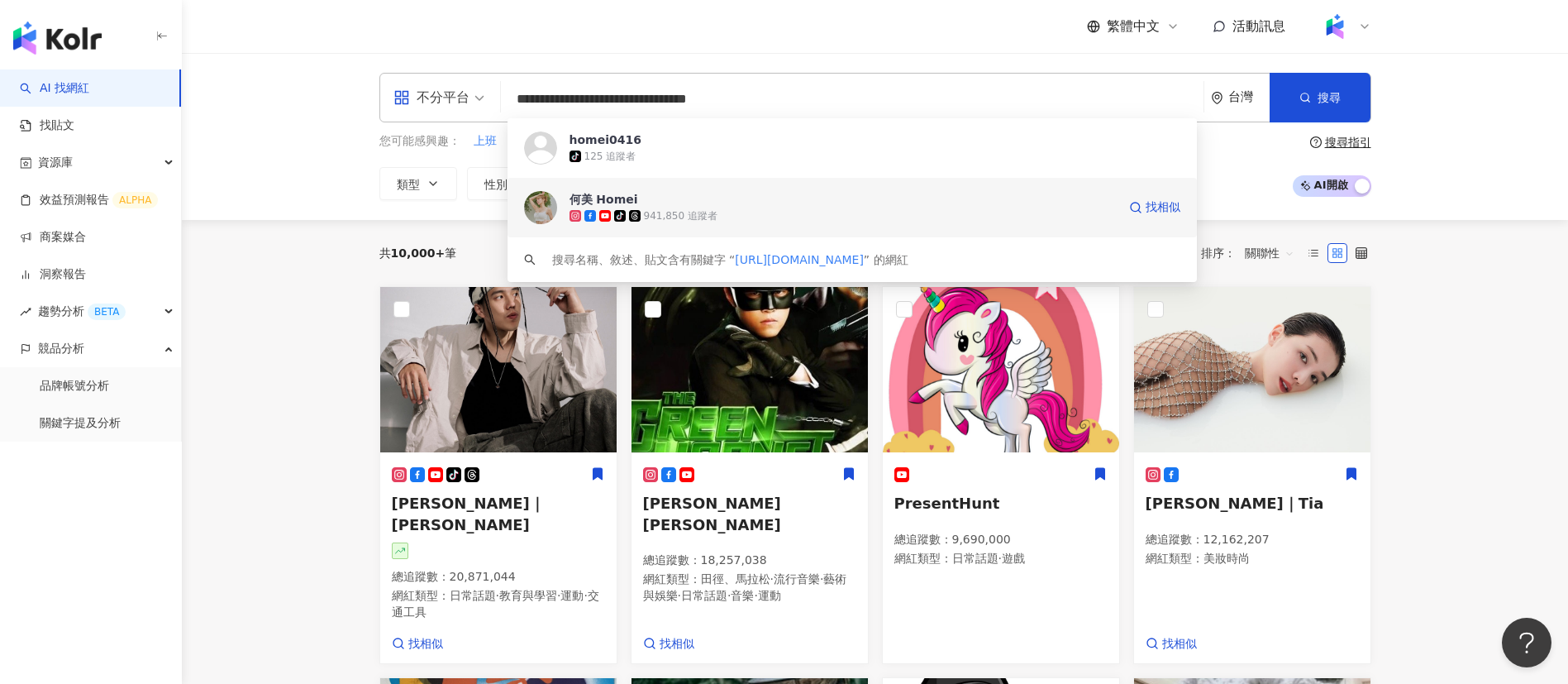
click at [693, 201] on span "何美 Homei" at bounding box center [843, 199] width 547 height 16
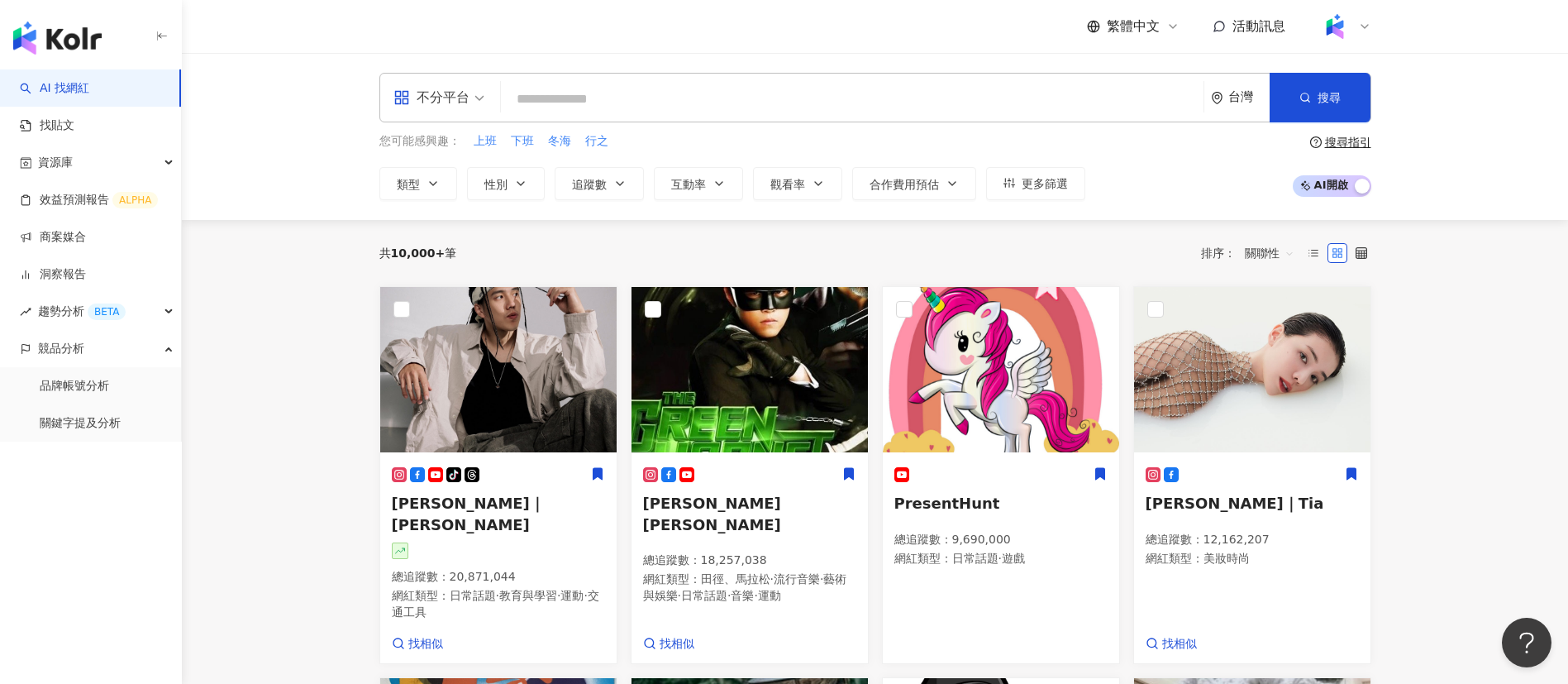
paste input "**********"
type input "**********"
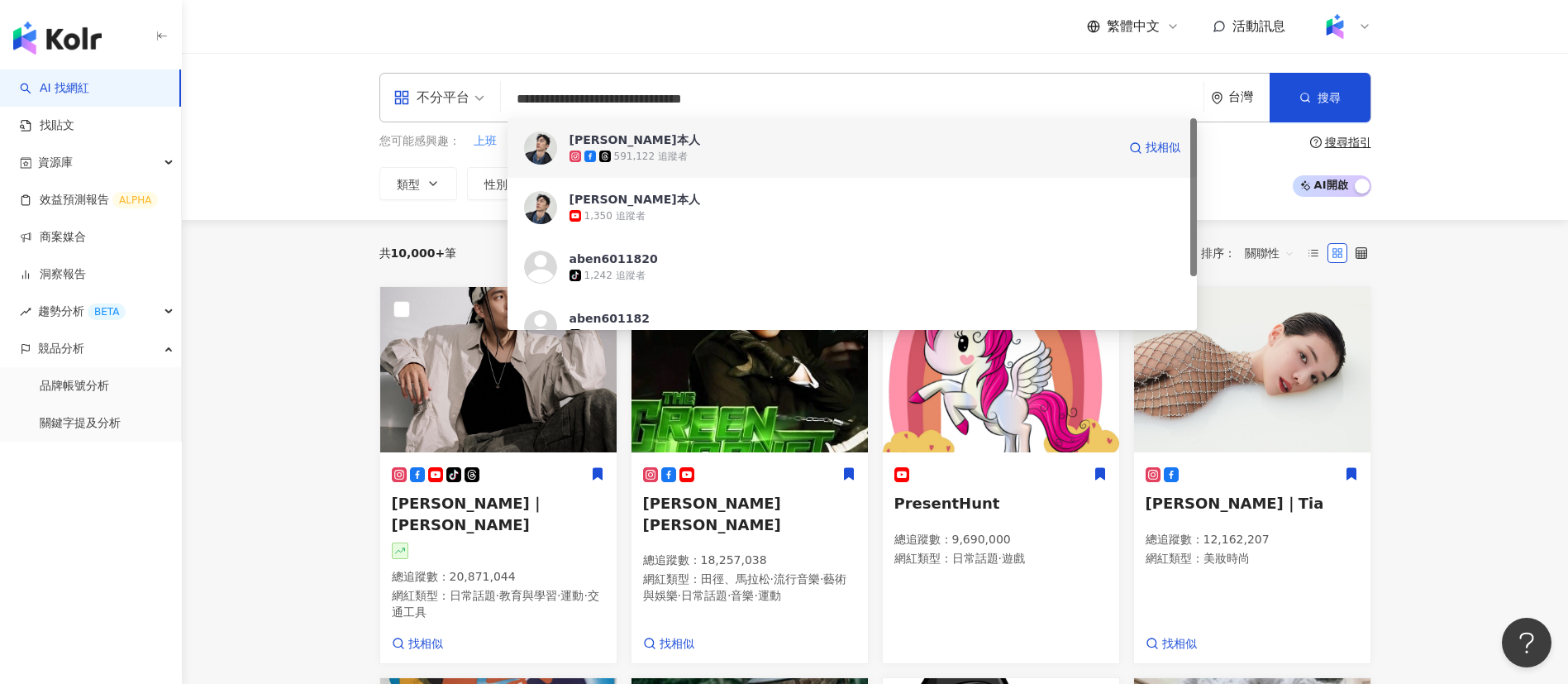
click at [620, 162] on div "591,122 追蹤者" at bounding box center [650, 156] width 74 height 14
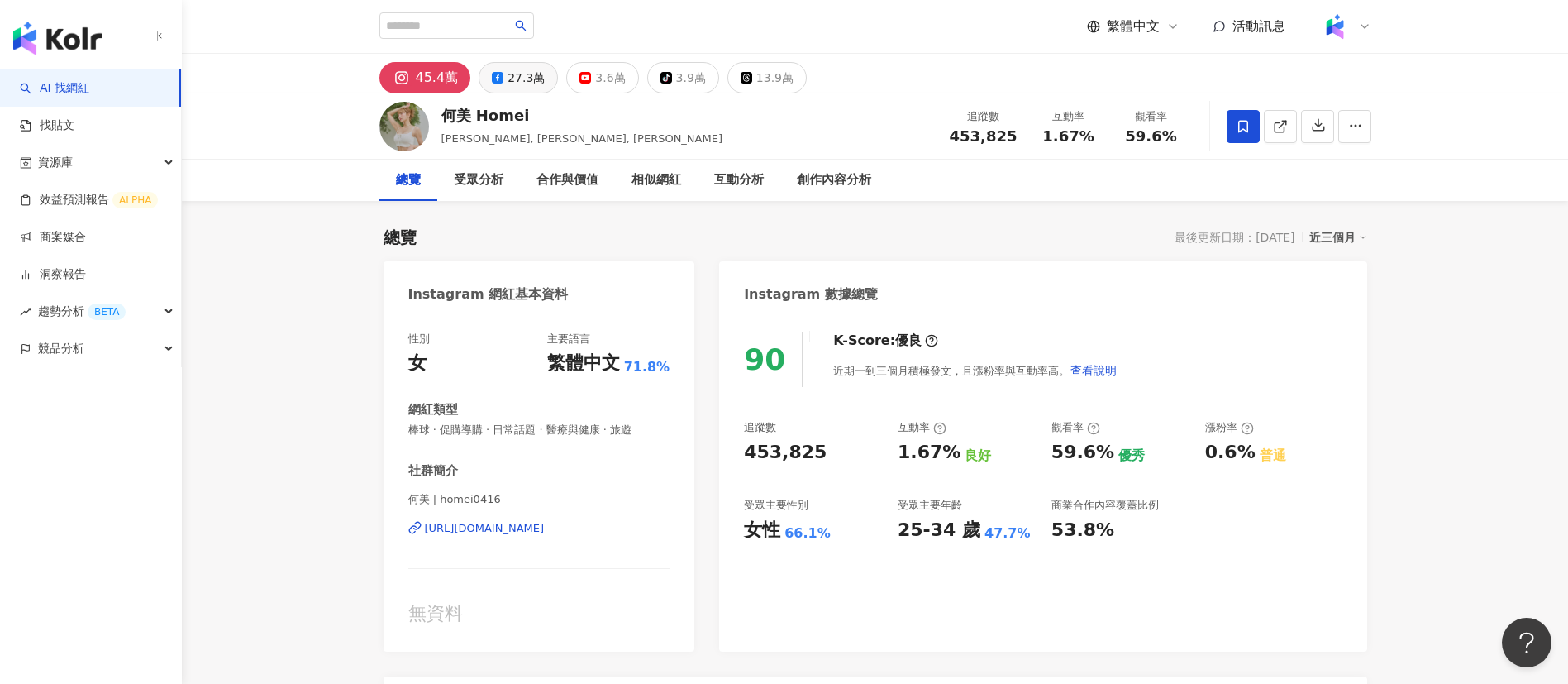
click at [509, 78] on div "27.3萬" at bounding box center [526, 77] width 37 height 23
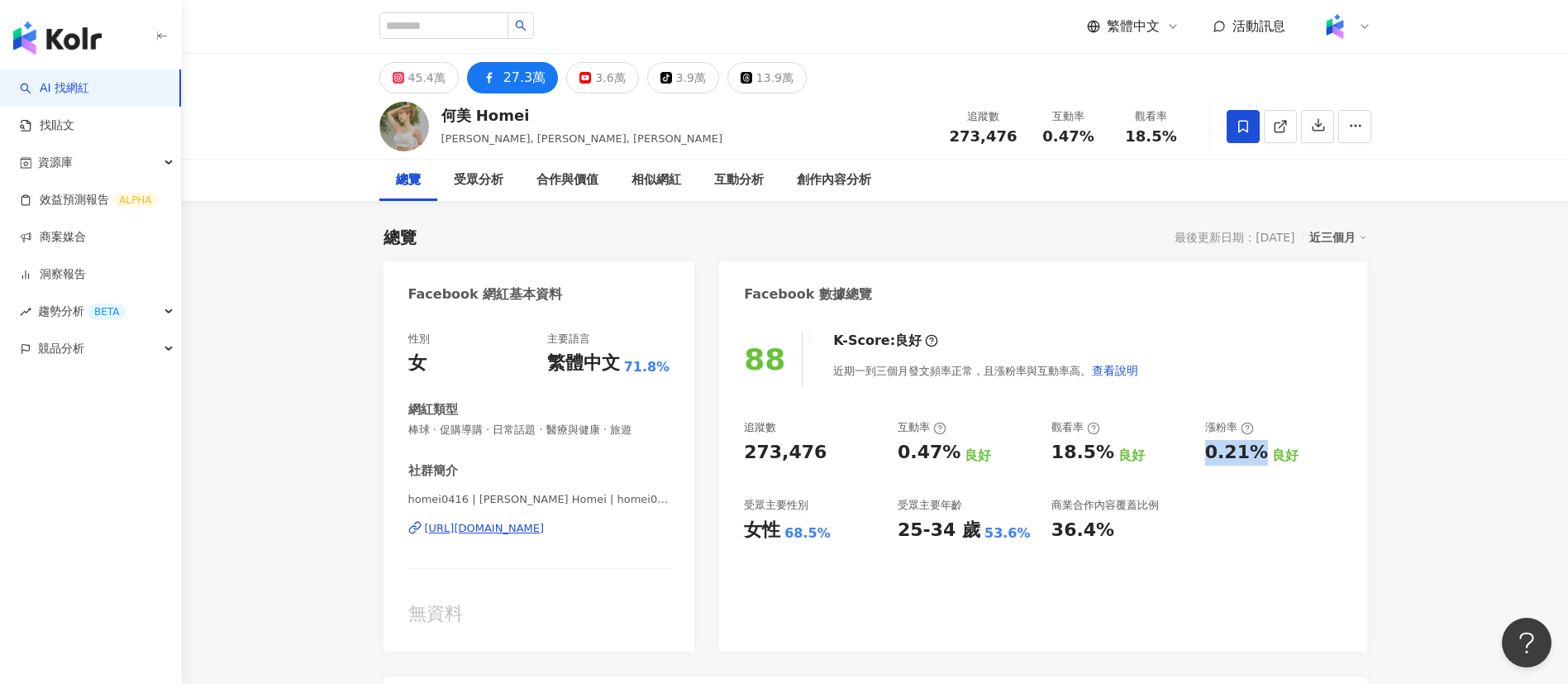
drag, startPoint x: 1258, startPoint y: 455, endPoint x: 1205, endPoint y: 451, distance: 53.2
click at [1205, 451] on div "0.21%" at bounding box center [1236, 452] width 63 height 25
copy div "0.21%"
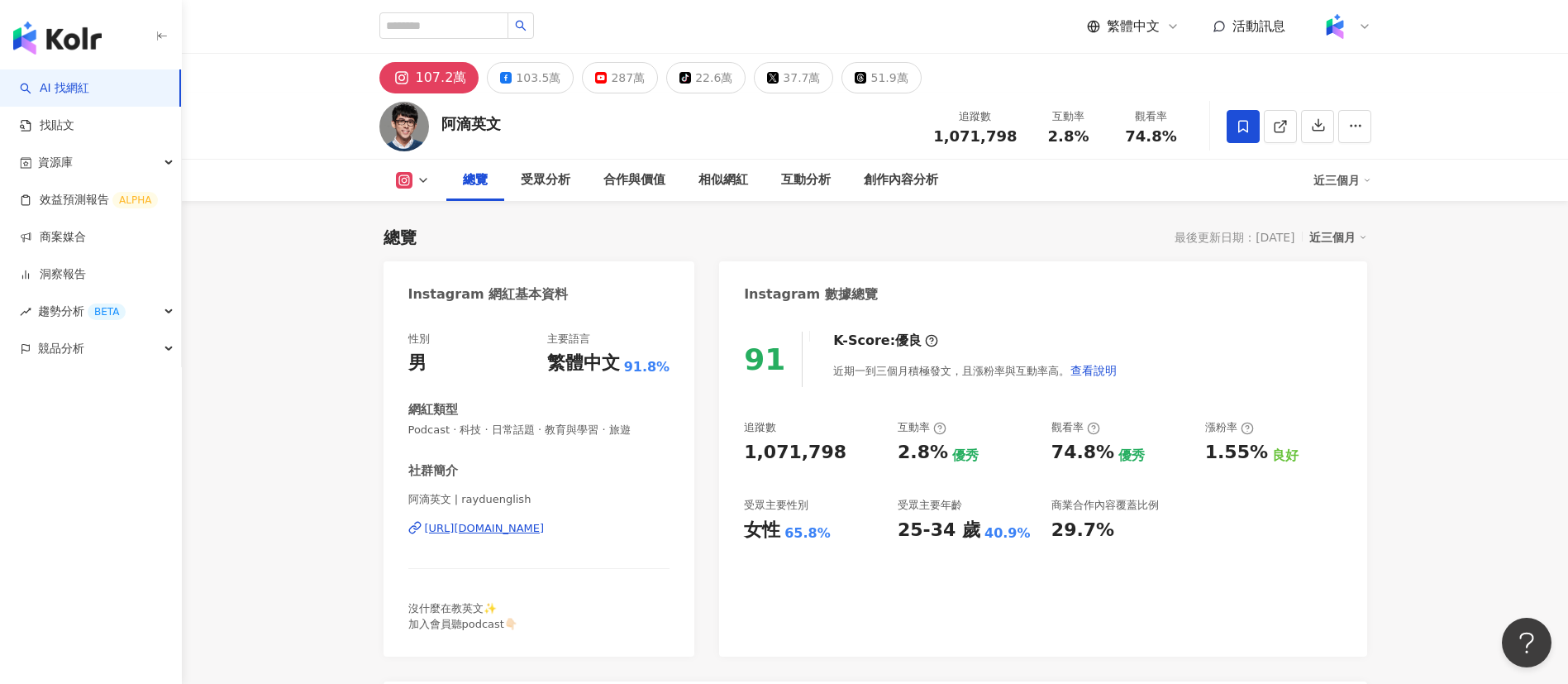
click at [1040, 269] on div "Instagram 數據總覽" at bounding box center [1042, 288] width 647 height 54
click at [524, 76] on div "103.5萬" at bounding box center [537, 77] width 44 height 23
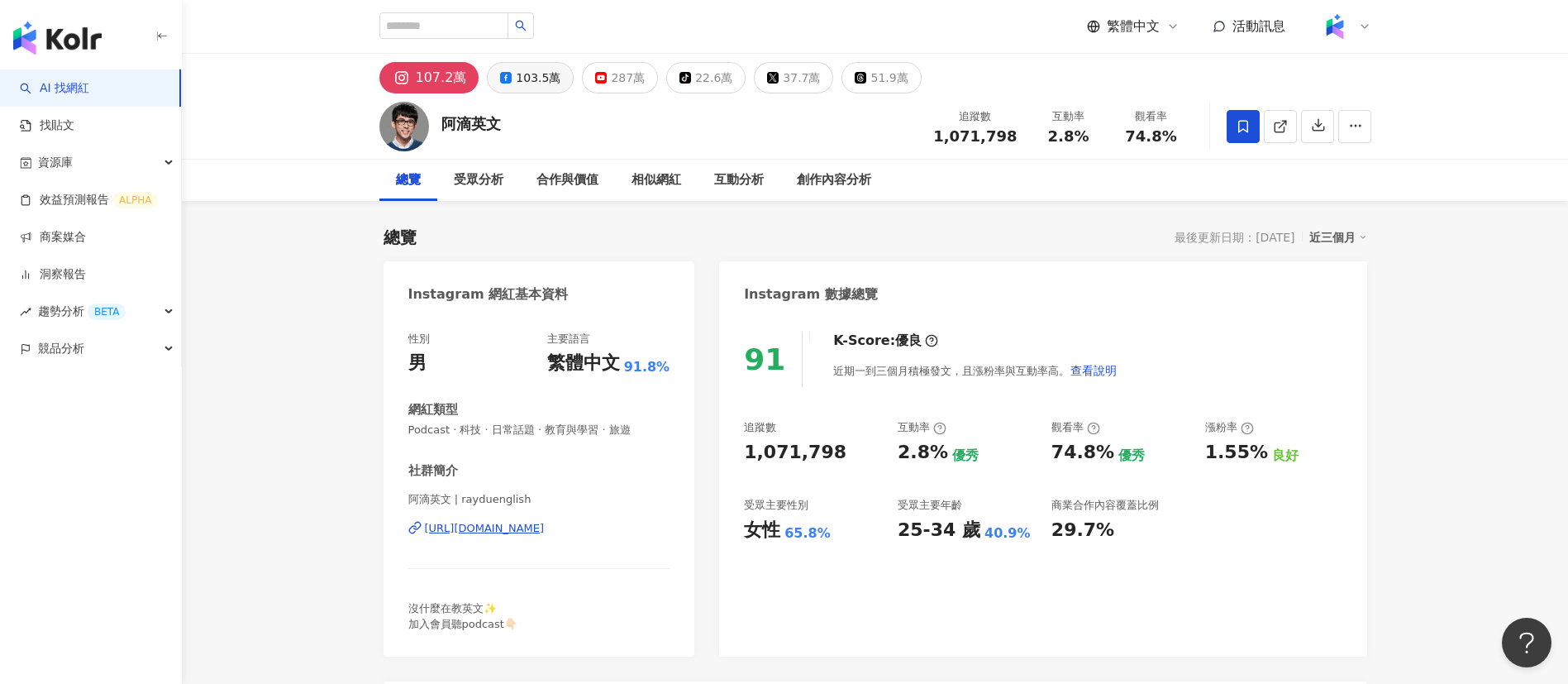
click at [527, 73] on div "103.5萬" at bounding box center [537, 77] width 44 height 23
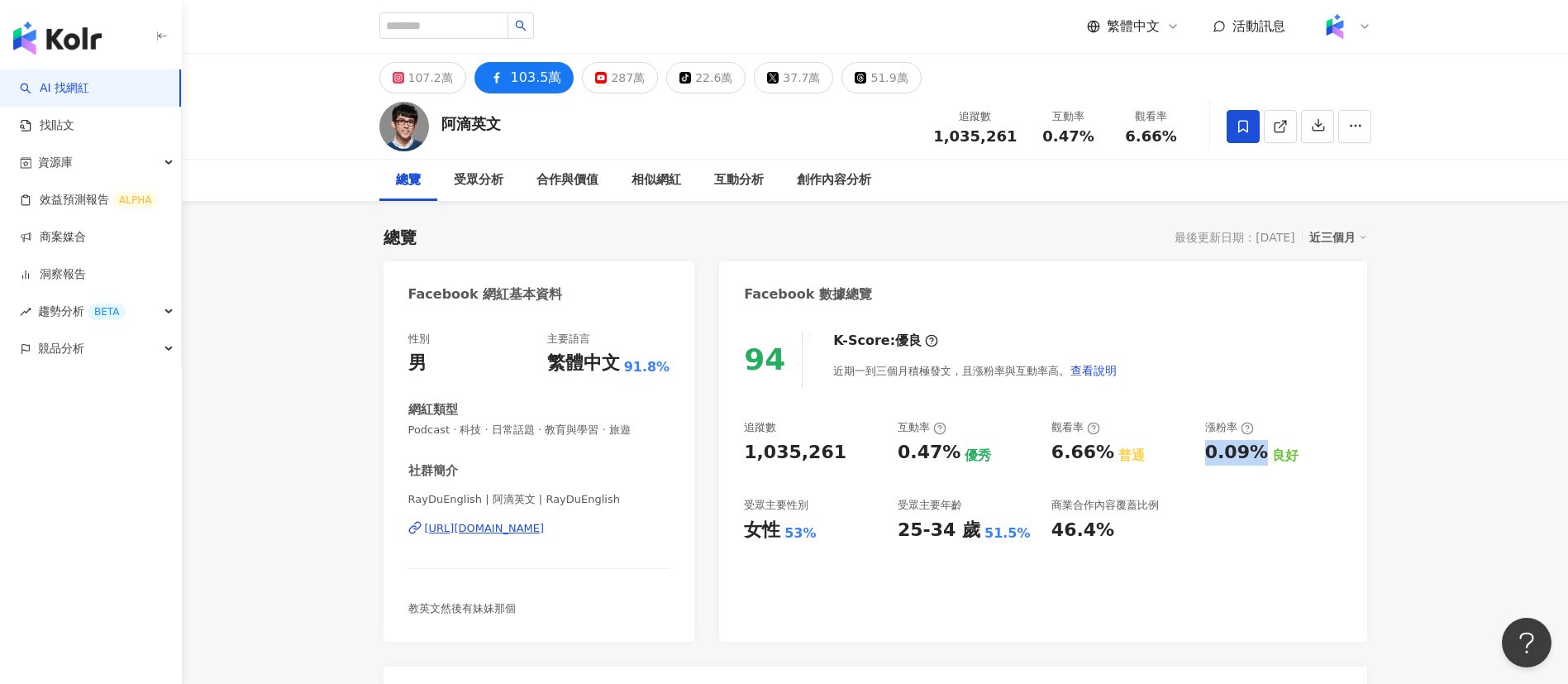
drag, startPoint x: 1261, startPoint y: 457, endPoint x: 1200, endPoint y: 453, distance: 61.1
click at [1200, 453] on div "追蹤數 1,035,261 互動率 0.47% 優秀 觀看率 6.66% 普通 漲粉率 0.09% 良好 受眾主要性別 女性 53% 受眾主要年齡 25-34…" at bounding box center [1042, 481] width 597 height 123
copy div "0.09%"
click at [614, 75] on div "287萬" at bounding box center [627, 77] width 34 height 23
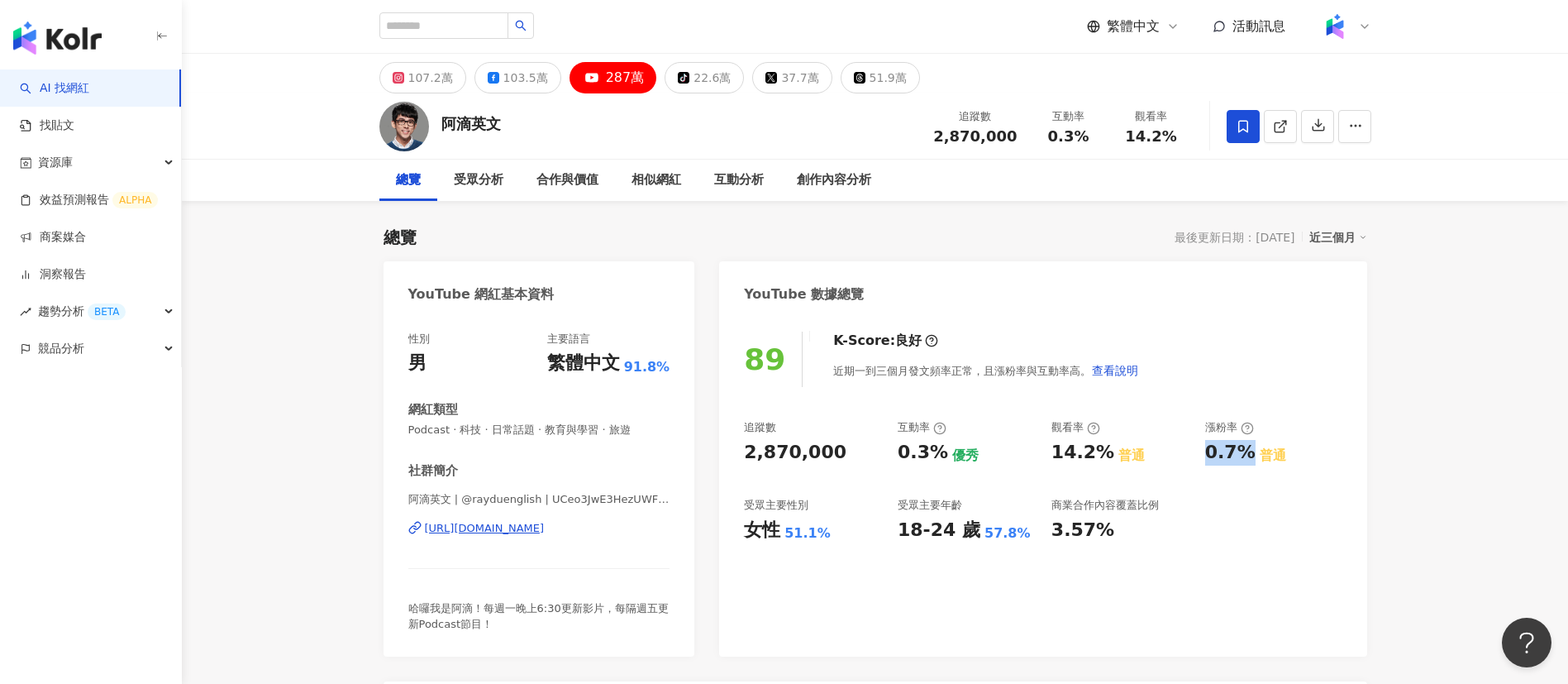
drag, startPoint x: 1247, startPoint y: 449, endPoint x: 1200, endPoint y: 450, distance: 47.0
click at [1200, 450] on div "追蹤數 2,870,000 互動率 0.3% 優秀 觀看率 14.2% 普通 漲粉率 0.7% 普通 受眾主要性別 女性 51.1% 受眾主要年齡 18-24…" at bounding box center [1042, 481] width 597 height 123
copy div "0.7%"
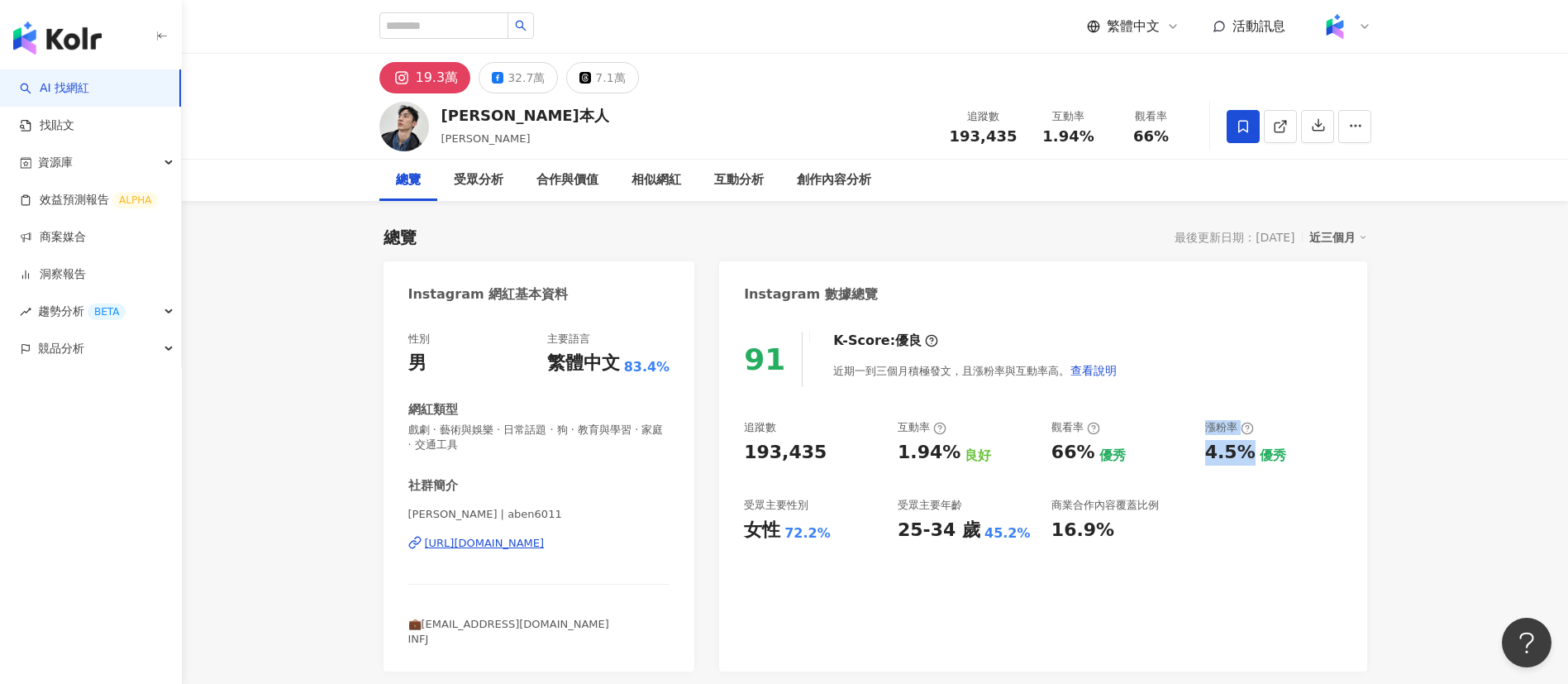
drag, startPoint x: 1248, startPoint y: 450, endPoint x: 1193, endPoint y: 455, distance: 55.2
click at [1193, 455] on div "追蹤數 193,435 互動率 1.94% 良好 觀看率 66% 優秀 漲粉率 4.5% 優秀 受眾主要性別 女性 72.2% 受眾主要年齡 25-34 歲 …" at bounding box center [1042, 481] width 597 height 123
click at [501, 75] on button "32.7萬" at bounding box center [518, 77] width 79 height 32
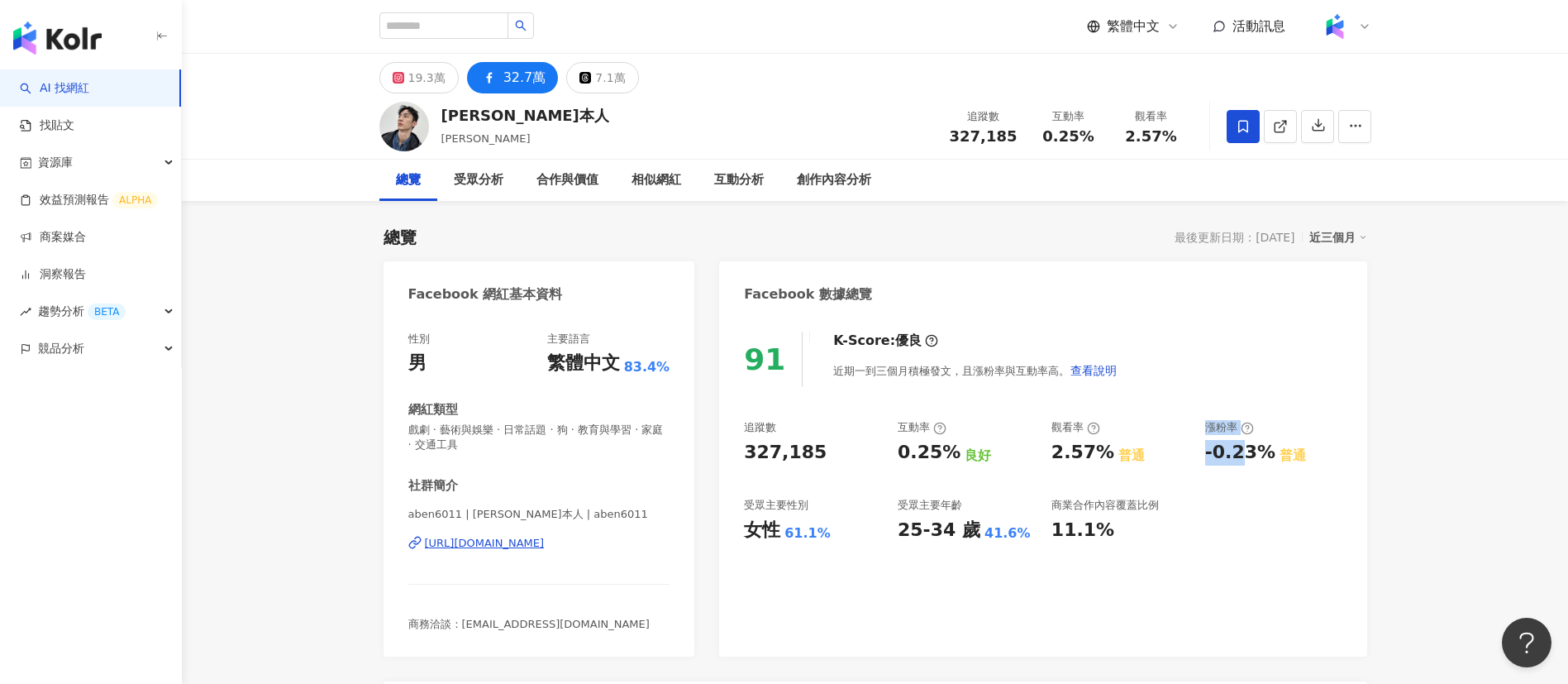
click at [1256, 446] on div "-0.23%" at bounding box center [1239, 452] width 70 height 25
click at [1198, 460] on div "追蹤數 327,185 互動率 0.25% 良好 觀看率 2.57% 普通 漲粉率 -0.23% 普通 受眾主要性別 女性 61.1% 受眾主要年齡 25-3…" at bounding box center [1042, 481] width 597 height 123
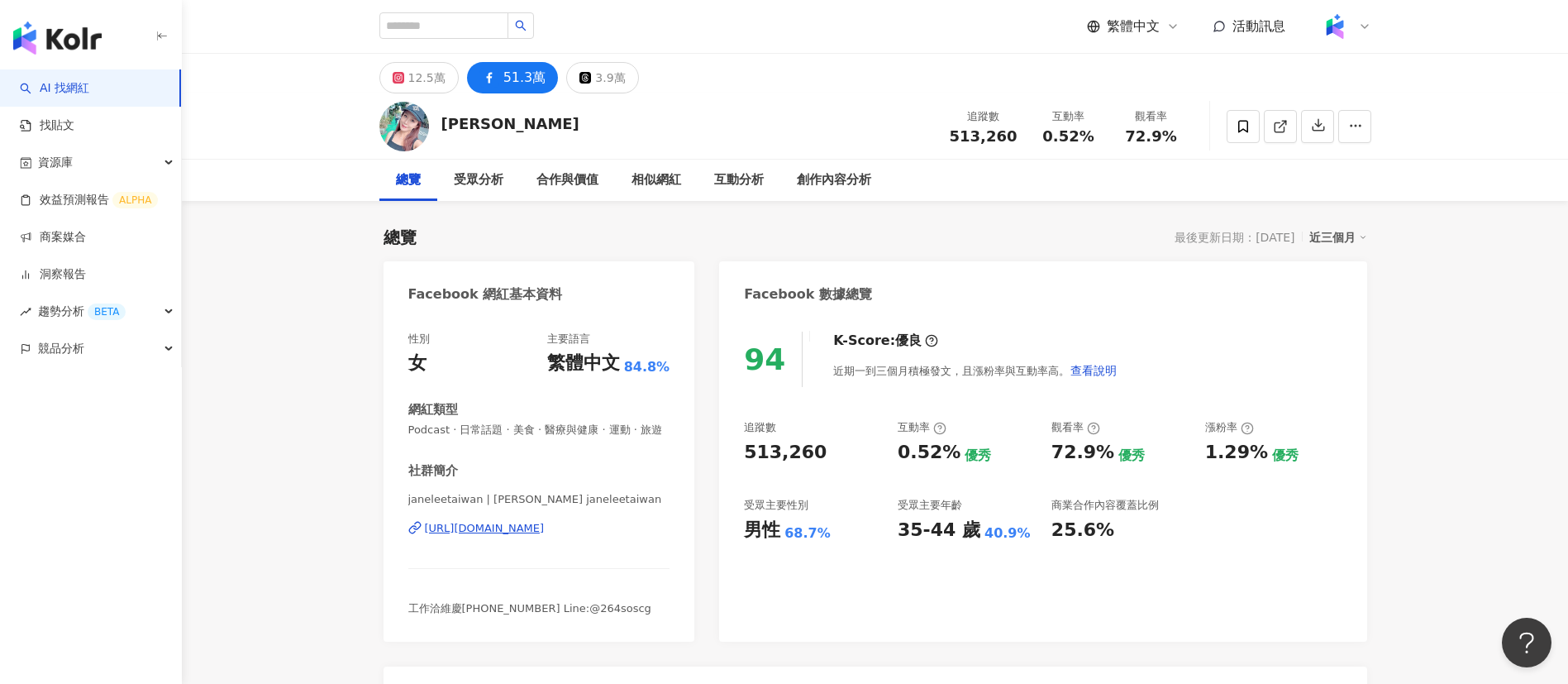
scroll to position [4460, 0]
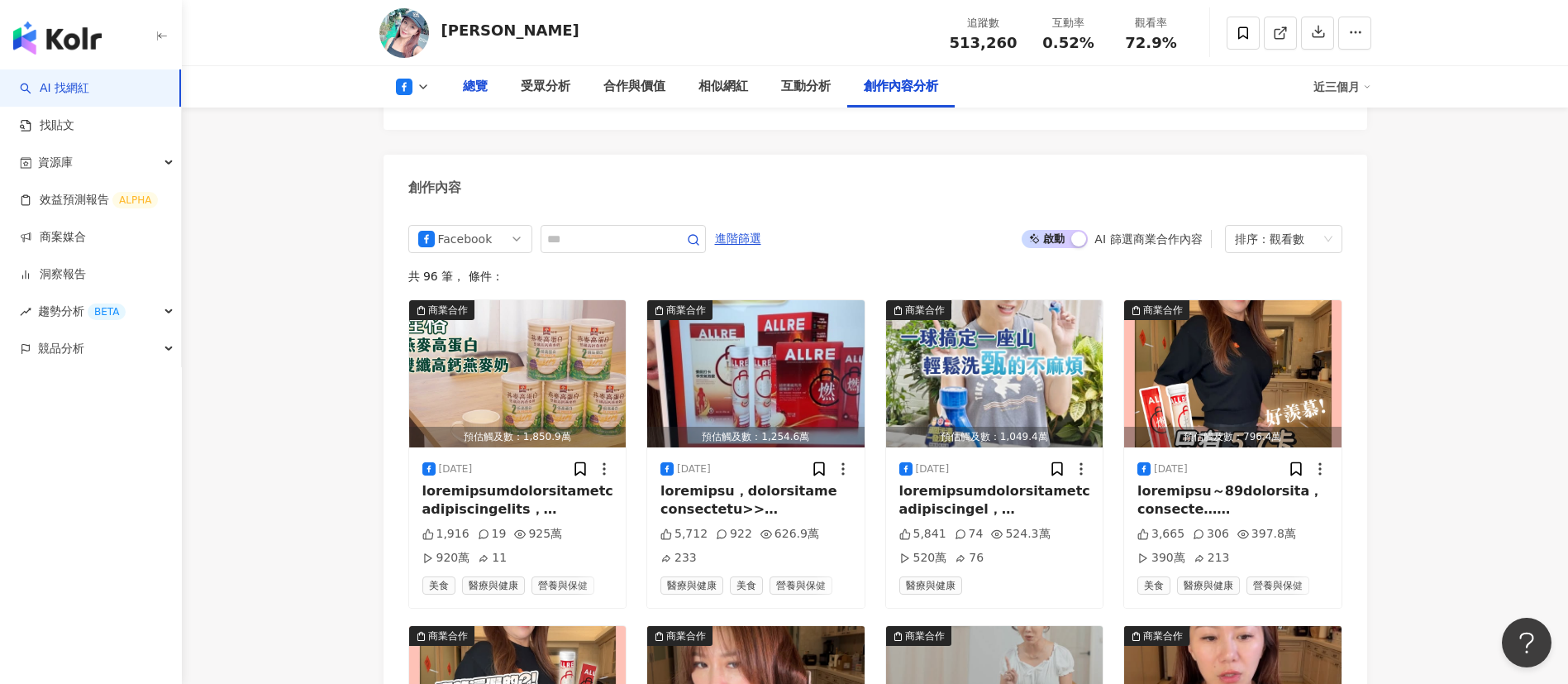
click at [476, 94] on div "總覽" at bounding box center [475, 87] width 25 height 20
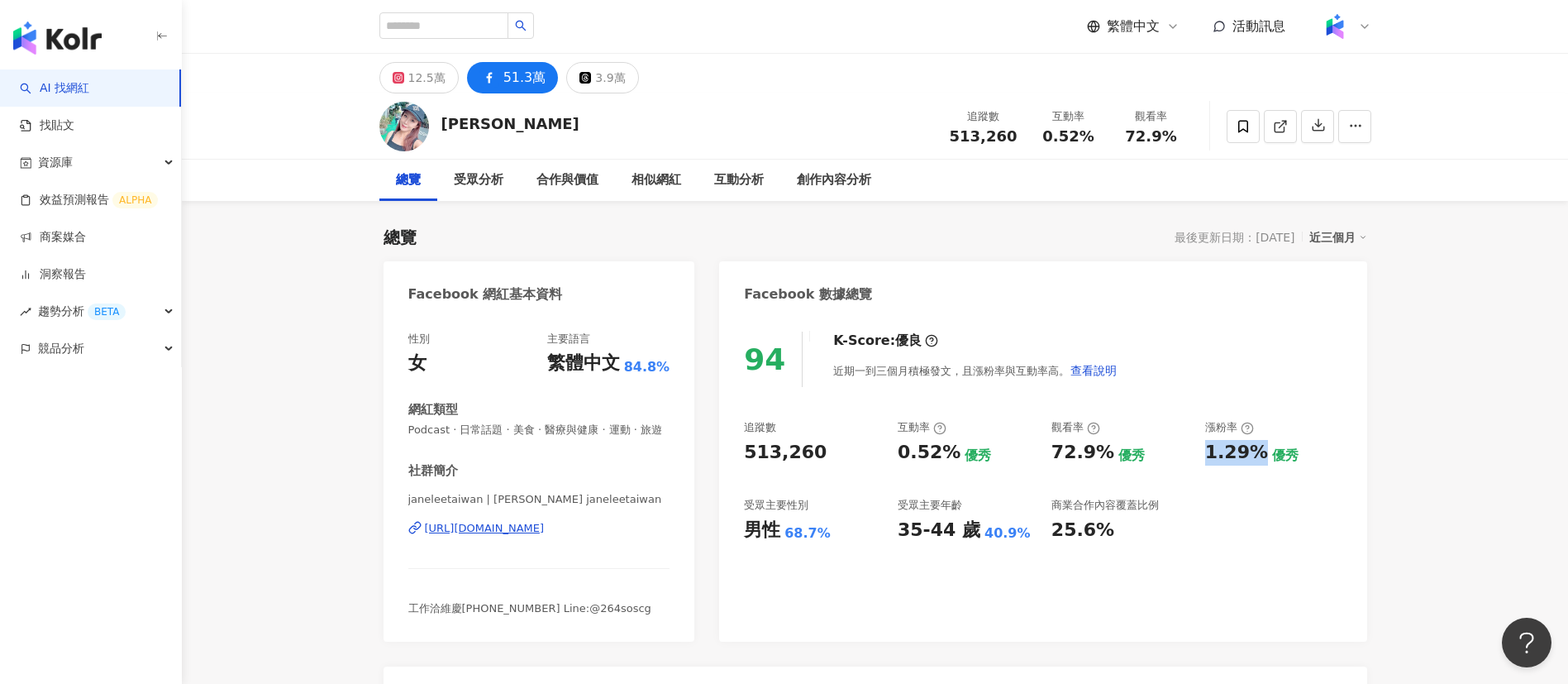
drag, startPoint x: 1254, startPoint y: 454, endPoint x: 1198, endPoint y: 455, distance: 56.0
click at [1198, 455] on div "追蹤數 513,260 互動率 0.52% 優秀 觀看率 72.9% 優秀 漲粉率 1.29% 優秀 受眾主要性別 男性 68.7% 受眾主要年齡 35-44…" at bounding box center [1042, 481] width 597 height 123
copy div "1.29%"
